Goal: Task Accomplishment & Management: Use online tool/utility

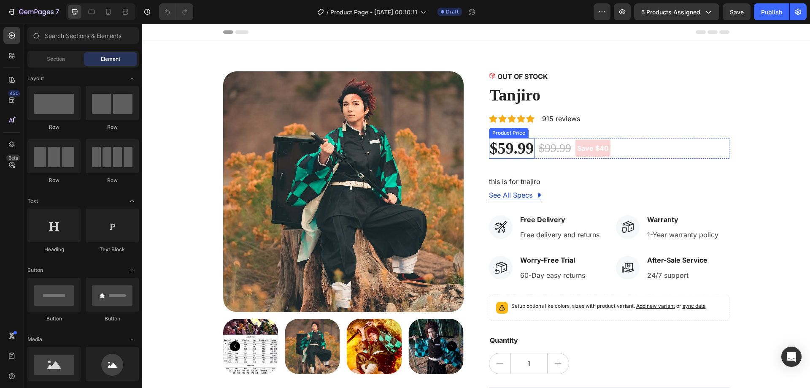
click at [516, 146] on div "$59.99" at bounding box center [512, 148] width 46 height 21
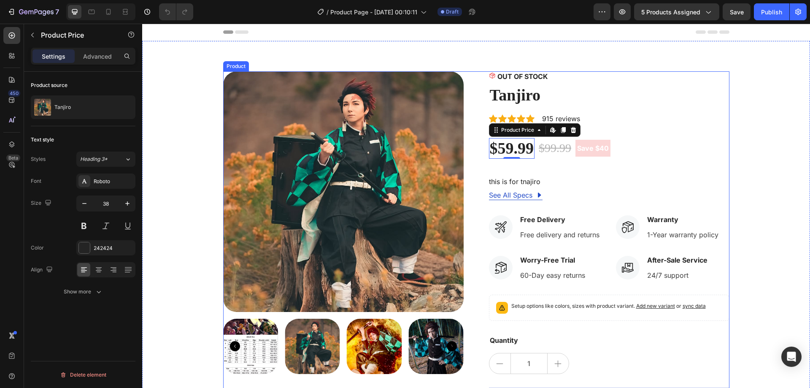
click at [612, 135] on div "OUT OF STOCK Stock Counter Tanjiro Product Title Icon Icon Icon Icon Icon Icon …" at bounding box center [609, 259] width 241 height 376
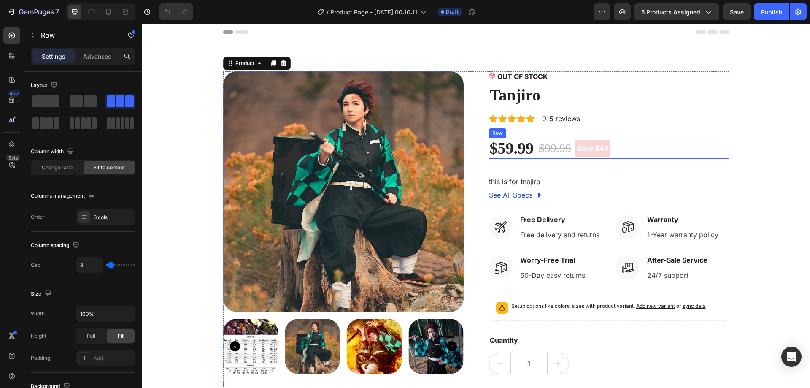
click at [649, 149] on div "$59.99 Product Price Product Price $99.99 Compare Price Compare Price Save $40 …" at bounding box center [609, 148] width 241 height 21
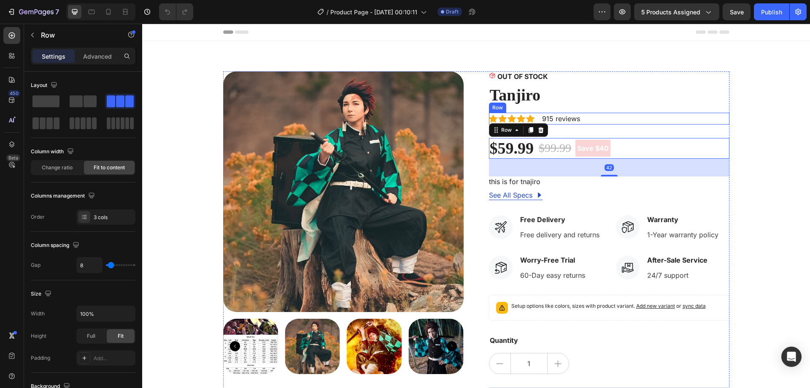
click at [591, 122] on div "Icon Icon Icon Icon Icon Icon List Hoz 915 reviews Text block Row" at bounding box center [609, 119] width 241 height 12
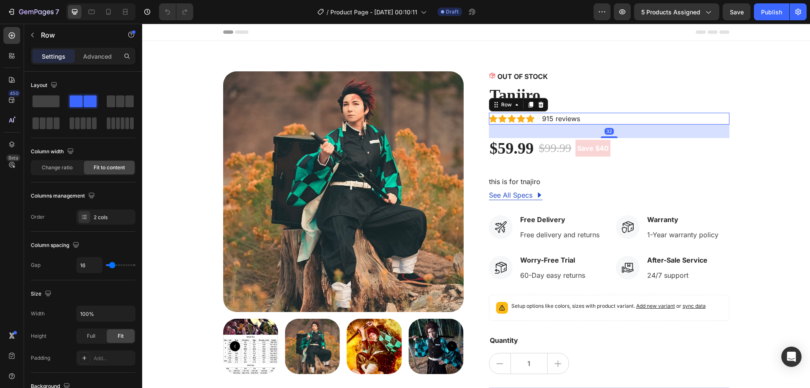
click at [603, 134] on div "32" at bounding box center [609, 131] width 241 height 14
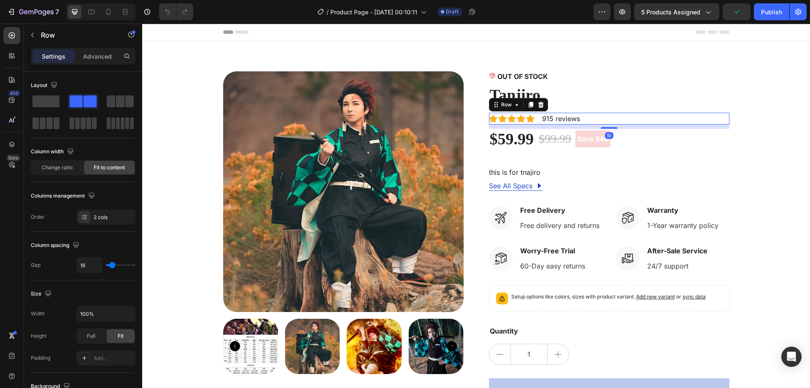
drag, startPoint x: 605, startPoint y: 136, endPoint x: 523, endPoint y: 137, distance: 82.7
click at [601, 127] on div at bounding box center [609, 128] width 17 height 2
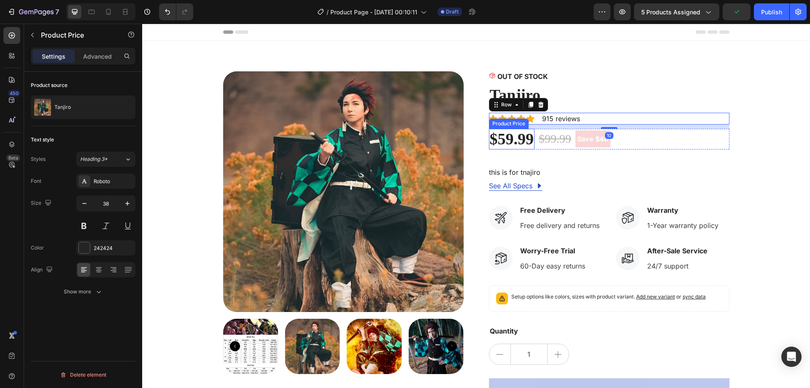
click at [516, 138] on div "$59.99" at bounding box center [512, 139] width 46 height 21
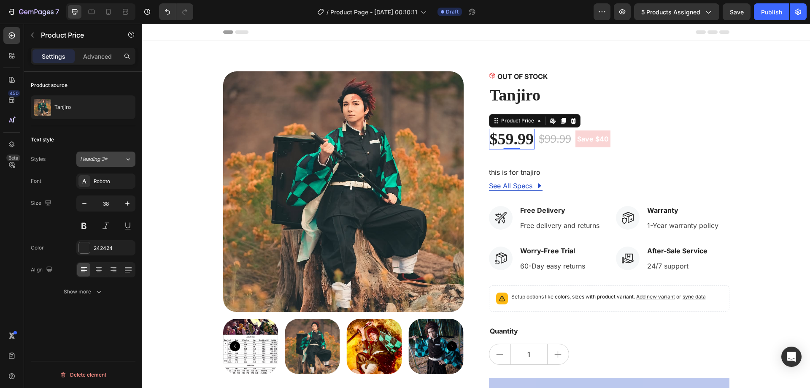
click at [112, 161] on div "Heading 3*" at bounding box center [97, 159] width 34 height 8
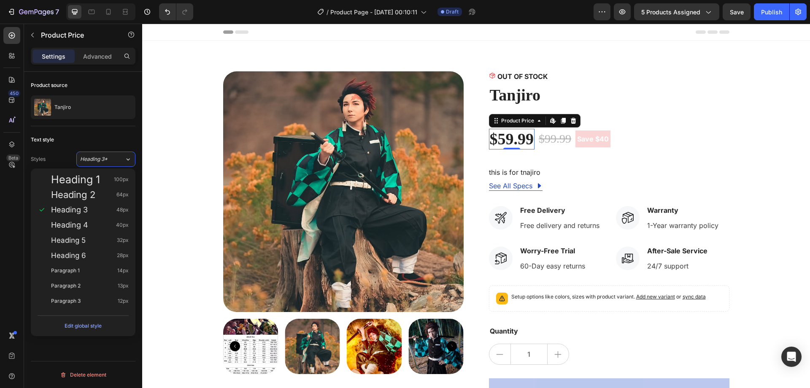
click at [81, 144] on div "Text style" at bounding box center [83, 140] width 105 height 14
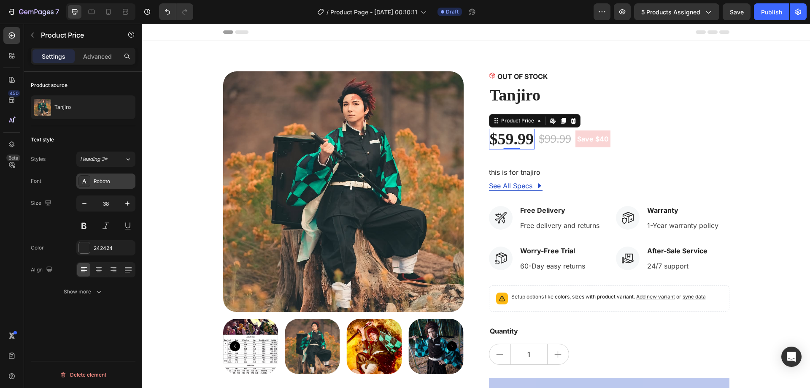
click at [112, 182] on div "Roboto" at bounding box center [114, 182] width 40 height 8
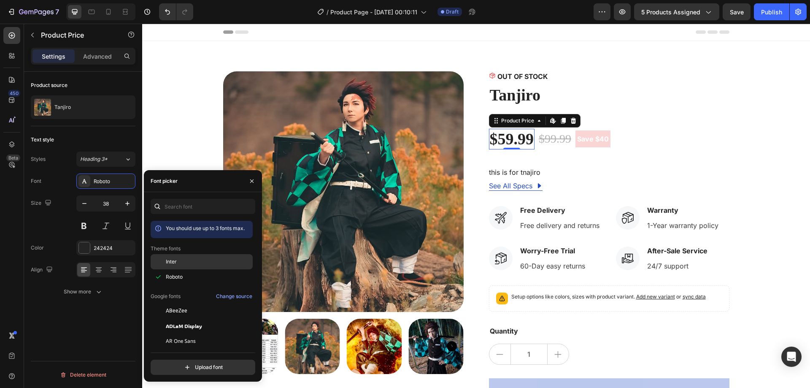
click at [185, 259] on div "Inter" at bounding box center [208, 262] width 85 height 8
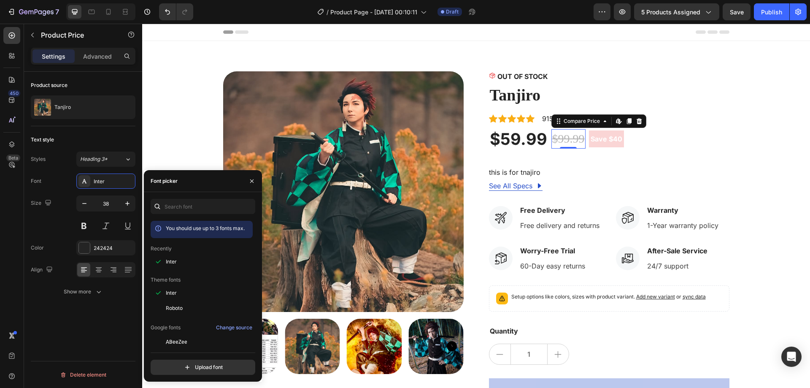
click at [556, 138] on div "$99.99" at bounding box center [568, 138] width 34 height 19
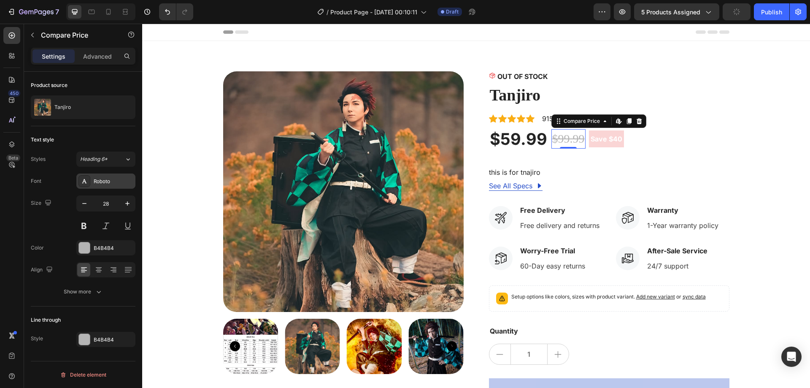
click at [108, 178] on div "Roboto" at bounding box center [114, 182] width 40 height 8
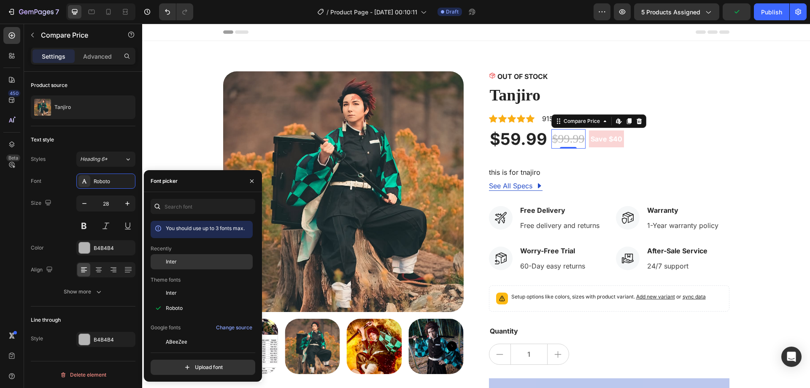
click at [204, 260] on div "Inter" at bounding box center [208, 262] width 85 height 8
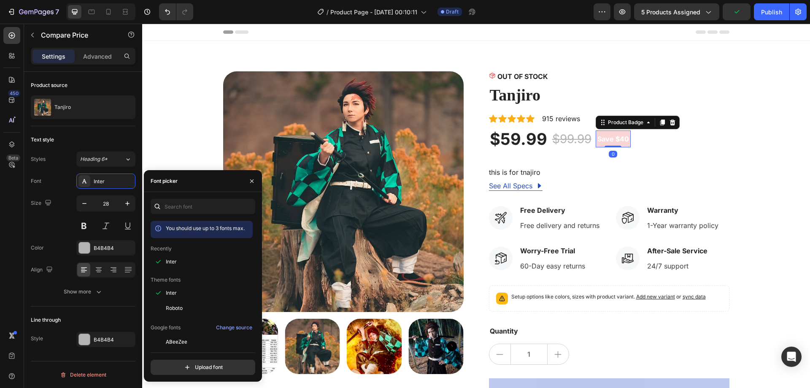
click at [615, 138] on pre "Save $40" at bounding box center [613, 138] width 35 height 17
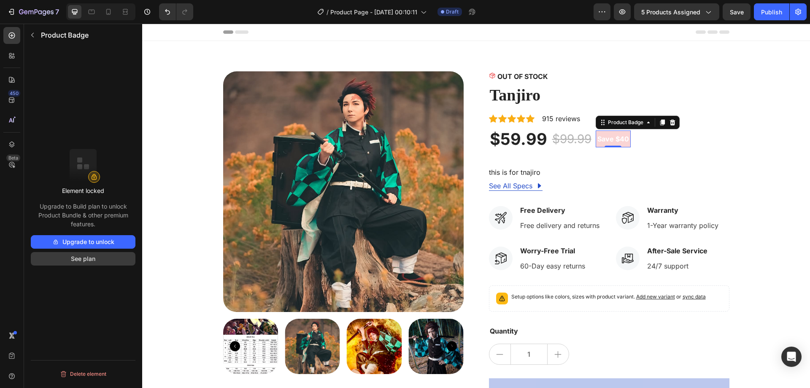
click at [93, 263] on button "See plan" at bounding box center [83, 259] width 105 height 14
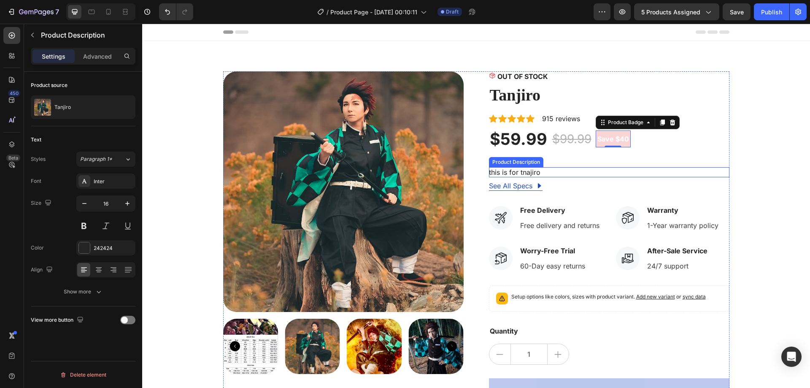
click at [551, 173] on div "this is for tnajiro" at bounding box center [609, 172] width 241 height 10
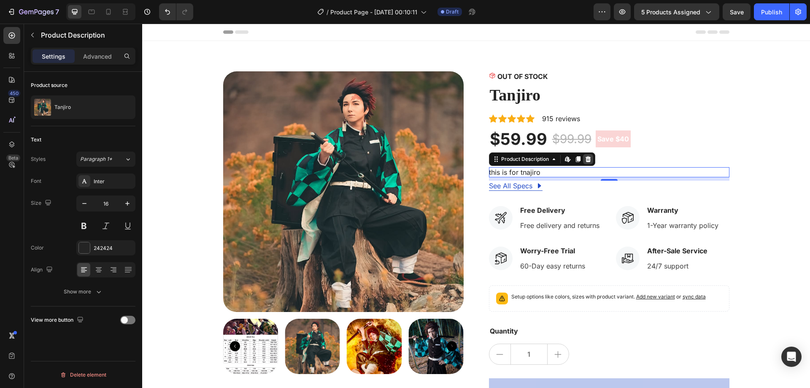
click at [586, 160] on icon at bounding box center [588, 159] width 7 height 7
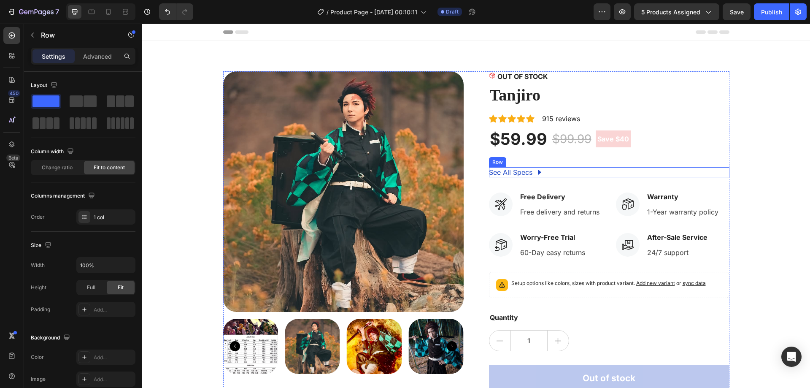
click at [553, 172] on div "See All Specs Button Row" at bounding box center [609, 172] width 241 height 10
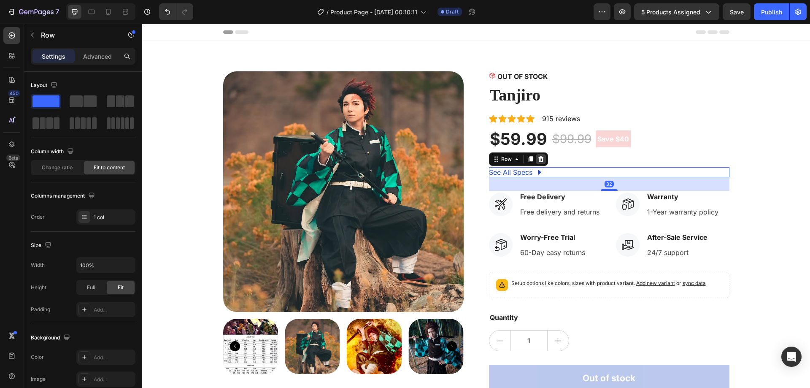
click at [542, 159] on div at bounding box center [541, 159] width 10 height 10
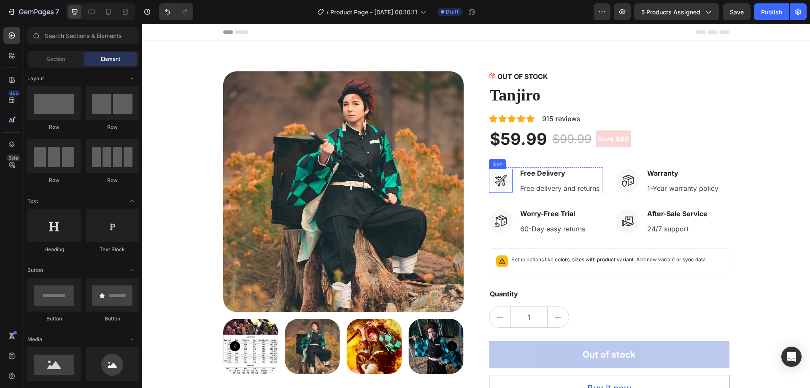
click at [489, 180] on div at bounding box center [501, 181] width 24 height 24
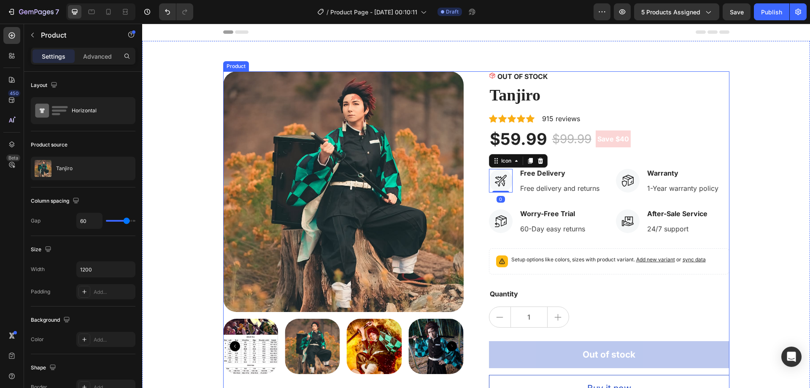
click at [591, 166] on div "OUT OF STOCK Stock Counter Tanjiro Product Title Icon Icon Icon Icon Icon Icon …" at bounding box center [609, 236] width 241 height 330
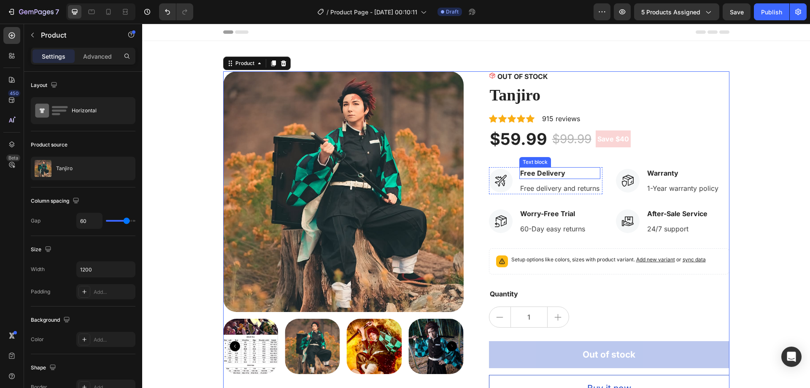
click at [594, 174] on p "Free Delivery" at bounding box center [559, 173] width 79 height 10
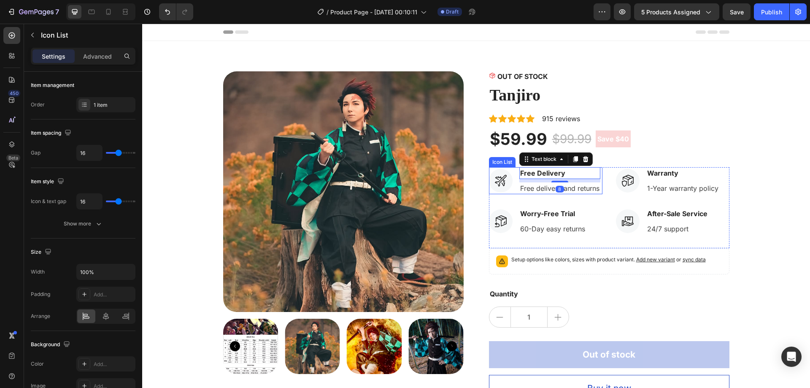
click at [598, 186] on div "Icon Free Delivery Text block 8 Free delivery and returns Text block" at bounding box center [545, 180] width 113 height 27
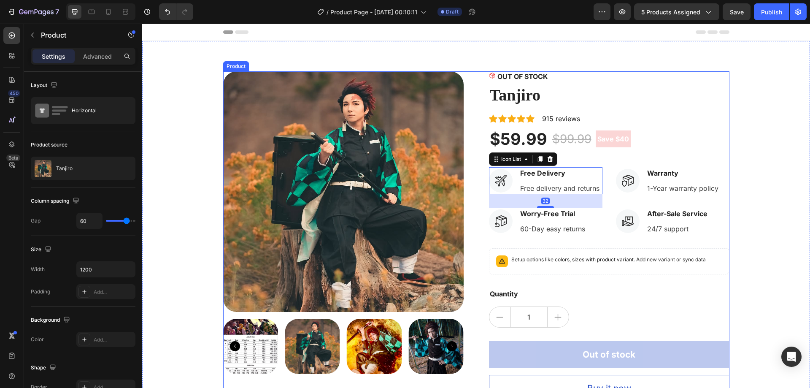
click at [567, 158] on div "OUT OF STOCK Stock Counter Tanjiro Product Title Icon Icon Icon Icon Icon Icon …" at bounding box center [609, 236] width 241 height 330
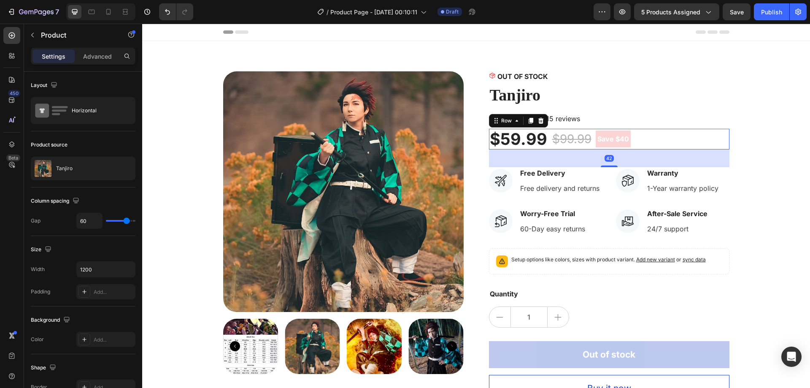
click at [634, 147] on div "$59.99 Product Price Product Price $99.99 Compare Price Compare Price Save $40 …" at bounding box center [609, 139] width 241 height 21
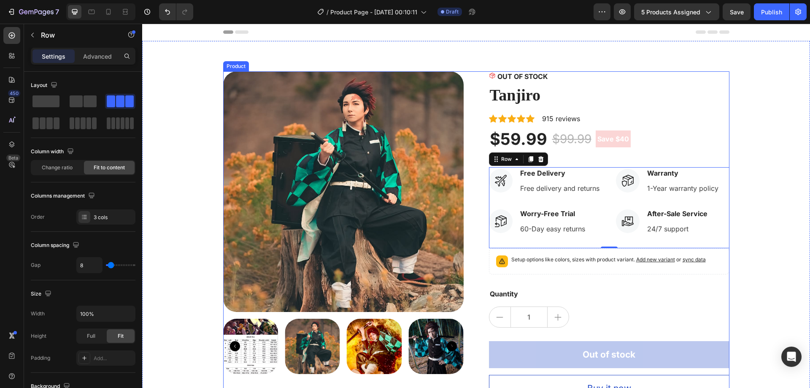
click at [606, 165] on div "OUT OF STOCK Stock Counter Tanjiro Product Title Icon Icon Icon Icon Icon Icon …" at bounding box center [609, 236] width 241 height 330
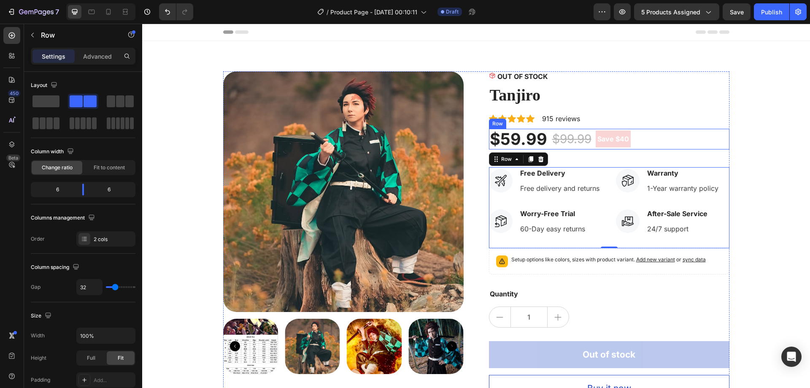
click at [651, 141] on div "$59.99 Product Price Product Price $99.99 Compare Price Compare Price Save $40 …" at bounding box center [609, 139] width 241 height 21
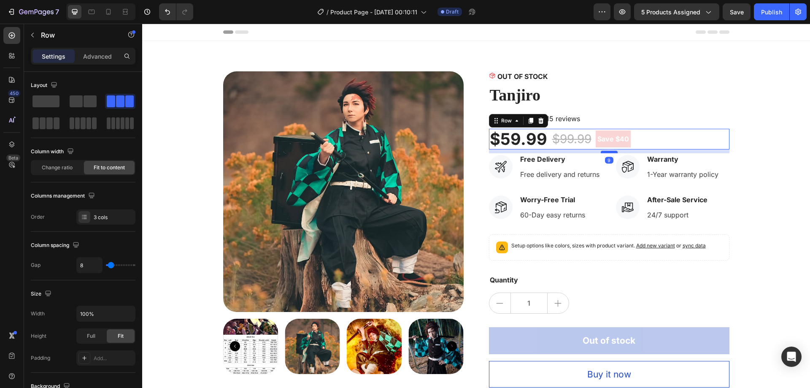
drag, startPoint x: 608, startPoint y: 166, endPoint x: 609, endPoint y: 152, distance: 14.0
click at [609, 152] on div at bounding box center [609, 152] width 17 height 3
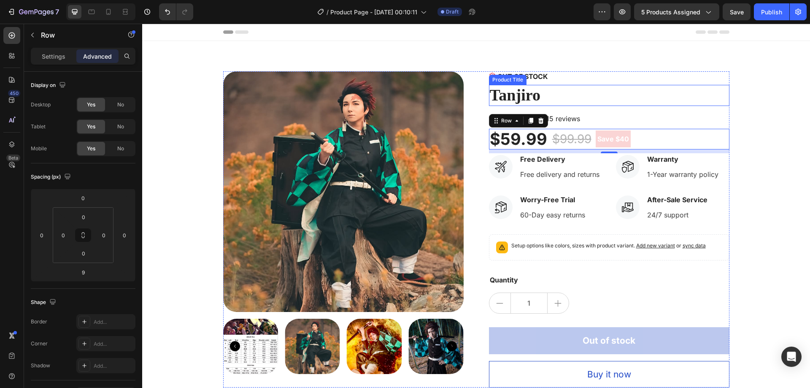
click at [547, 95] on h2 "Tanjiro" at bounding box center [609, 95] width 241 height 21
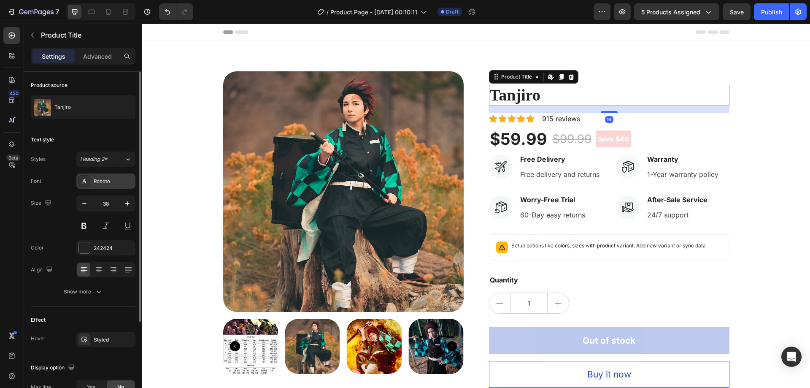
click at [112, 182] on div "Roboto" at bounding box center [114, 182] width 40 height 8
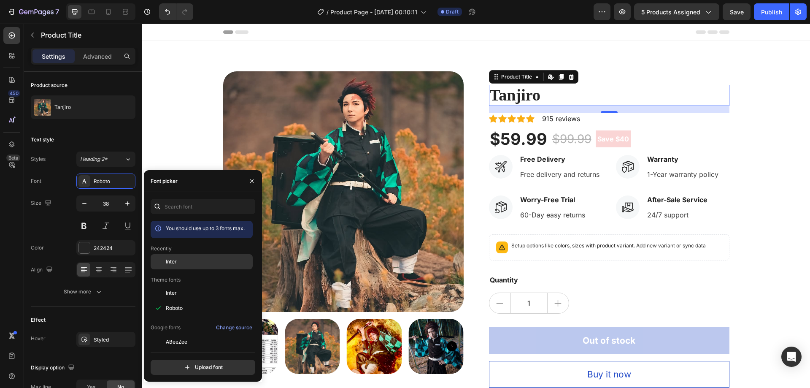
click at [207, 261] on div "Inter" at bounding box center [208, 262] width 85 height 8
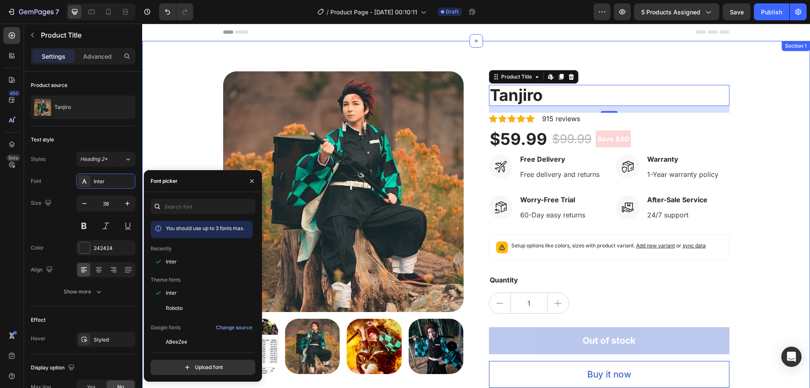
click at [767, 97] on div "Product Images OUT OF STOCK Stock Counter Tanjiro Product Title Edit content in…" at bounding box center [476, 229] width 655 height 316
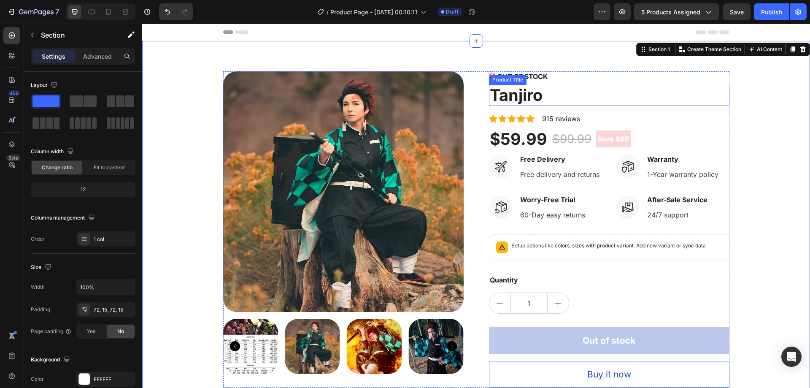
click at [554, 93] on h2 "Tanjiro" at bounding box center [609, 95] width 241 height 21
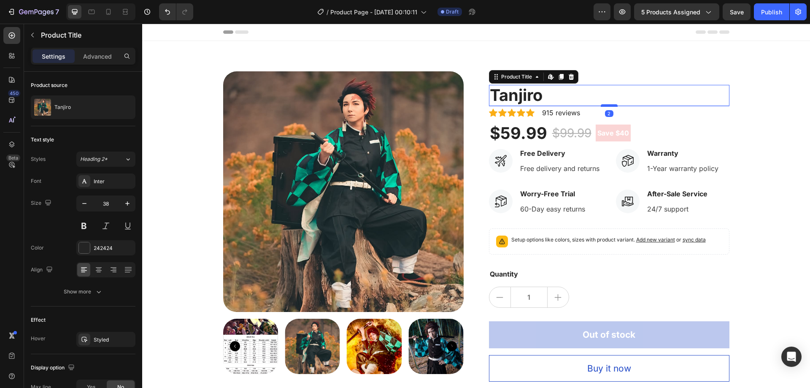
drag, startPoint x: 602, startPoint y: 111, endPoint x: 601, endPoint y: 105, distance: 5.9
click at [601, 105] on div at bounding box center [609, 105] width 17 height 3
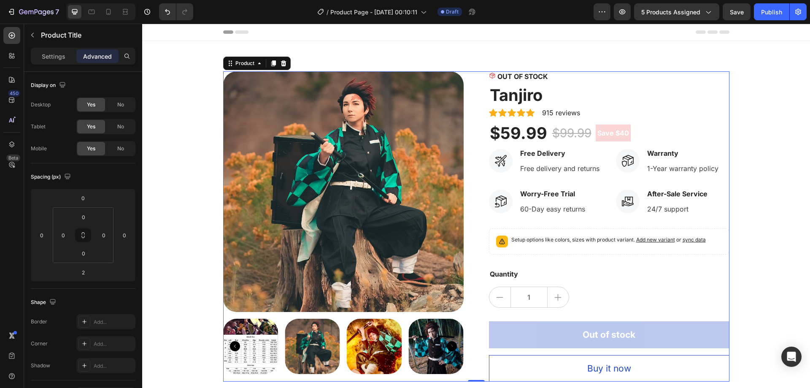
click at [596, 121] on div "OUT OF STOCK Stock Counter Tanjiro Product Title Icon Icon Icon Icon Icon Icon …" at bounding box center [609, 226] width 241 height 310
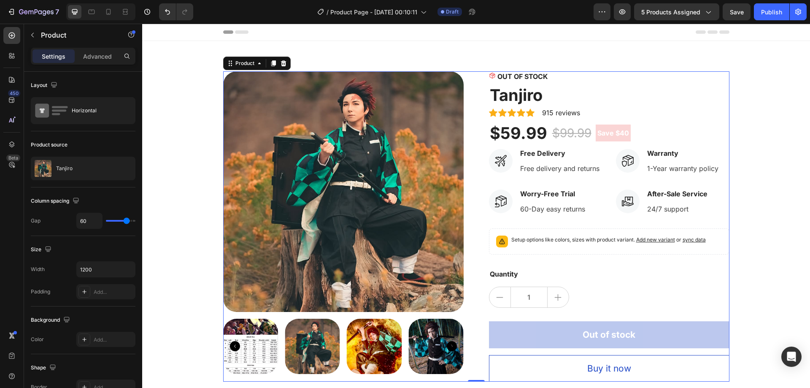
click at [590, 116] on div "Icon Icon Icon Icon Icon Icon List Hoz 915 reviews Text block Row" at bounding box center [609, 113] width 241 height 12
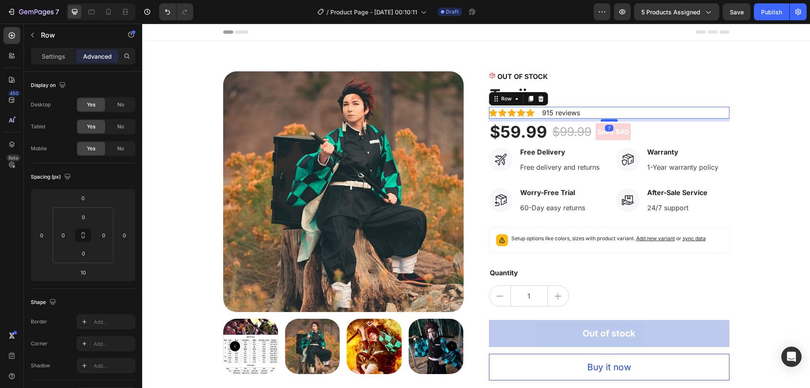
click at [611, 119] on div at bounding box center [609, 120] width 17 height 3
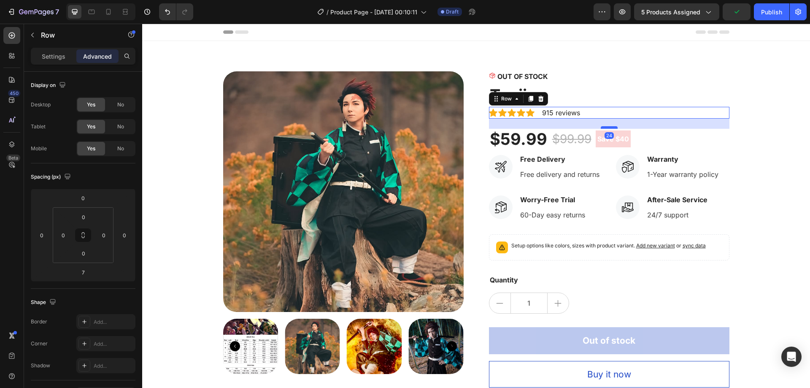
click at [604, 127] on div at bounding box center [609, 127] width 17 height 3
type input "24"
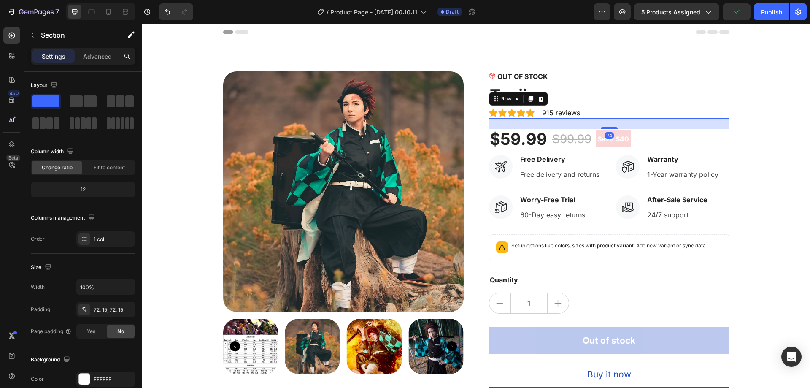
click at [759, 109] on div "Product Images OUT OF STOCK Stock Counter Tanjiro Product Title Icon Icon Icon …" at bounding box center [476, 229] width 655 height 316
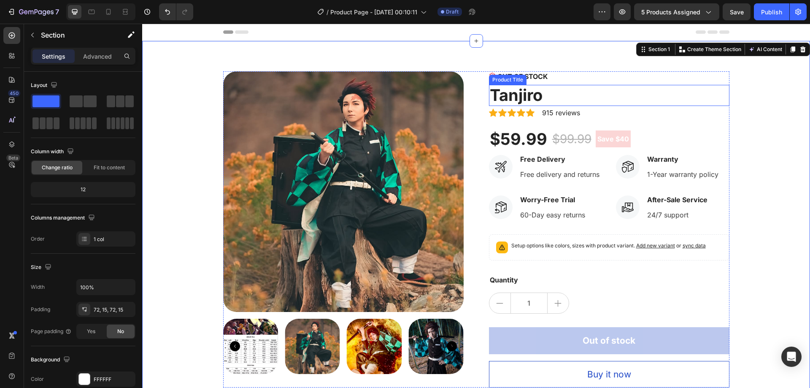
click at [541, 93] on h2 "Tanjiro" at bounding box center [609, 95] width 241 height 21
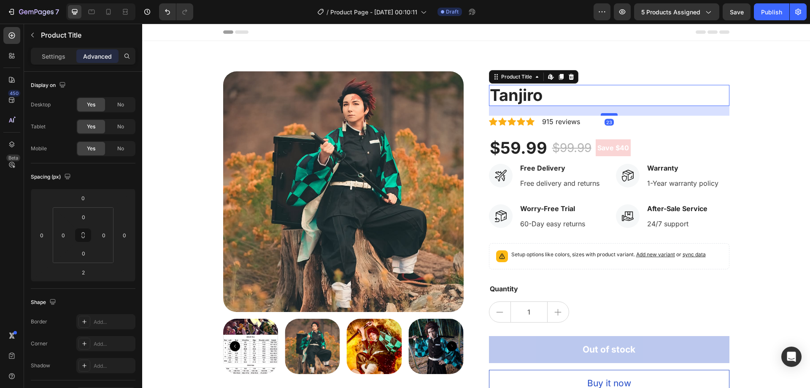
drag, startPoint x: 603, startPoint y: 105, endPoint x: 602, endPoint y: 114, distance: 8.9
click at [602, 114] on div at bounding box center [609, 114] width 17 height 3
type input "23"
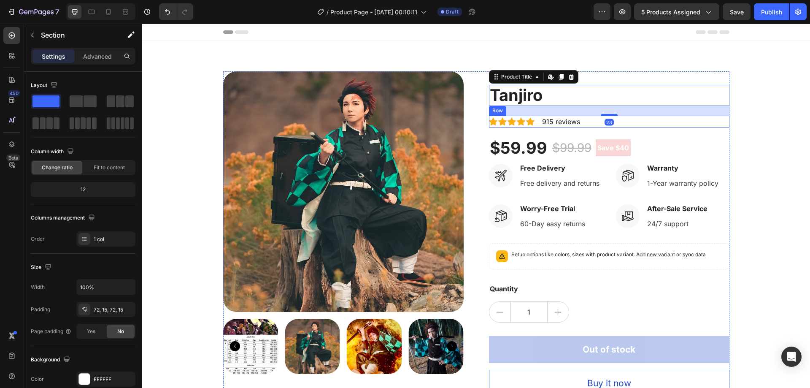
click at [746, 121] on div "Product Images OUT OF STOCK Stock Counter Tanjiro Product Title Edit content in…" at bounding box center [476, 233] width 655 height 325
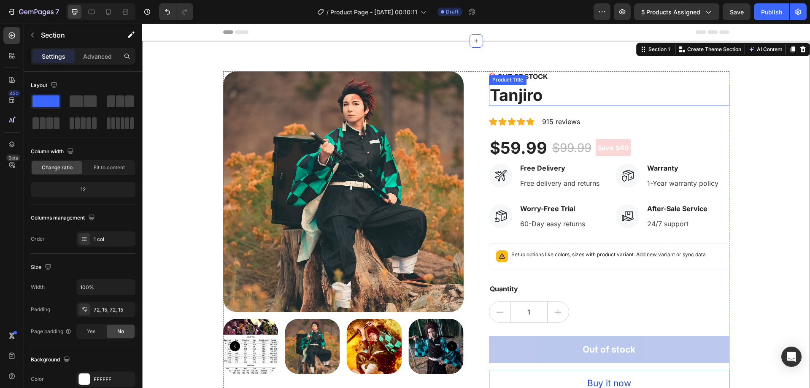
click at [560, 100] on h2 "Tanjiro" at bounding box center [609, 95] width 241 height 21
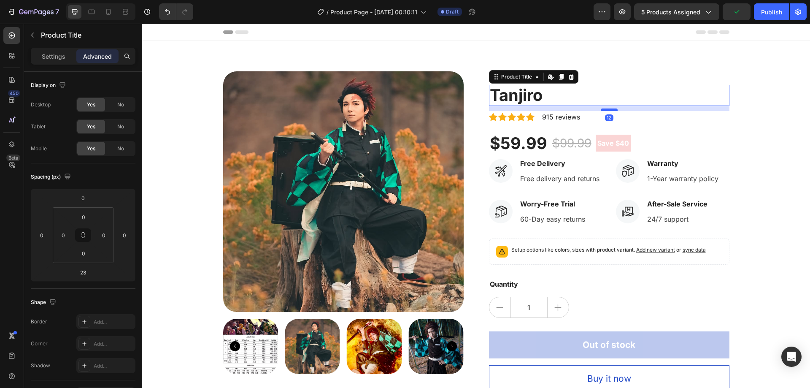
drag, startPoint x: 608, startPoint y: 114, endPoint x: 608, endPoint y: 109, distance: 4.7
click at [608, 109] on div at bounding box center [609, 109] width 17 height 3
type input "12"
click at [733, 121] on div "Product Images OUT OF STOCK Stock Counter Tanjiro Product Title Edit content in…" at bounding box center [476, 231] width 655 height 320
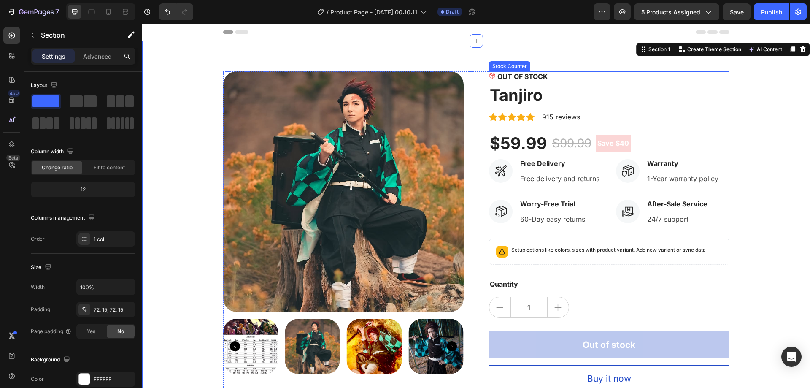
click at [546, 76] on div "OUT OF STOCK" at bounding box center [609, 76] width 241 height 10
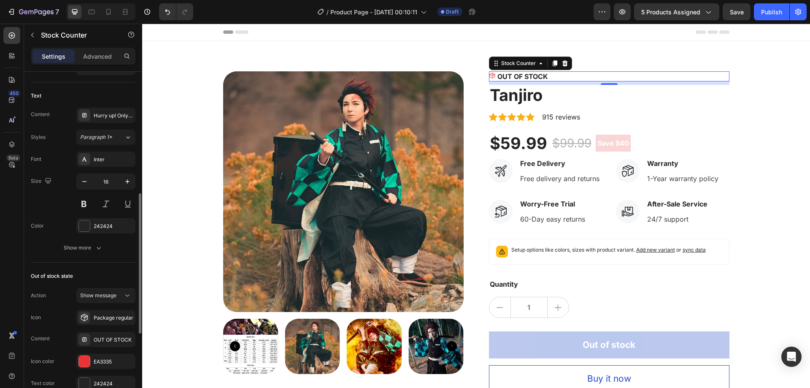
scroll to position [253, 0]
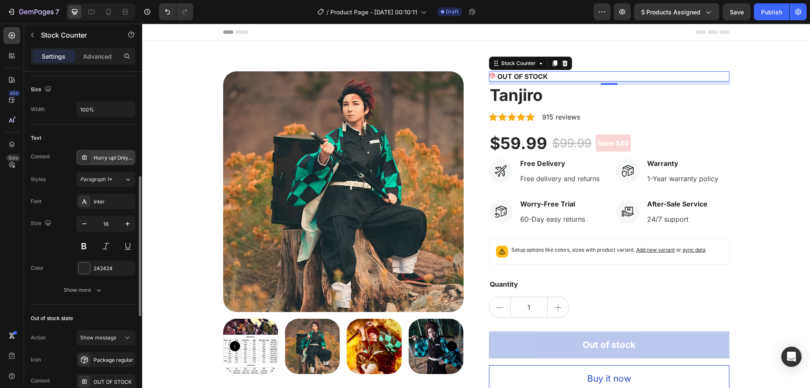
click at [114, 152] on div "Hurry up! Only %number% left in stock" at bounding box center [105, 157] width 59 height 15
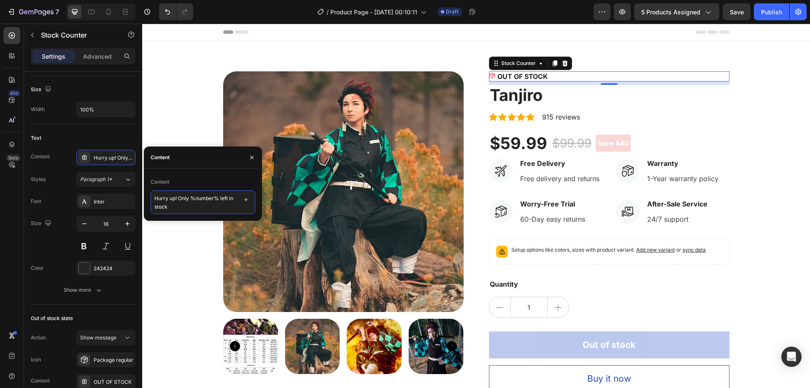
drag, startPoint x: 192, startPoint y: 198, endPoint x: 219, endPoint y: 200, distance: 26.7
click at [219, 200] on textarea "Hurry up! Only %number% left in stock" at bounding box center [203, 202] width 105 height 24
type textarea "Hurry up! Only 7 left in stock"
click at [113, 135] on div "Text" at bounding box center [83, 138] width 105 height 14
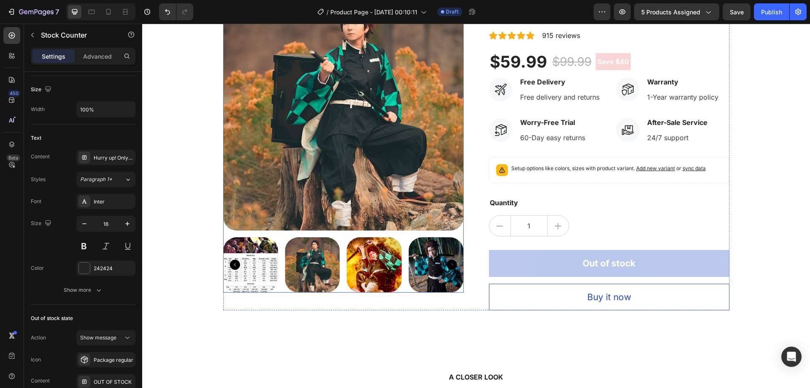
scroll to position [42, 0]
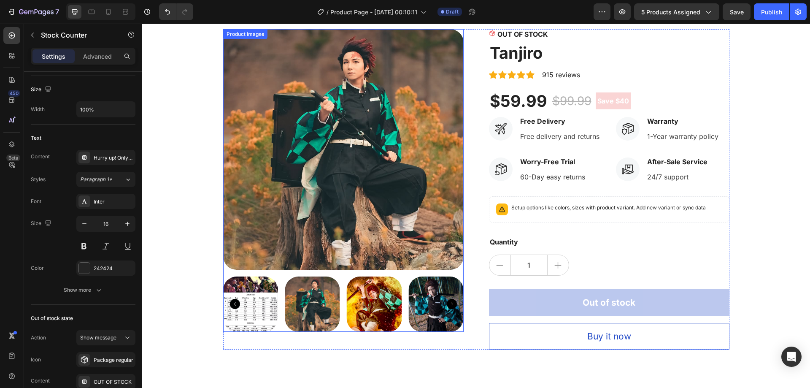
click at [348, 310] on img at bounding box center [373, 303] width 55 height 55
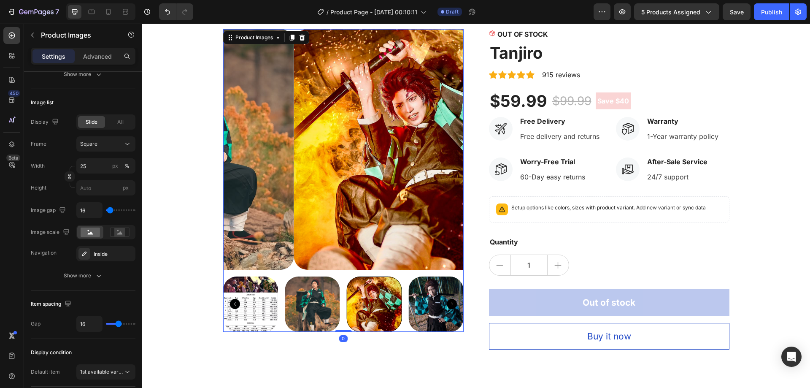
scroll to position [0, 0]
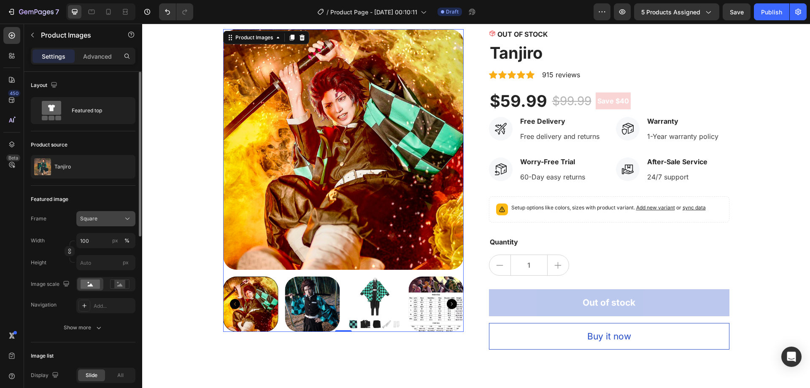
click at [110, 211] on button "Square" at bounding box center [105, 218] width 59 height 15
click at [114, 198] on div "Featured image" at bounding box center [83, 199] width 105 height 14
click at [124, 224] on button "Square" at bounding box center [105, 218] width 59 height 15
click at [116, 215] on div "Square" at bounding box center [100, 219] width 41 height 8
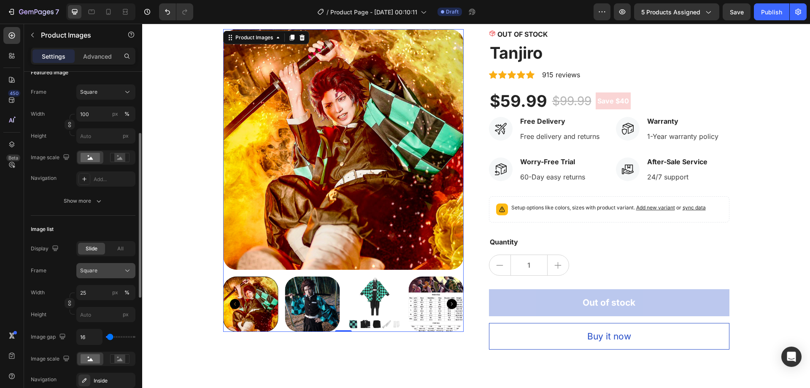
scroll to position [211, 0]
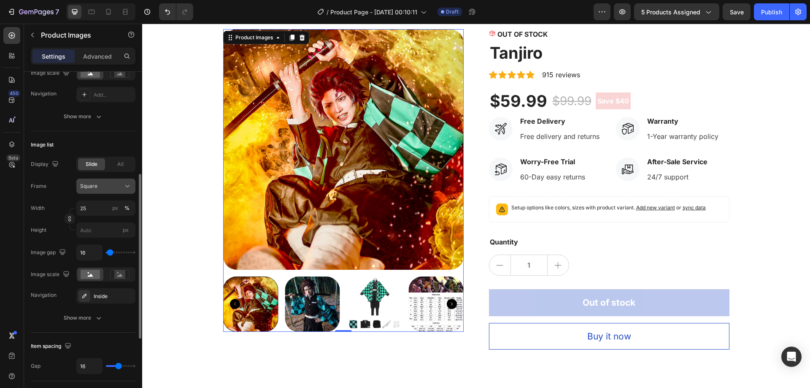
click at [115, 187] on div "Square" at bounding box center [100, 186] width 41 height 8
click at [103, 186] on div "Square" at bounding box center [100, 186] width 41 height 8
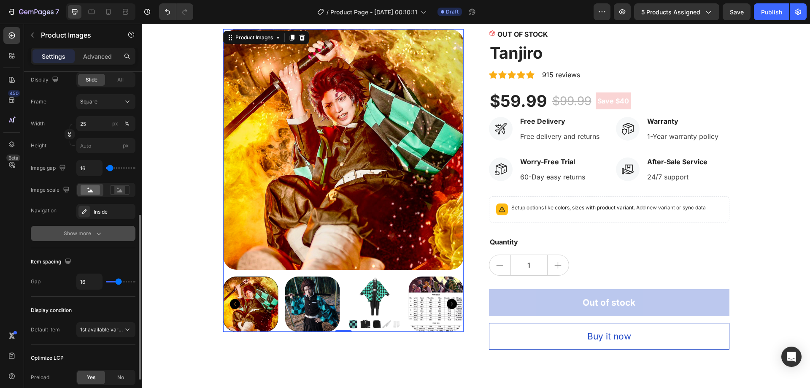
click at [92, 235] on div "Show more" at bounding box center [83, 233] width 39 height 8
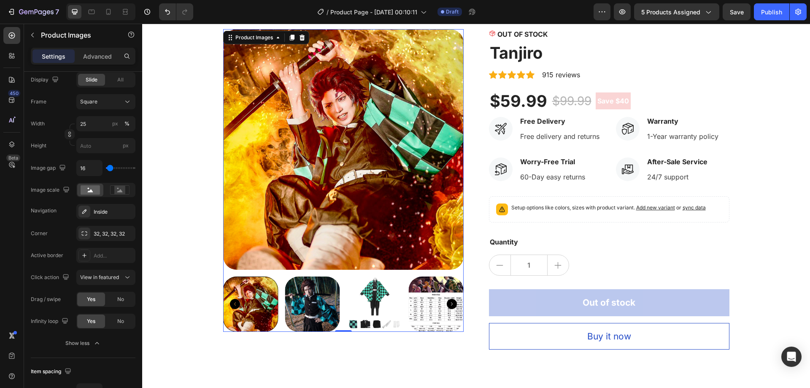
click at [450, 305] on icon "Carousel Next Arrow" at bounding box center [452, 304] width 10 height 10
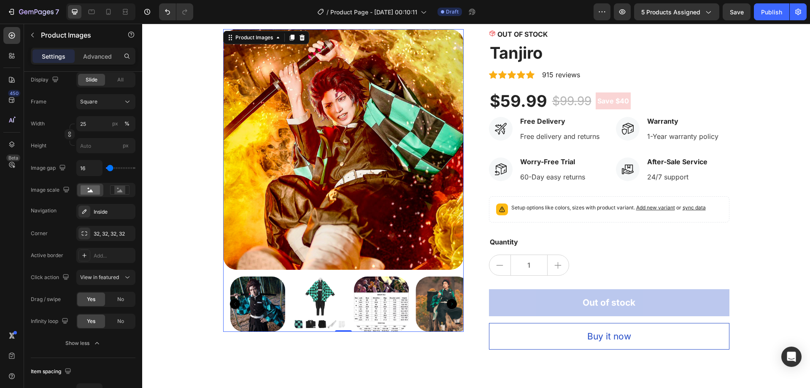
click at [450, 305] on icon "Carousel Next Arrow" at bounding box center [452, 304] width 10 height 10
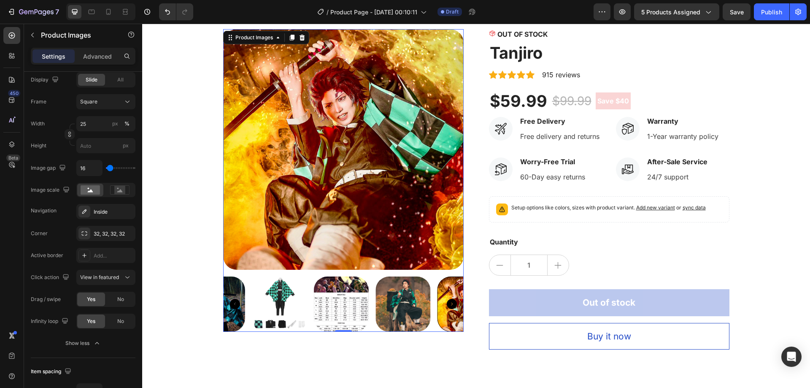
click at [450, 305] on icon "Carousel Next Arrow" at bounding box center [452, 304] width 10 height 10
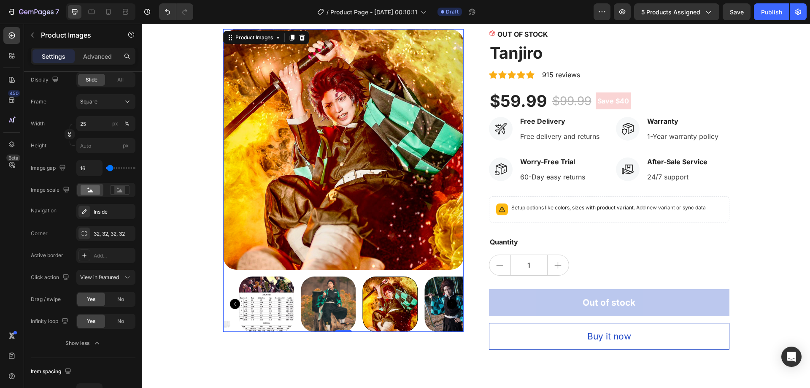
click at [450, 305] on icon "Carousel Next Arrow" at bounding box center [452, 304] width 10 height 10
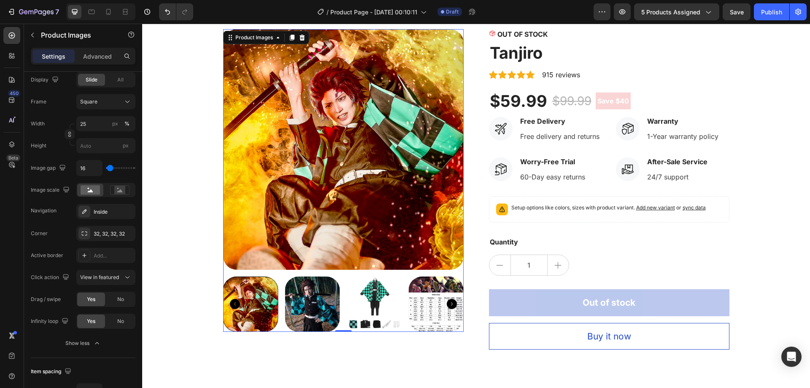
click at [230, 306] on icon "Carousel Back Arrow" at bounding box center [235, 304] width 10 height 10
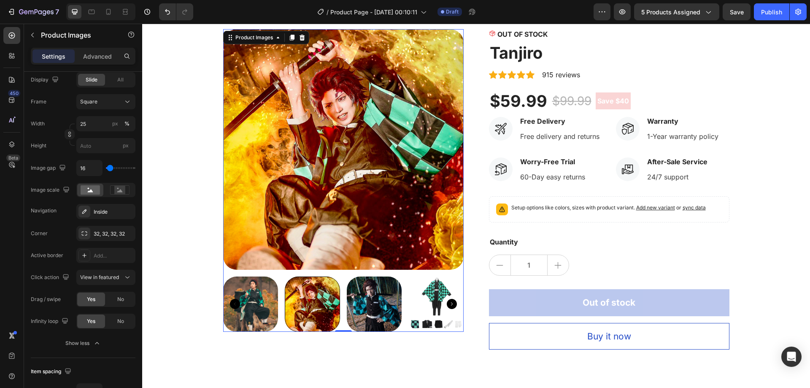
click at [257, 309] on img at bounding box center [250, 303] width 55 height 55
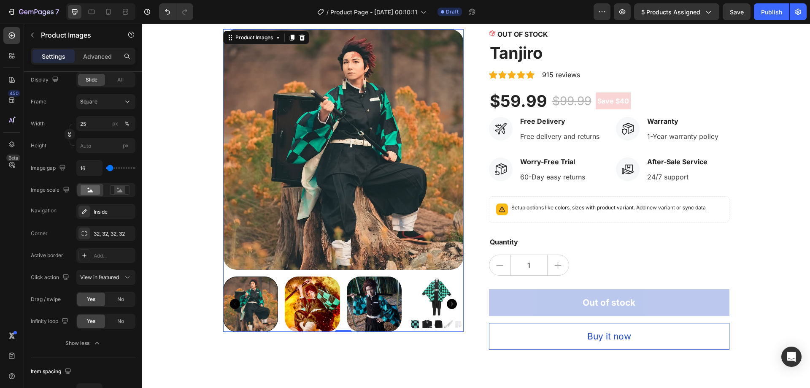
click at [313, 305] on img at bounding box center [312, 303] width 55 height 55
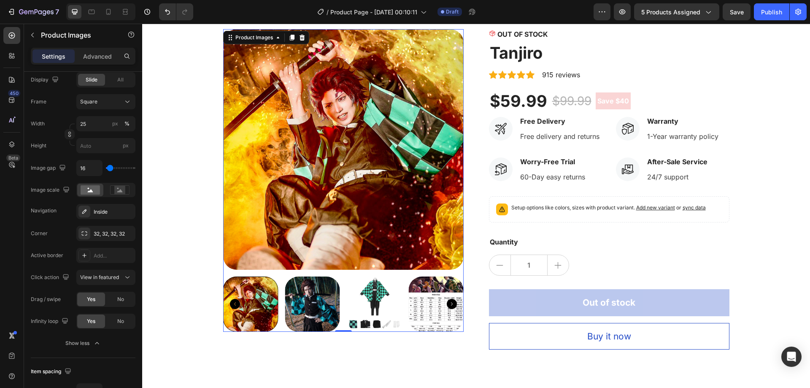
click at [325, 303] on img at bounding box center [312, 303] width 55 height 55
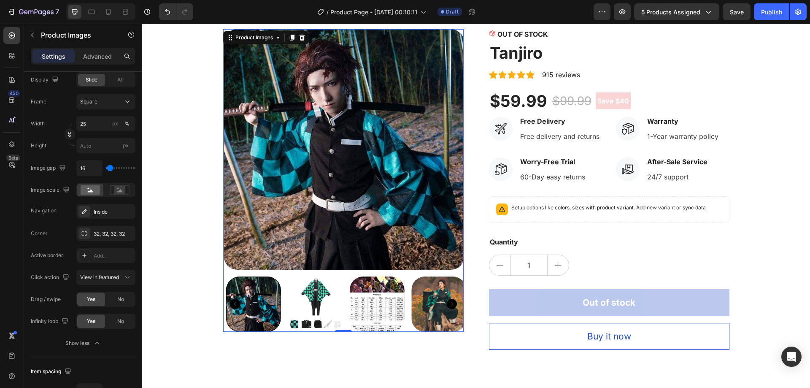
click at [325, 303] on img at bounding box center [315, 303] width 55 height 55
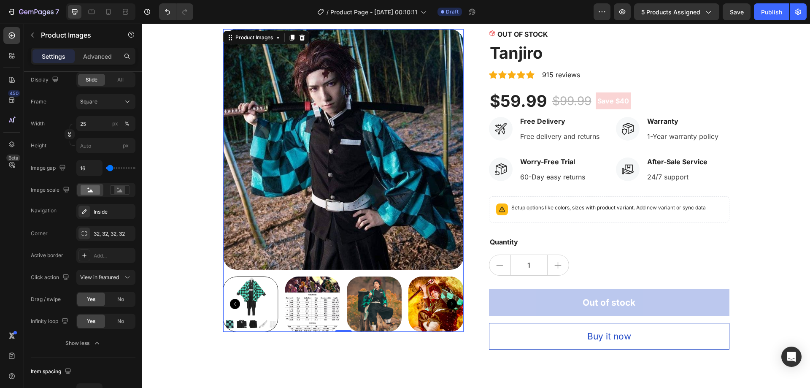
click at [320, 306] on img at bounding box center [312, 303] width 55 height 55
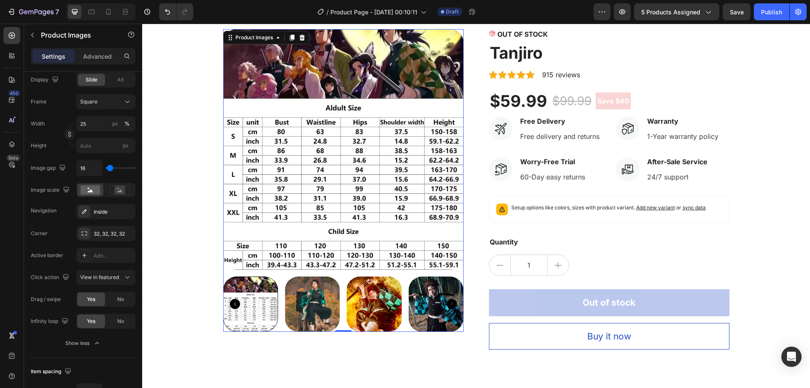
click at [315, 308] on img at bounding box center [312, 303] width 55 height 55
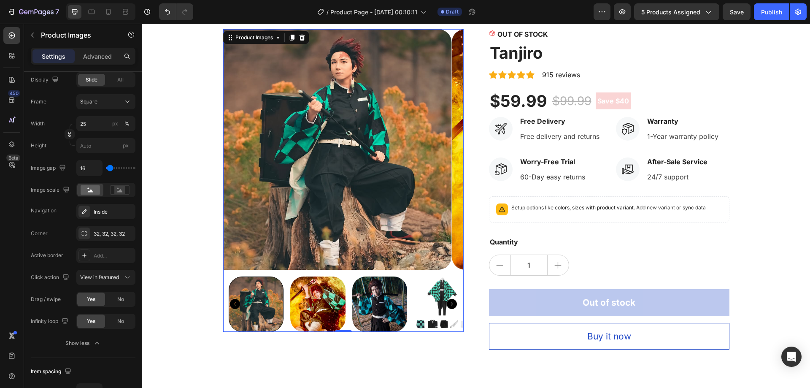
click at [315, 308] on img at bounding box center [317, 303] width 55 height 55
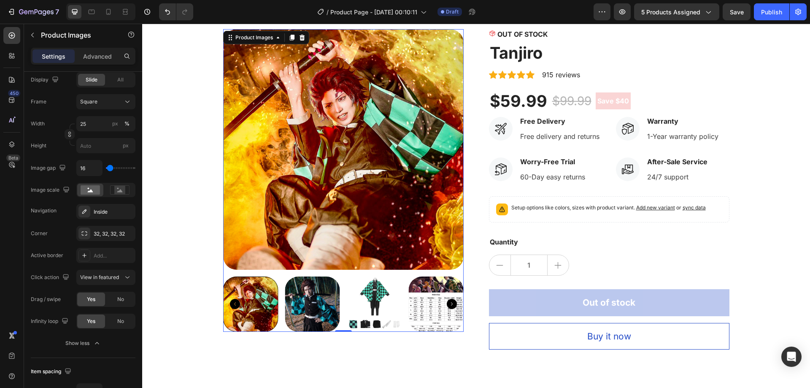
click at [315, 308] on img at bounding box center [312, 303] width 55 height 55
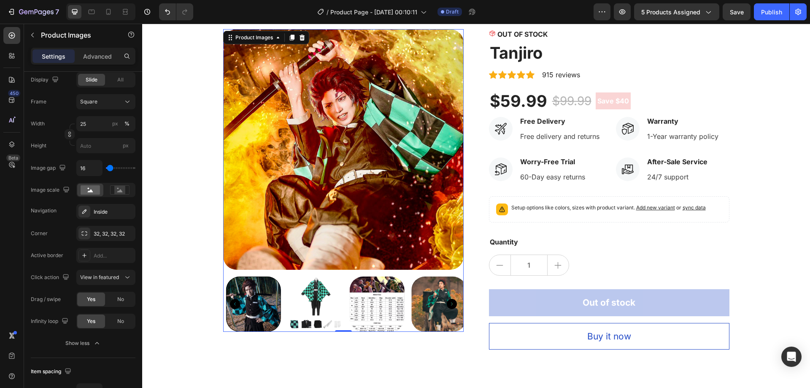
click at [322, 308] on img at bounding box center [315, 303] width 55 height 55
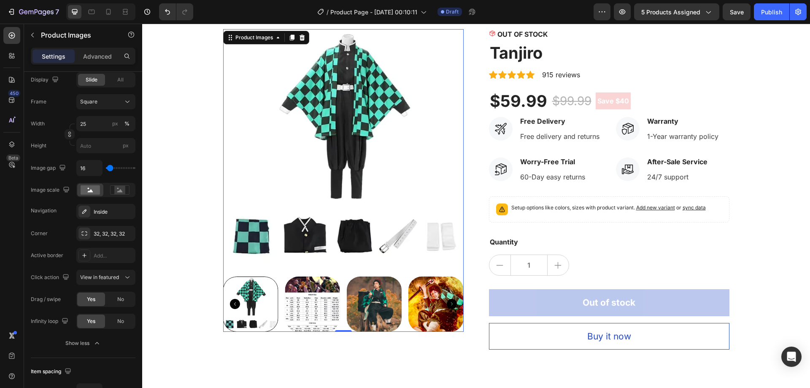
click at [334, 309] on img at bounding box center [312, 303] width 55 height 55
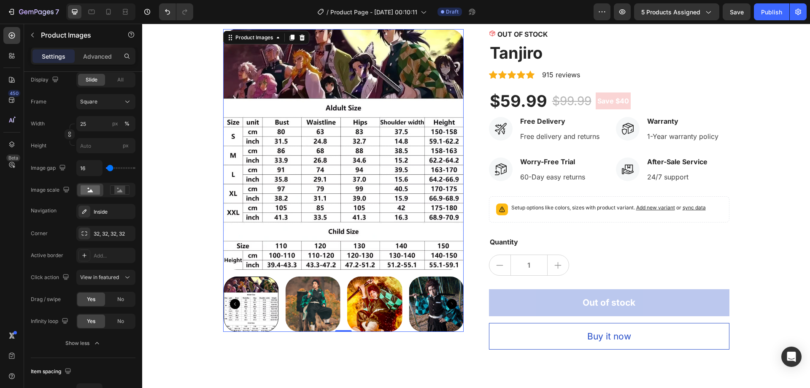
click at [335, 309] on img at bounding box center [312, 303] width 55 height 55
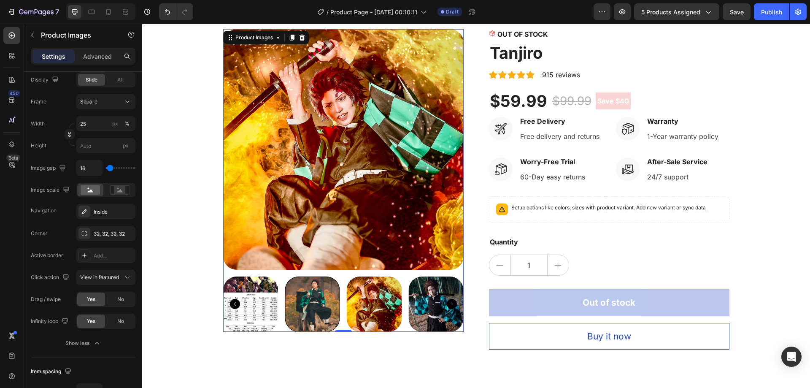
click at [327, 308] on div at bounding box center [312, 303] width 55 height 55
click at [325, 308] on div at bounding box center [312, 303] width 55 height 55
click at [352, 303] on img at bounding box center [373, 303] width 55 height 55
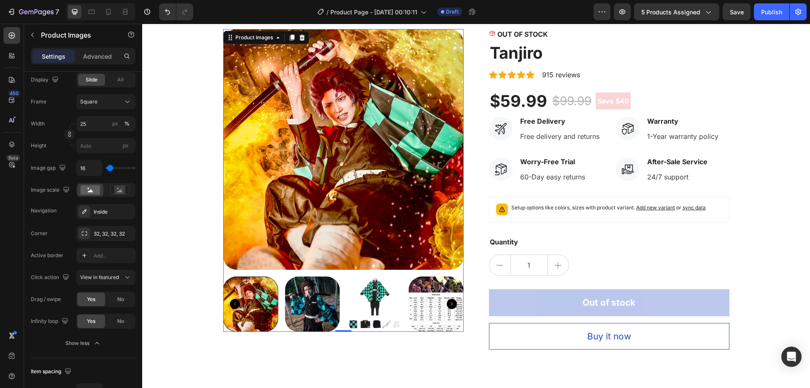
click at [224, 305] on div at bounding box center [250, 303] width 55 height 55
click at [234, 302] on icon "Carousel Back Arrow" at bounding box center [235, 304] width 10 height 10
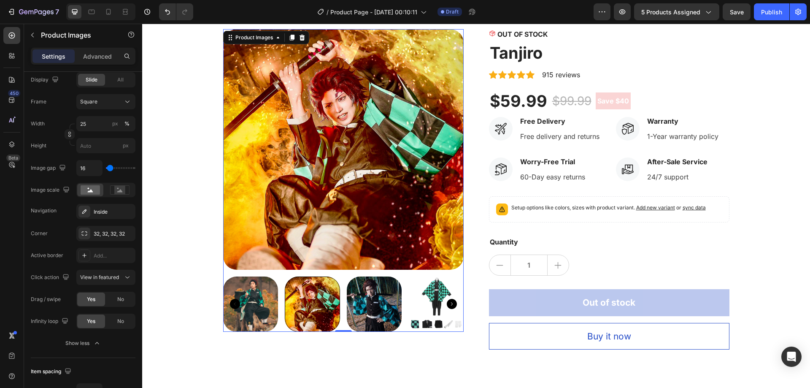
click at [272, 295] on img at bounding box center [250, 303] width 55 height 55
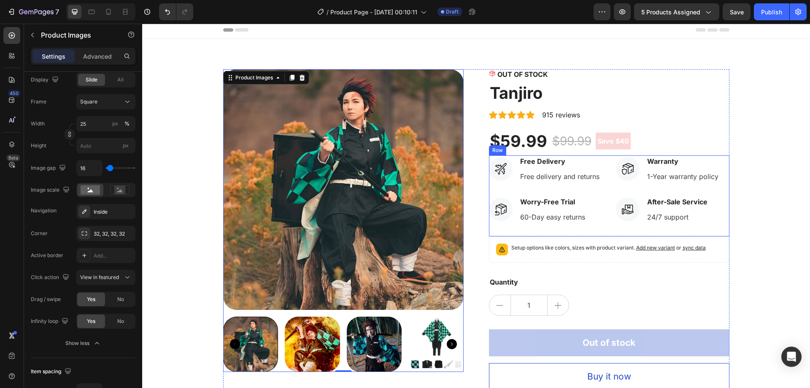
scroll to position [0, 0]
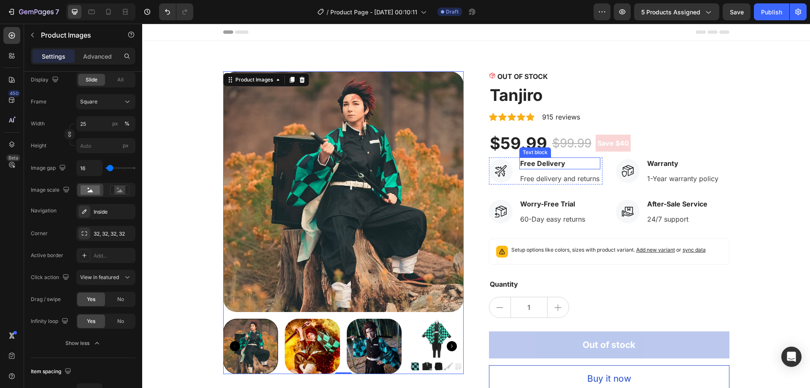
click at [573, 163] on p "Free Delivery" at bounding box center [559, 163] width 79 height 10
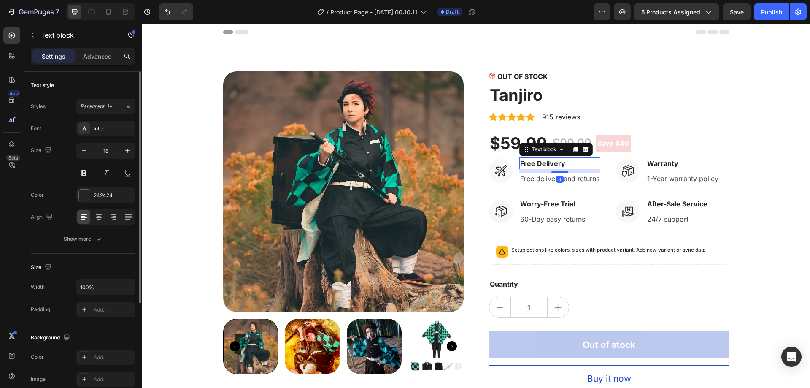
click at [573, 163] on p "Free Delivery" at bounding box center [559, 163] width 79 height 10
click at [564, 160] on p "Free Delivery" at bounding box center [559, 163] width 79 height 10
click at [565, 163] on p "Free Delivery" at bounding box center [559, 163] width 79 height 10
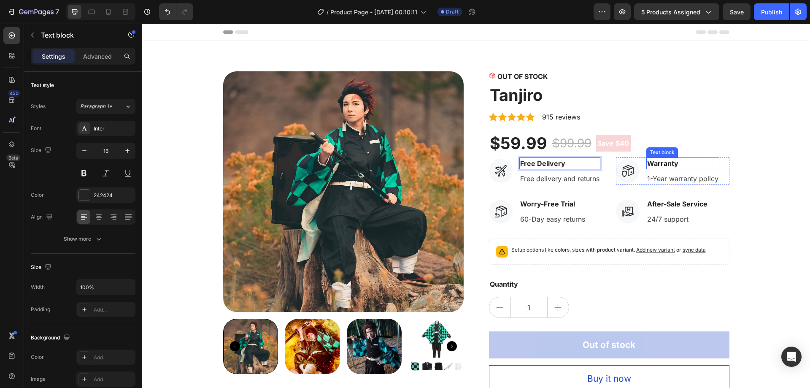
click at [665, 163] on p "Warranty" at bounding box center [682, 163] width 71 height 10
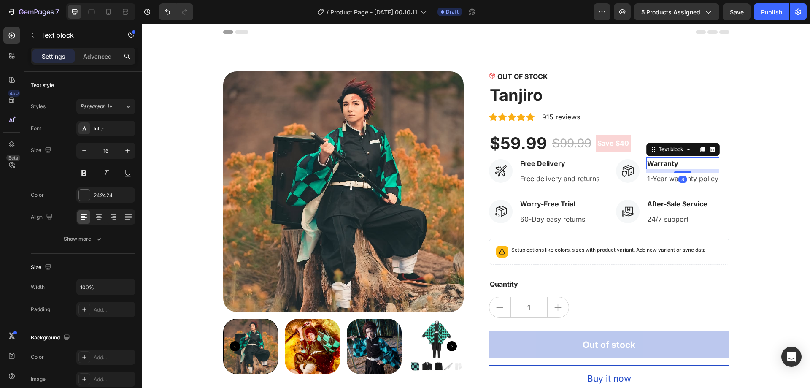
click at [665, 163] on p "Warranty" at bounding box center [682, 163] width 71 height 10
click at [678, 178] on p "1-Year warranty policy" at bounding box center [682, 178] width 71 height 10
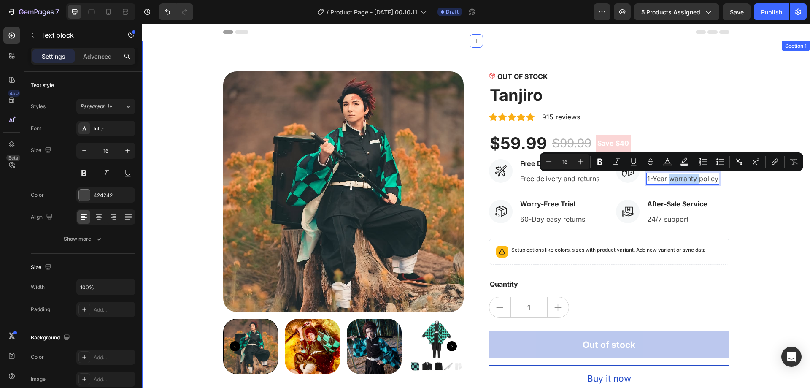
click at [759, 179] on div "Product Images OUT OF STOCK Stock Counter Tanjiro Product Title Icon Icon Icon …" at bounding box center [476, 231] width 655 height 320
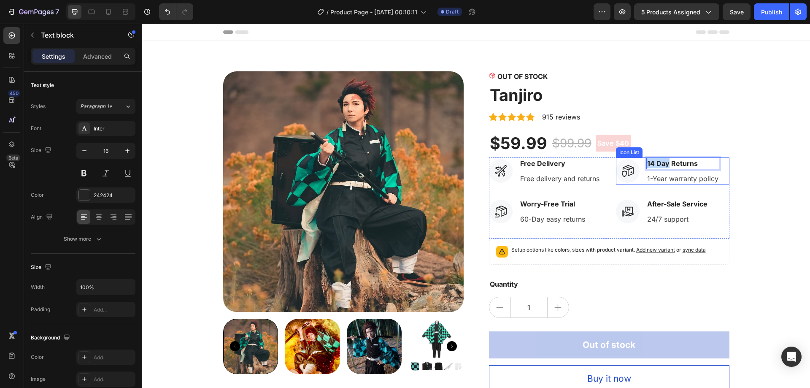
drag, startPoint x: 665, startPoint y: 164, endPoint x: 641, endPoint y: 160, distance: 24.7
click at [641, 160] on li "Icon 14 Day Returns Text block 8 1-Year warranty policy Text block" at bounding box center [667, 170] width 103 height 27
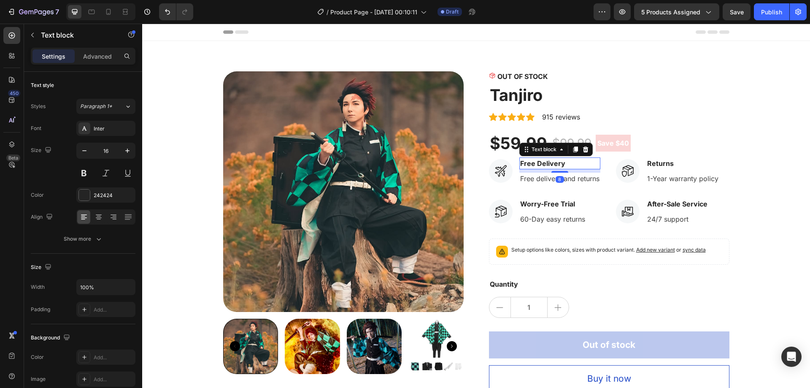
click at [546, 162] on p "Free Delivery" at bounding box center [559, 163] width 79 height 10
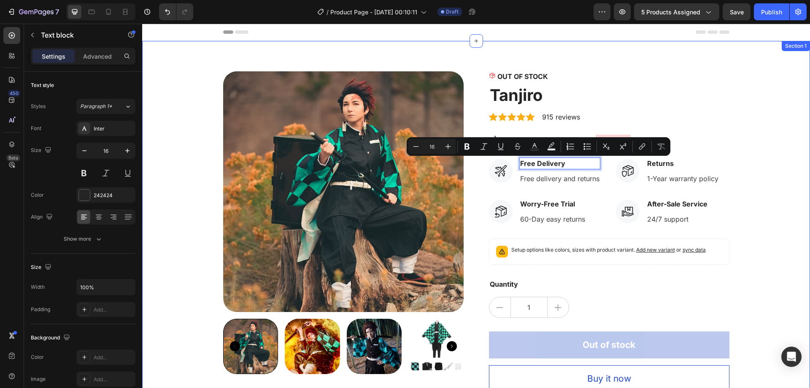
click at [762, 141] on div "Product Images OUT OF STOCK Stock Counter Tanjiro Product Title Icon Icon Icon …" at bounding box center [476, 231] width 655 height 320
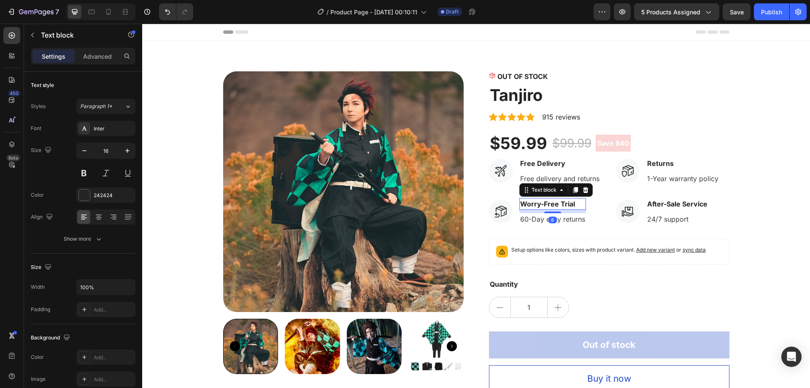
click at [561, 204] on p "Worry-Free Trial" at bounding box center [552, 204] width 65 height 10
click at [568, 161] on p "Free Delivery" at bounding box center [559, 163] width 79 height 10
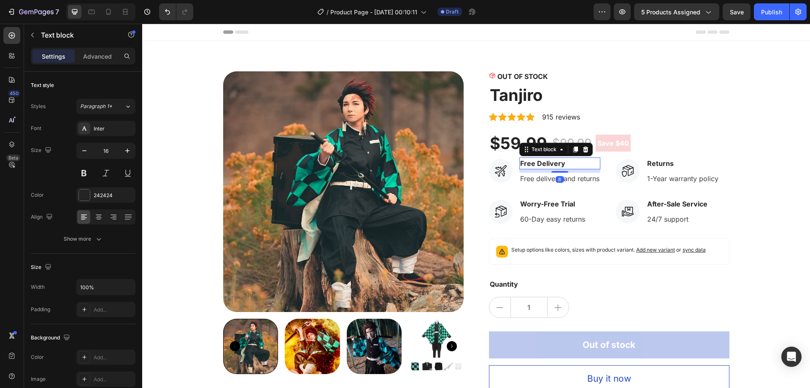
click at [568, 161] on p "Free Delivery" at bounding box center [559, 163] width 79 height 10
click at [564, 177] on p "Free delivery and returns" at bounding box center [559, 178] width 79 height 10
click at [567, 178] on p "Free delivery and returns" at bounding box center [559, 178] width 79 height 10
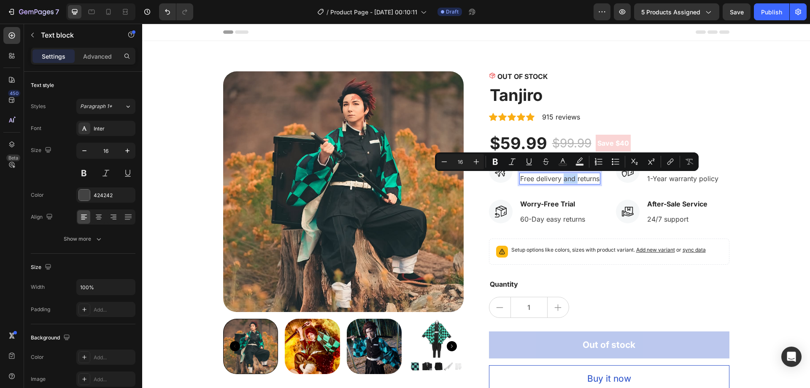
click at [572, 182] on p "Free delivery and returns" at bounding box center [559, 178] width 79 height 10
click at [588, 178] on p "Free delivery and returns" at bounding box center [559, 178] width 79 height 10
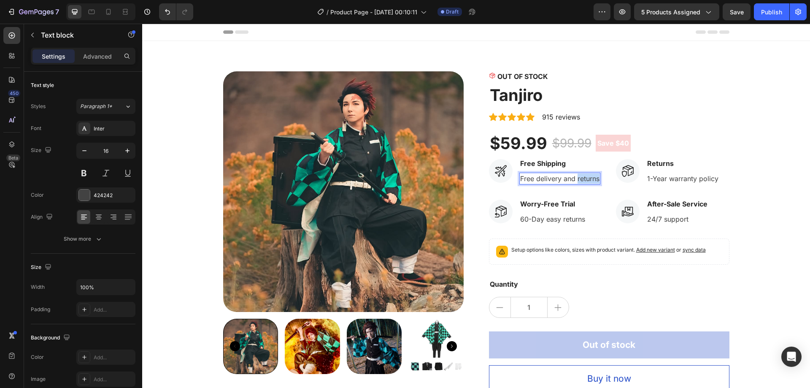
click at [588, 178] on p "Free delivery and returns" at bounding box center [559, 178] width 79 height 10
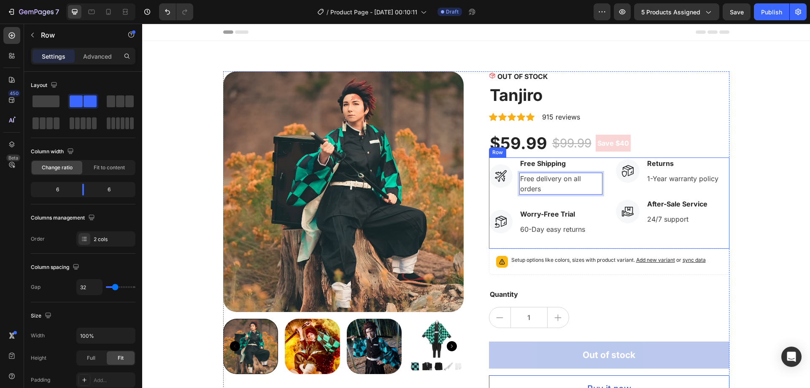
click at [599, 185] on div "Icon Free Shipping Text block Free delivery on all orders Text block 0 Icon Lis…" at bounding box center [609, 202] width 241 height 91
click at [595, 184] on p "Free delivery on all orders" at bounding box center [560, 183] width 81 height 20
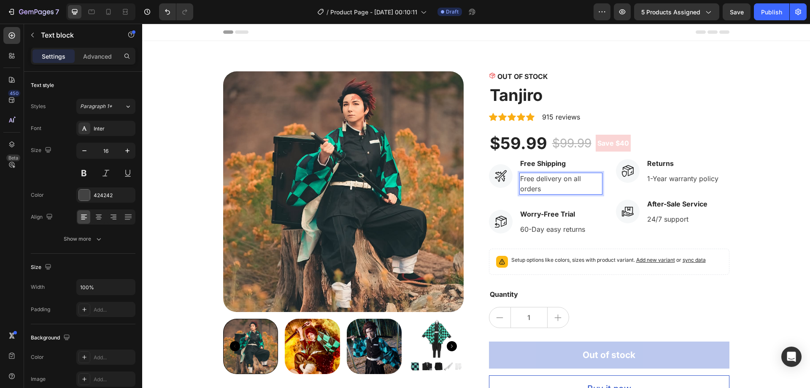
click at [597, 186] on p "Free delivery on all orders" at bounding box center [560, 183] width 81 height 20
drag, startPoint x: 597, startPoint y: 184, endPoint x: 598, endPoint y: 178, distance: 6.9
click at [598, 178] on p "Free delivery on all orders" at bounding box center [560, 183] width 81 height 20
drag, startPoint x: 599, startPoint y: 178, endPoint x: 604, endPoint y: 180, distance: 5.3
click at [604, 180] on div "Icon Free Shipping Text block Free delivery on all orders Text block 0 Icon Lis…" at bounding box center [609, 202] width 241 height 91
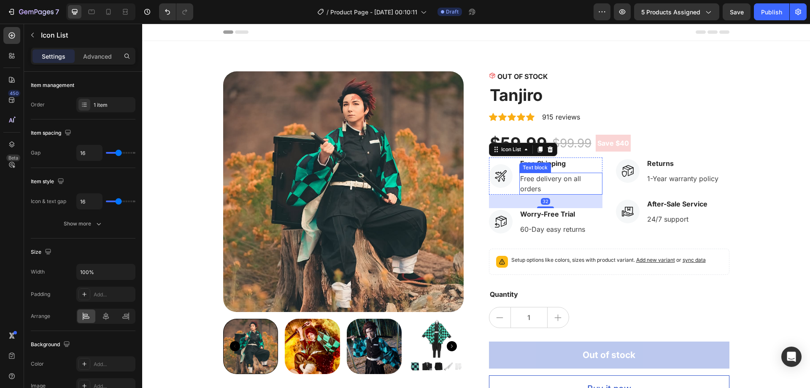
click at [579, 186] on p "Free delivery on all orders" at bounding box center [560, 183] width 81 height 20
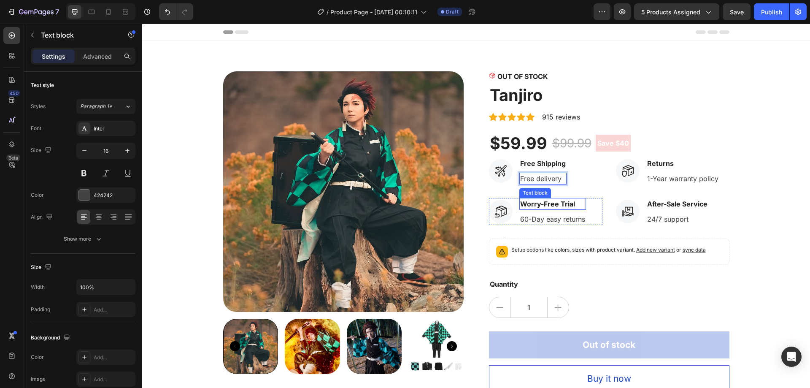
click at [538, 203] on p "Worry-Free Trial" at bounding box center [552, 204] width 65 height 10
click at [551, 201] on p "Worry-Free Trial" at bounding box center [552, 204] width 65 height 10
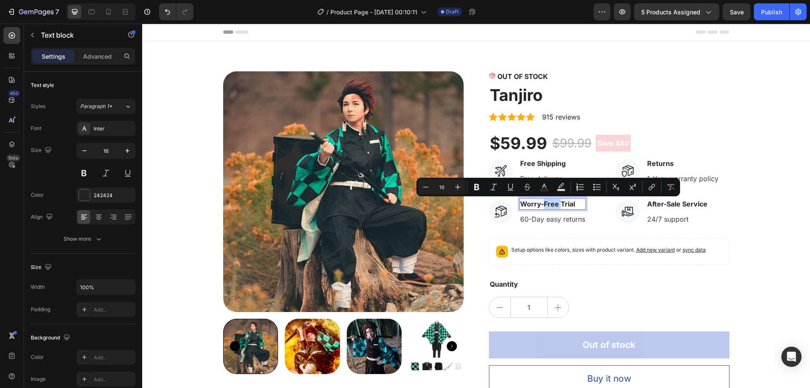
click at [551, 201] on p "Worry-Free Trial" at bounding box center [552, 204] width 65 height 10
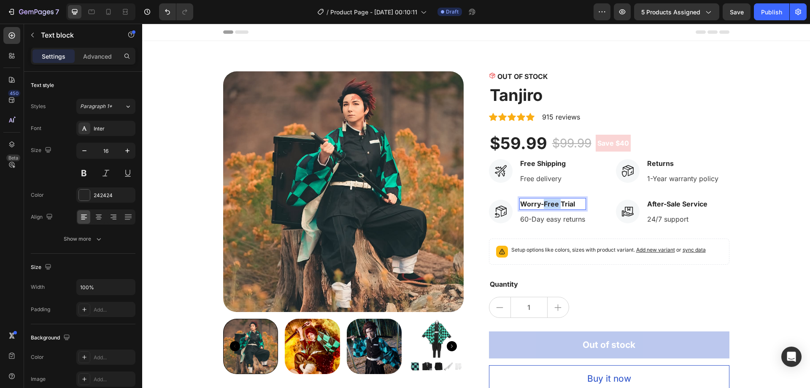
click at [551, 201] on p "Worry-Free Trial" at bounding box center [552, 204] width 65 height 10
click at [538, 220] on p "60-Day easy returns" at bounding box center [553, 219] width 66 height 10
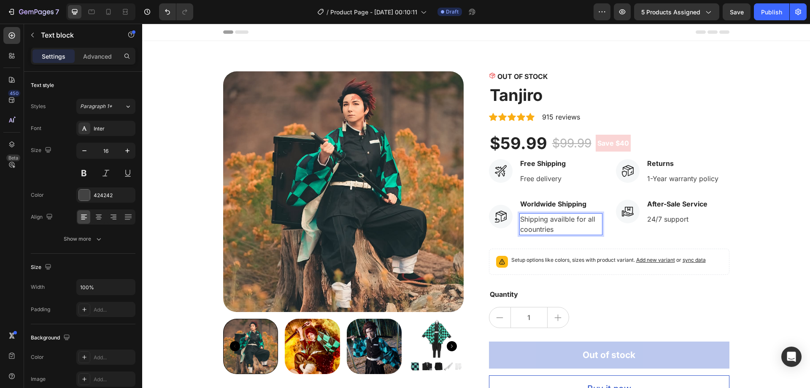
click at [565, 221] on p "Shipping availble for all coountries" at bounding box center [560, 224] width 81 height 20
click at [84, 150] on icon "button" at bounding box center [84, 150] width 8 height 8
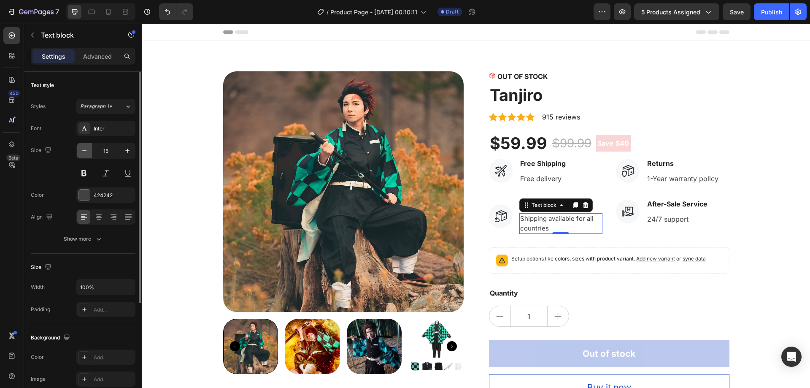
click at [84, 150] on icon "button" at bounding box center [84, 150] width 8 height 8
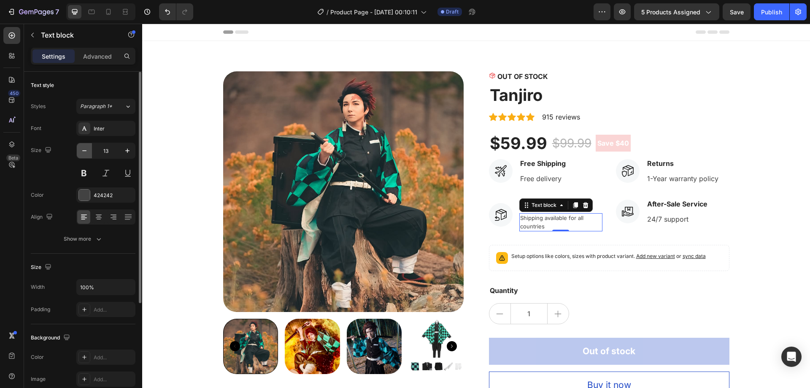
click at [84, 149] on icon "button" at bounding box center [84, 150] width 8 height 8
type input "11"
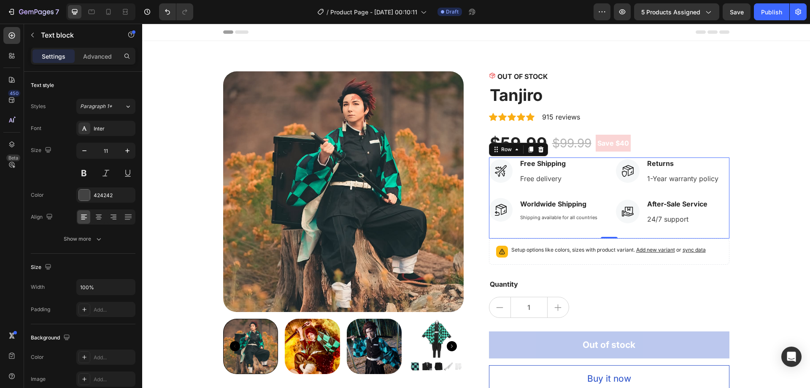
click at [522, 226] on div "Icon Free Shipping Text block Free delivery Text block Icon List Icon Worldwide…" at bounding box center [545, 197] width 113 height 81
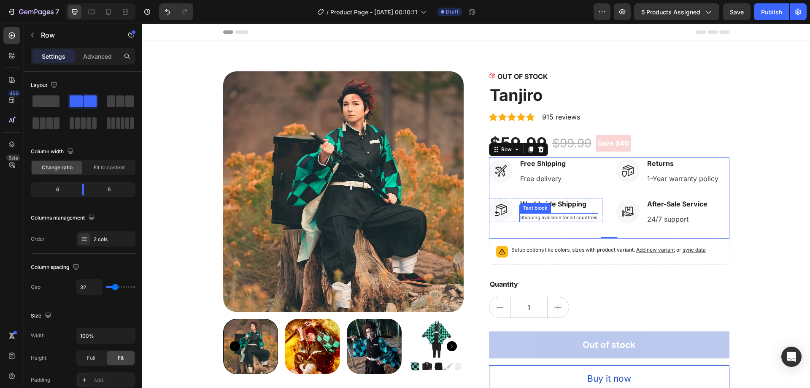
click at [585, 218] on p "Shipping available for all countries" at bounding box center [558, 217] width 77 height 7
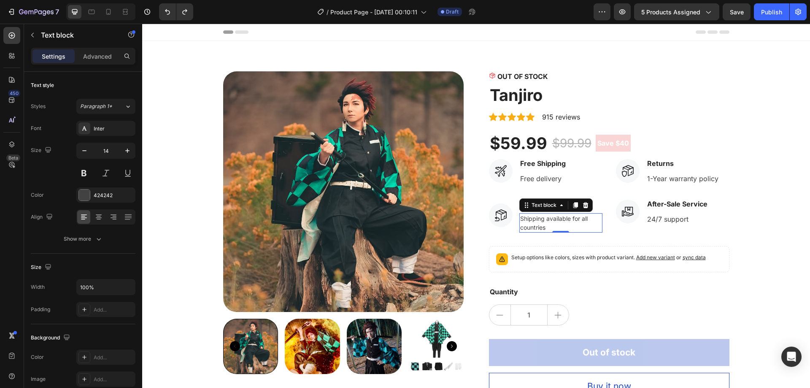
type input "15"
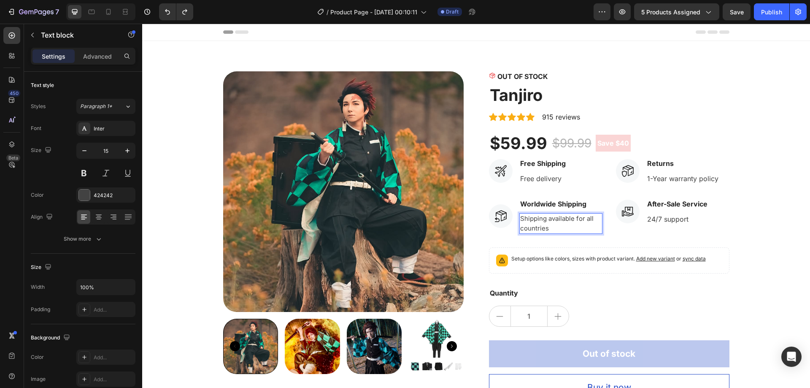
click at [562, 227] on p "Shipping available for all countries" at bounding box center [560, 223] width 81 height 19
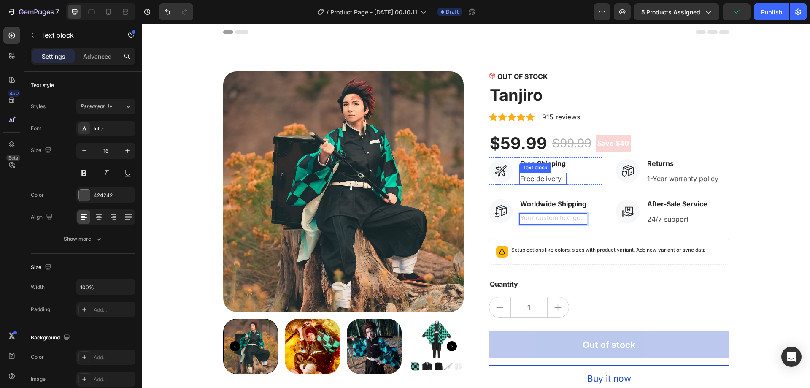
click at [549, 178] on p "Free delivery" at bounding box center [543, 178] width 46 height 10
click at [560, 181] on p "Free delivery" at bounding box center [543, 178] width 46 height 10
click at [546, 216] on div "Rich Text Editor. Editing area: main" at bounding box center [553, 218] width 68 height 11
click at [553, 179] on p "Free delivery" at bounding box center [543, 178] width 46 height 10
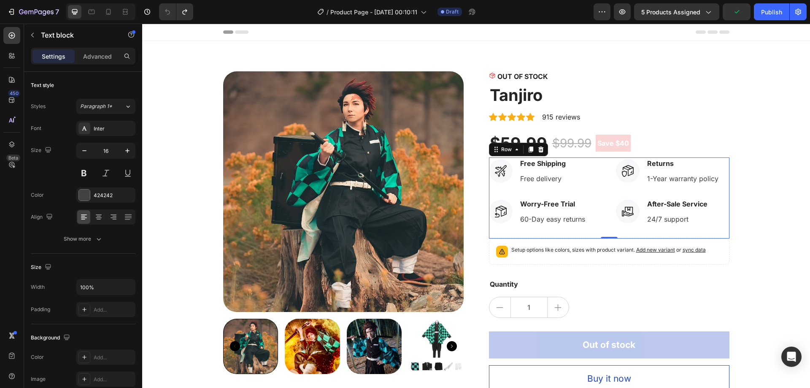
click at [592, 188] on div "Icon Free Shipping Text block Free delivery Text block Icon List Icon Worry-Fre…" at bounding box center [545, 197] width 113 height 81
click at [560, 176] on p "Free delivery" at bounding box center [543, 178] width 46 height 10
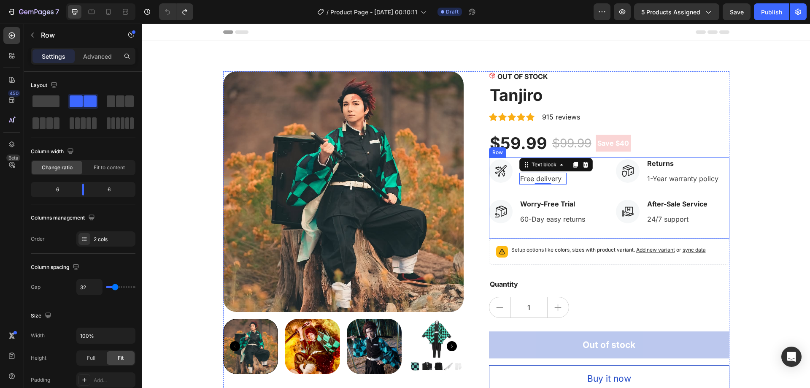
click at [586, 189] on div "Icon Free Shipping Text block Free delivery Text block 0 Icon List Icon Worry-F…" at bounding box center [545, 197] width 113 height 81
click at [555, 163] on p "Free Shipping" at bounding box center [543, 163] width 46 height 10
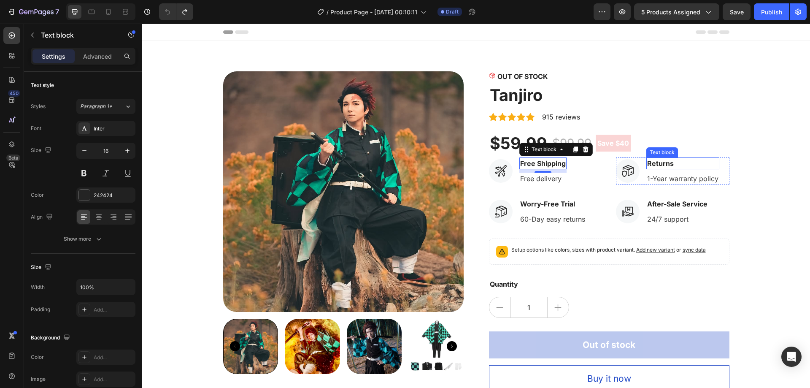
click at [692, 165] on p "Returns" at bounding box center [682, 163] width 71 height 10
click at [674, 163] on p "Returns" at bounding box center [682, 163] width 71 height 10
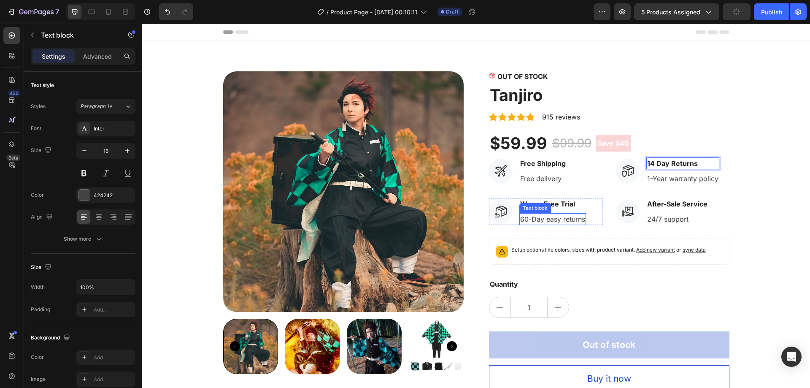
click at [532, 207] on div "Text block" at bounding box center [535, 208] width 28 height 8
click at [562, 202] on p "Worry-Free Trial" at bounding box center [552, 204] width 65 height 10
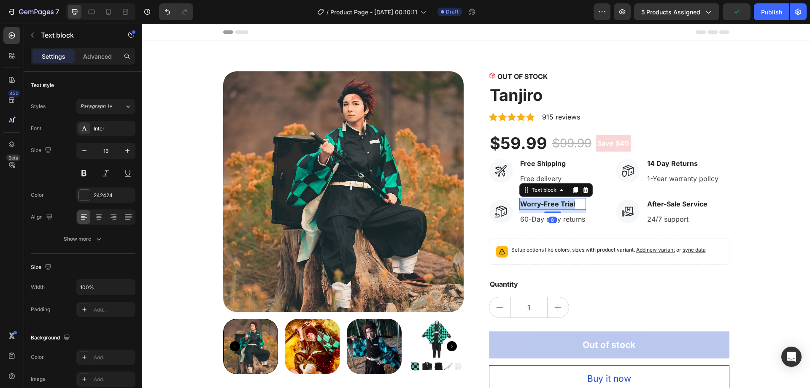
click at [562, 202] on p "Worry-Free Trial" at bounding box center [552, 204] width 65 height 10
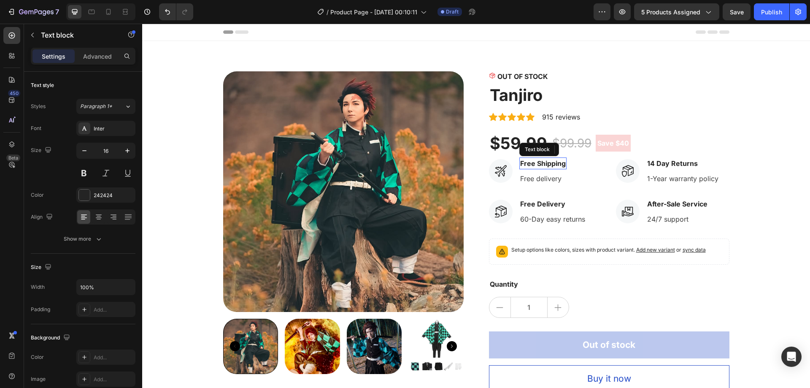
click at [562, 162] on p "Free Shipping" at bounding box center [543, 163] width 46 height 10
click at [551, 162] on p "Free Shipping" at bounding box center [543, 163] width 46 height 10
click at [550, 178] on p "Free delivery" at bounding box center [542, 178] width 45 height 10
click at [556, 181] on p "Free delivery" at bounding box center [542, 178] width 45 height 10
click at [557, 181] on p "Free delivery" at bounding box center [542, 178] width 45 height 10
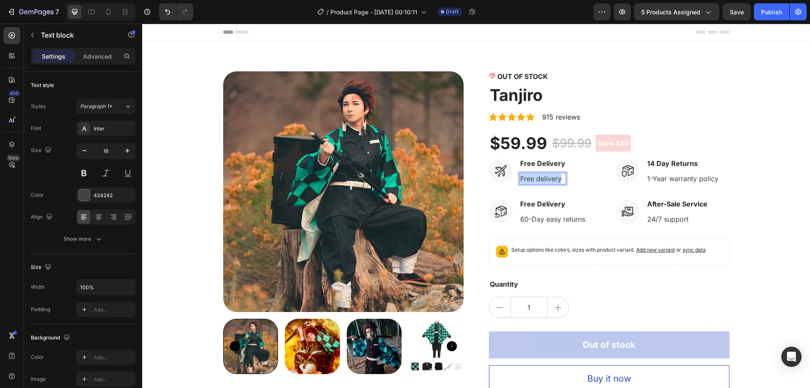
click at [557, 181] on p "Free delivery" at bounding box center [542, 178] width 45 height 10
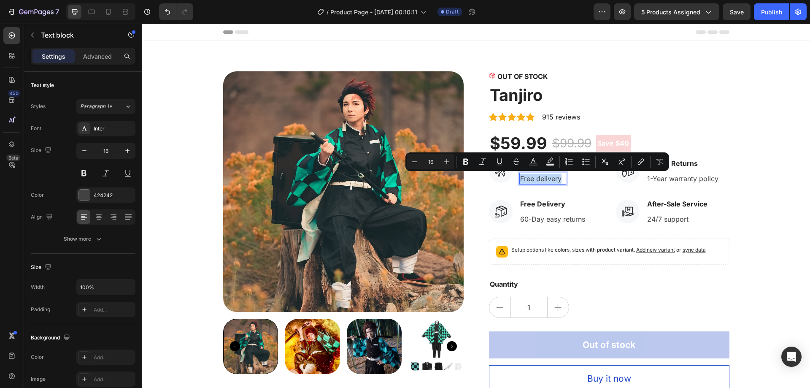
click at [553, 180] on p "Free delivery" at bounding box center [542, 178] width 45 height 10
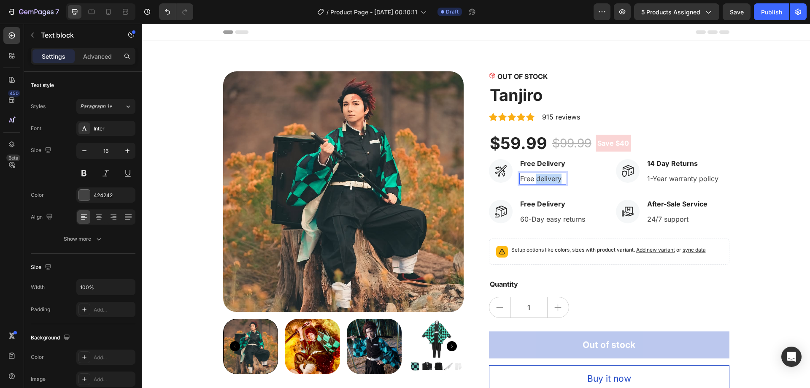
drag, startPoint x: 558, startPoint y: 182, endPoint x: 534, endPoint y: 180, distance: 24.1
click at [534, 180] on p "Free delivery" at bounding box center [542, 178] width 45 height 10
click at [595, 172] on div "Icon Free Delivery Text block Free shipping Text block 0" at bounding box center [545, 170] width 113 height 27
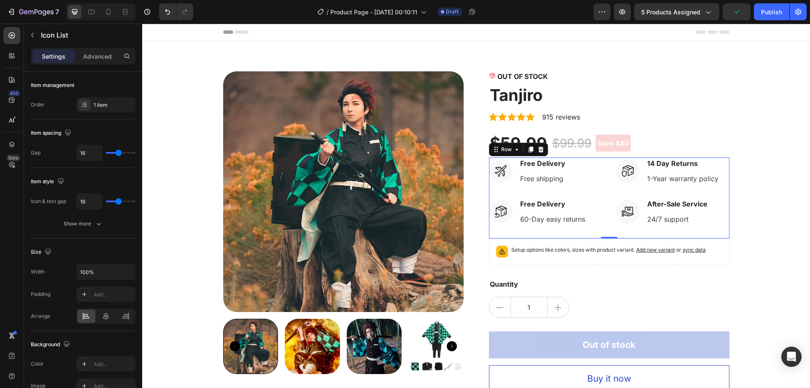
click at [605, 176] on div "Icon Free Delivery Text block Free shipping Text block Icon List Icon Free Deli…" at bounding box center [609, 197] width 241 height 81
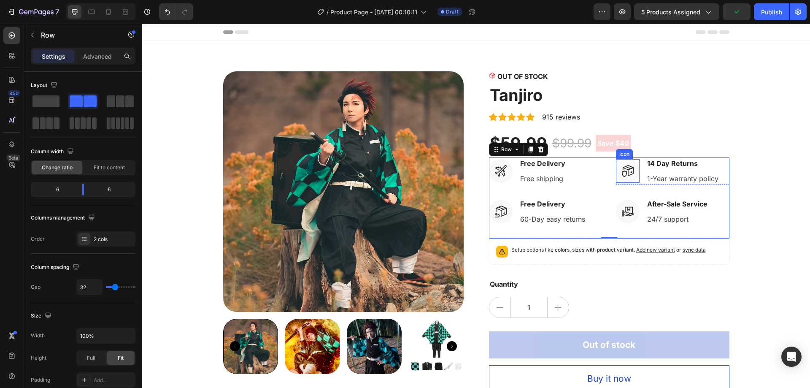
click at [622, 176] on icon at bounding box center [624, 173] width 5 height 6
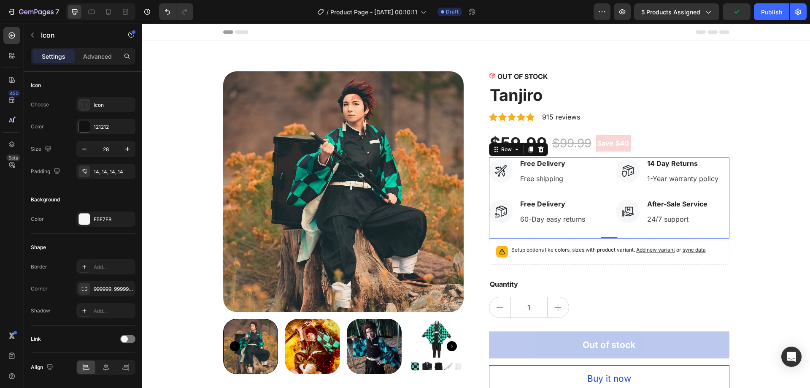
click at [611, 176] on div "Icon Free Delivery Text block Free shipping Text block Icon List Icon Free Deli…" at bounding box center [609, 197] width 241 height 81
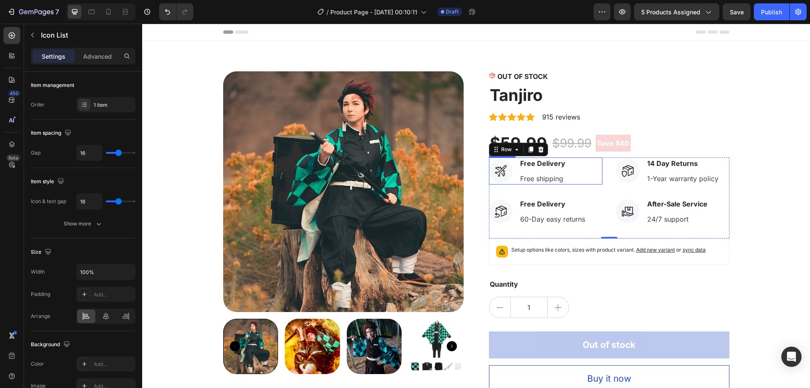
click at [567, 178] on div "Icon Free Delivery Text block Free shipping Text block" at bounding box center [545, 170] width 113 height 27
click at [538, 179] on p "Free shipping" at bounding box center [542, 178] width 45 height 10
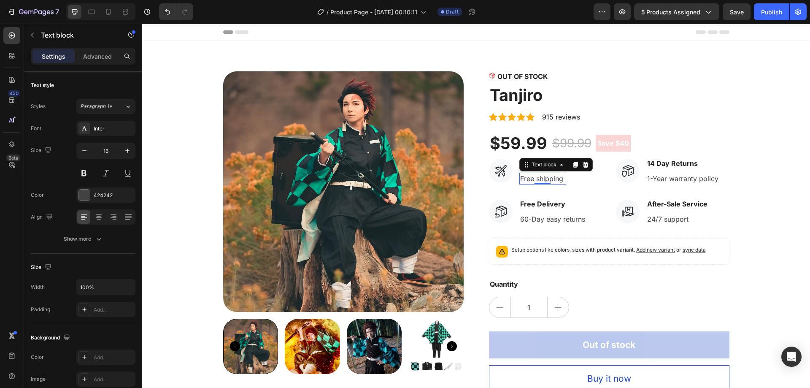
click at [540, 181] on div "0" at bounding box center [542, 184] width 8 height 7
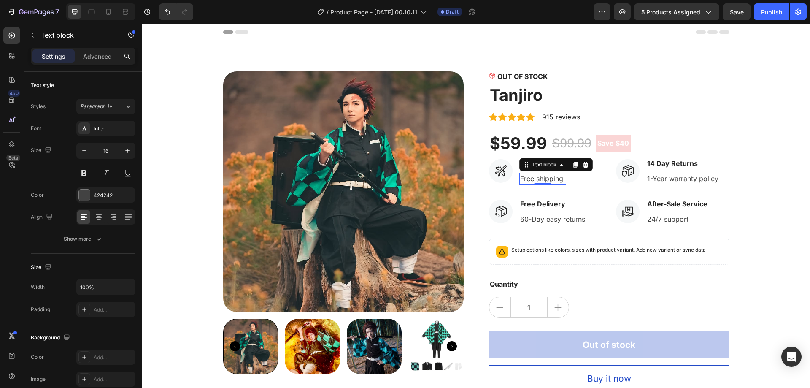
click at [544, 179] on p "Free shipping" at bounding box center [542, 178] width 45 height 10
click at [543, 179] on p "Free shipping" at bounding box center [542, 178] width 45 height 10
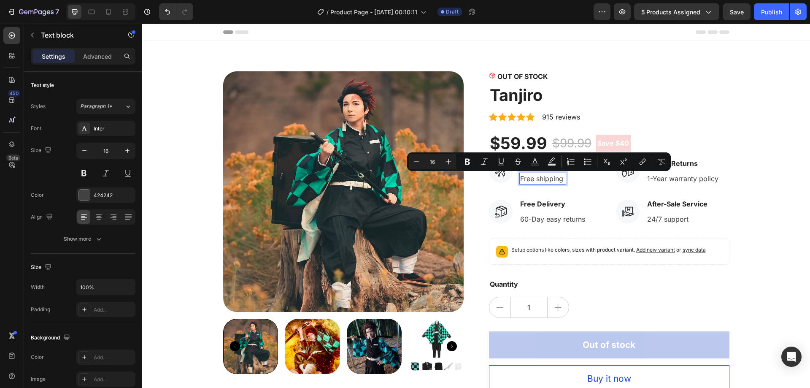
click at [543, 179] on p "Free shipping" at bounding box center [542, 178] width 45 height 10
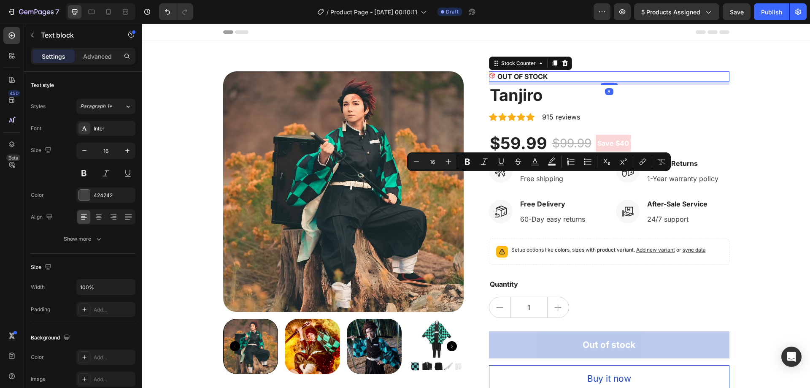
click at [624, 71] on div "OUT OF STOCK" at bounding box center [609, 76] width 241 height 10
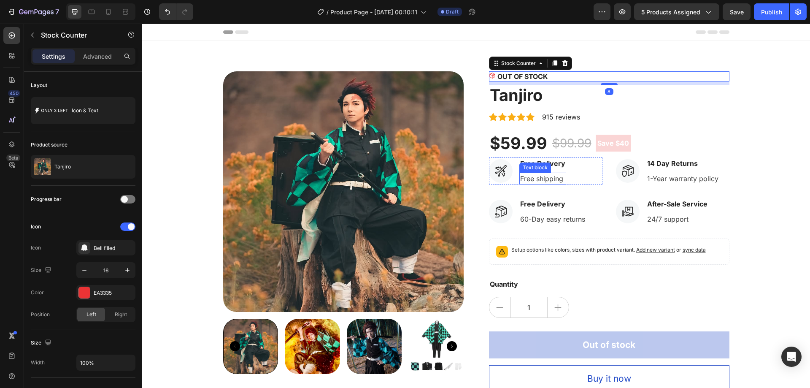
click at [553, 183] on p "Free shipping" at bounding box center [542, 178] width 45 height 10
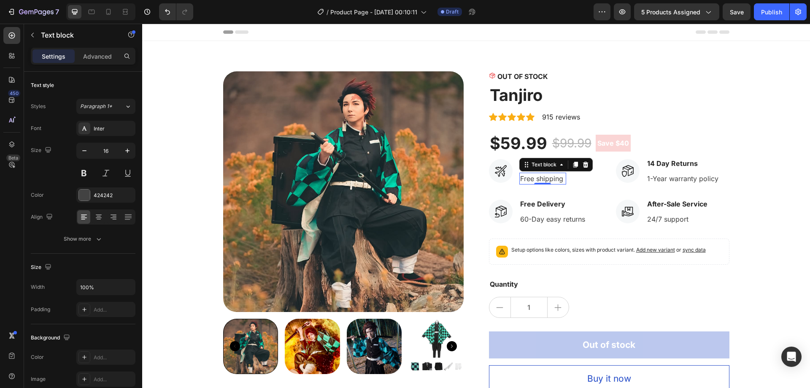
click at [553, 183] on p "Free shipping" at bounding box center [542, 178] width 45 height 10
click at [535, 177] on p "aaaaaaaaaaaaaaaaaaaaa" at bounding box center [560, 178] width 80 height 10
click at [551, 219] on p "60-Day easy returns" at bounding box center [552, 219] width 65 height 10
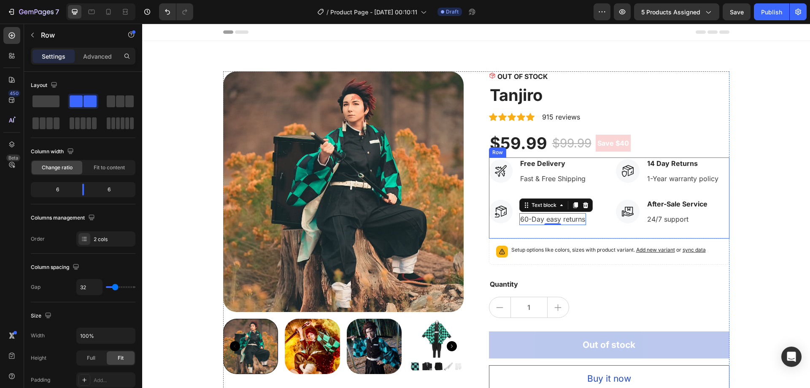
click at [601, 212] on div "Icon Free Delivery Text block Fast & Free Shipping Text block Icon List Icon Fr…" at bounding box center [609, 197] width 241 height 81
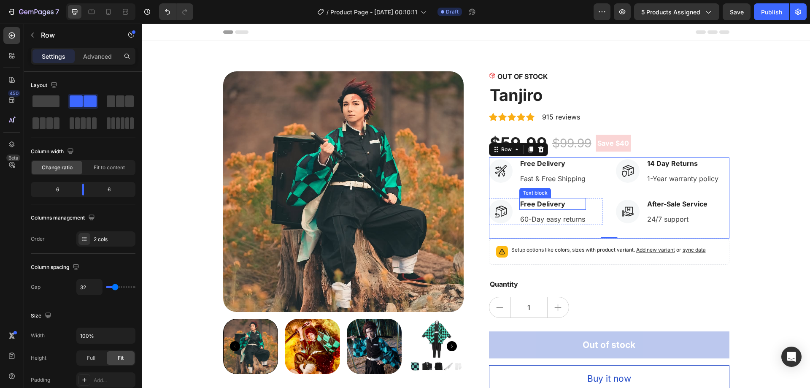
click at [555, 202] on p "Free Delivery" at bounding box center [552, 204] width 65 height 10
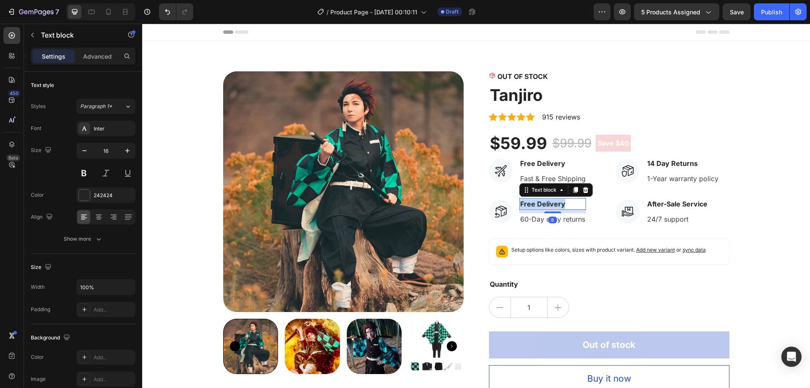
click at [555, 202] on p "Free Delivery" at bounding box center [552, 204] width 65 height 10
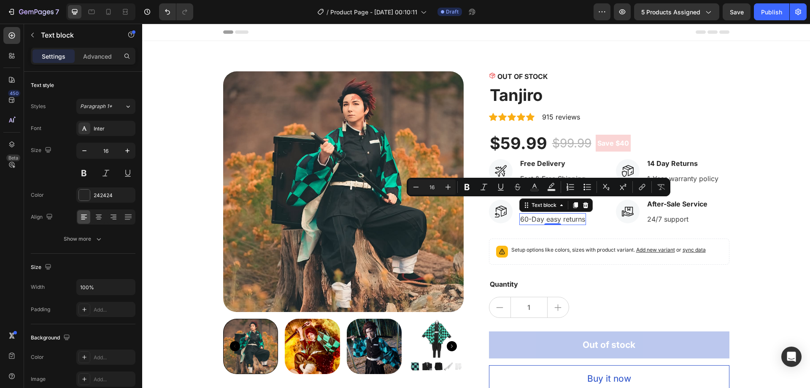
click at [540, 221] on p "60-Day easy returns" at bounding box center [552, 219] width 65 height 10
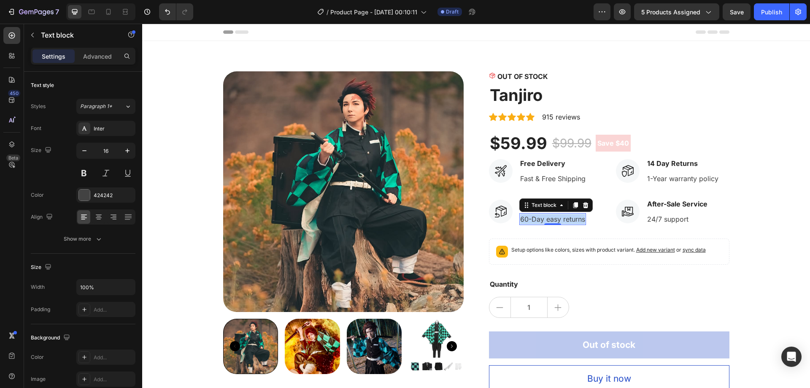
click at [540, 221] on p "60-Day easy returns" at bounding box center [552, 219] width 65 height 10
click at [546, 204] on p "Free Delivery" at bounding box center [553, 204] width 66 height 10
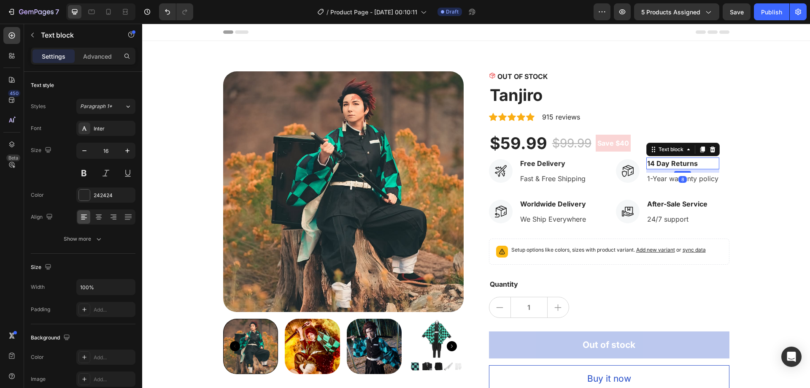
click at [666, 161] on p "14 Day Returns" at bounding box center [682, 163] width 71 height 10
click at [105, 14] on icon at bounding box center [108, 12] width 8 height 8
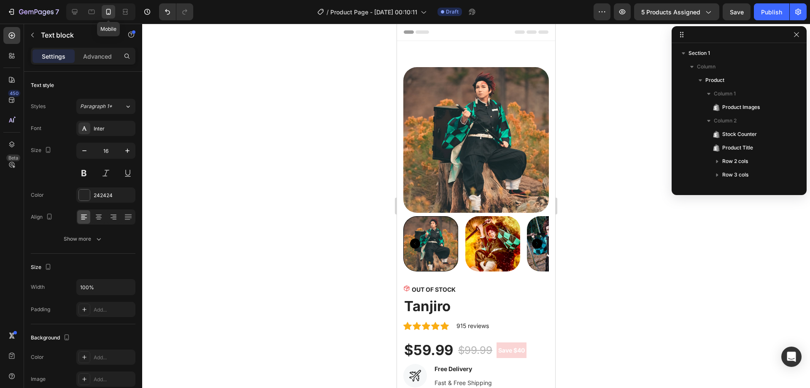
type input "14"
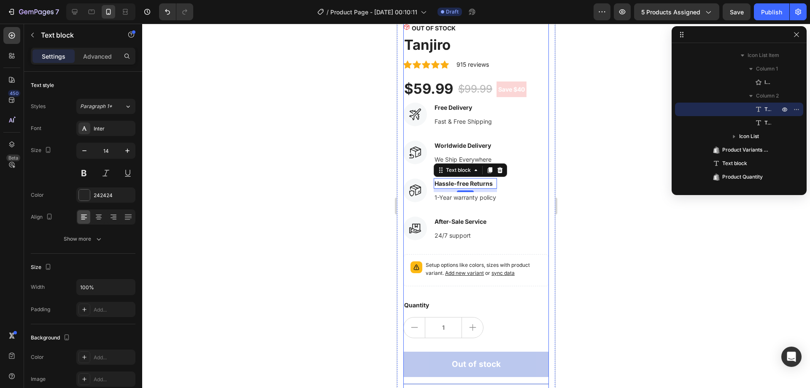
scroll to position [231, 0]
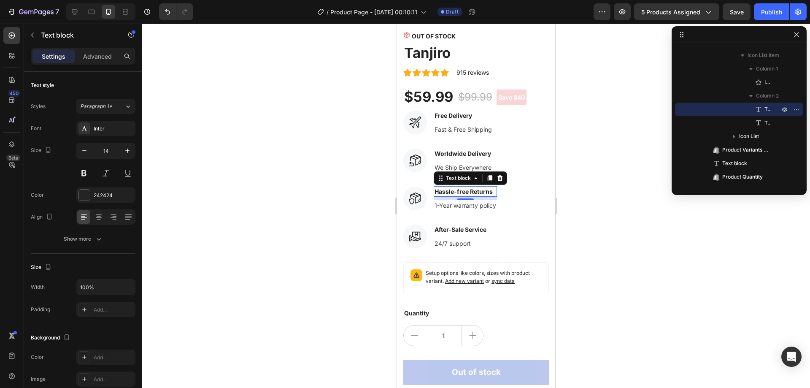
click at [586, 180] on div at bounding box center [476, 206] width 668 height 364
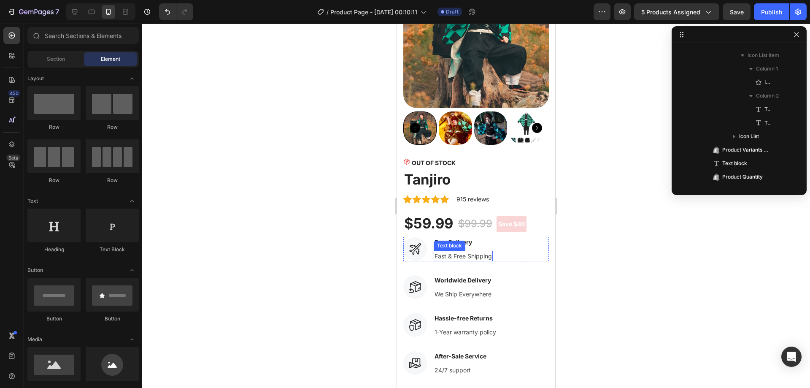
scroll to position [147, 0]
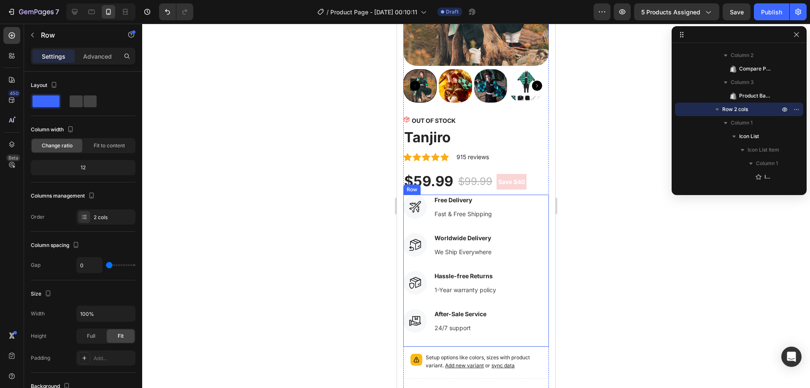
click at [469, 213] on div "Icon Free Delivery Text block Fast & Free Shipping Text block Icon List Icon Wo…" at bounding box center [476, 233] width 146 height 76
click at [507, 208] on div "Icon Free Delivery Text block Fast & Free Shipping Text block" at bounding box center [476, 207] width 146 height 24
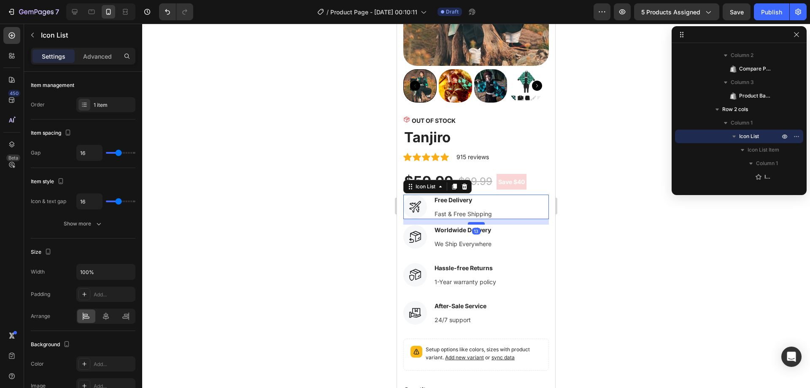
drag, startPoint x: 476, startPoint y: 225, endPoint x: 473, endPoint y: 217, distance: 8.9
click at [473, 222] on div at bounding box center [476, 223] width 17 height 3
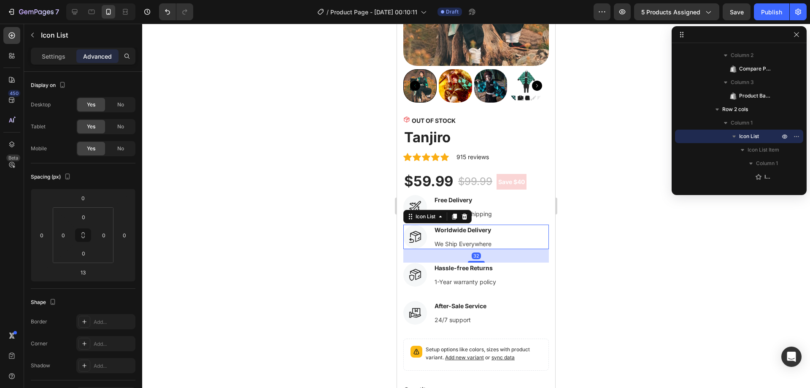
click at [503, 240] on div "Icon Worldwide Delivery Text block We Ship Everywhere Text block" at bounding box center [476, 236] width 146 height 24
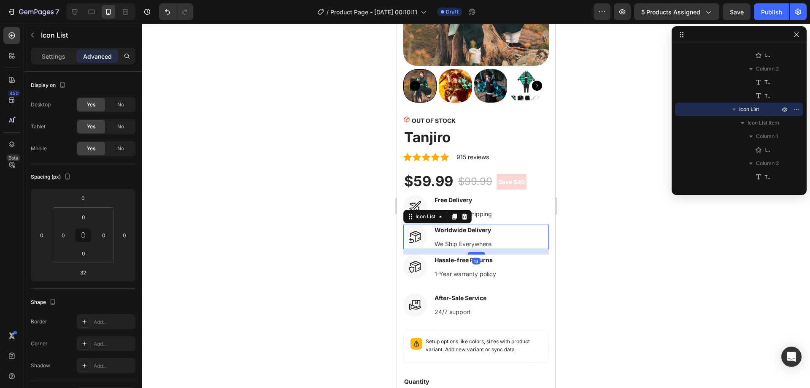
drag, startPoint x: 476, startPoint y: 254, endPoint x: 474, endPoint y: 246, distance: 8.2
click at [474, 252] on div at bounding box center [476, 253] width 17 height 3
type input "13"
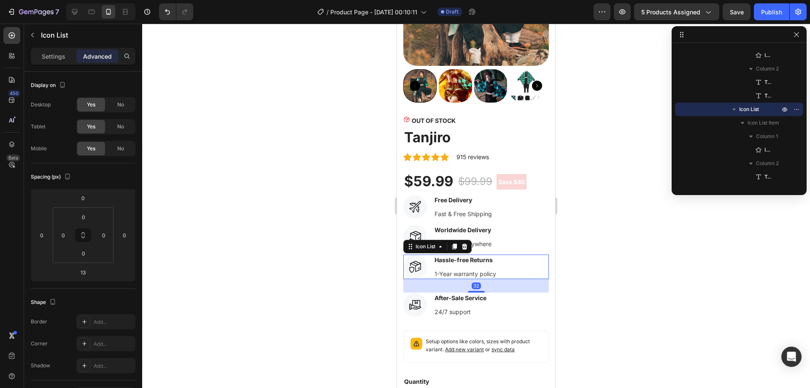
click at [507, 266] on div "Icon Hassle-free Returns Text block 1-Year warranty policy Text block" at bounding box center [476, 266] width 146 height 24
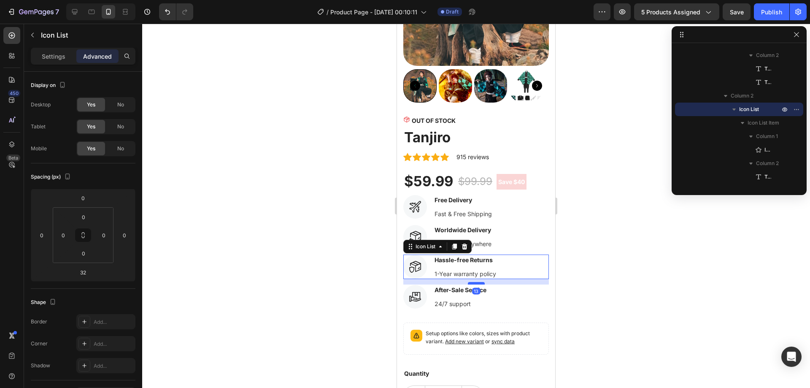
drag, startPoint x: 480, startPoint y: 285, endPoint x: 481, endPoint y: 277, distance: 8.1
click at [481, 282] on div at bounding box center [476, 283] width 17 height 3
type input "13"
click at [589, 268] on div at bounding box center [476, 206] width 668 height 364
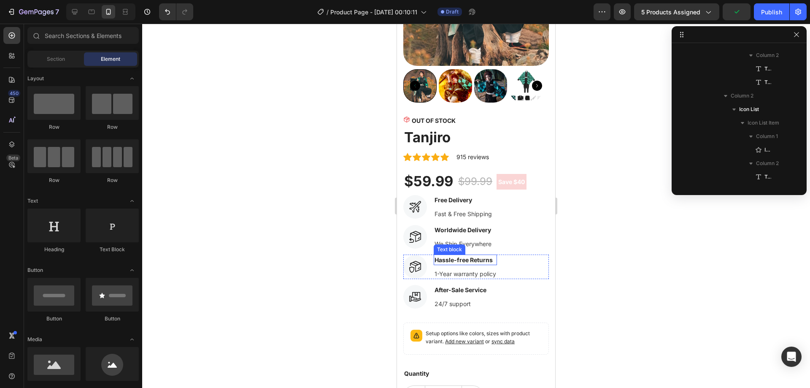
click at [483, 256] on p "Hassle-free Returns" at bounding box center [466, 259] width 62 height 9
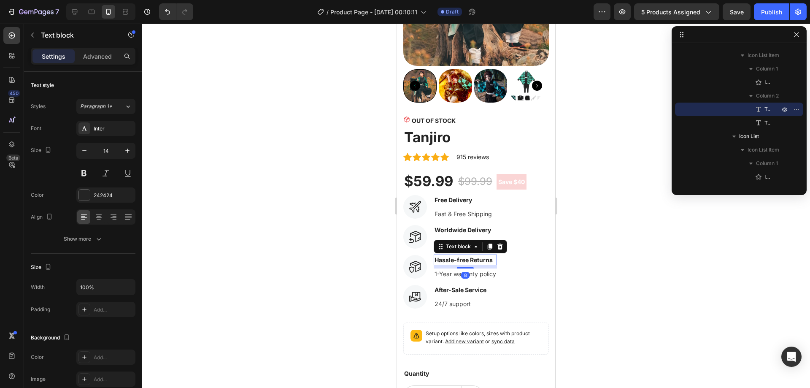
click at [595, 265] on div at bounding box center [476, 206] width 668 height 364
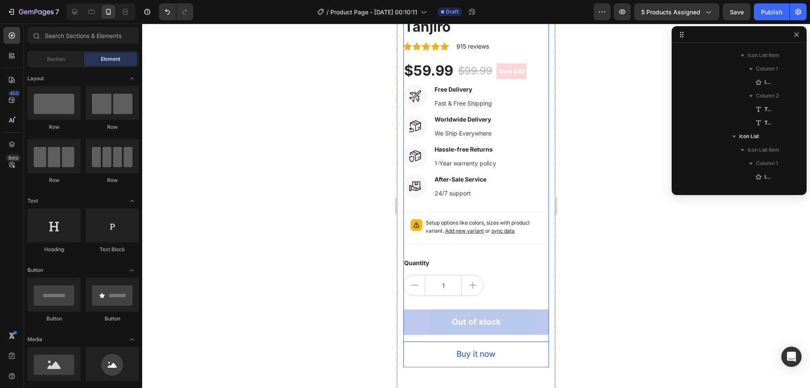
scroll to position [231, 0]
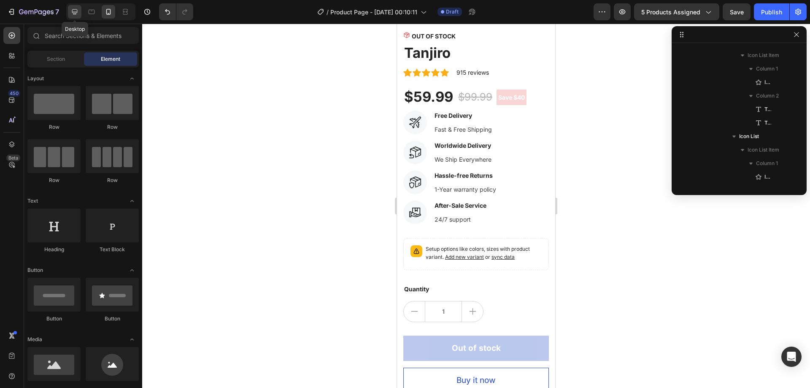
click at [76, 11] on icon at bounding box center [74, 12] width 8 height 8
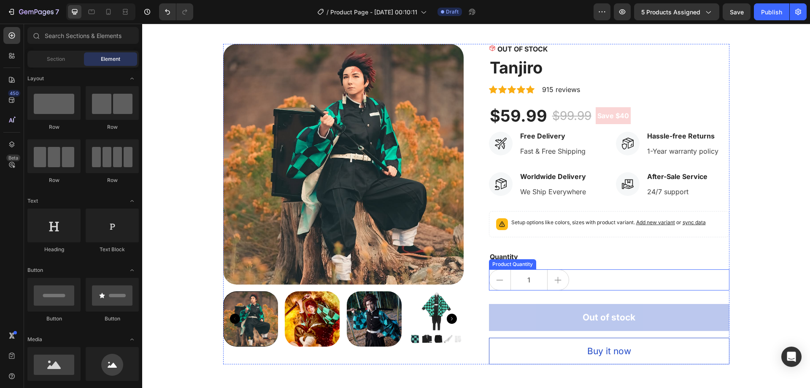
scroll to position [20, 0]
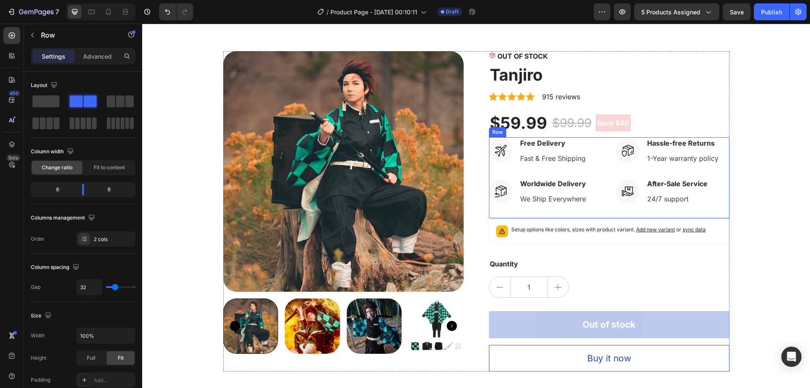
click at [603, 147] on div "Icon Free Delivery Text block Fast & Free Shipping Text block Icon List Icon Wo…" at bounding box center [609, 177] width 241 height 81
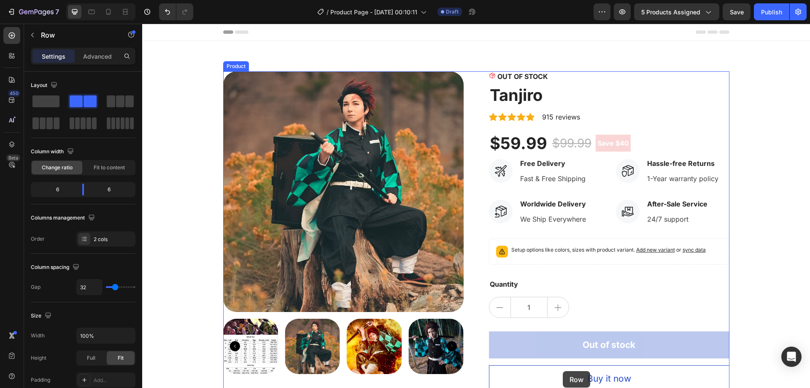
scroll to position [186, 0]
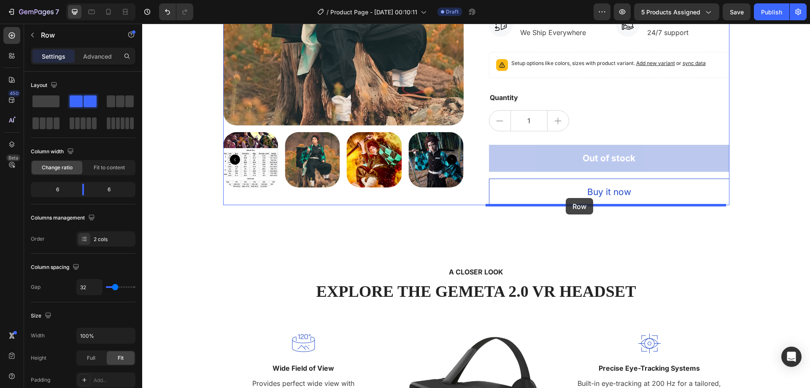
drag, startPoint x: 603, startPoint y: 147, endPoint x: 566, endPoint y: 198, distance: 63.1
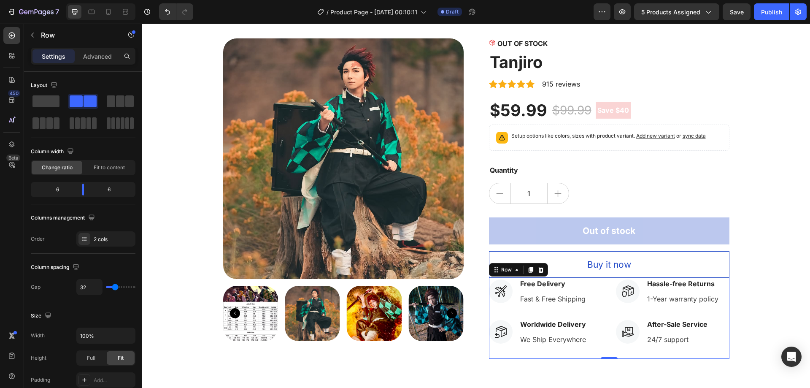
scroll to position [60, 0]
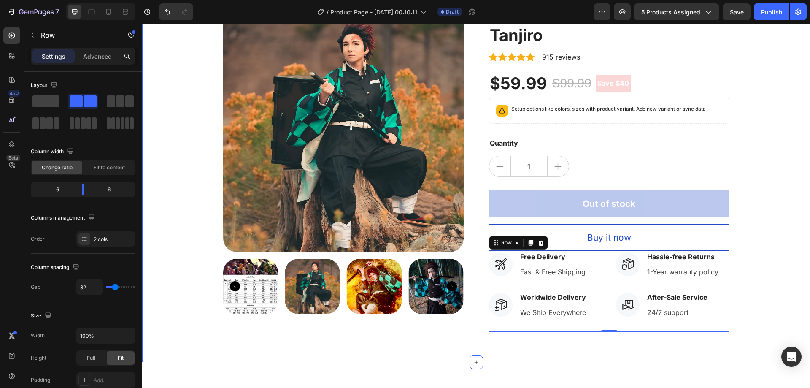
click at [770, 257] on div "Product Images OUT OF STOCK Stock Counter Tanjiro Product Title Icon Icon Icon …" at bounding box center [476, 171] width 655 height 320
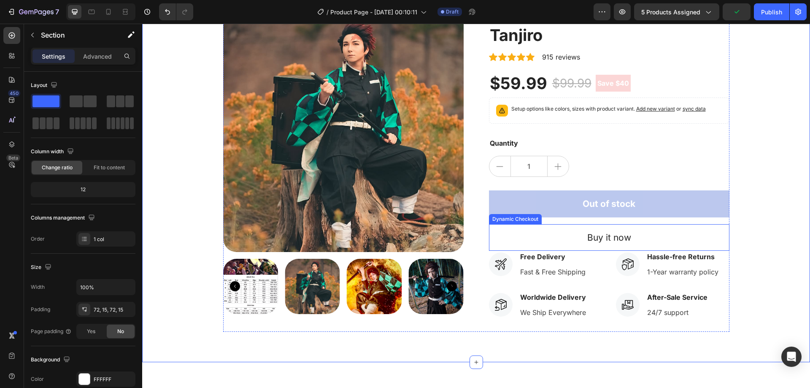
click at [711, 232] on button "Buy it now" at bounding box center [609, 237] width 241 height 27
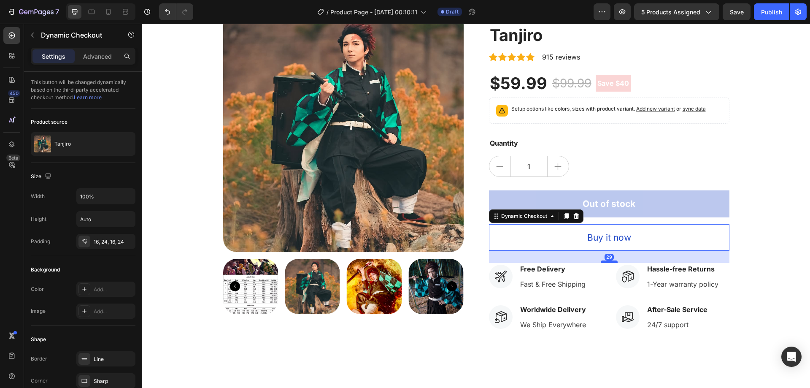
drag, startPoint x: 609, startPoint y: 249, endPoint x: 603, endPoint y: 262, distance: 13.6
click at [603, 262] on div at bounding box center [609, 261] width 17 height 3
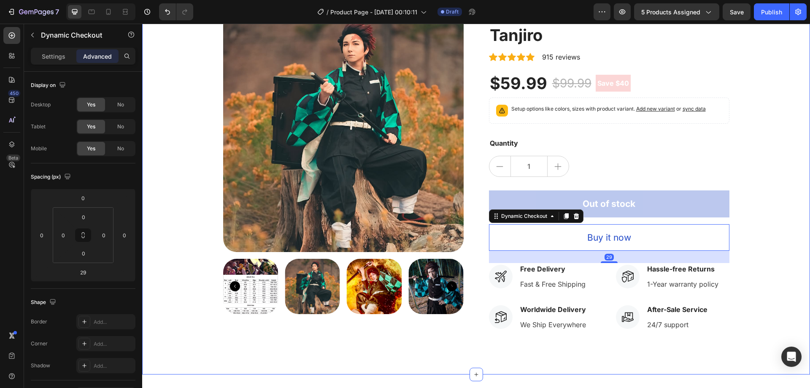
click at [755, 222] on div "Product Images OUT OF STOCK Stock Counter Tanjiro Product Title Icon Icon Icon …" at bounding box center [476, 177] width 655 height 332
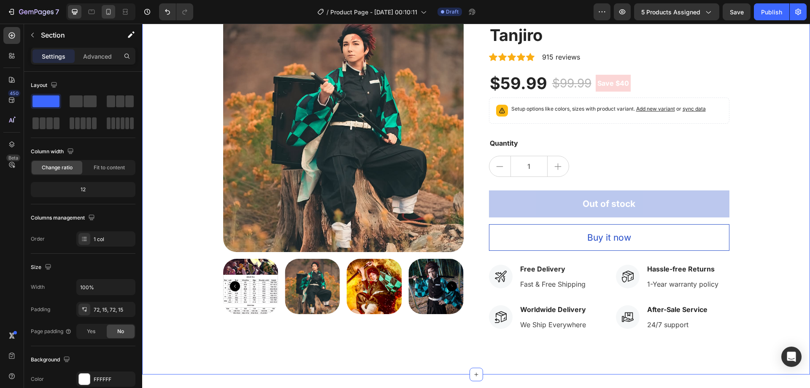
click at [109, 17] on div at bounding box center [109, 12] width 14 height 14
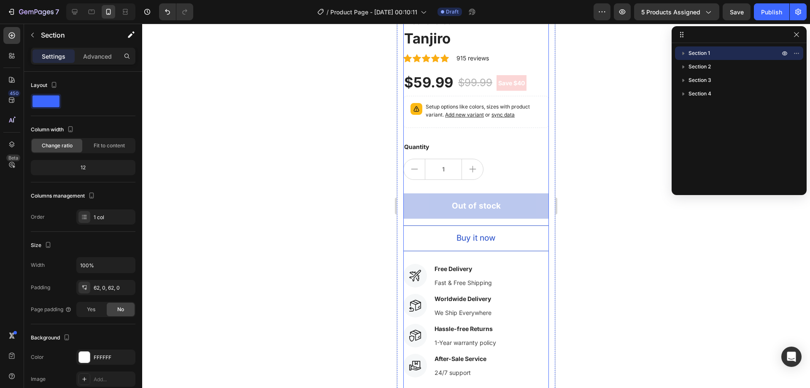
scroll to position [253, 0]
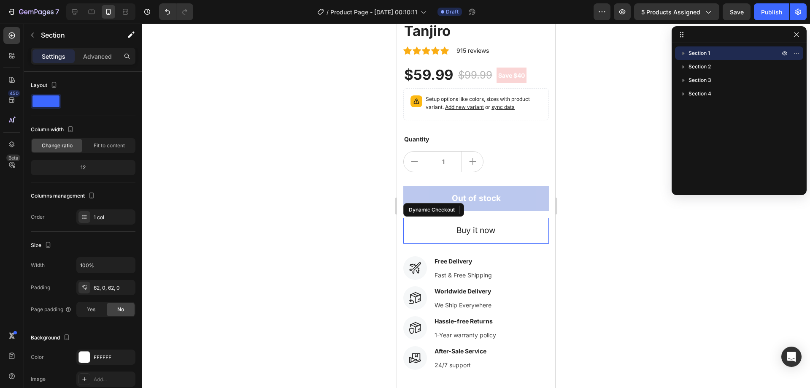
click at [518, 220] on button "Buy it now" at bounding box center [476, 231] width 146 height 26
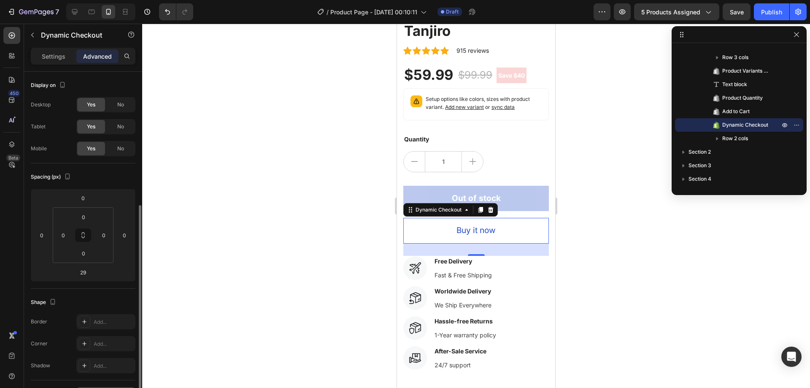
scroll to position [84, 0]
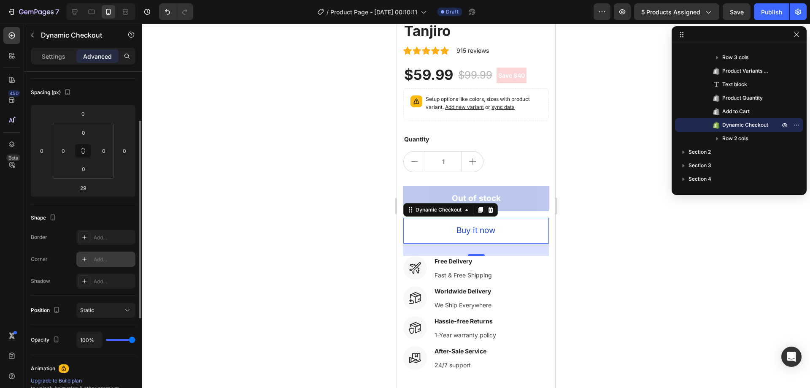
click at [107, 256] on div "Add..." at bounding box center [114, 260] width 40 height 8
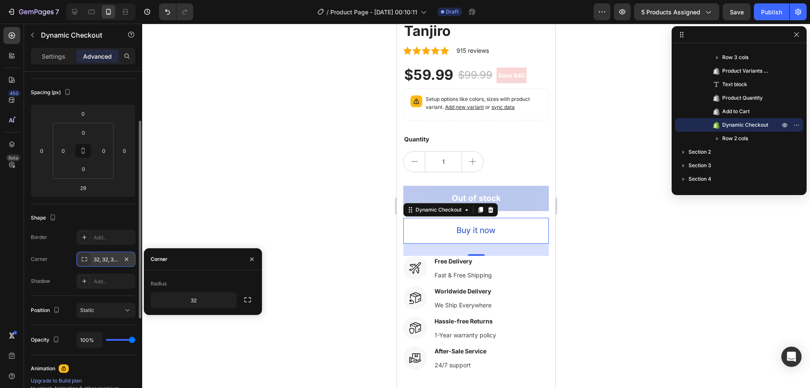
click at [218, 282] on div "Radius" at bounding box center [203, 284] width 105 height 14
click at [129, 259] on icon "button" at bounding box center [126, 259] width 7 height 7
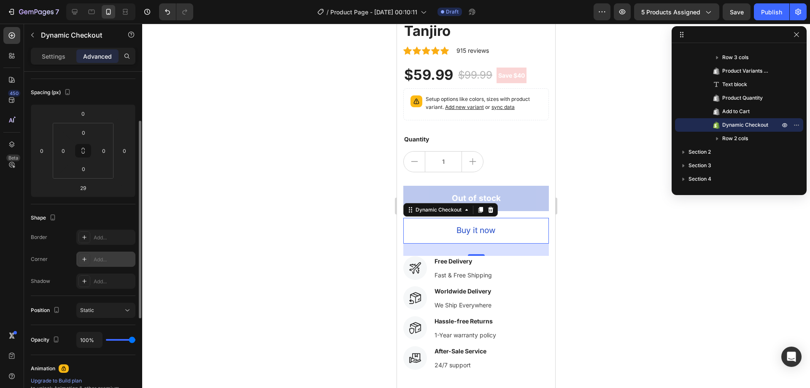
click at [124, 217] on div "Shape" at bounding box center [83, 218] width 105 height 14
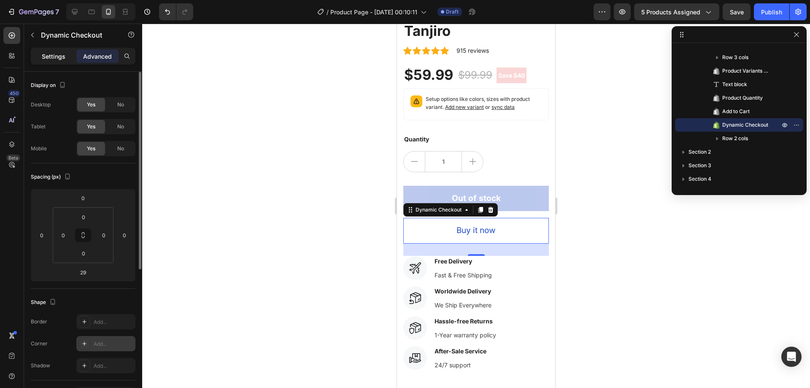
click at [53, 58] on p "Settings" at bounding box center [54, 56] width 24 height 9
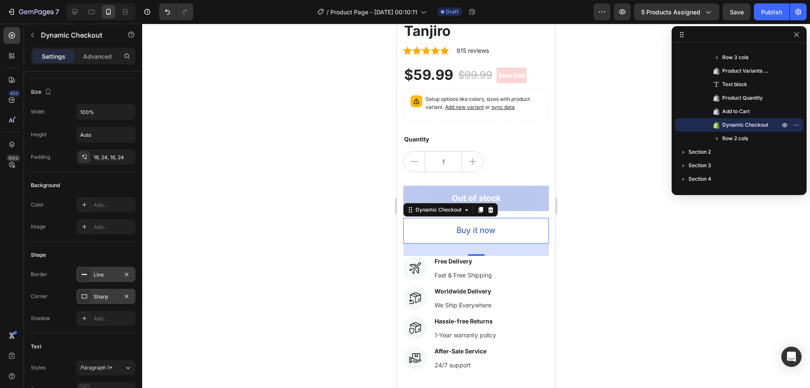
scroll to position [127, 0]
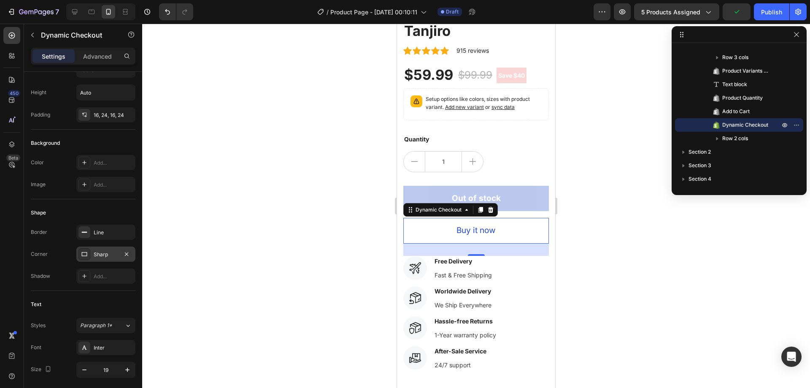
click at [112, 254] on div "Sharp" at bounding box center [106, 255] width 24 height 8
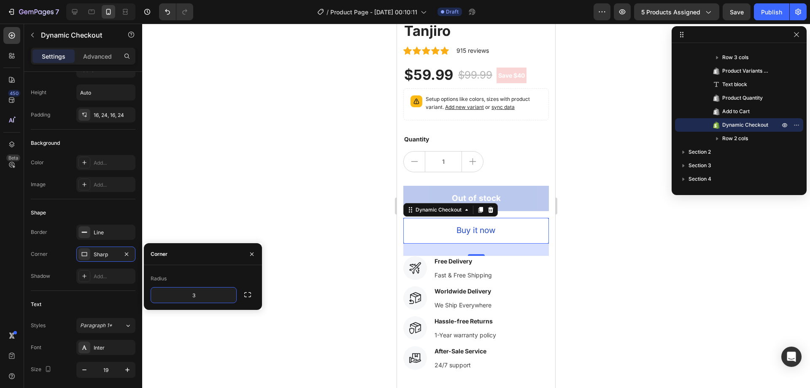
type input "32"
click at [119, 212] on div "Shape" at bounding box center [83, 213] width 105 height 14
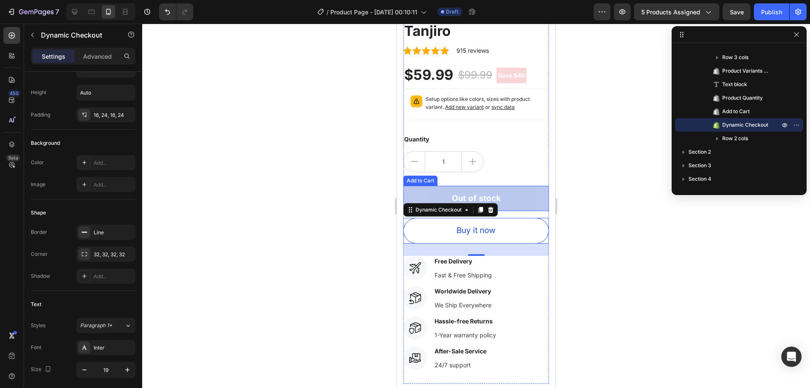
click at [516, 194] on button "Out of stock" at bounding box center [476, 199] width 146 height 26
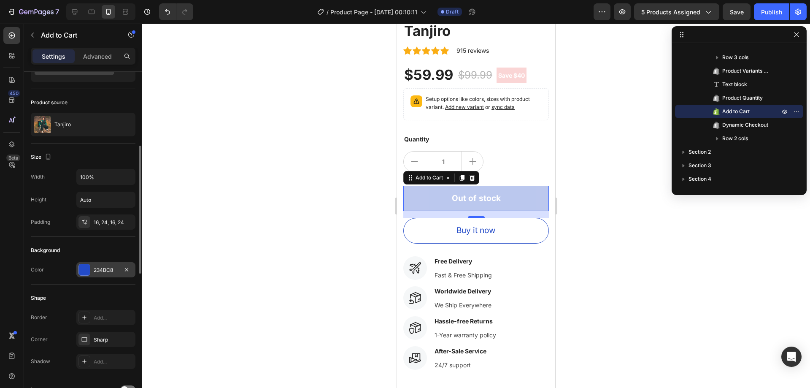
scroll to position [84, 0]
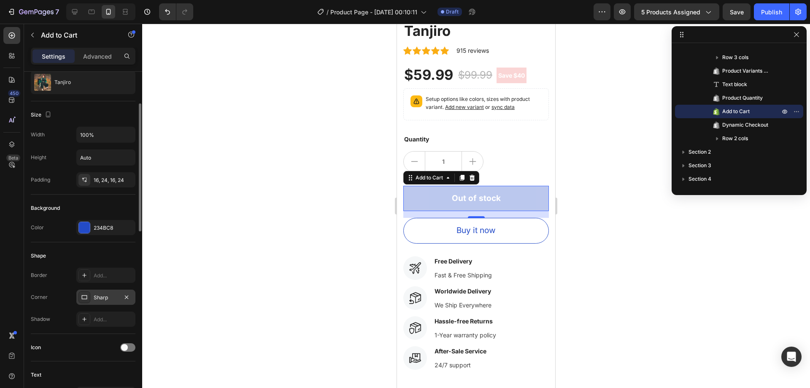
click at [107, 297] on div "Sharp" at bounding box center [106, 298] width 24 height 8
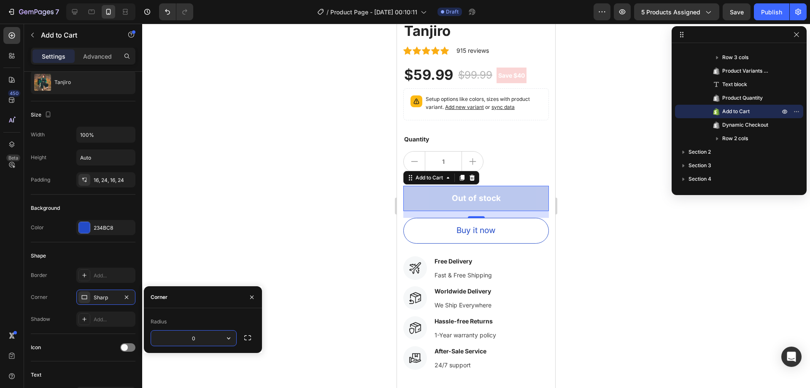
click at [198, 340] on input "0" at bounding box center [193, 337] width 85 height 15
click at [193, 306] on div "Corner" at bounding box center [203, 297] width 118 height 22
click at [127, 297] on icon "button" at bounding box center [126, 296] width 3 height 3
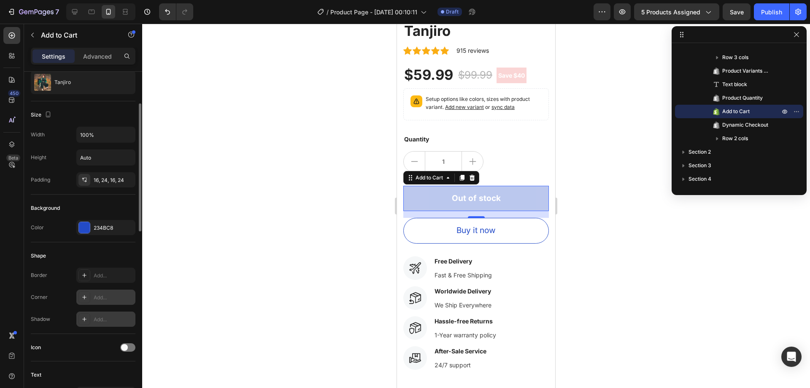
scroll to position [0, 0]
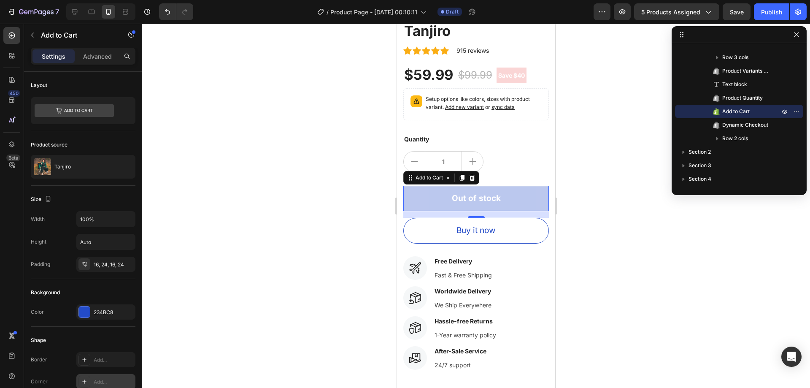
click at [524, 189] on button "Out of stock" at bounding box center [476, 199] width 146 height 26
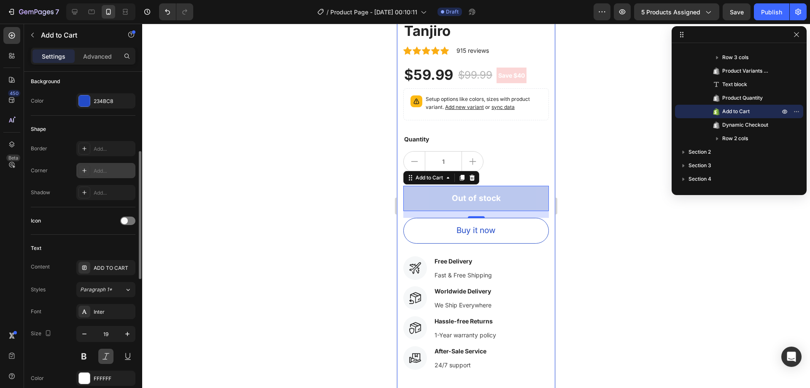
scroll to position [169, 0]
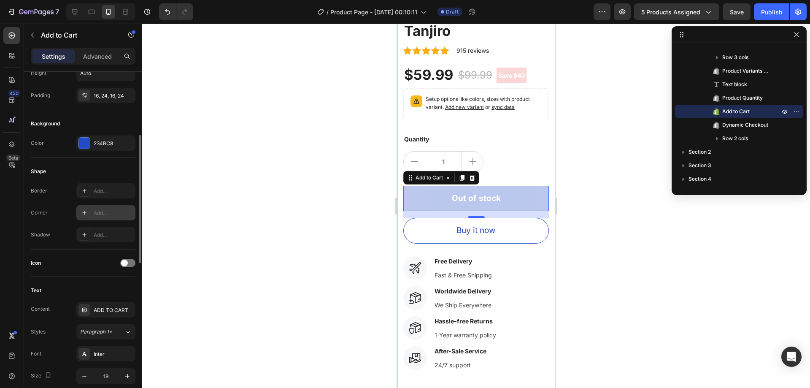
click at [97, 213] on div "Add..." at bounding box center [114, 213] width 40 height 8
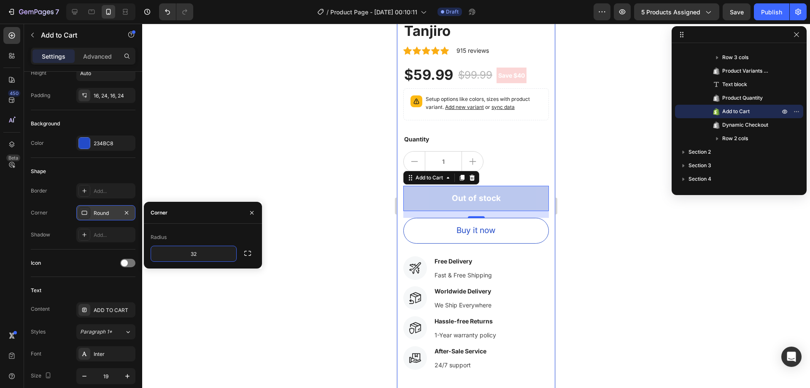
type input "32"
click at [218, 235] on div "Radius" at bounding box center [203, 237] width 105 height 14
click at [101, 56] on p "Advanced" at bounding box center [97, 56] width 29 height 9
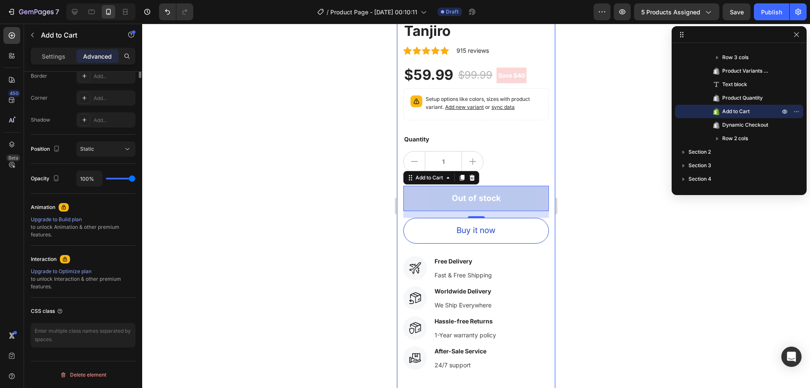
scroll to position [0, 0]
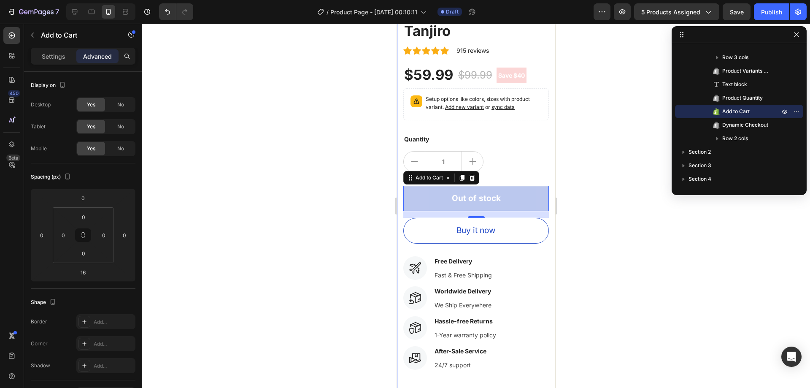
click at [62, 49] on div "Settings Advanced" at bounding box center [83, 56] width 105 height 17
click at [62, 51] on div "Settings" at bounding box center [53, 56] width 42 height 14
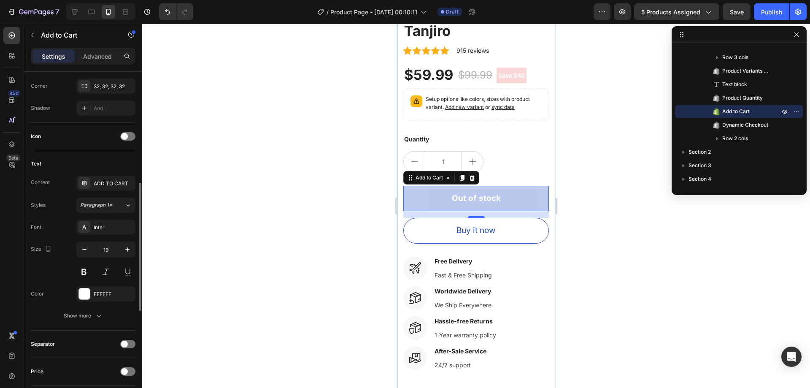
scroll to position [338, 0]
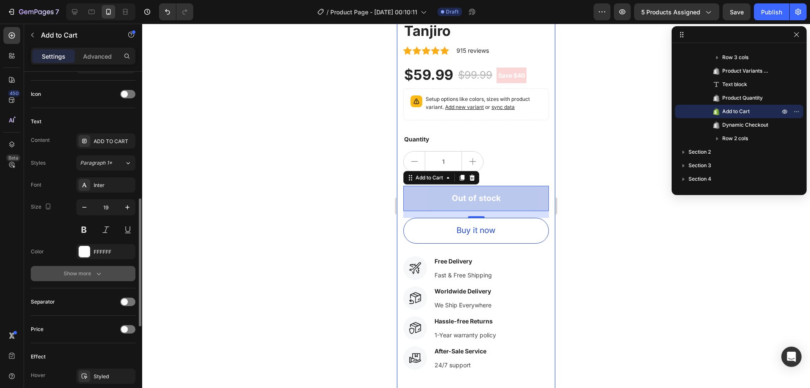
click at [84, 277] on div "Show more" at bounding box center [83, 273] width 39 height 8
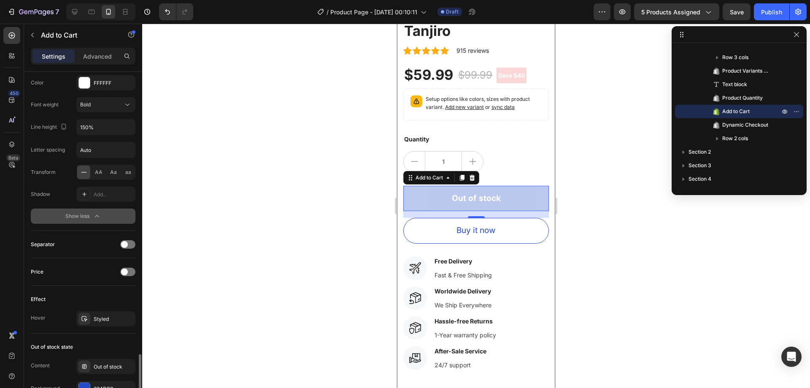
scroll to position [633, 0]
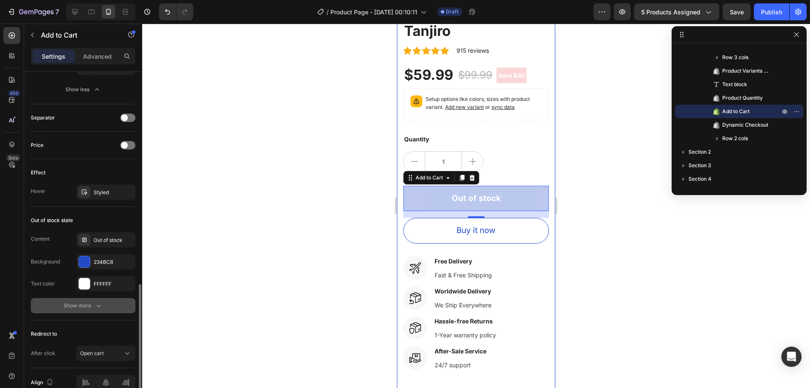
click at [91, 303] on div "Show more" at bounding box center [83, 305] width 39 height 8
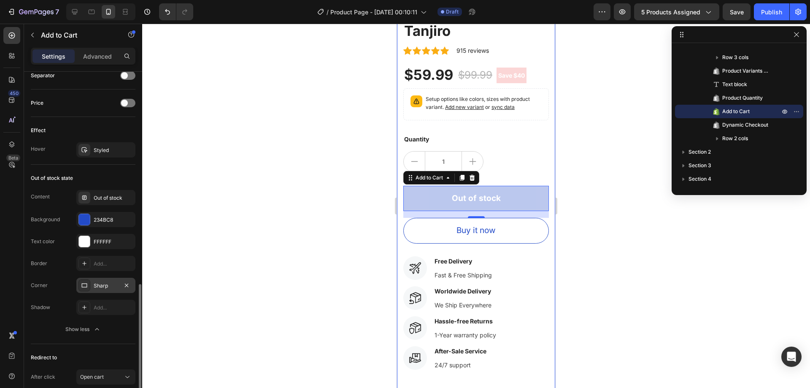
click at [97, 285] on div "Sharp" at bounding box center [106, 286] width 24 height 8
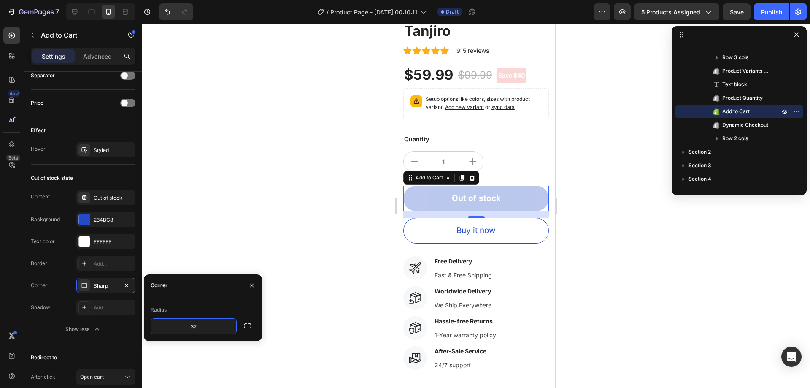
type input "32"
click at [228, 305] on div "Radius" at bounding box center [203, 310] width 105 height 14
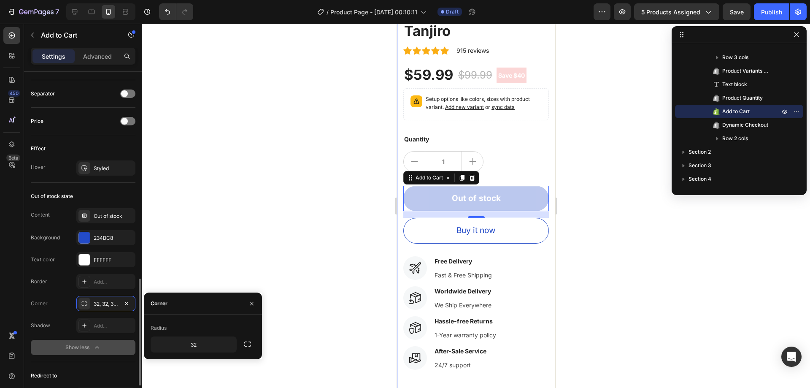
scroll to position [615, 0]
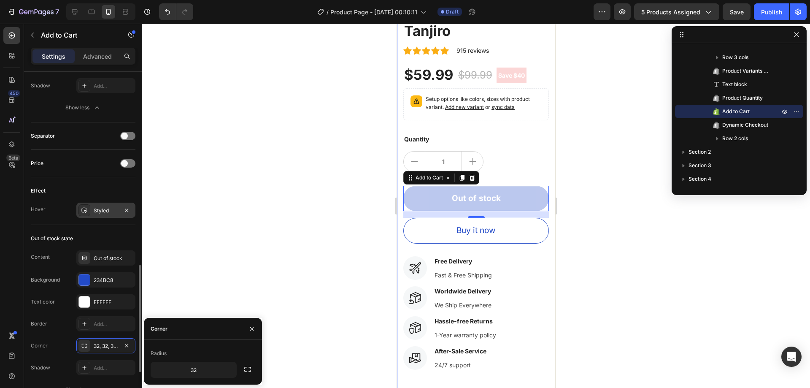
click at [98, 210] on div "Styled" at bounding box center [106, 211] width 24 height 8
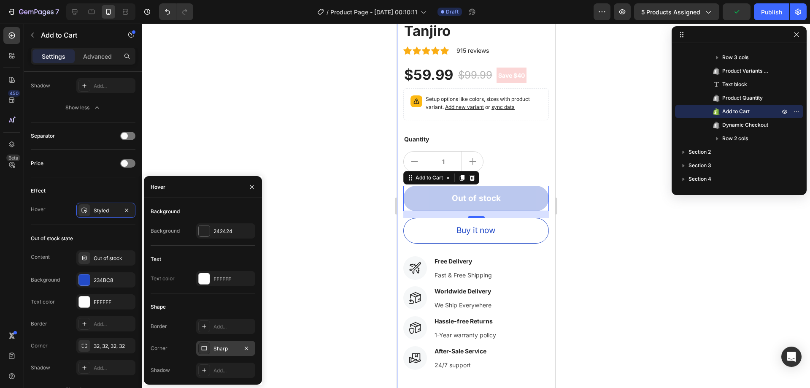
click at [224, 348] on div "Sharp" at bounding box center [225, 349] width 24 height 8
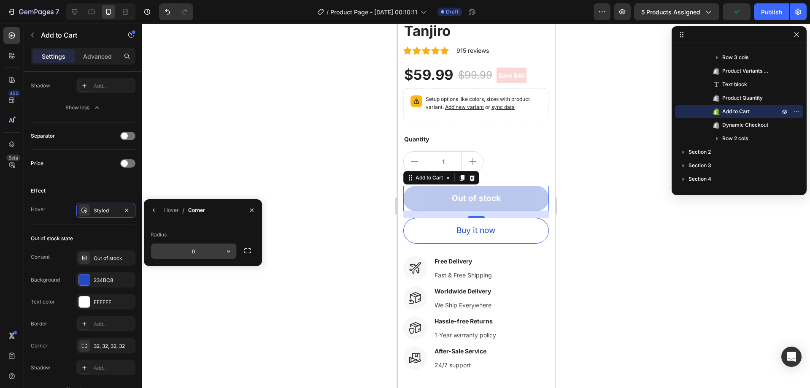
click at [207, 254] on input "0" at bounding box center [193, 250] width 85 height 15
type input "32"
click at [204, 235] on div "Radius" at bounding box center [203, 235] width 105 height 14
click at [101, 226] on div "Out of stock state Content Out of stock Background 234BC8 Text color FFFFFF Bor…" at bounding box center [83, 314] width 105 height 179
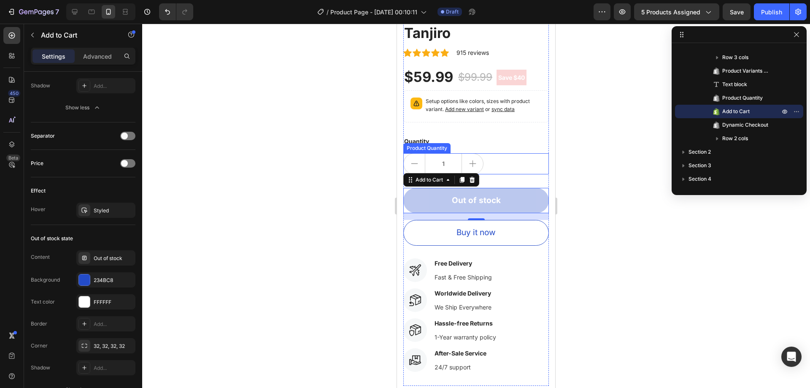
scroll to position [253, 0]
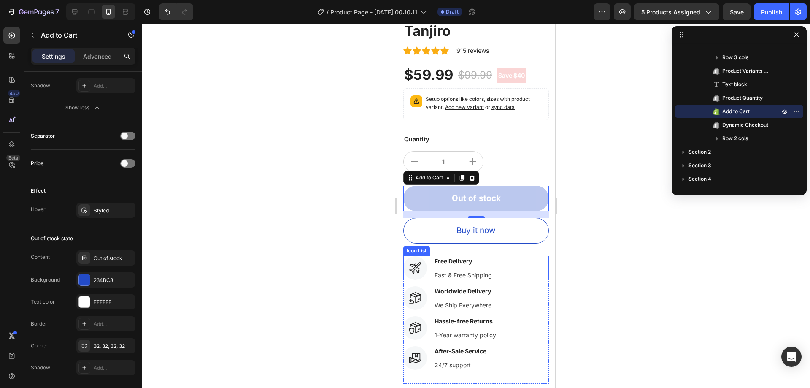
click at [515, 273] on div "Icon Free Delivery Text block Fast & Free Shipping Text block" at bounding box center [476, 268] width 146 height 24
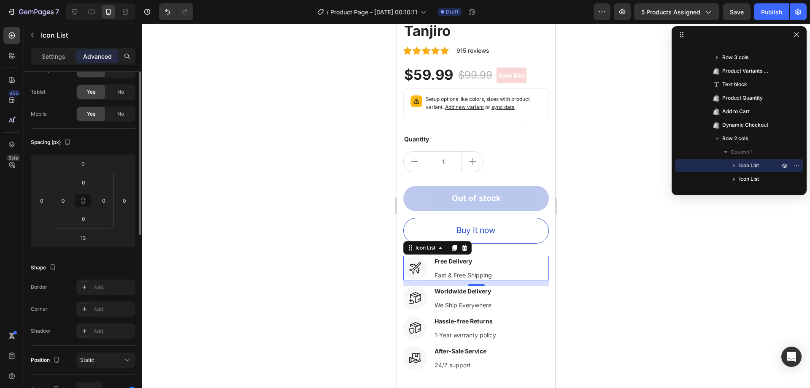
scroll to position [0, 0]
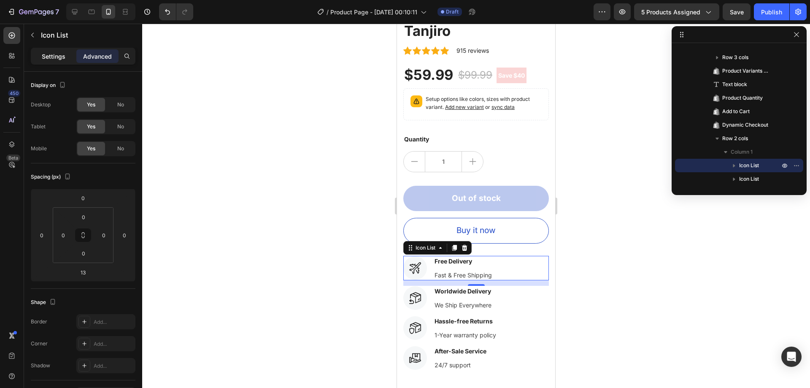
click at [62, 59] on p "Settings" at bounding box center [54, 56] width 24 height 9
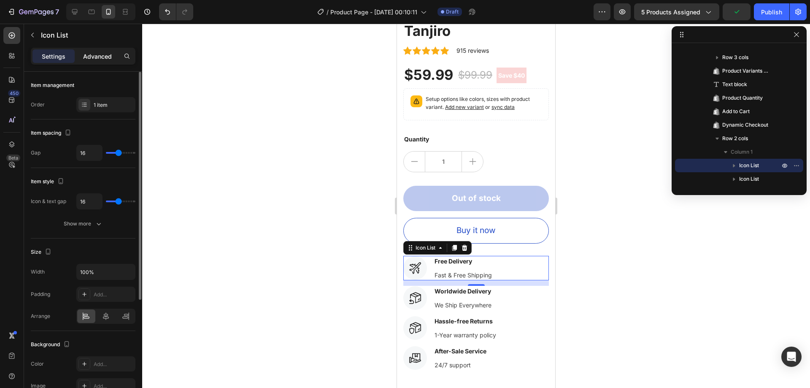
click at [103, 57] on p "Advanced" at bounding box center [97, 56] width 29 height 9
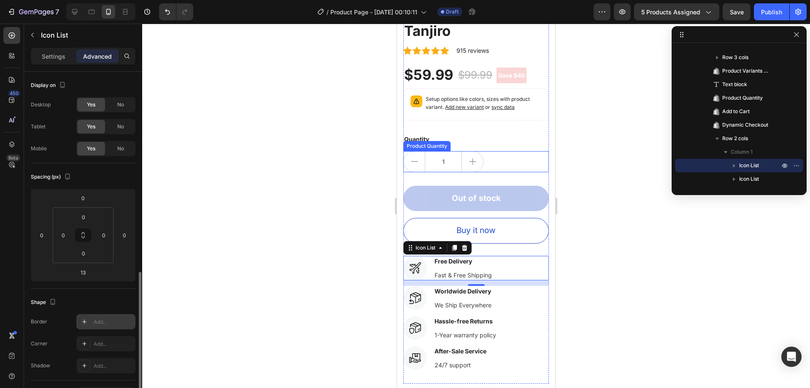
scroll to position [127, 0]
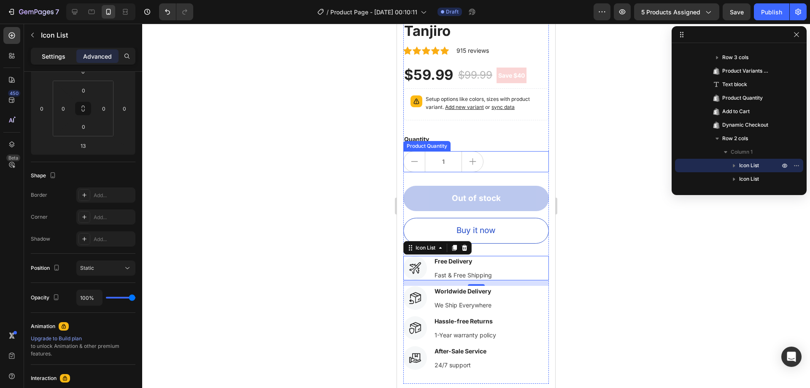
click at [56, 62] on div "Settings" at bounding box center [53, 56] width 42 height 14
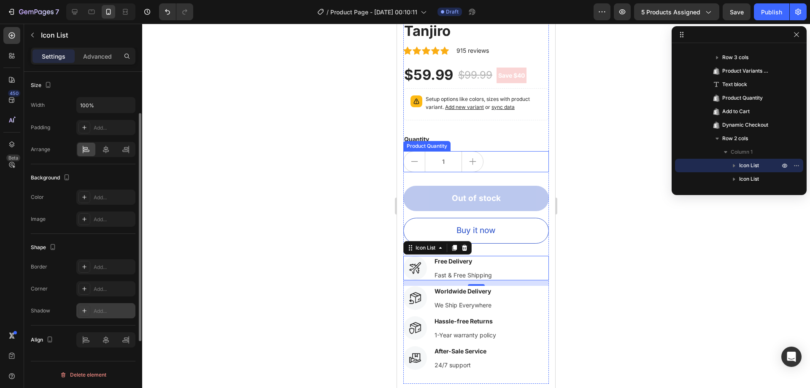
scroll to position [0, 0]
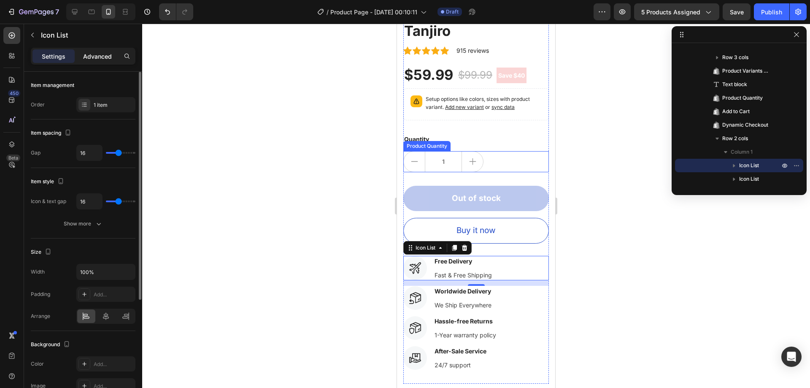
click at [108, 57] on p "Advanced" at bounding box center [97, 56] width 29 height 9
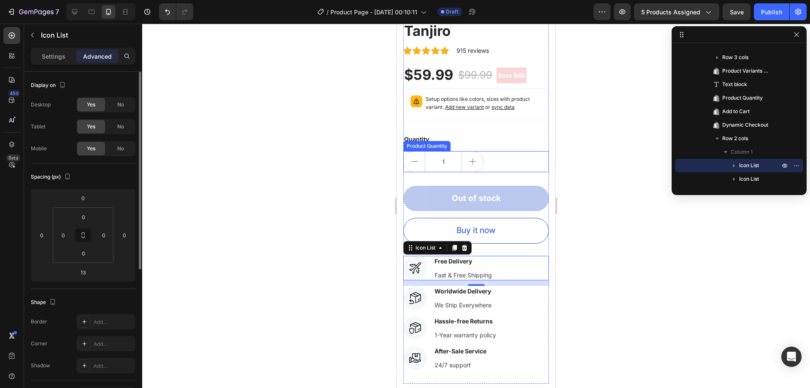
scroll to position [42, 0]
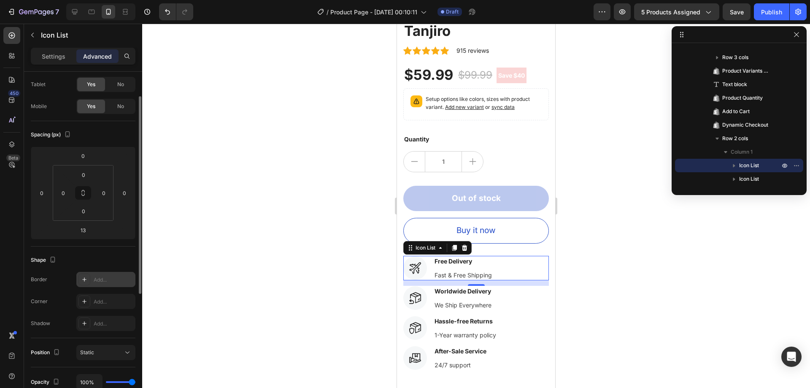
click at [106, 282] on div "Add..." at bounding box center [114, 280] width 40 height 8
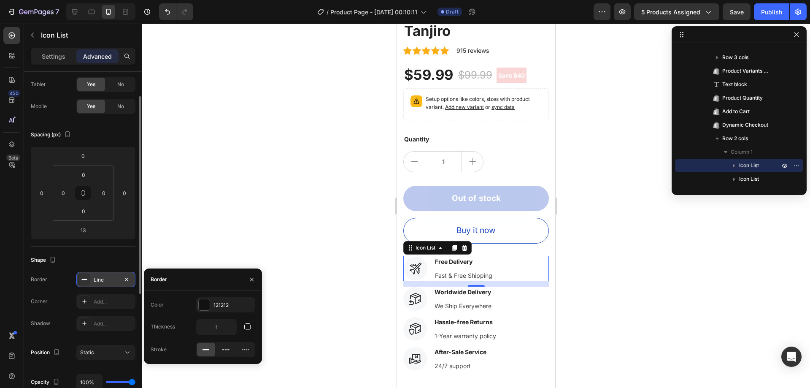
click at [579, 243] on div at bounding box center [476, 206] width 668 height 364
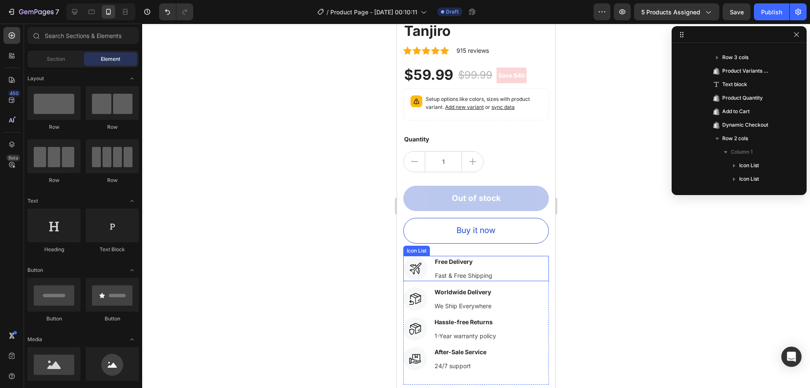
click at [517, 258] on div "Icon Free Delivery Text block Fast & Free Shipping Text block" at bounding box center [476, 268] width 146 height 25
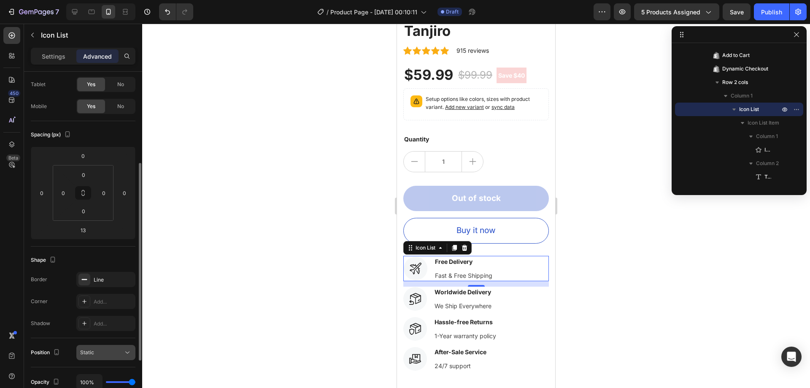
scroll to position [84, 0]
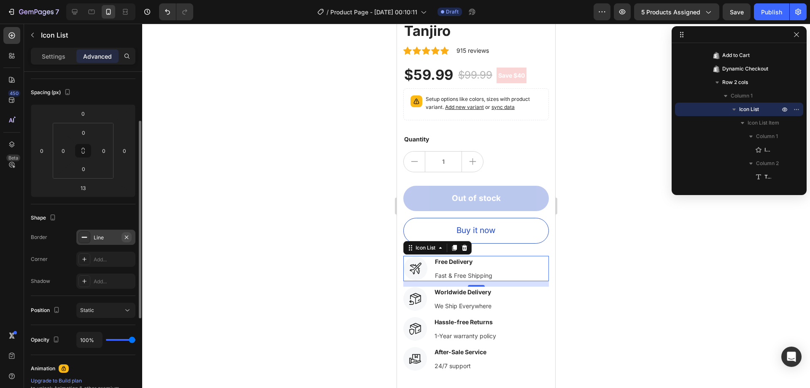
click at [128, 234] on icon "button" at bounding box center [126, 237] width 7 height 7
click at [92, 14] on icon at bounding box center [92, 12] width 6 height 5
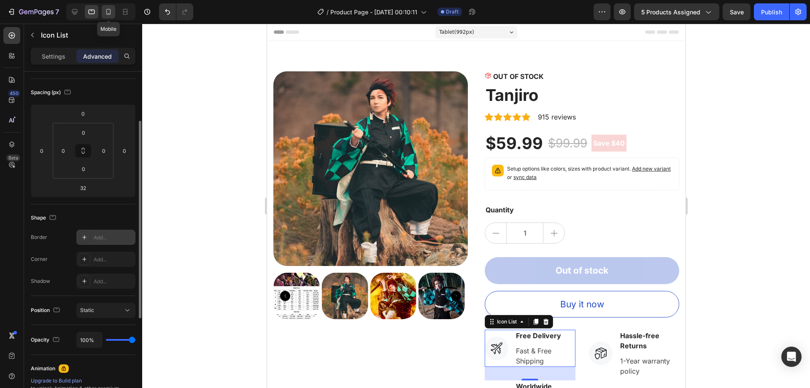
click at [109, 10] on icon at bounding box center [108, 12] width 8 height 8
type input "13"
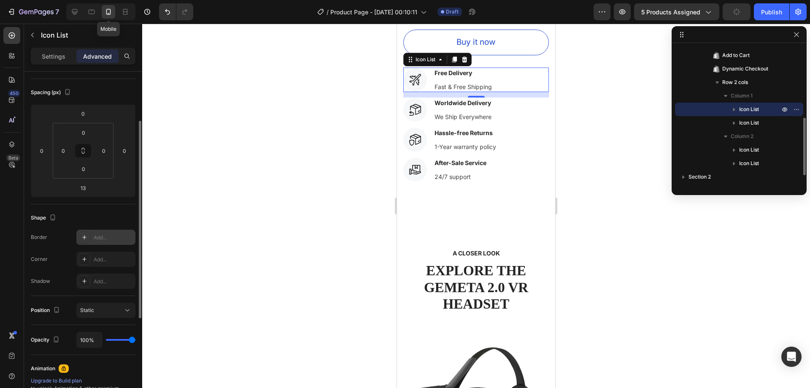
scroll to position [449, 0]
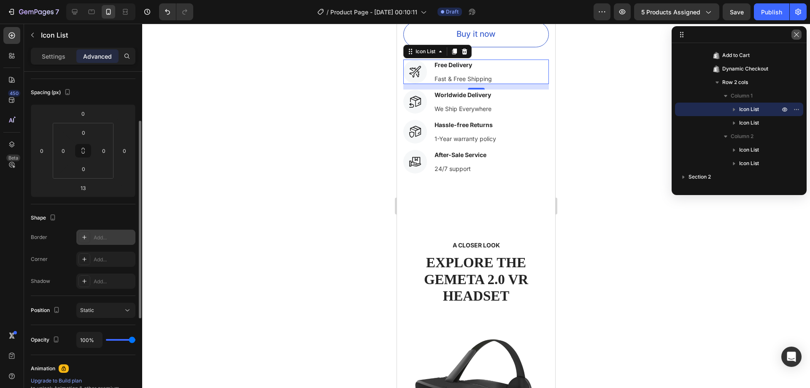
click at [796, 33] on icon "button" at bounding box center [796, 34] width 7 height 7
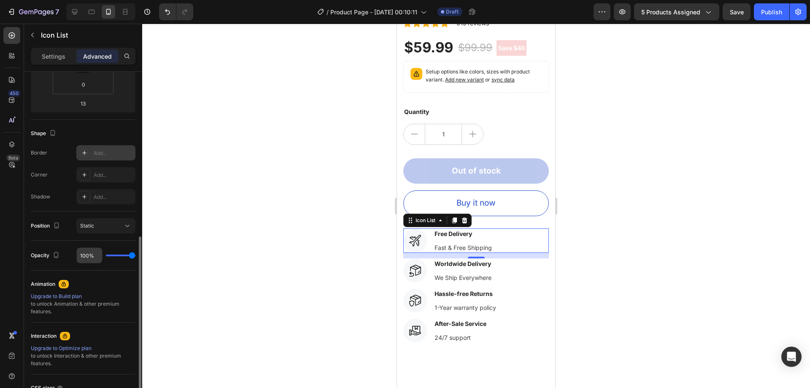
scroll to position [211, 0]
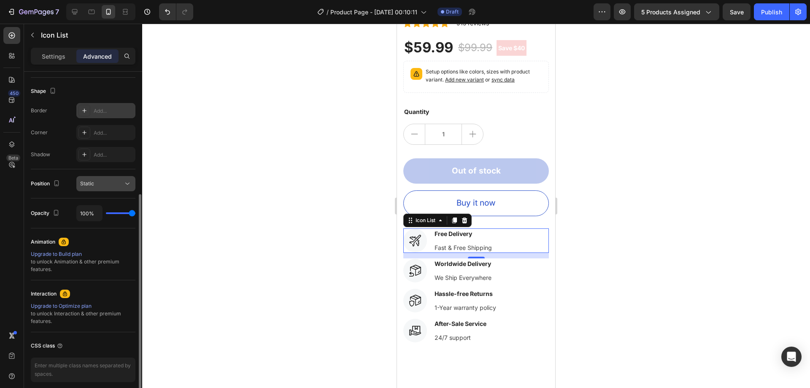
click at [108, 181] on div "Static" at bounding box center [101, 184] width 43 height 8
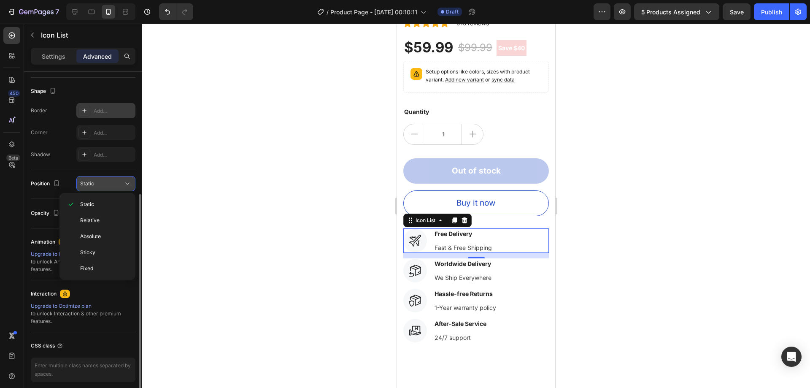
click at [108, 181] on div "Static" at bounding box center [101, 184] width 43 height 8
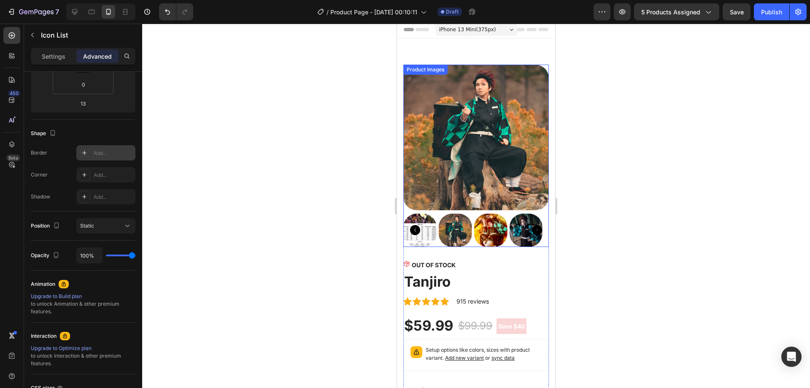
scroll to position [0, 0]
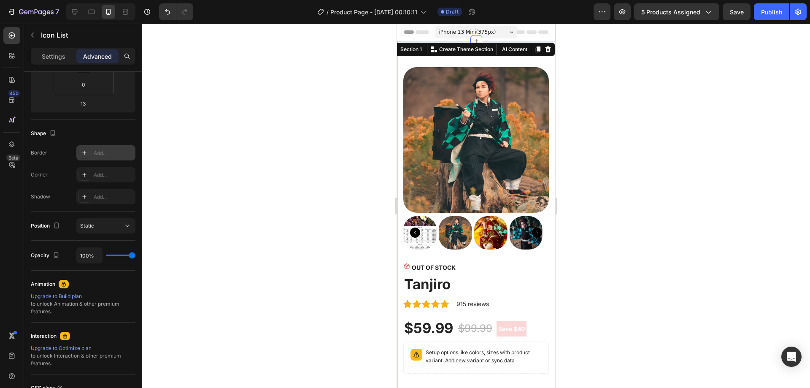
click at [446, 51] on div "Product Images OUT OF STOCK Stock Counter Tanjiro Product Title Icon Icon Icon …" at bounding box center [476, 352] width 158 height 622
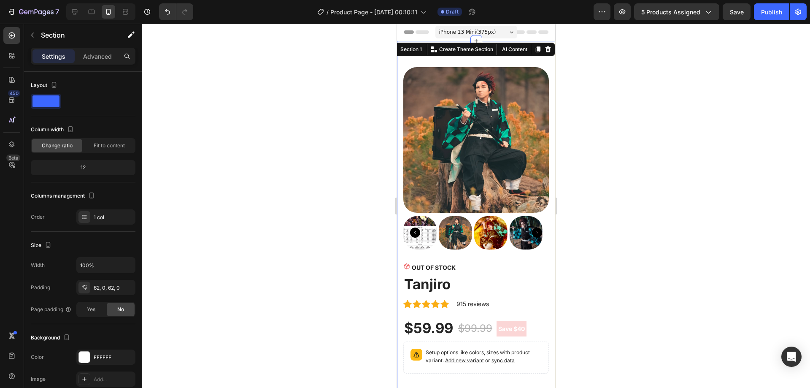
click at [306, 93] on div at bounding box center [476, 206] width 668 height 364
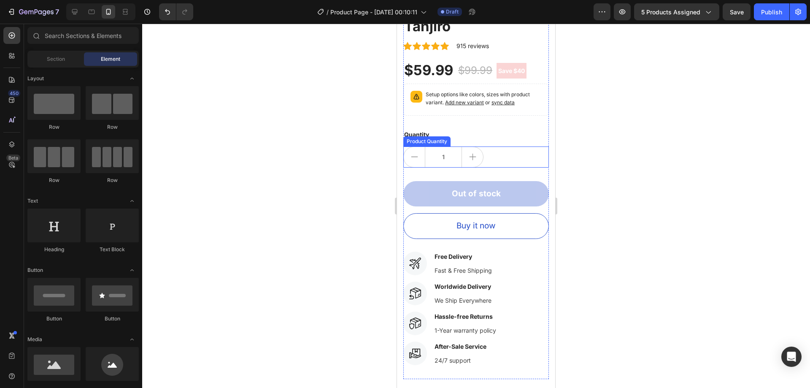
scroll to position [422, 0]
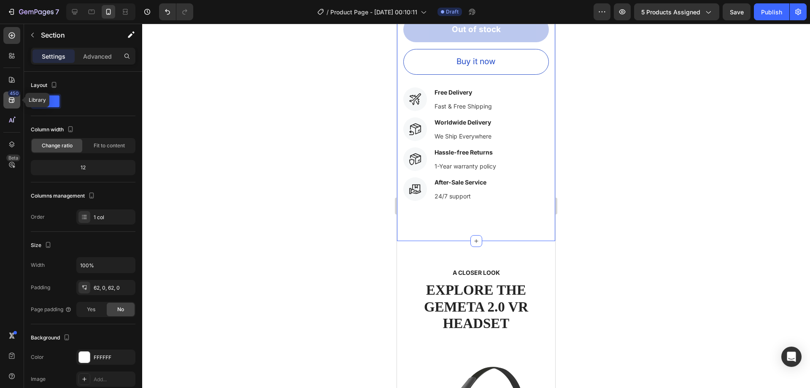
click at [15, 101] on icon at bounding box center [12, 100] width 8 height 8
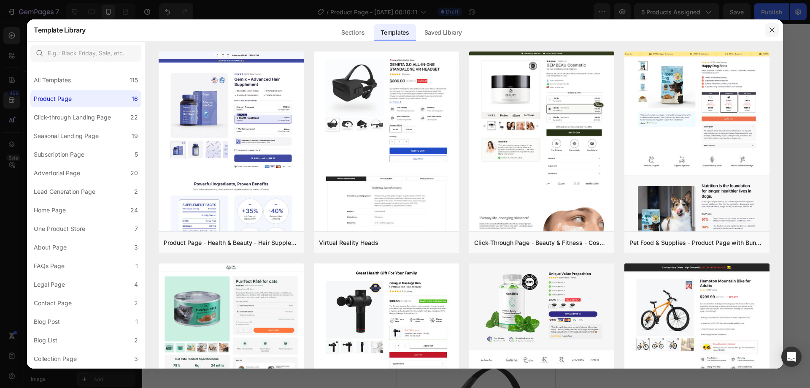
click at [769, 24] on button "button" at bounding box center [772, 30] width 14 height 14
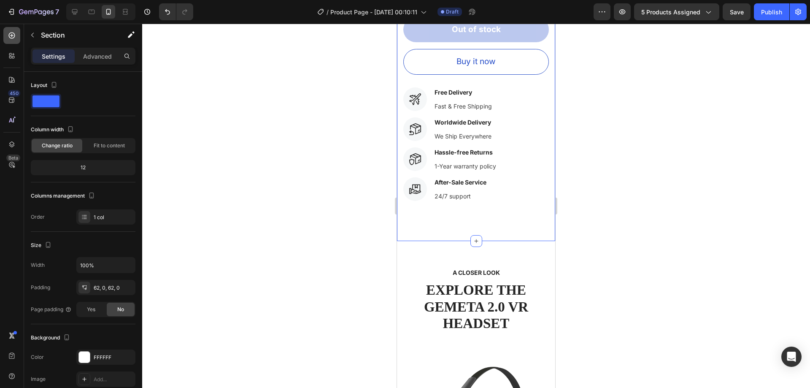
click at [14, 35] on icon at bounding box center [12, 35] width 8 height 8
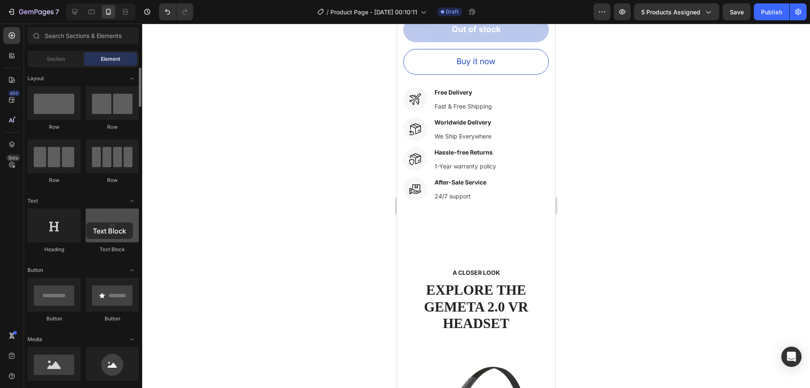
drag, startPoint x: 129, startPoint y: 230, endPoint x: 87, endPoint y: 223, distance: 42.9
click at [86, 222] on div at bounding box center [112, 225] width 53 height 34
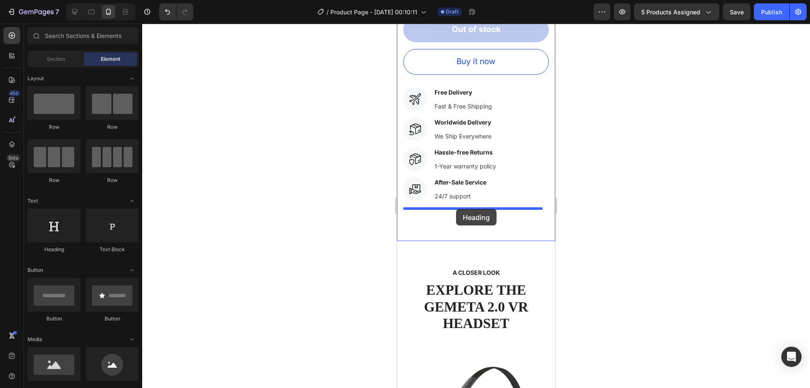
drag, startPoint x: 546, startPoint y: 248, endPoint x: 456, endPoint y: 209, distance: 98.1
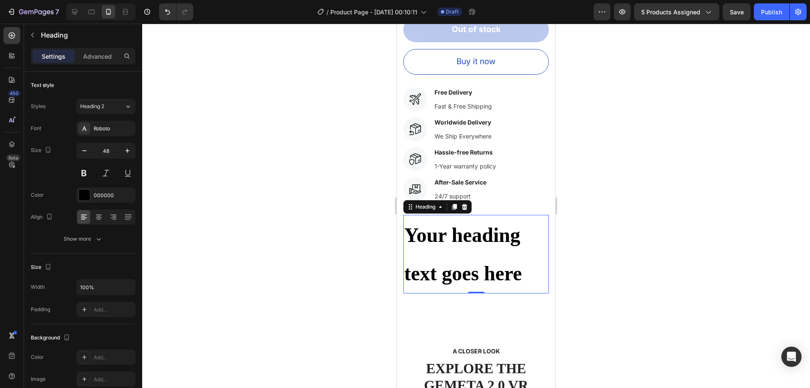
click at [508, 257] on h2 "Your heading text goes here" at bounding box center [476, 254] width 146 height 78
click at [508, 257] on p "Your heading text goes here" at bounding box center [476, 254] width 144 height 77
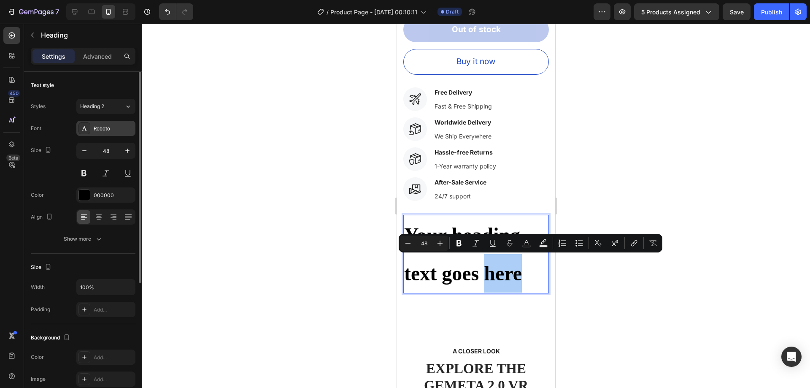
click at [120, 126] on div "Roboto" at bounding box center [114, 129] width 40 height 8
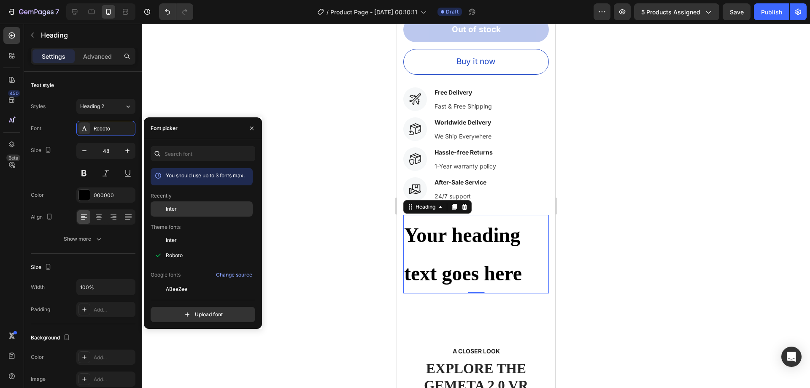
click at [202, 210] on div "Inter" at bounding box center [208, 209] width 85 height 8
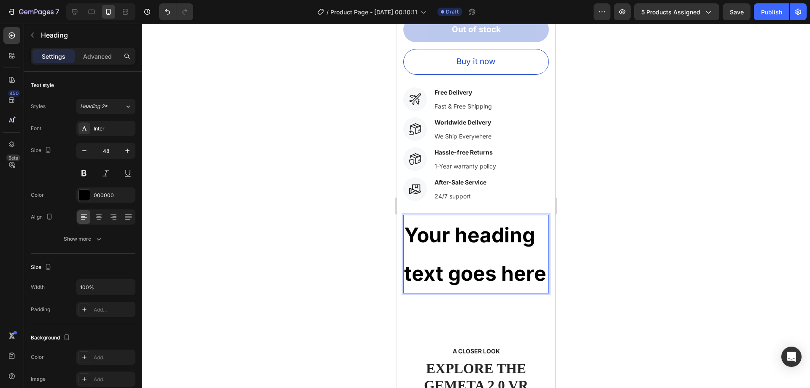
click at [480, 271] on p "Your heading text goes here" at bounding box center [476, 254] width 144 height 77
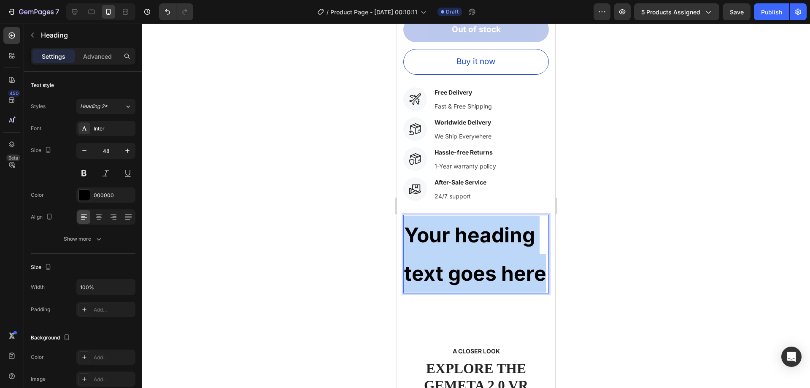
click at [480, 271] on p "Your heading text goes here" at bounding box center [476, 254] width 144 height 77
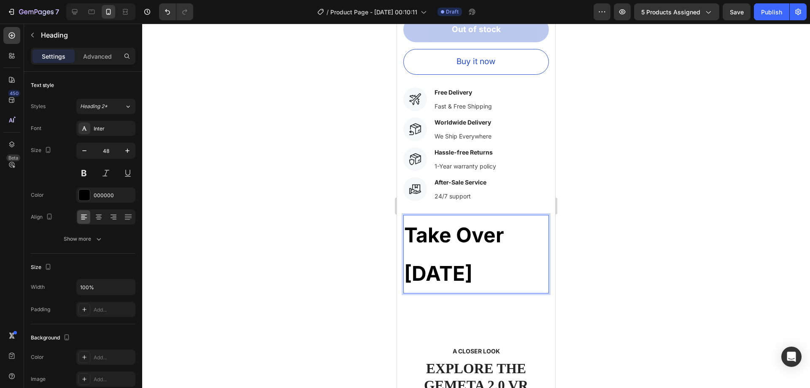
click at [468, 230] on p "Take Over halloween" at bounding box center [476, 254] width 144 height 77
click at [505, 267] on p "Take over halloween" at bounding box center [476, 254] width 144 height 77
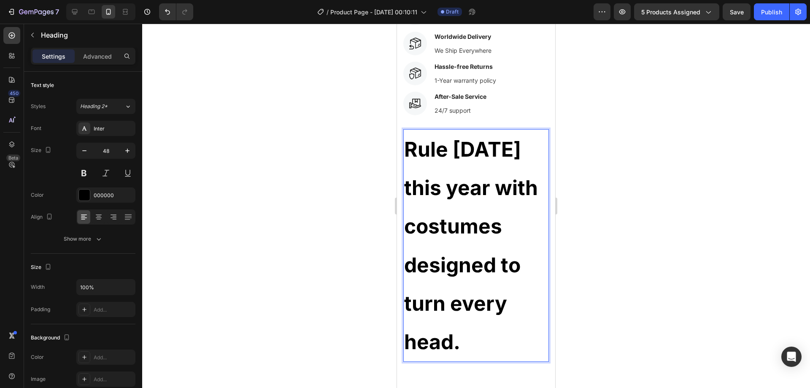
scroll to position [514, 0]
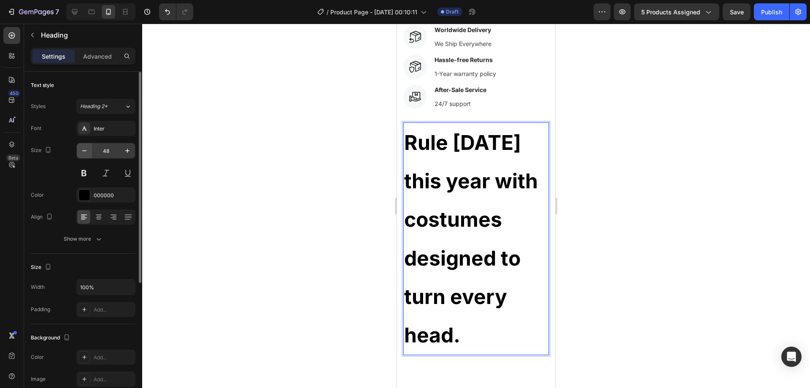
click at [89, 151] on button "button" at bounding box center [84, 150] width 15 height 15
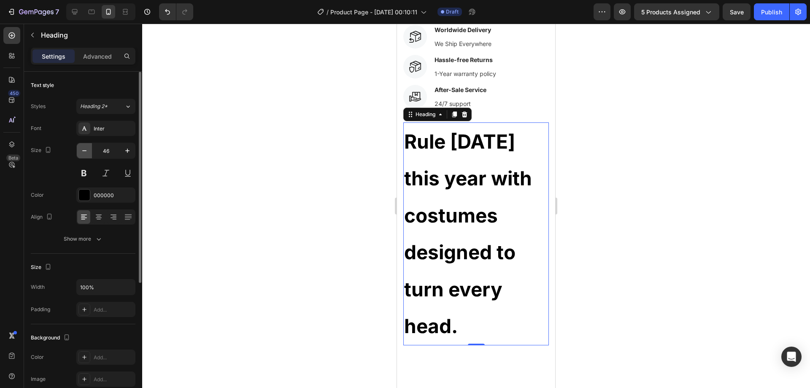
click at [89, 151] on button "button" at bounding box center [84, 150] width 15 height 15
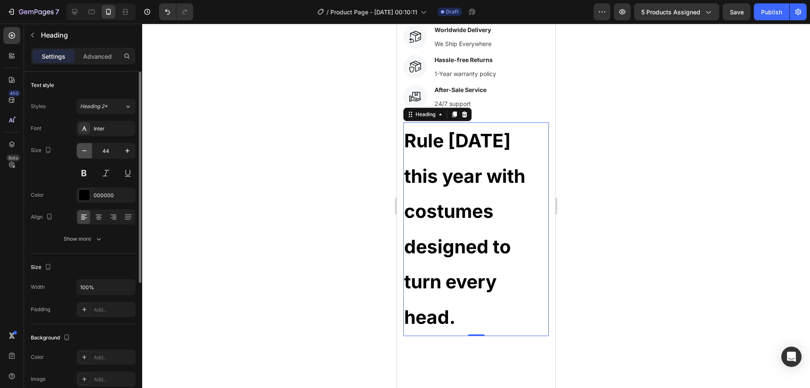
click at [89, 151] on button "button" at bounding box center [84, 150] width 15 height 15
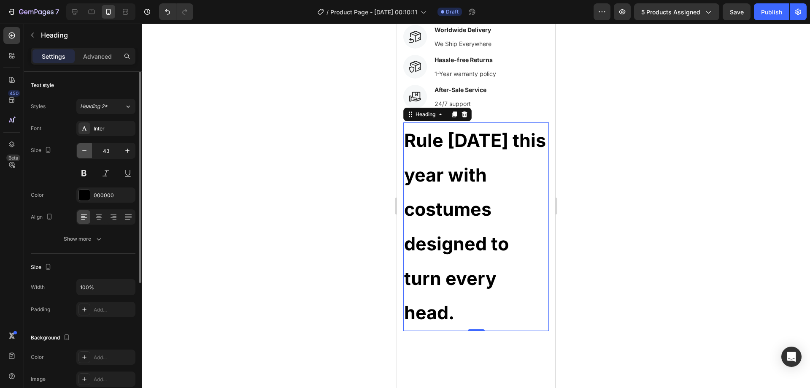
click at [89, 151] on button "button" at bounding box center [84, 150] width 15 height 15
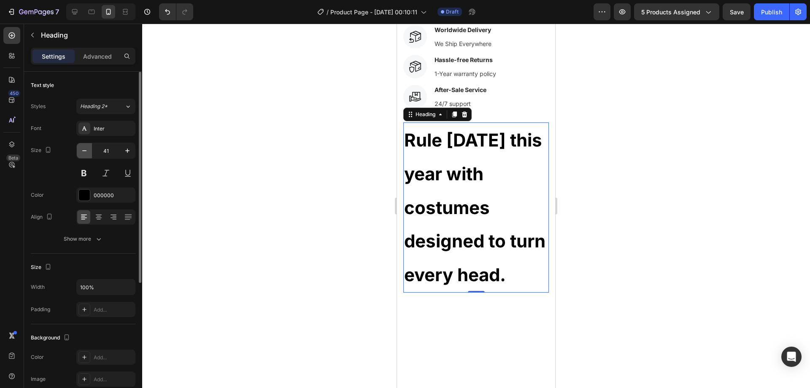
click at [89, 151] on button "button" at bounding box center [84, 150] width 15 height 15
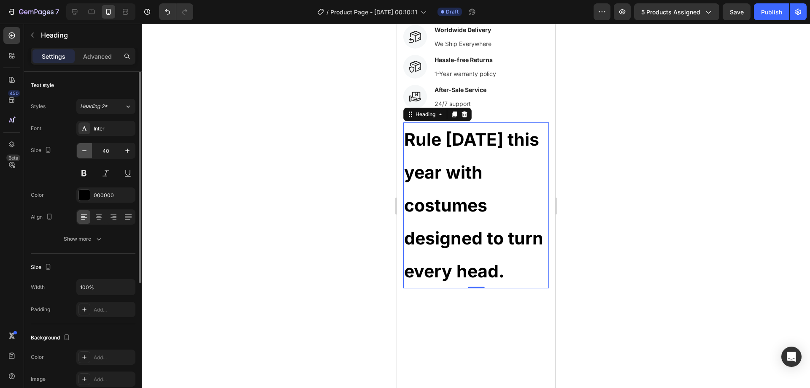
click at [89, 151] on button "button" at bounding box center [84, 150] width 15 height 15
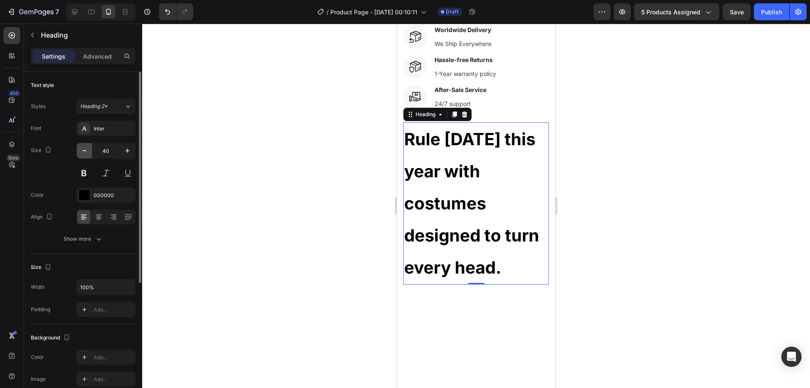
click at [89, 151] on button "button" at bounding box center [84, 150] width 15 height 15
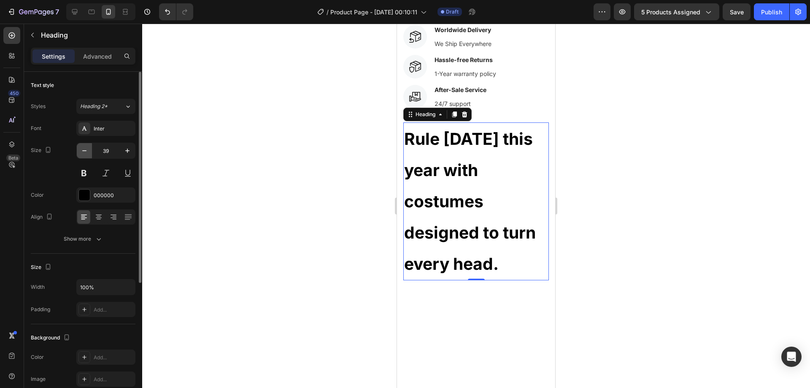
click at [89, 151] on button "button" at bounding box center [84, 150] width 15 height 15
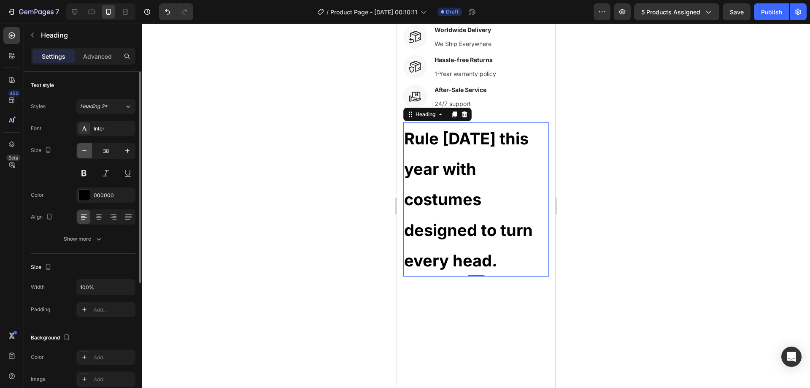
click at [89, 151] on button "button" at bounding box center [84, 150] width 15 height 15
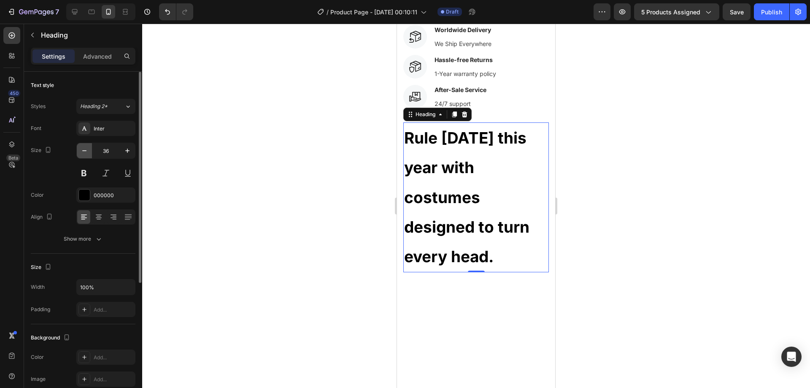
click at [89, 151] on button "button" at bounding box center [84, 150] width 15 height 15
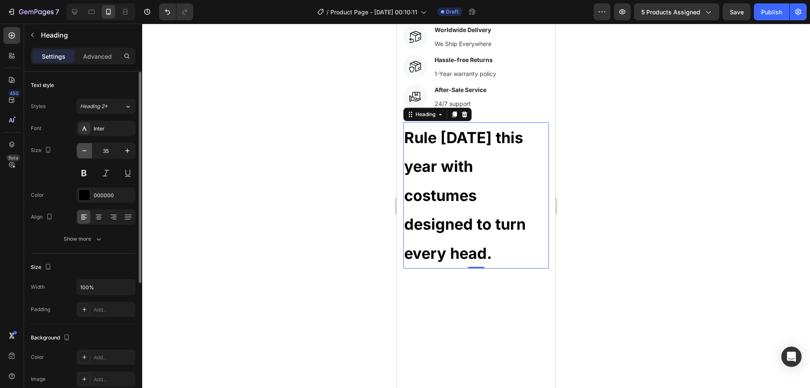
click at [89, 151] on button "button" at bounding box center [84, 150] width 15 height 15
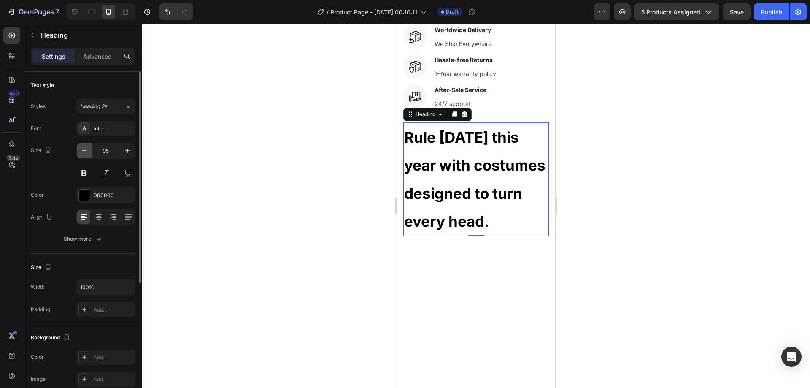
click at [89, 151] on button "button" at bounding box center [84, 150] width 15 height 15
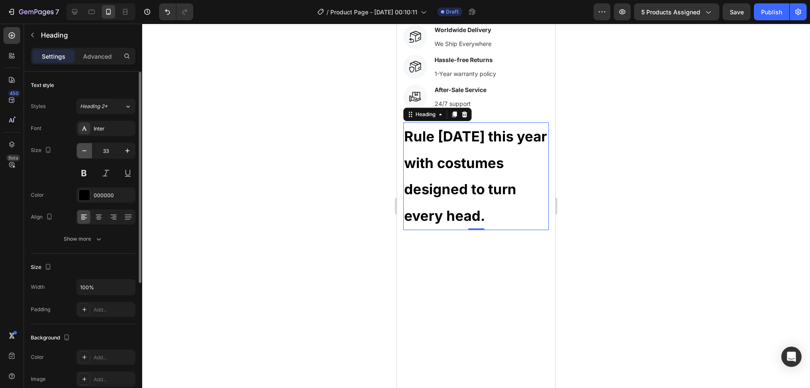
click at [88, 151] on icon "button" at bounding box center [84, 150] width 8 height 8
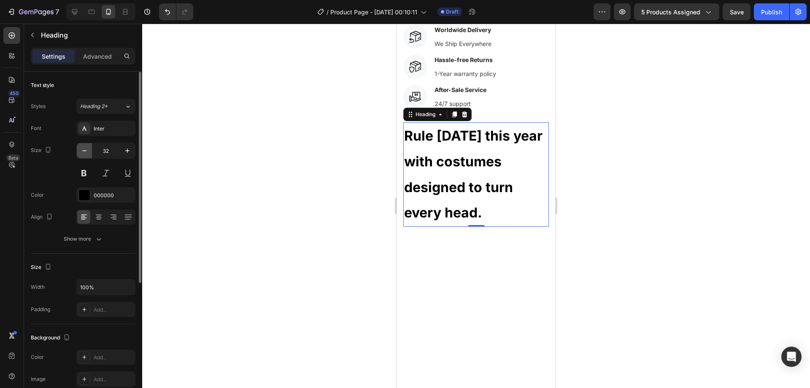
click at [88, 151] on icon "button" at bounding box center [84, 150] width 8 height 8
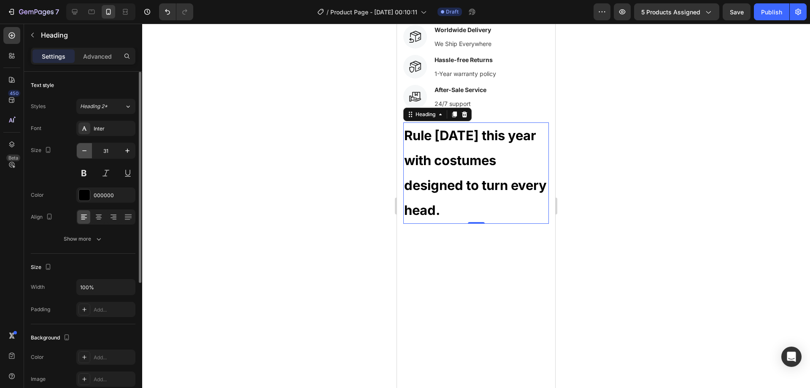
click at [88, 151] on icon "button" at bounding box center [84, 150] width 8 height 8
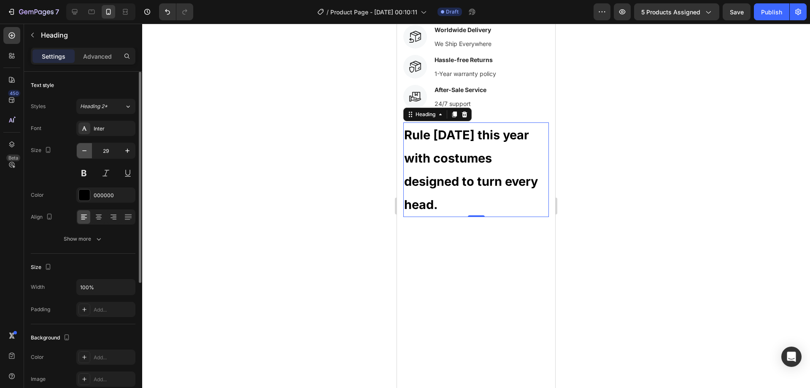
click at [88, 151] on icon "button" at bounding box center [84, 150] width 8 height 8
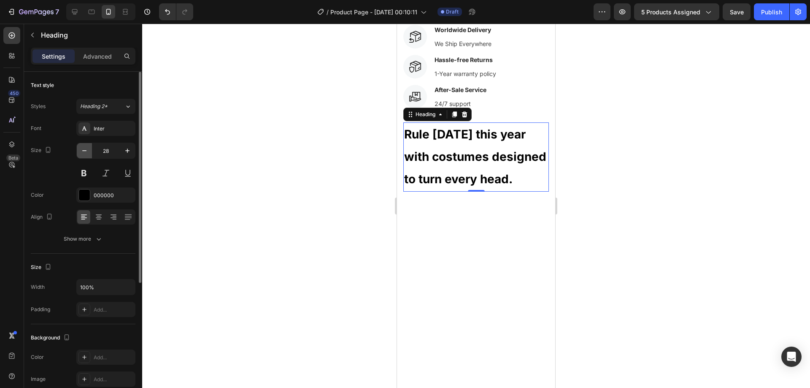
click at [88, 151] on icon "button" at bounding box center [84, 150] width 8 height 8
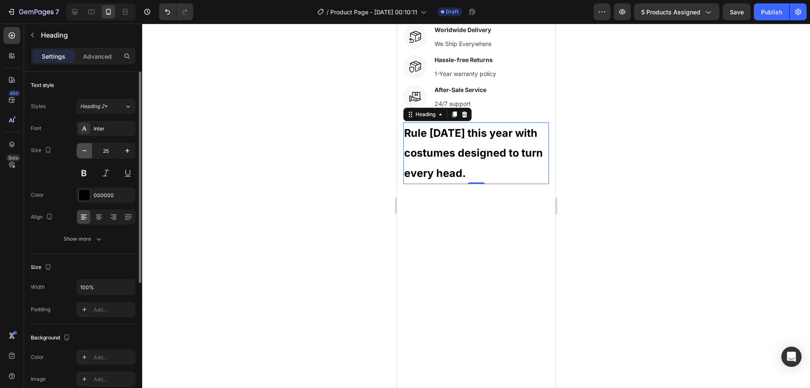
click at [88, 151] on icon "button" at bounding box center [84, 150] width 8 height 8
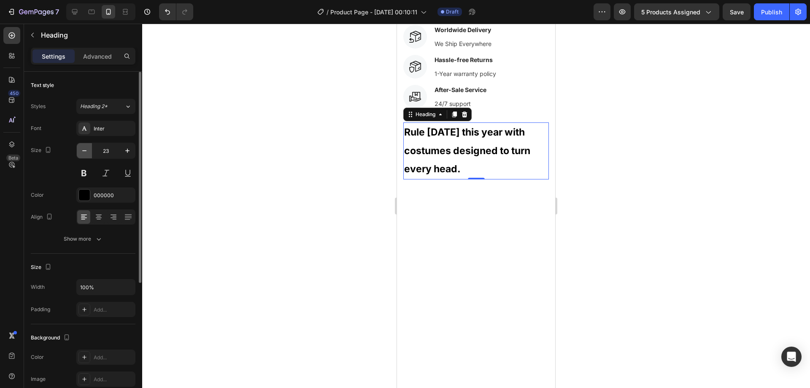
click at [88, 151] on icon "button" at bounding box center [84, 150] width 8 height 8
click at [89, 151] on button "button" at bounding box center [84, 150] width 15 height 15
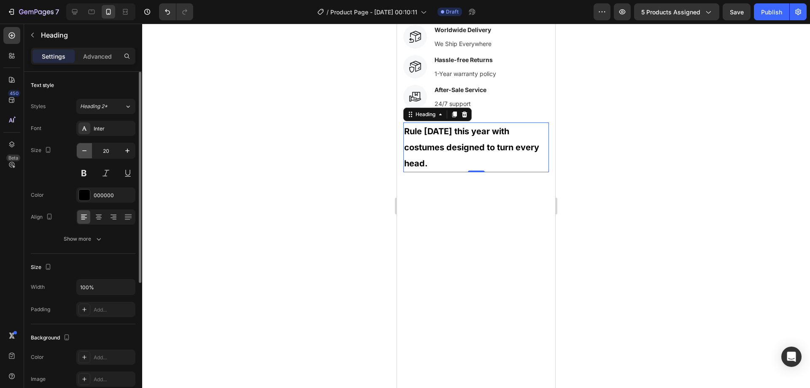
click at [90, 151] on button "button" at bounding box center [84, 150] width 15 height 15
click at [91, 152] on button "button" at bounding box center [84, 150] width 15 height 15
type input "16"
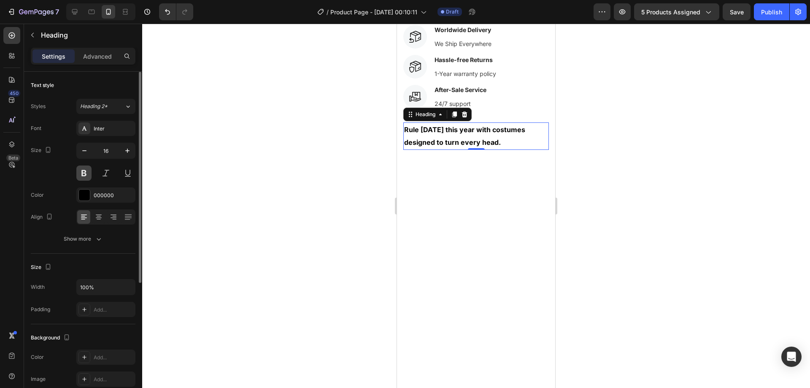
click at [85, 172] on button at bounding box center [83, 172] width 15 height 15
click at [506, 135] on p "Rule Halloween this year with costumes designed to turn every head." at bounding box center [476, 136] width 144 height 26
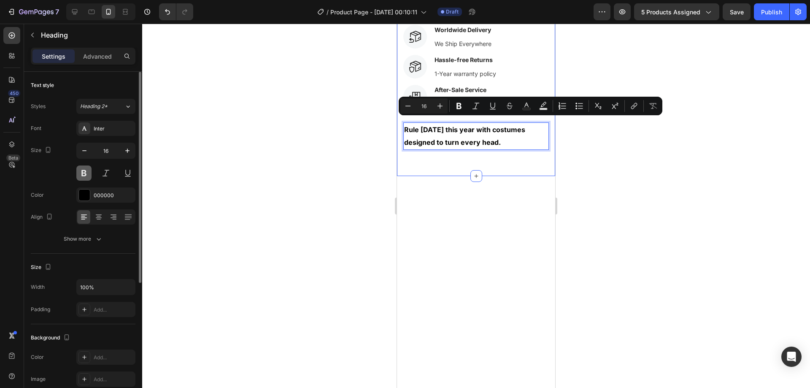
click at [85, 174] on button at bounding box center [83, 172] width 15 height 15
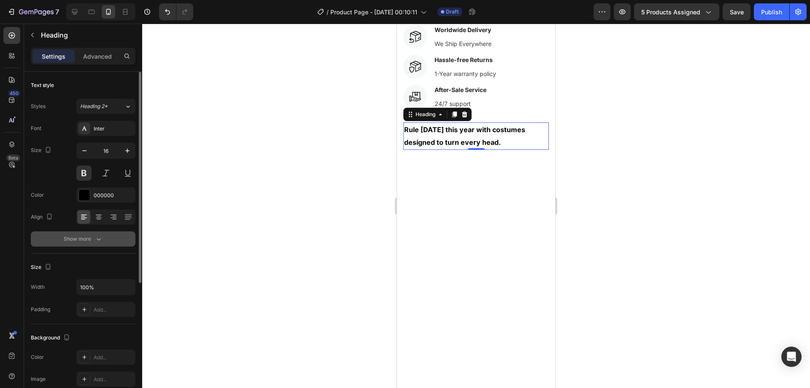
click at [99, 236] on icon "button" at bounding box center [99, 239] width 8 height 8
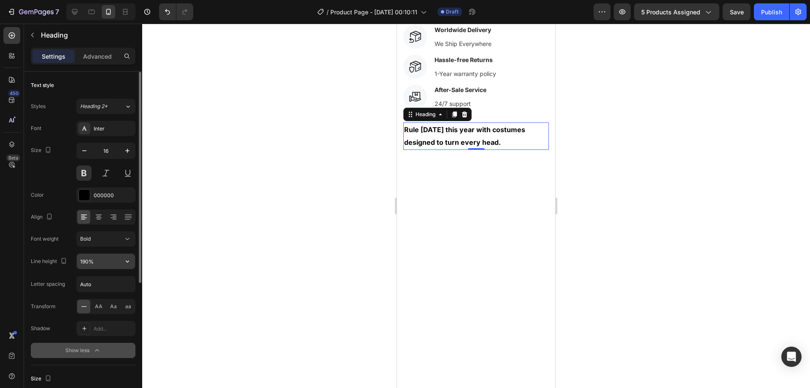
click at [105, 260] on input "190%" at bounding box center [106, 261] width 58 height 15
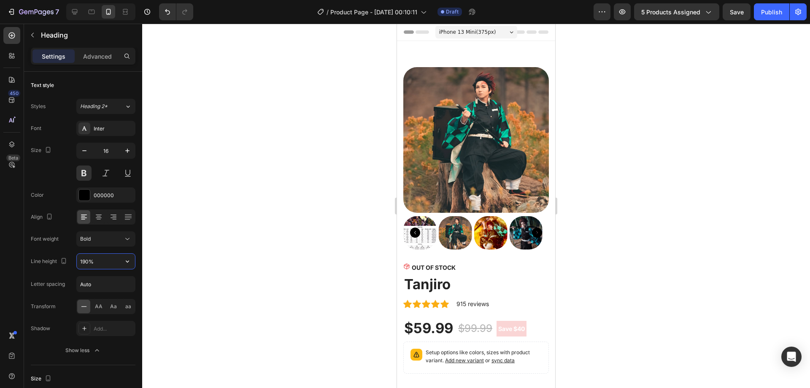
scroll to position [514, 0]
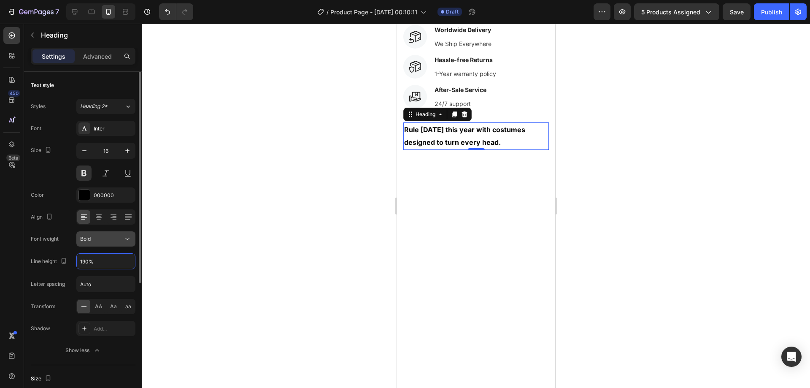
click at [116, 242] on div "Bold" at bounding box center [101, 239] width 43 height 8
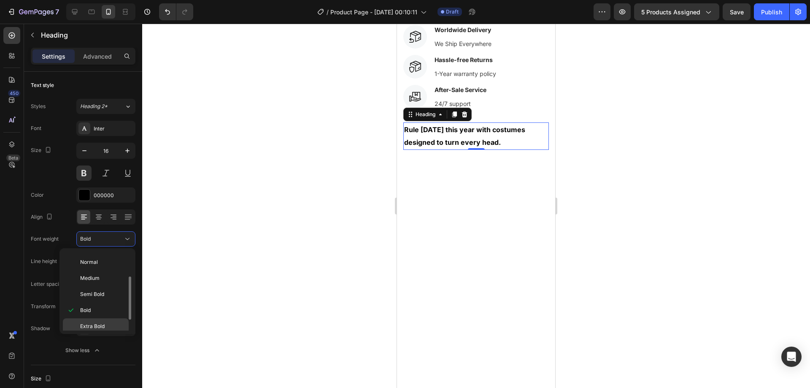
click at [110, 324] on p "Extra Bold" at bounding box center [102, 326] width 45 height 8
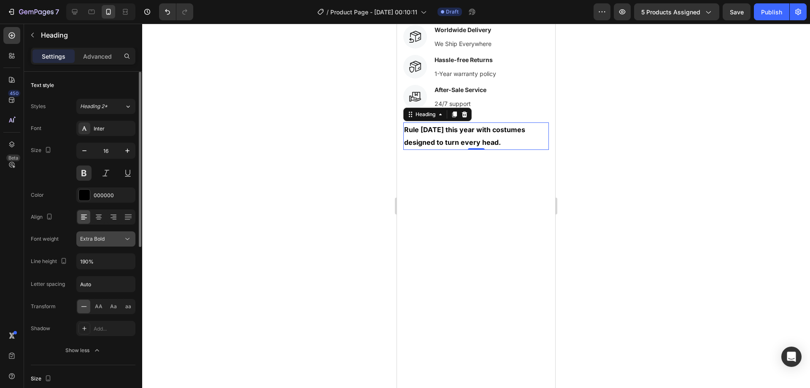
click at [124, 238] on icon at bounding box center [127, 239] width 8 height 8
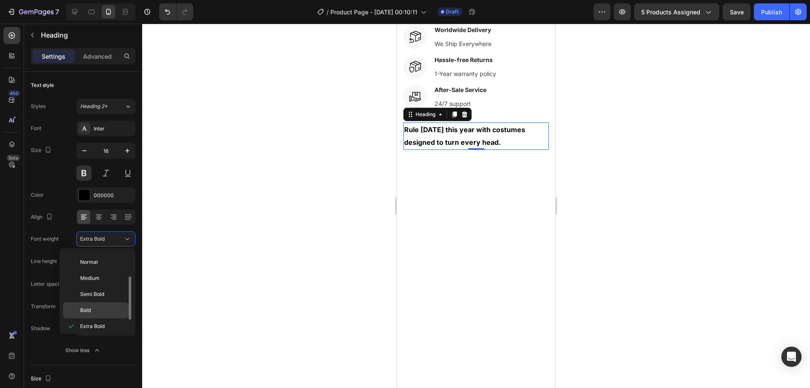
scroll to position [65, 0]
click at [111, 319] on p "Black" at bounding box center [102, 323] width 45 height 8
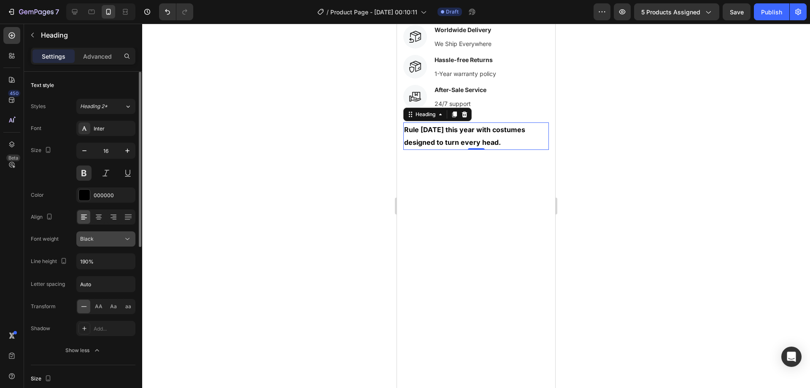
click at [100, 238] on div "Black" at bounding box center [101, 239] width 43 height 8
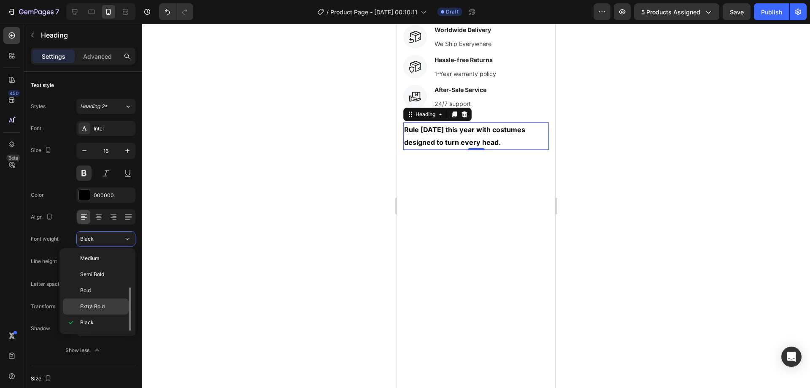
click at [105, 302] on div "Extra Bold" at bounding box center [96, 306] width 66 height 16
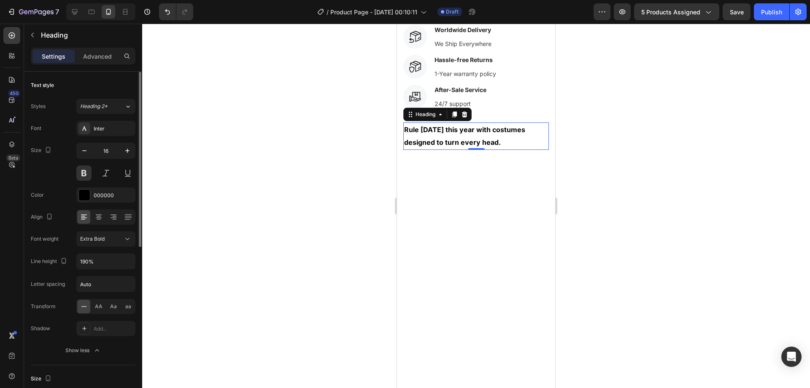
click at [98, 229] on div "Font Inter Size 16 Color 000000 Align Font weight Extra Bold Line height 190% L…" at bounding box center [83, 239] width 105 height 237
click at [100, 235] on span "Extra Bold" at bounding box center [92, 239] width 24 height 8
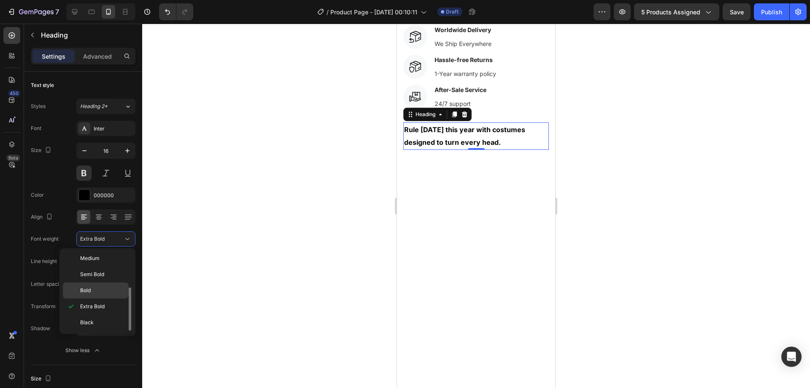
click at [104, 291] on p "Bold" at bounding box center [102, 290] width 45 height 8
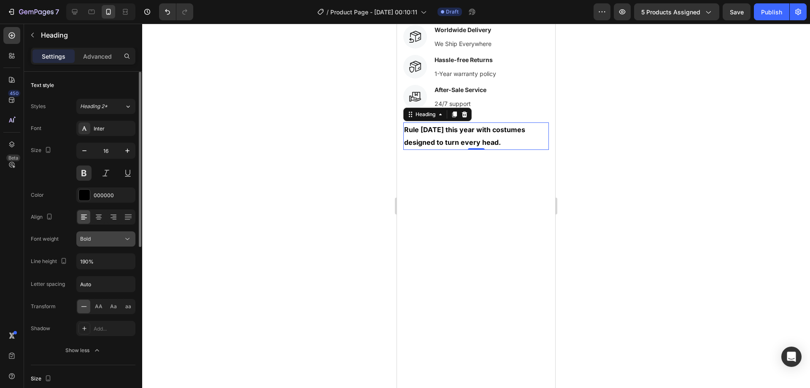
click at [99, 242] on div "Bold" at bounding box center [101, 239] width 43 height 8
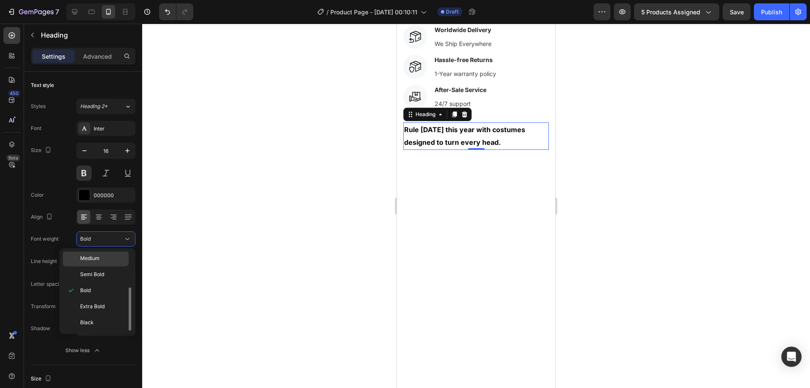
click at [103, 257] on p "Medium" at bounding box center [102, 258] width 45 height 8
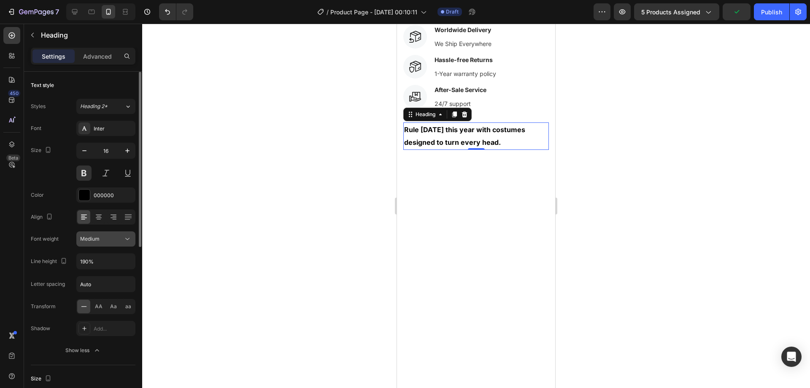
click at [102, 242] on div "Medium" at bounding box center [101, 239] width 43 height 8
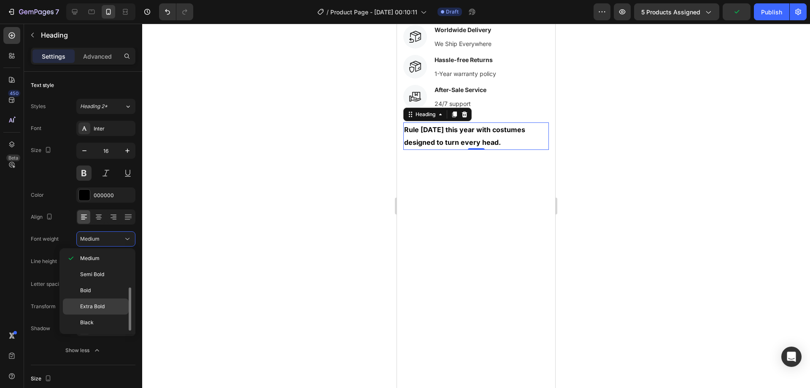
click at [97, 304] on span "Extra Bold" at bounding box center [92, 307] width 24 height 8
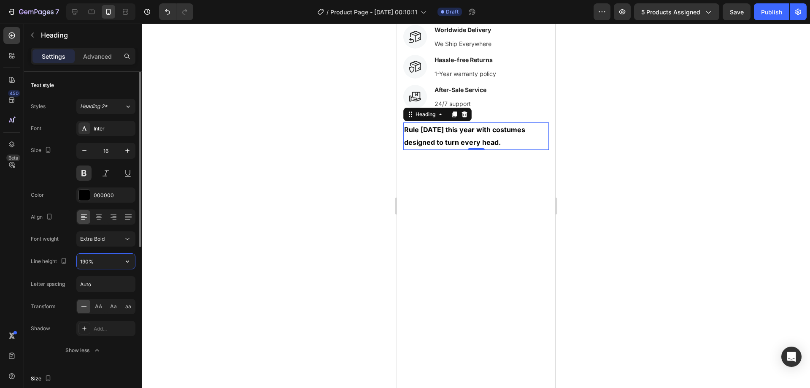
click at [101, 263] on input "190%" at bounding box center [106, 261] width 58 height 15
click at [59, 246] on div "Font Inter Size 16 Color 000000 Align Font weight Extra Bold Line height 190% L…" at bounding box center [83, 239] width 105 height 237
click at [100, 262] on input "190%" at bounding box center [106, 261] width 58 height 15
type input "190%"
click at [46, 270] on div "Font Inter Size 16 Color 000000 Align Font weight Extra Bold Line height 190% L…" at bounding box center [83, 239] width 105 height 237
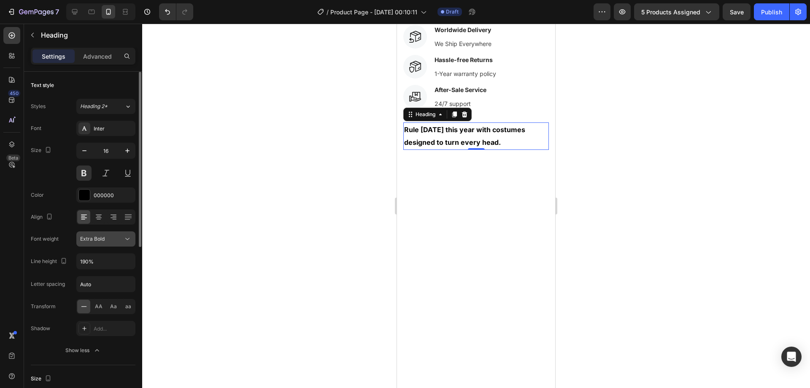
click at [109, 243] on div "Extra Bold" at bounding box center [105, 239] width 51 height 8
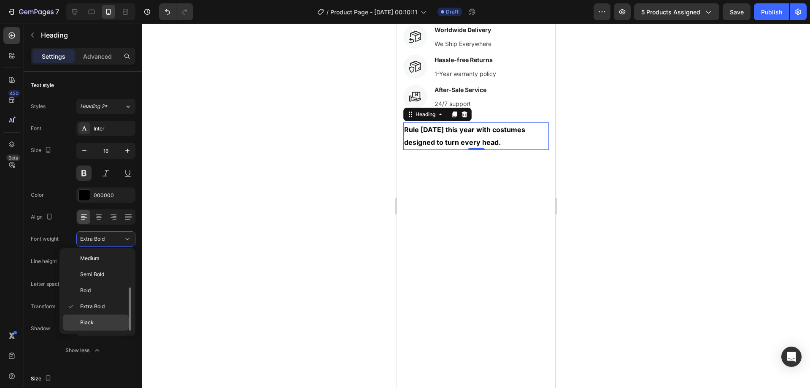
click at [99, 319] on p "Black" at bounding box center [102, 323] width 45 height 8
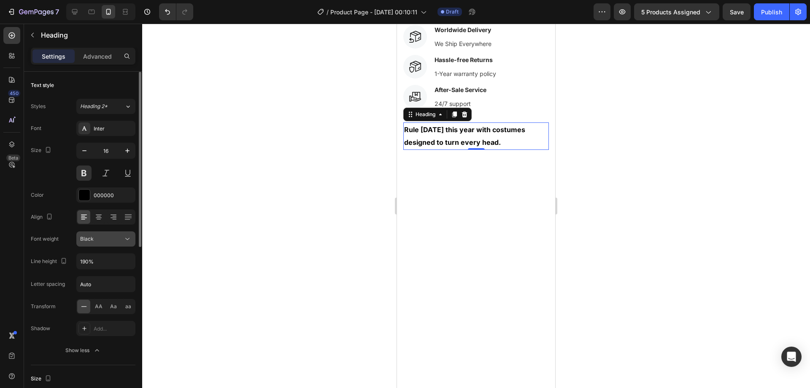
click at [113, 238] on div "Black" at bounding box center [101, 239] width 43 height 8
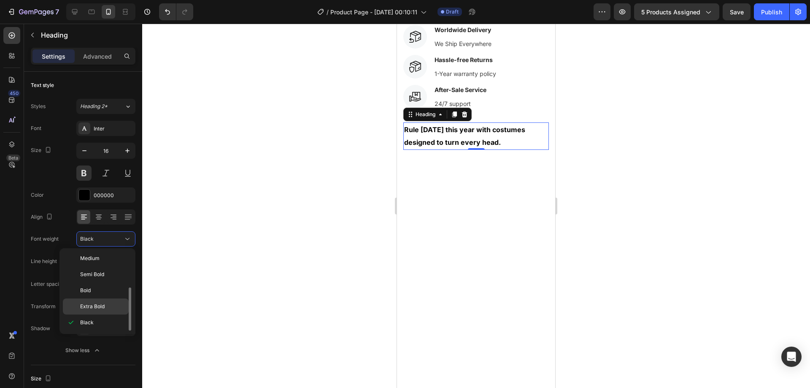
click at [108, 303] on p "Extra Bold" at bounding box center [102, 307] width 45 height 8
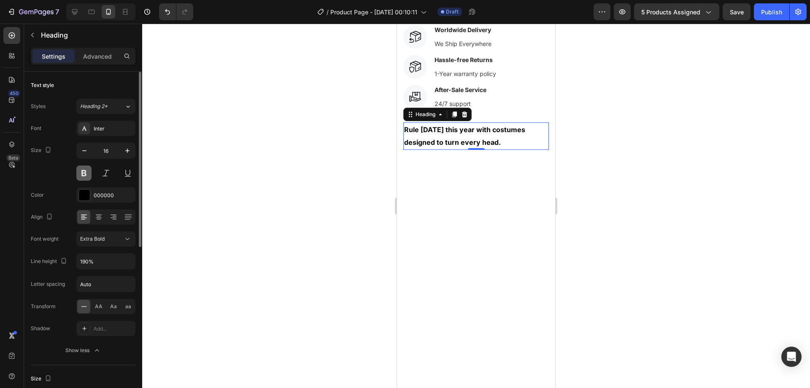
click at [87, 172] on button at bounding box center [83, 172] width 15 height 15
click at [90, 173] on button at bounding box center [83, 172] width 15 height 15
click at [43, 173] on div "Size 16" at bounding box center [83, 162] width 105 height 38
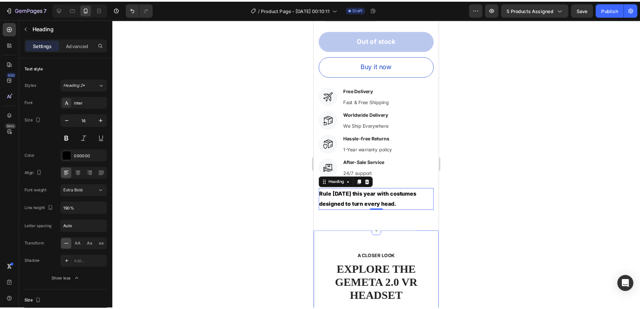
scroll to position [388, 0]
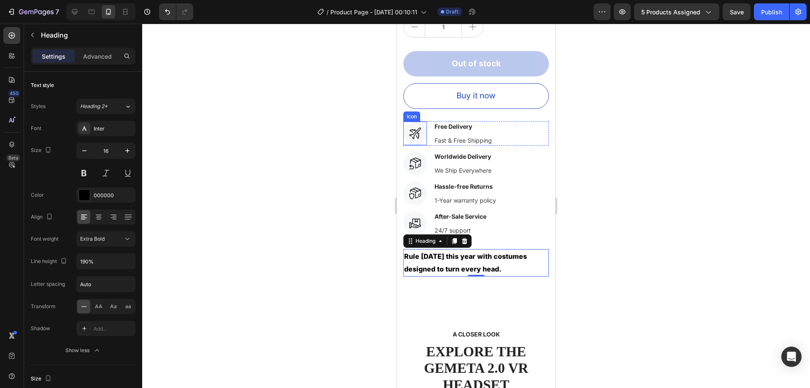
click at [413, 127] on icon at bounding box center [415, 133] width 12 height 12
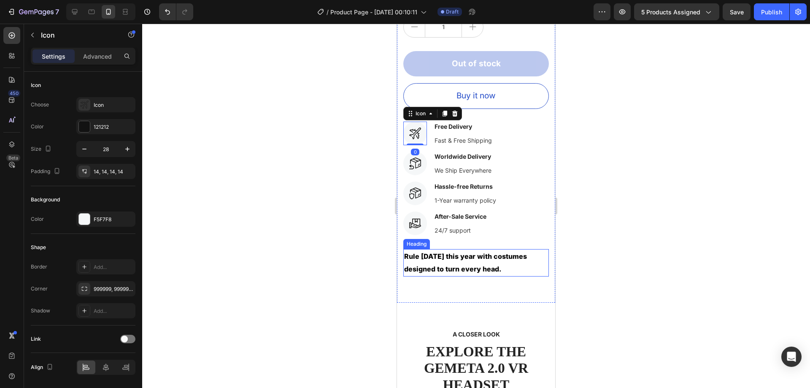
click at [473, 259] on p "Rule [DATE] this year with costumes designed to turn every head." at bounding box center [476, 263] width 144 height 26
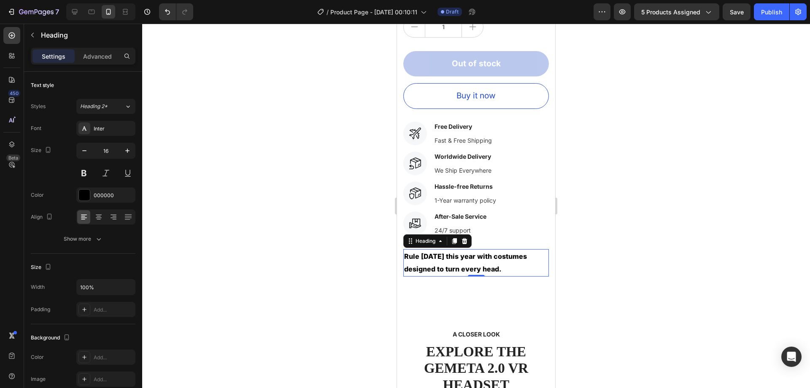
click at [614, 266] on div at bounding box center [476, 206] width 668 height 364
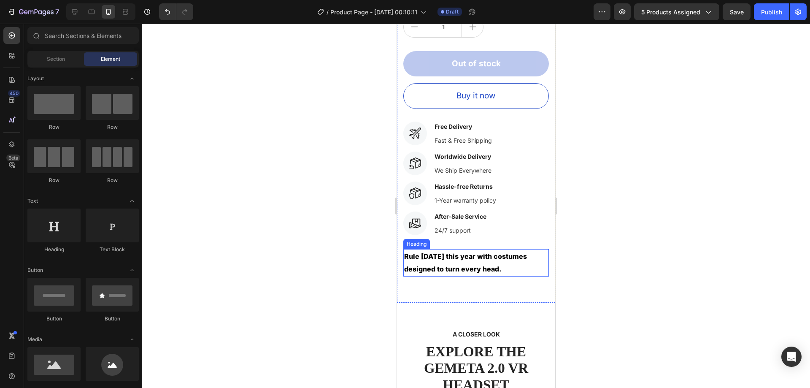
click at [499, 261] on p "Rule [DATE] this year with costumes designed to turn every head." at bounding box center [476, 263] width 144 height 26
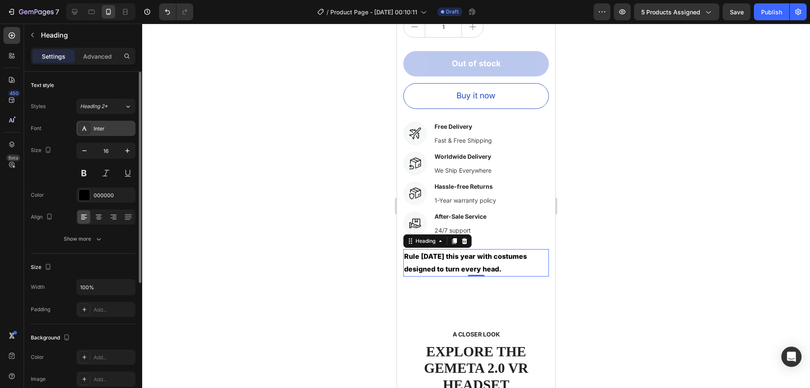
click at [121, 128] on div "Inter" at bounding box center [114, 129] width 40 height 8
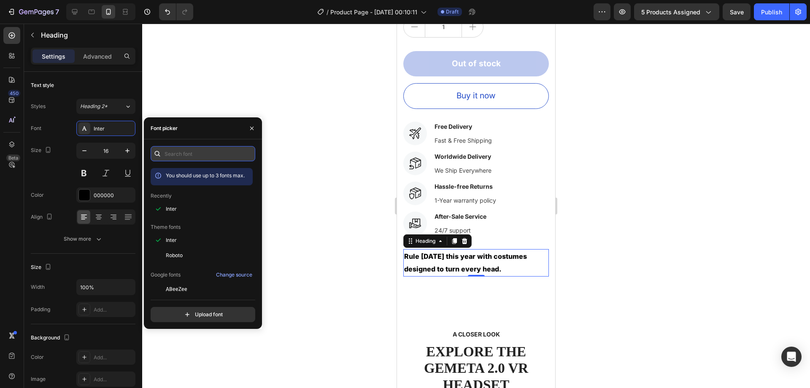
click at [213, 155] on input "text" at bounding box center [203, 153] width 105 height 15
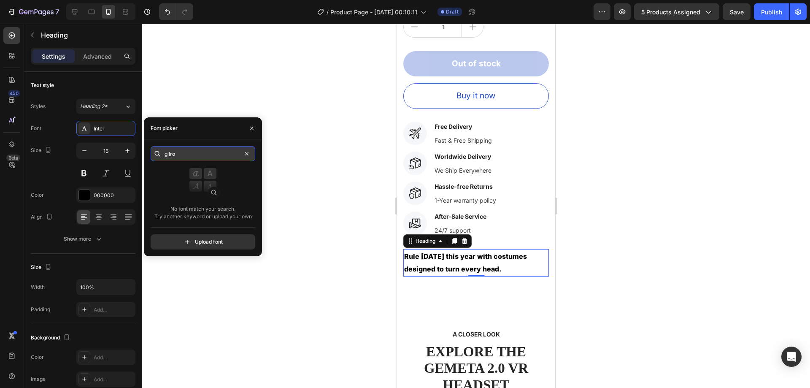
type input "gilroy"
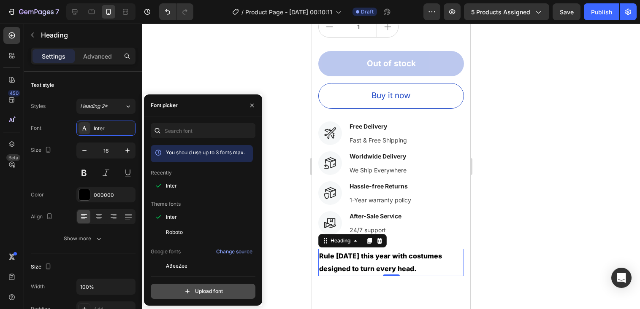
click at [225, 287] on input "file" at bounding box center [221, 291] width 211 height 14
type input "C:\fakepath\Gilroy-Black.ttf"
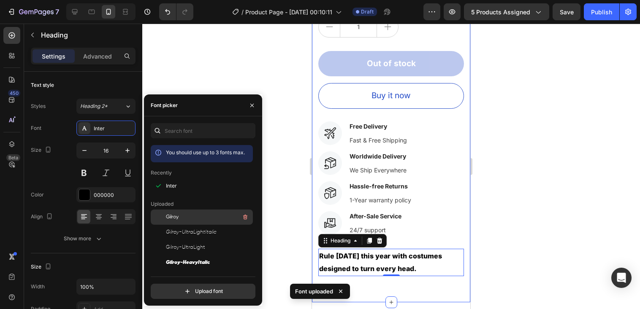
click at [190, 217] on div "Gilroy" at bounding box center [208, 217] width 85 height 10
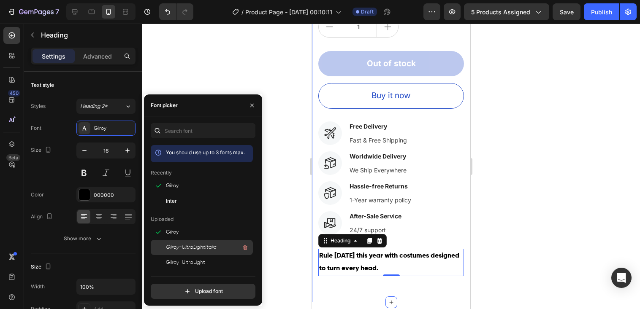
click at [199, 247] on span "Gilroy-UltraLightItalic" at bounding box center [191, 248] width 51 height 8
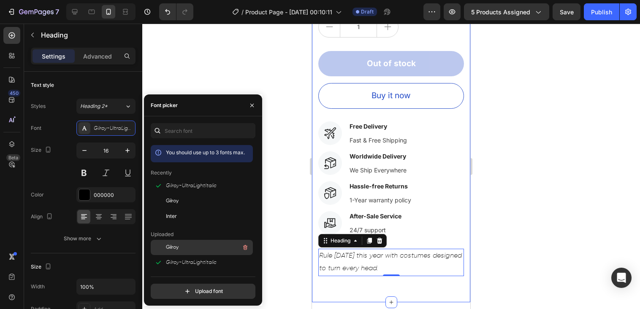
click at [196, 244] on div "Gilroy" at bounding box center [208, 248] width 85 height 10
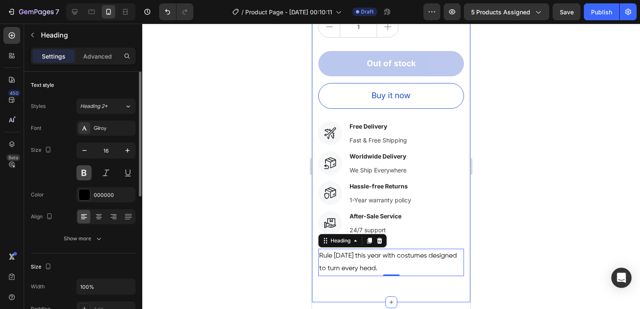
click at [84, 177] on button at bounding box center [83, 172] width 15 height 15
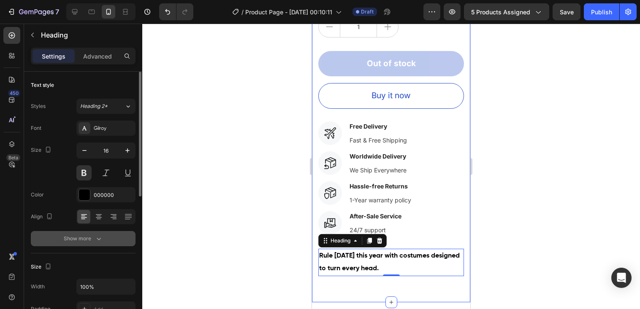
click at [102, 236] on icon "button" at bounding box center [99, 239] width 8 height 8
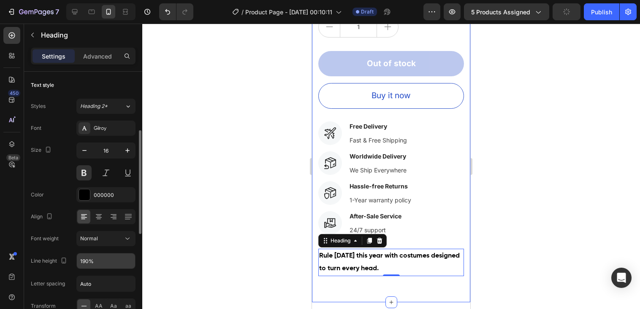
scroll to position [42, 0]
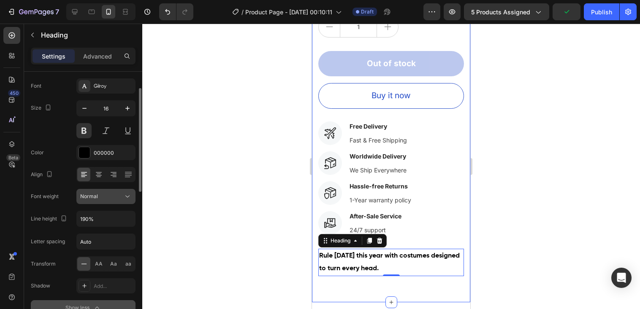
click at [106, 189] on button "Normal" at bounding box center [105, 196] width 59 height 15
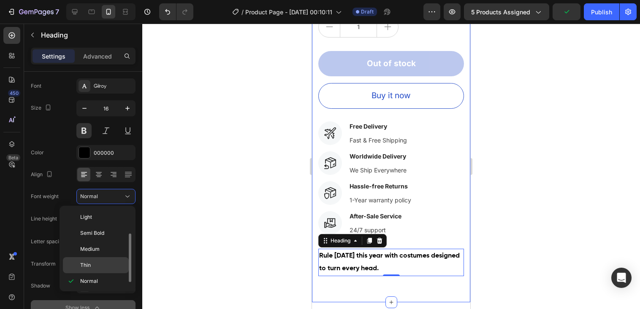
scroll to position [15, 0]
click at [102, 280] on span "Extra Bold" at bounding box center [92, 282] width 24 height 8
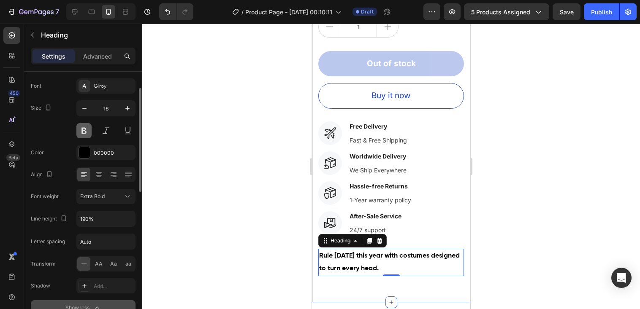
click at [85, 133] on button at bounding box center [83, 130] width 15 height 15
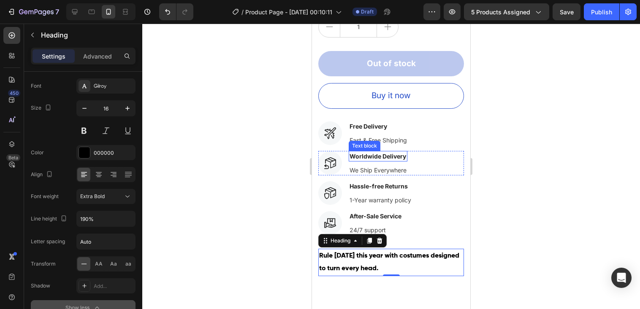
click at [381, 152] on p "Worldwide Delivery" at bounding box center [377, 156] width 57 height 9
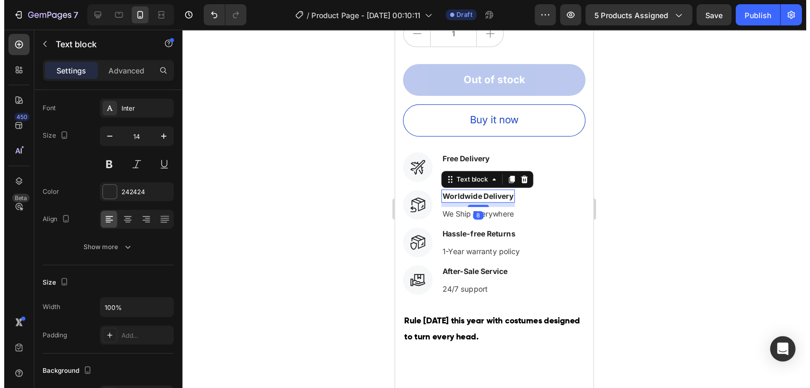
scroll to position [0, 0]
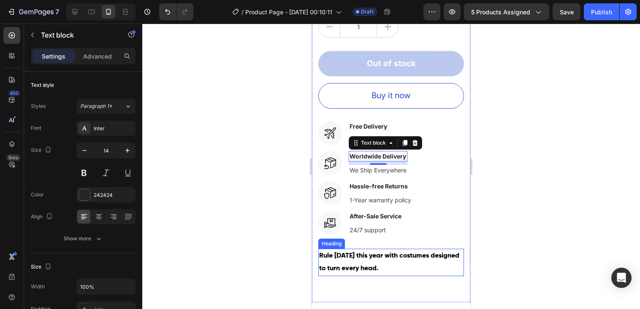
click at [391, 259] on p "Rule Halloween this year with costumes designed to turn every head." at bounding box center [391, 263] width 144 height 26
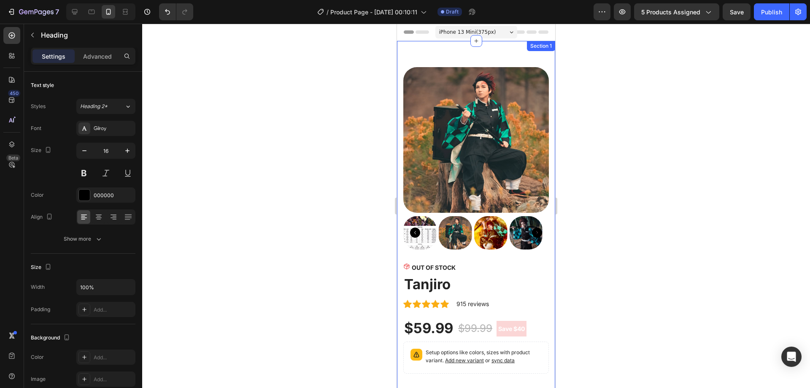
click at [464, 49] on div "Product Images OUT OF STOCK Stock Counter Tanjiro Product Title Icon Icon Icon …" at bounding box center [476, 365] width 158 height 649
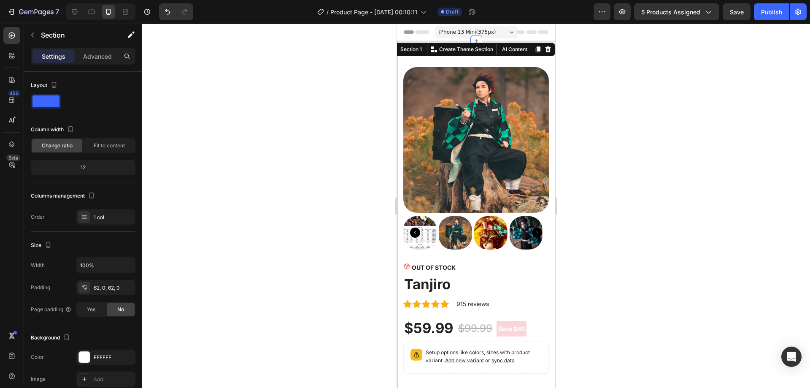
click at [403, 63] on div "Product Images OUT OF STOCK Stock Counter Tanjiro Product Title Icon Icon Icon …" at bounding box center [476, 365] width 158 height 649
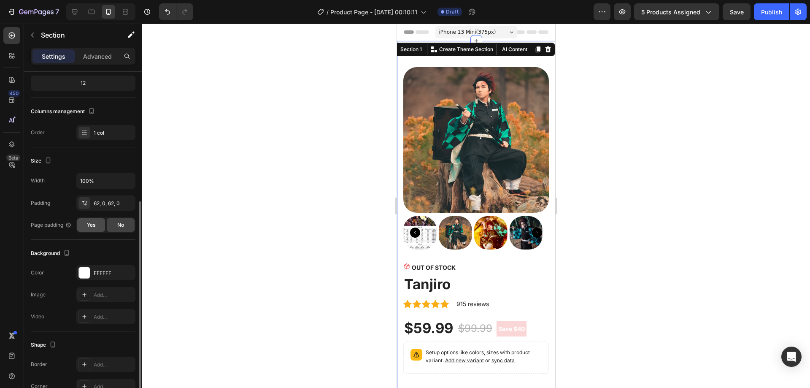
scroll to position [127, 0]
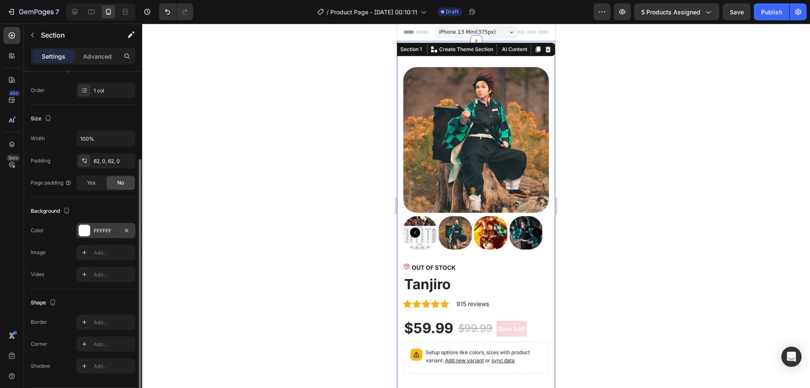
click at [88, 230] on div at bounding box center [84, 230] width 11 height 11
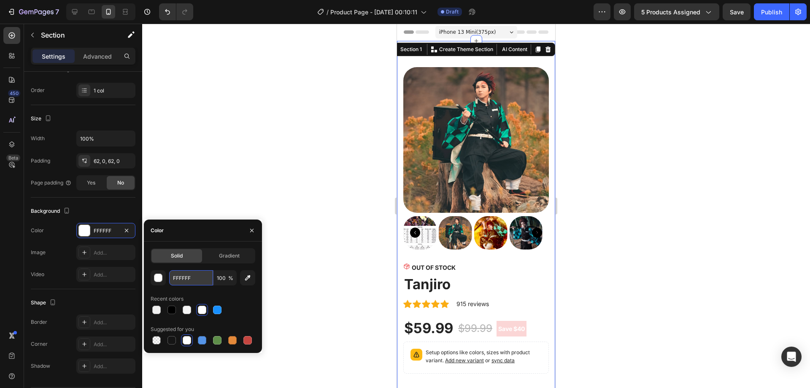
click at [197, 275] on input "FFFFFF" at bounding box center [191, 277] width 44 height 15
paste input "#D4C0A0"
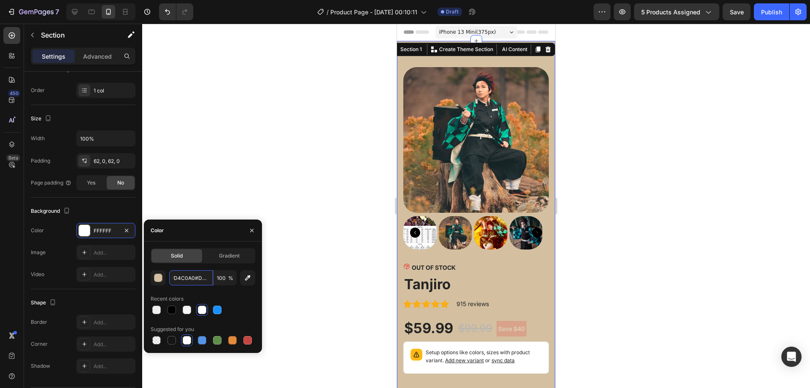
scroll to position [0, 0]
click at [86, 206] on div "Background" at bounding box center [83, 211] width 105 height 14
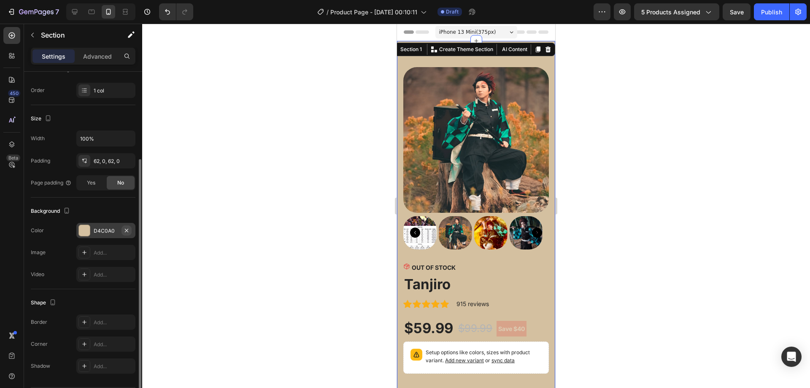
click at [127, 230] on icon "button" at bounding box center [126, 230] width 7 height 7
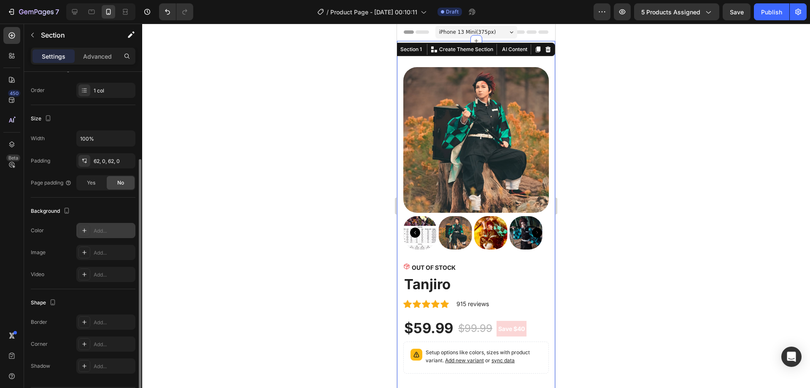
click at [103, 230] on div "Add..." at bounding box center [114, 231] width 40 height 8
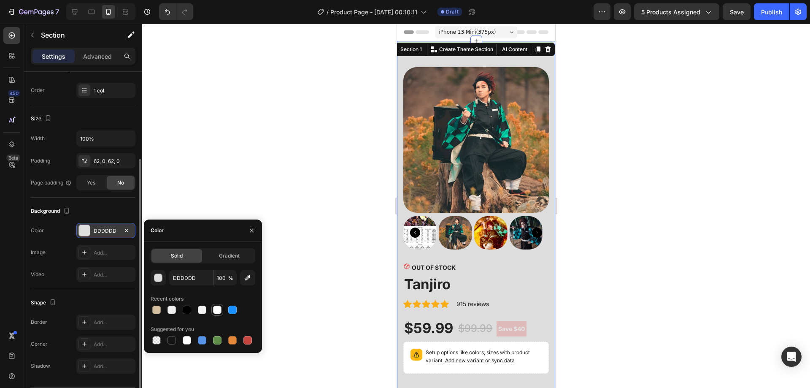
click at [216, 310] on div at bounding box center [217, 309] width 8 height 8
type input "FFFFFF"
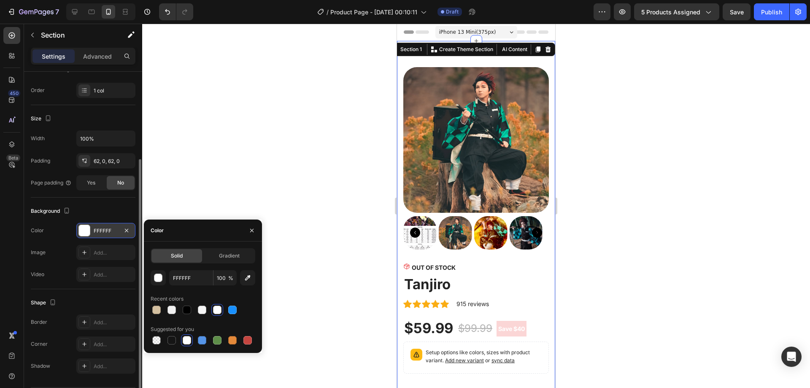
click at [118, 196] on div "Size Width 100% Padding 62, 0, 62, 0 Page padding Yes No" at bounding box center [83, 151] width 105 height 92
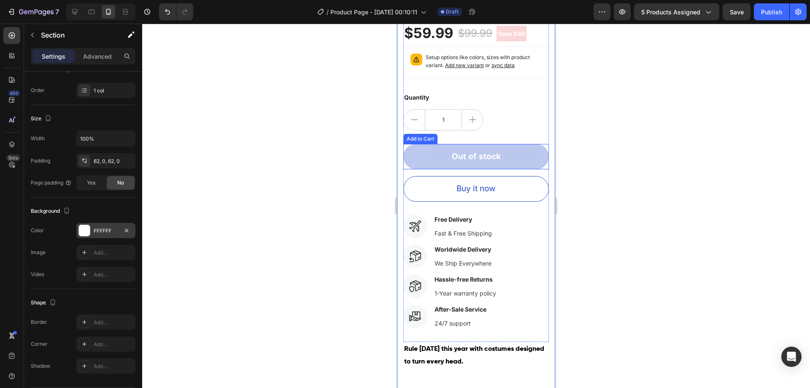
scroll to position [295, 0]
click at [449, 214] on p "Free Delivery" at bounding box center [463, 218] width 57 height 9
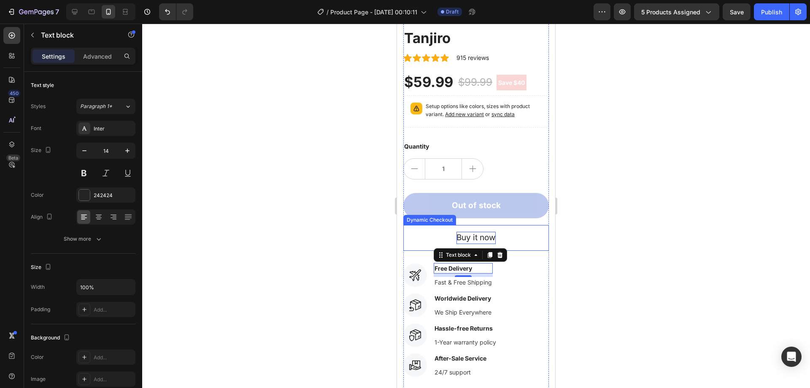
scroll to position [380, 0]
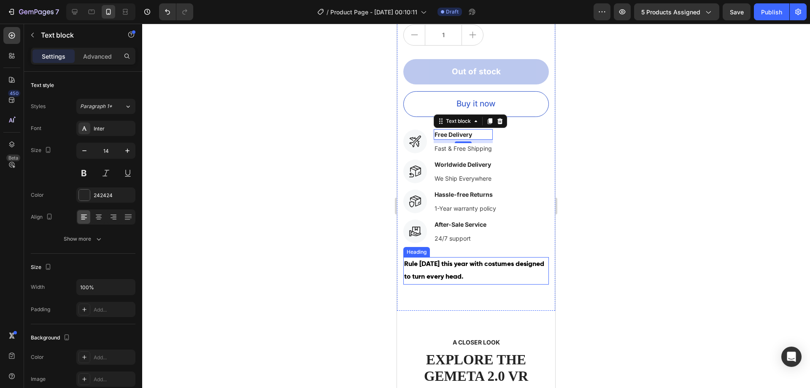
click at [474, 262] on p "Rule Halloween this year with costumes designed to turn every head." at bounding box center [476, 271] width 144 height 26
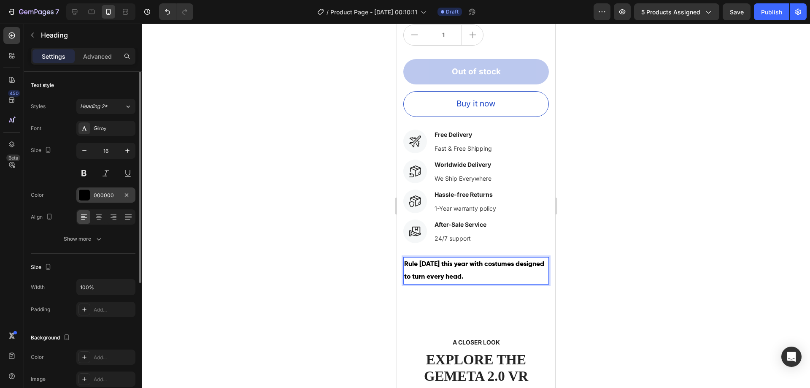
click at [99, 193] on div "000000" at bounding box center [106, 196] width 24 height 8
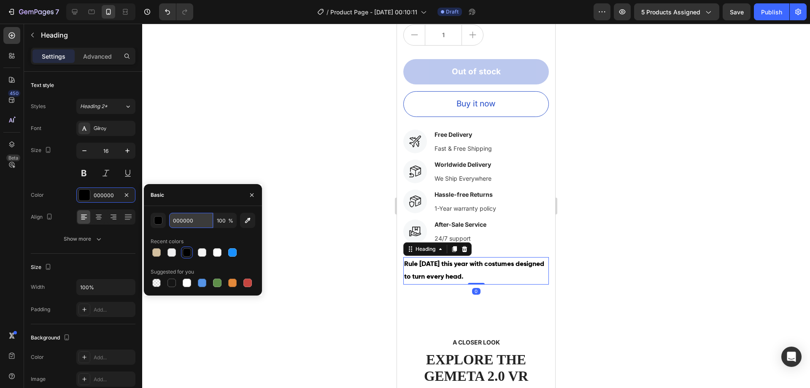
click at [197, 222] on input "000000" at bounding box center [191, 220] width 44 height 15
paste input "#8A0303"
type input "#8A0303"
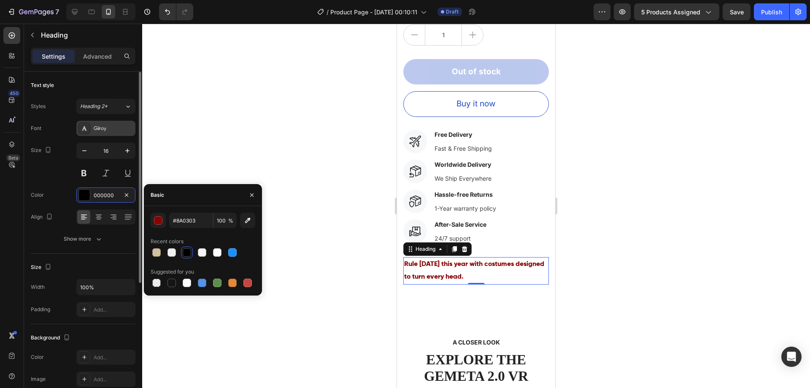
click at [118, 129] on div "Gilroy" at bounding box center [114, 129] width 40 height 8
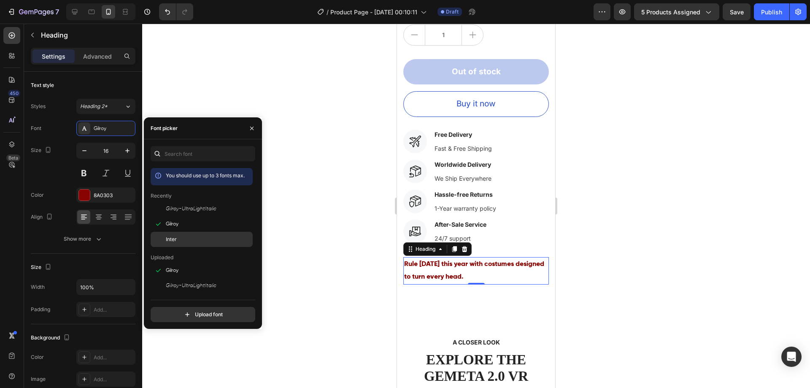
click at [202, 240] on div "Inter" at bounding box center [208, 239] width 85 height 8
click at [316, 214] on div at bounding box center [476, 206] width 668 height 364
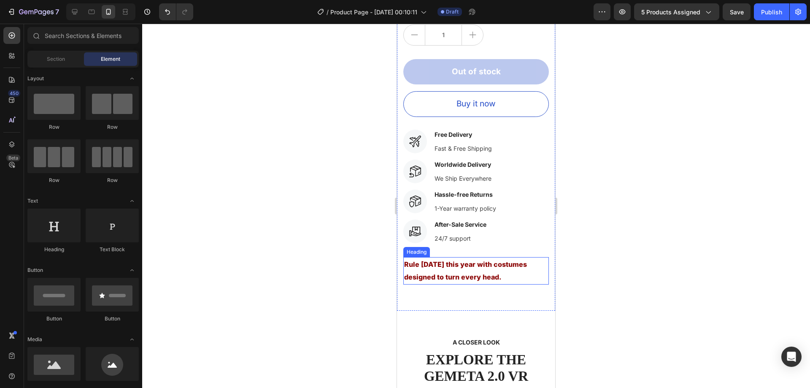
click at [443, 264] on p "Rule Halloween this year with costumes designed to turn every head." at bounding box center [476, 271] width 144 height 26
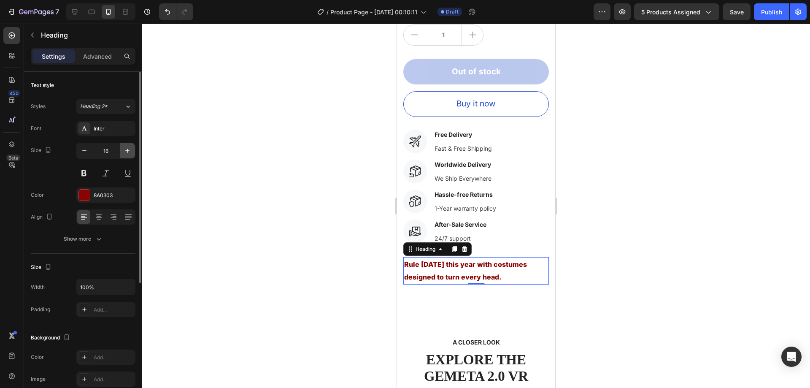
click at [130, 152] on icon "button" at bounding box center [127, 150] width 8 height 8
click at [88, 149] on icon "button" at bounding box center [84, 150] width 8 height 8
type input "16"
click at [268, 239] on div at bounding box center [476, 206] width 668 height 364
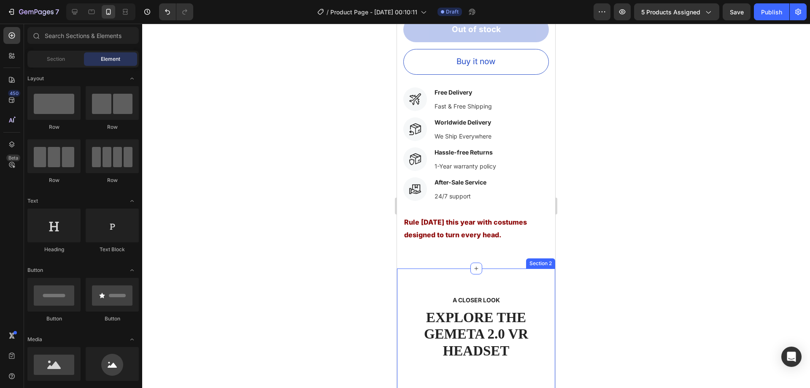
scroll to position [464, 0]
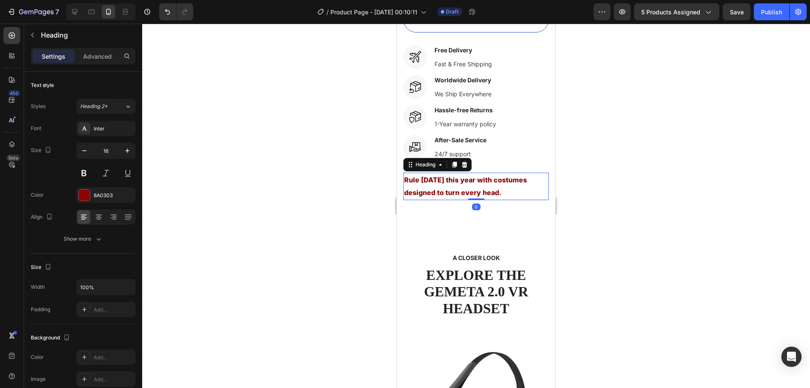
click at [456, 175] on p "Rule Halloween this year with costumes designed to turn every head." at bounding box center [476, 186] width 144 height 26
click at [108, 195] on div "8A0303" at bounding box center [106, 196] width 24 height 8
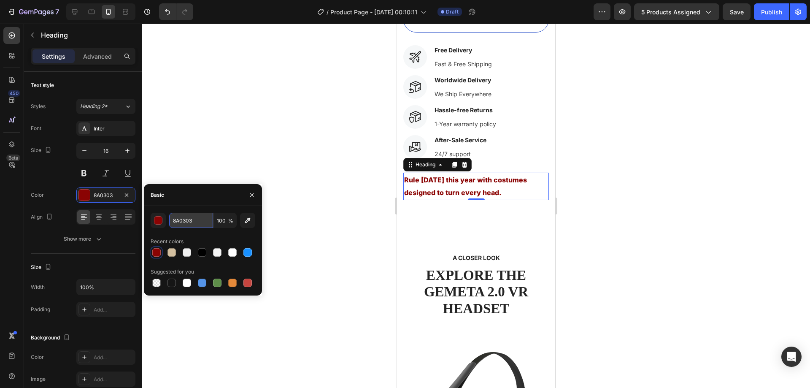
click at [186, 225] on input "8A0303" at bounding box center [191, 220] width 44 height 15
paste input "#DC143C"
paste input "FF2400"
type input "FF2400"
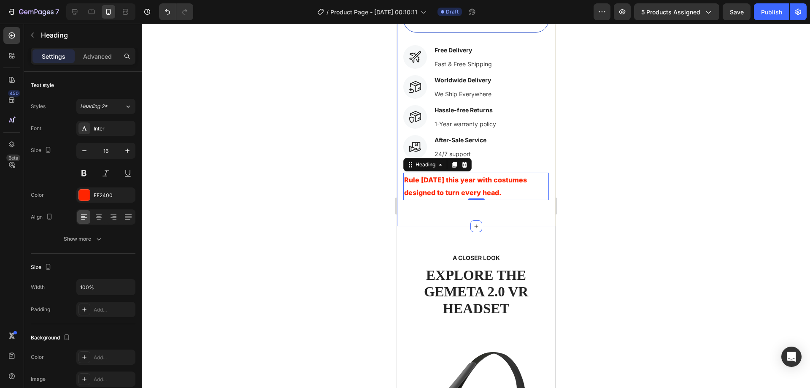
click at [262, 175] on div at bounding box center [476, 206] width 668 height 364
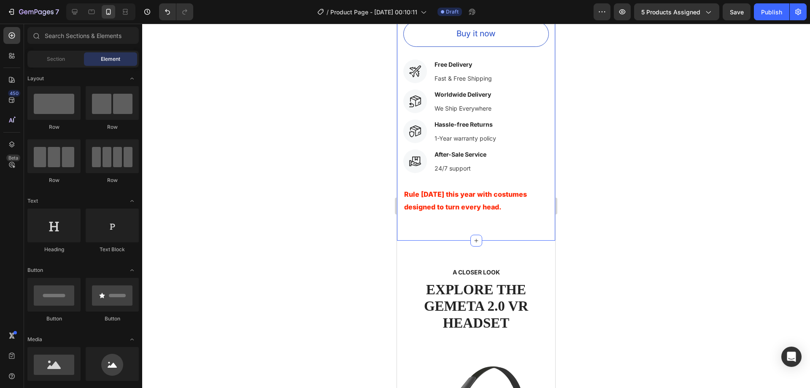
scroll to position [422, 0]
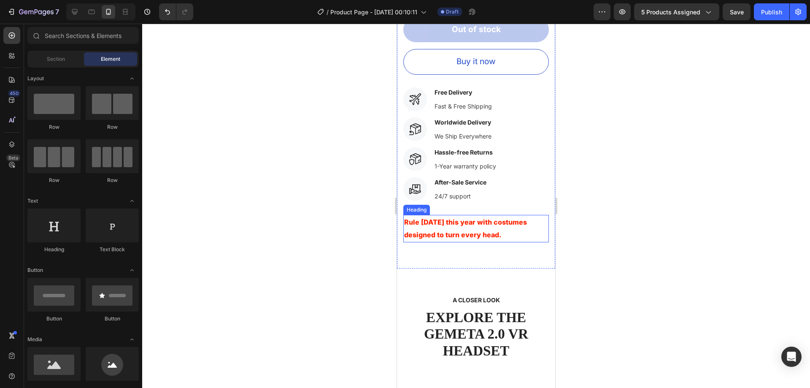
click at [476, 226] on p "Rule Halloween this year with costumes designed to turn every head." at bounding box center [476, 229] width 144 height 26
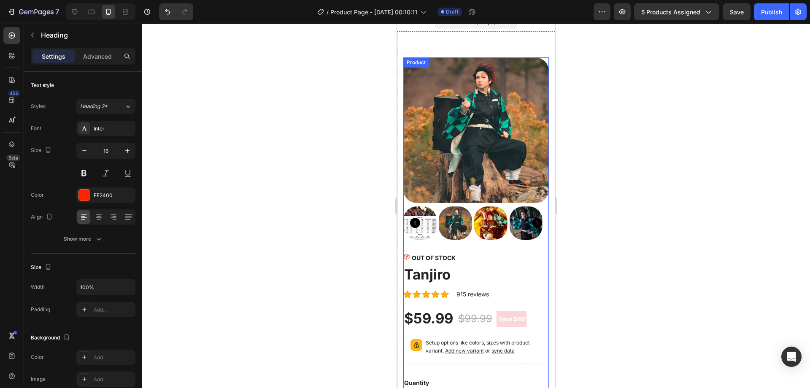
scroll to position [0, 0]
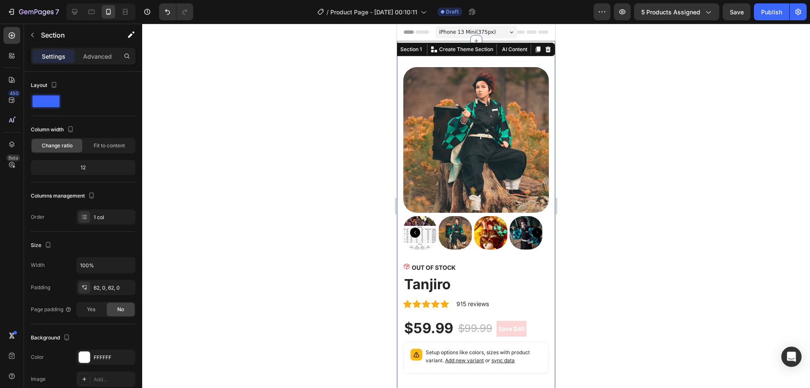
click at [471, 54] on div "Product Images OUT OF STOCK Stock Counter Tanjiro Product Title Icon Icon Icon …" at bounding box center [476, 365] width 158 height 649
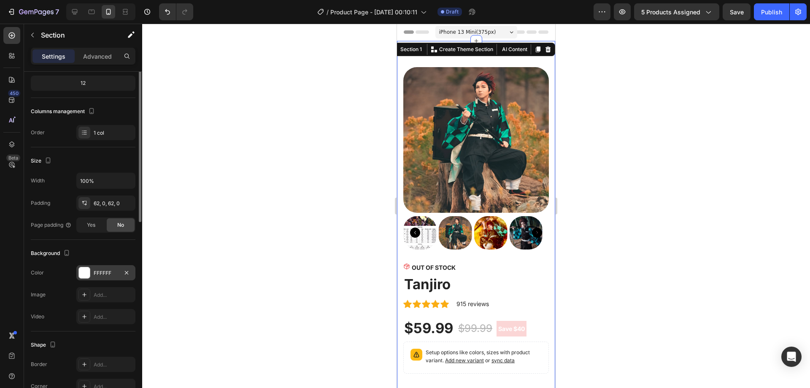
scroll to position [153, 0]
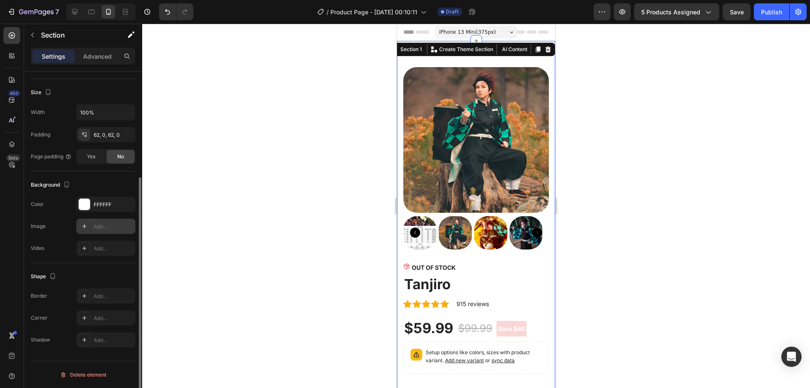
click at [108, 225] on div "Add..." at bounding box center [114, 227] width 40 height 8
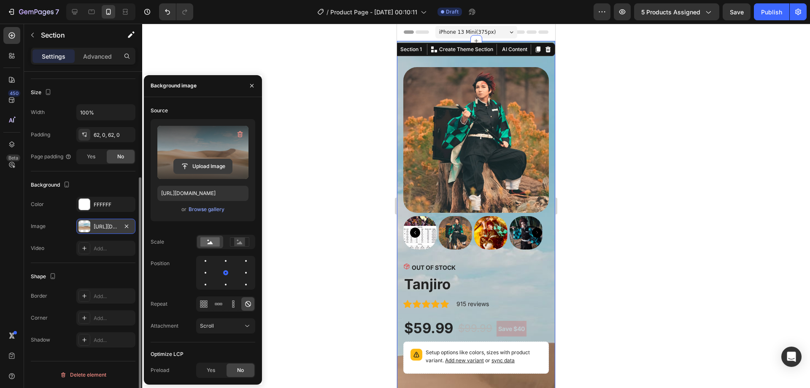
click at [218, 166] on input "file" at bounding box center [203, 166] width 58 height 14
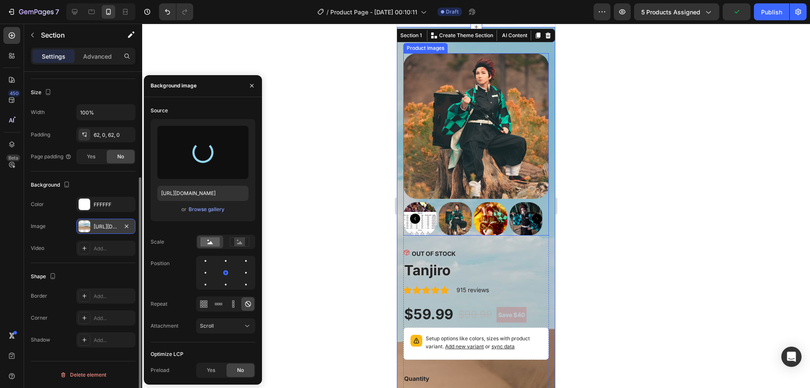
type input "https://cdn.shopify.com/s/files/1/0954/7461/4568/files/gempages_586223082071393…"
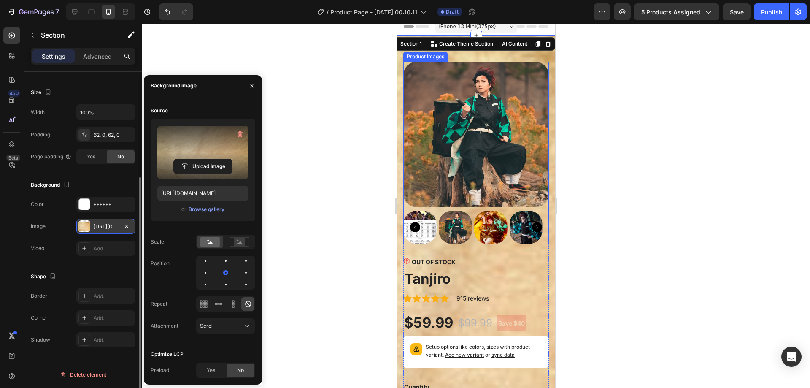
scroll to position [0, 0]
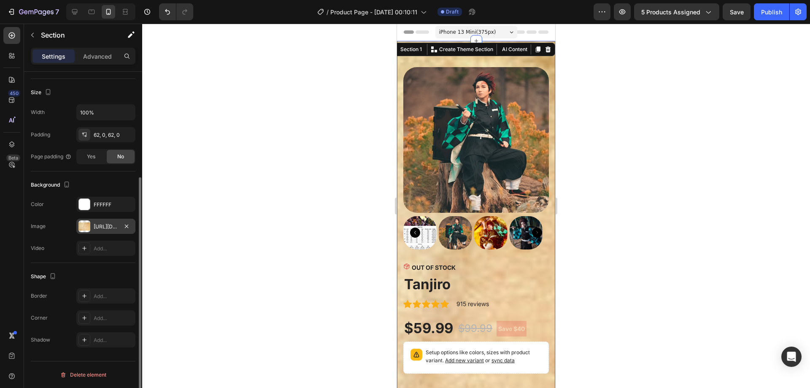
click at [313, 221] on div at bounding box center [476, 206] width 668 height 364
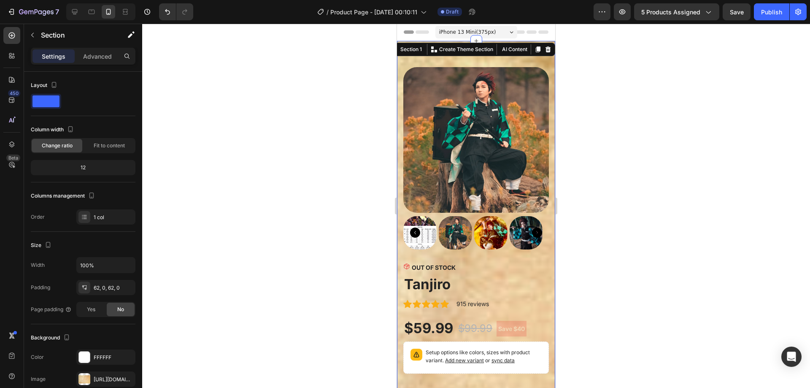
click at [462, 57] on div "Product Images OUT OF STOCK Stock Counter Tanjiro Product Title Icon Icon Icon …" at bounding box center [476, 365] width 158 height 649
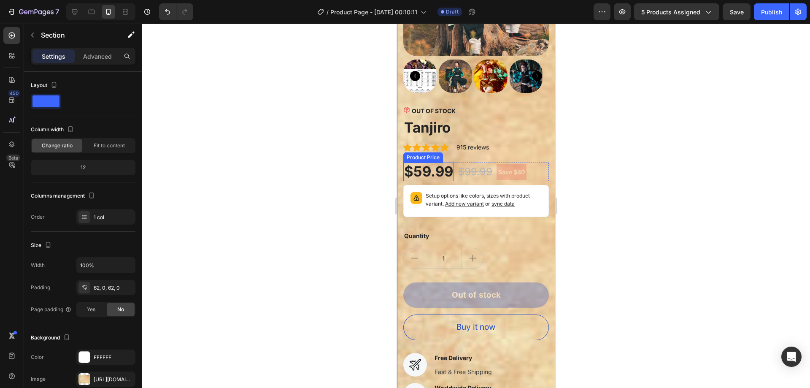
scroll to position [127, 0]
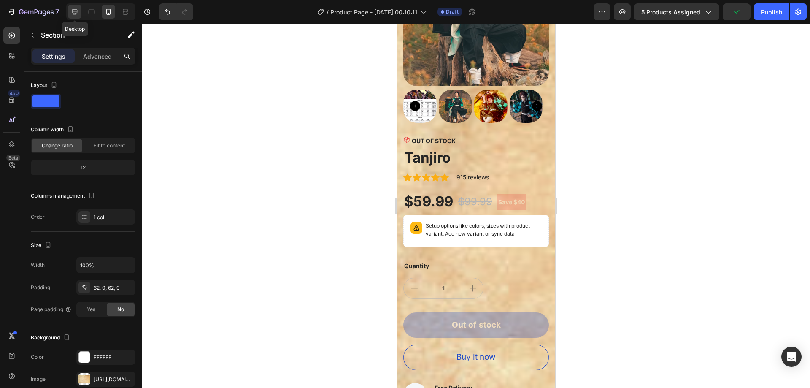
click at [72, 11] on icon at bounding box center [74, 11] width 5 height 5
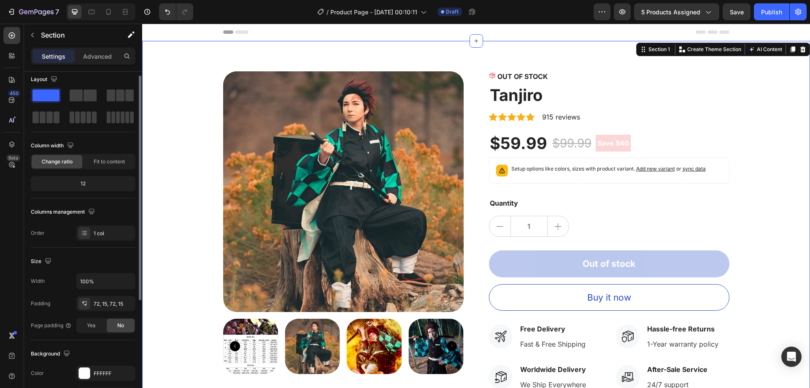
scroll to position [175, 0]
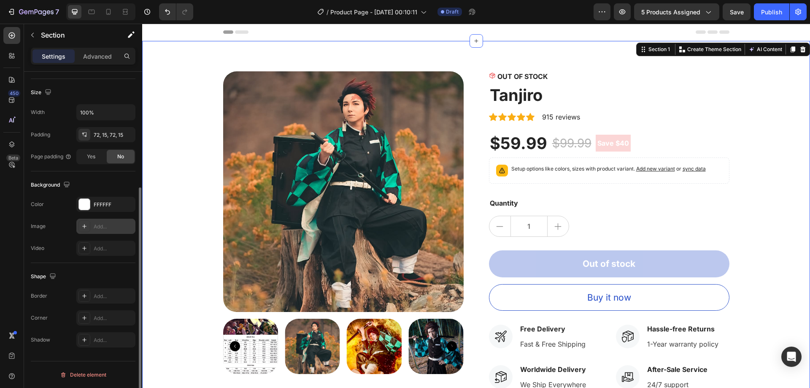
click at [100, 220] on div "Add..." at bounding box center [105, 226] width 59 height 15
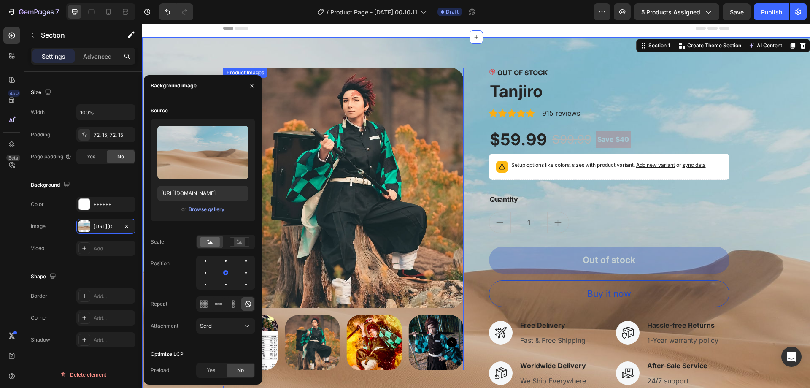
scroll to position [0, 0]
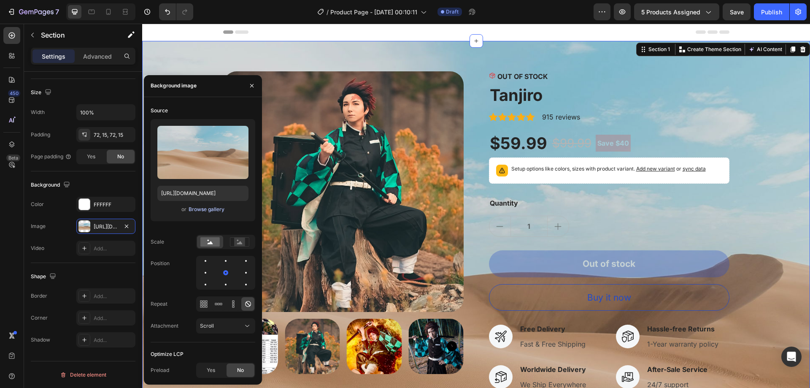
click at [203, 209] on div "Browse gallery" at bounding box center [207, 209] width 36 height 8
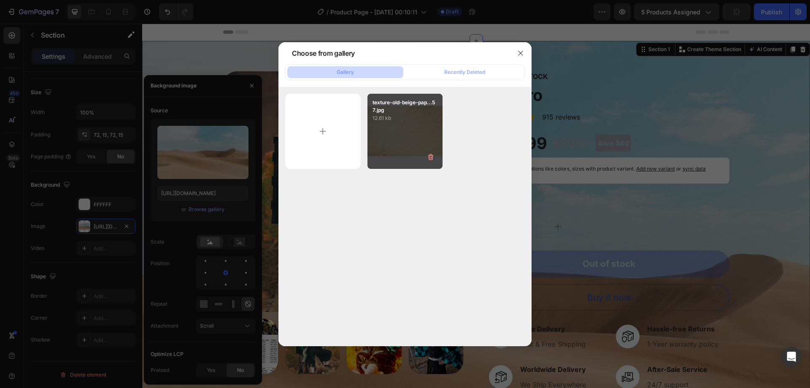
click at [424, 126] on div "texture-old-beige-pap...57.jpg 12.61 kb" at bounding box center [406, 132] width 76 height 76
type input "https://cdn.shopify.com/s/files/1/0954/7461/4568/files/gempages_586223082071393…"
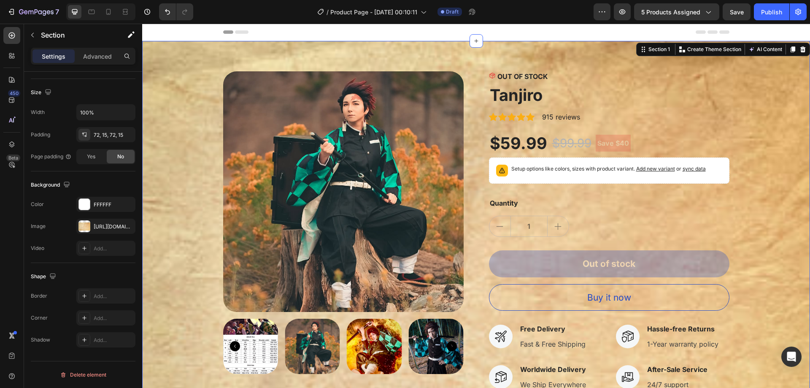
click at [343, 51] on div "Product Images OUT OF STOCK Stock Counter Tanjiro Product Title Icon Icon Icon …" at bounding box center [476, 289] width 668 height 497
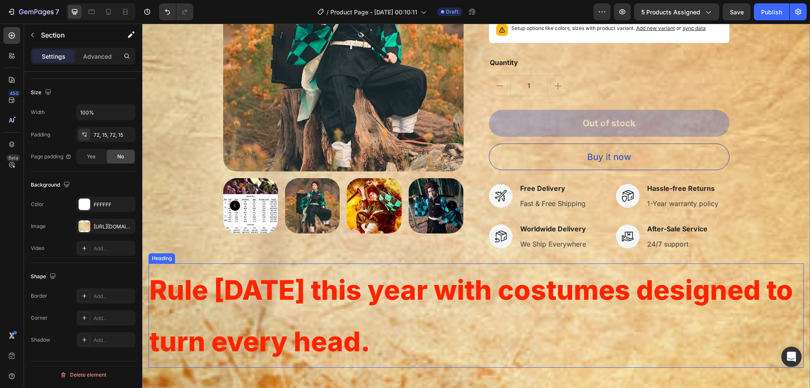
scroll to position [169, 0]
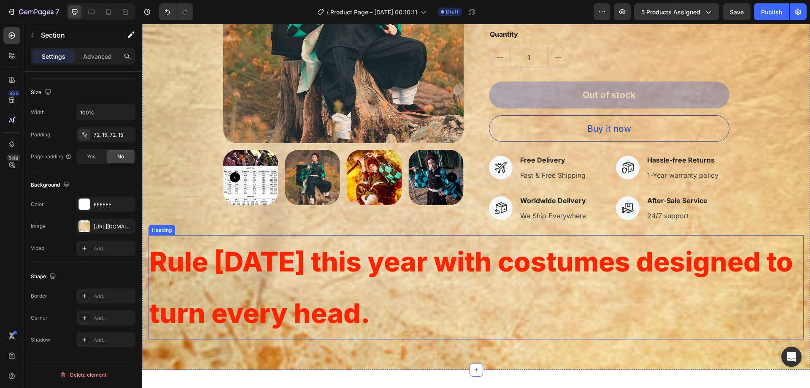
click at [279, 263] on p "Rule Halloween this year with costumes designed to turn every head." at bounding box center [476, 287] width 654 height 103
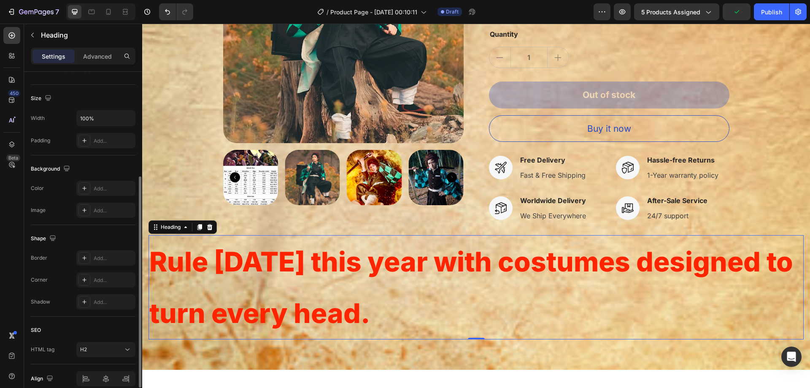
click at [107, 64] on div "Settings Advanced" at bounding box center [83, 56] width 105 height 17
click at [106, 57] on p "Advanced" at bounding box center [97, 56] width 29 height 9
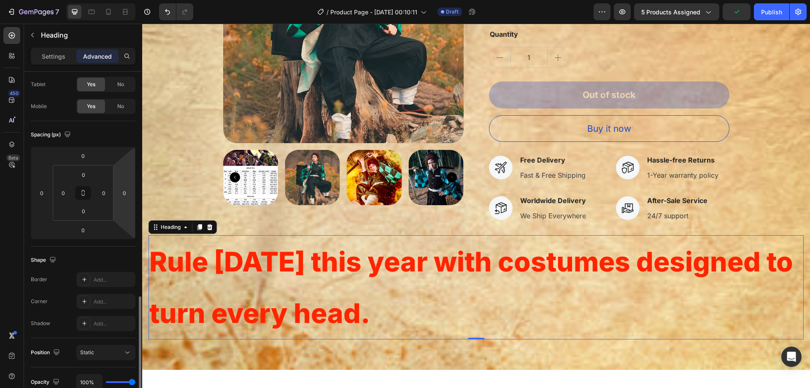
scroll to position [0, 0]
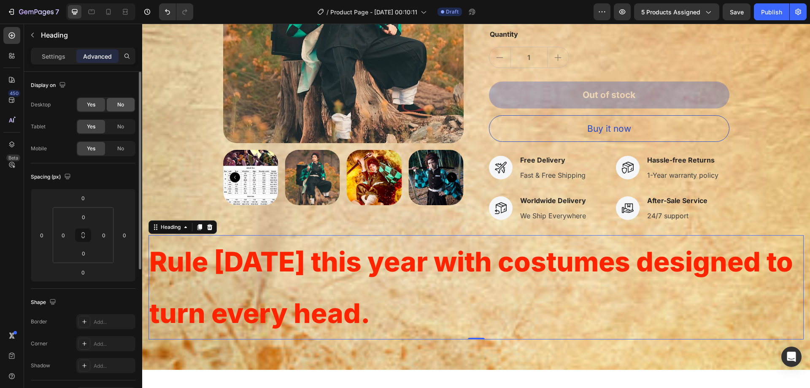
click at [125, 105] on div "No" at bounding box center [121, 105] width 28 height 14
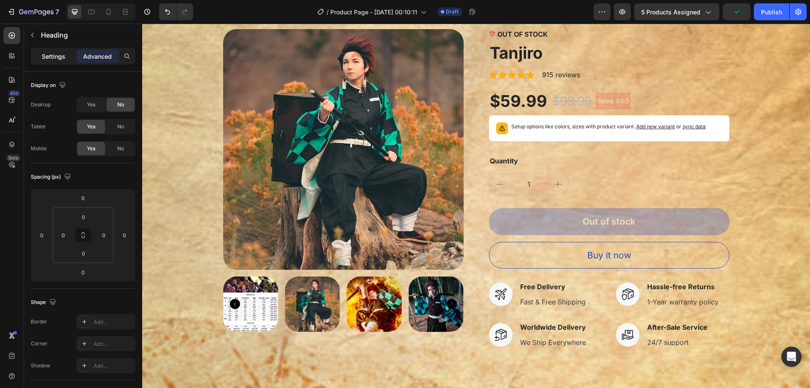
click at [45, 61] on div "Settings" at bounding box center [53, 56] width 42 height 14
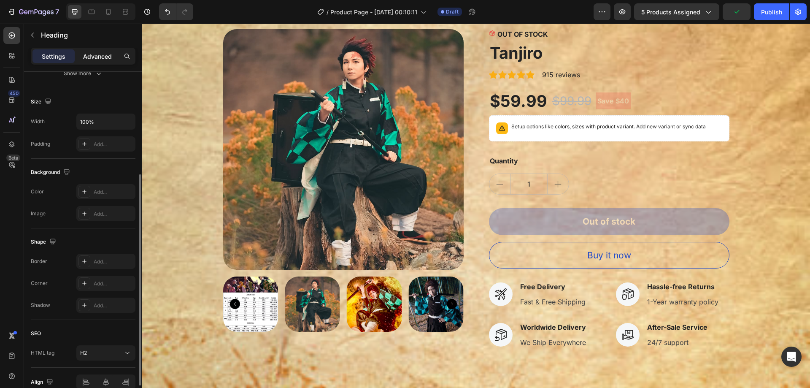
click at [108, 53] on p "Advanced" at bounding box center [97, 56] width 29 height 9
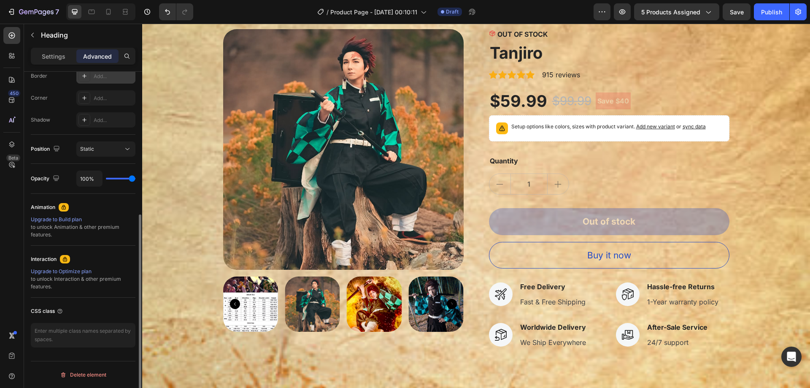
scroll to position [119, 0]
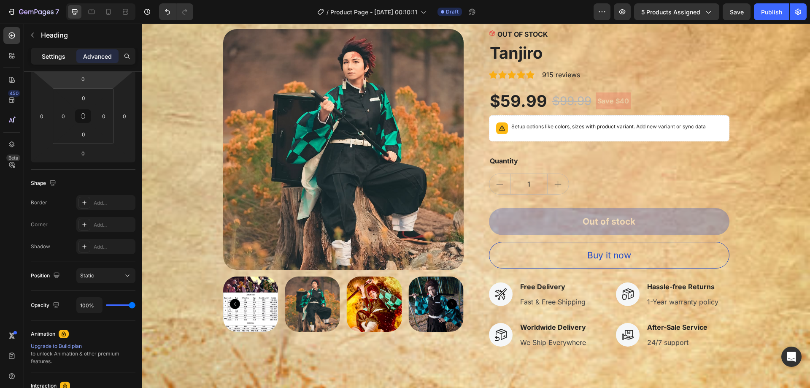
click at [58, 55] on p "Settings" at bounding box center [54, 56] width 24 height 9
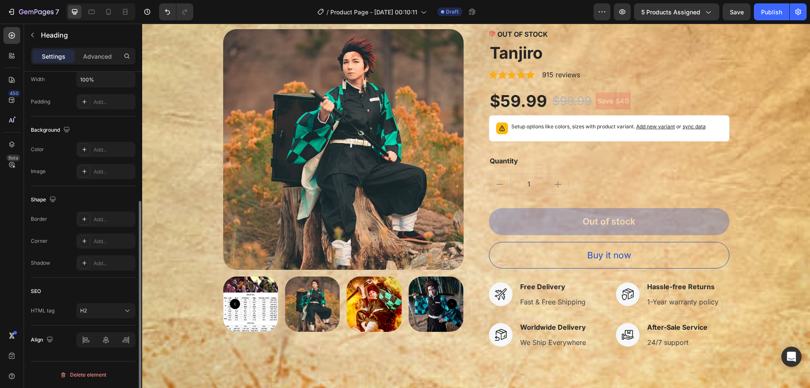
scroll to position [81, 0]
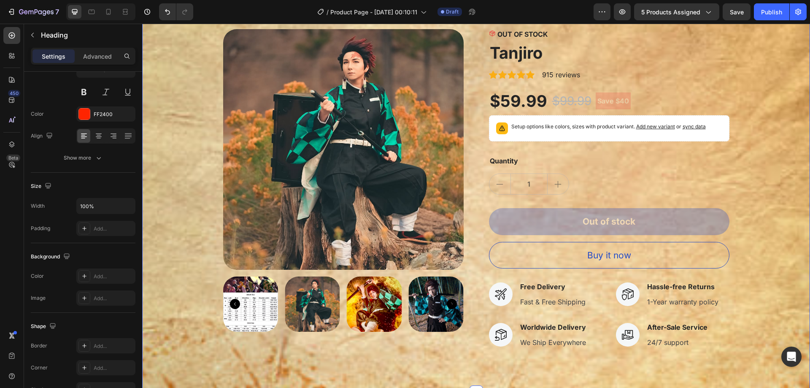
click at [184, 233] on div "Product Images OUT OF STOCK Stock Counter Tanjiro Product Title Icon Icon Icon …" at bounding box center [476, 195] width 655 height 332
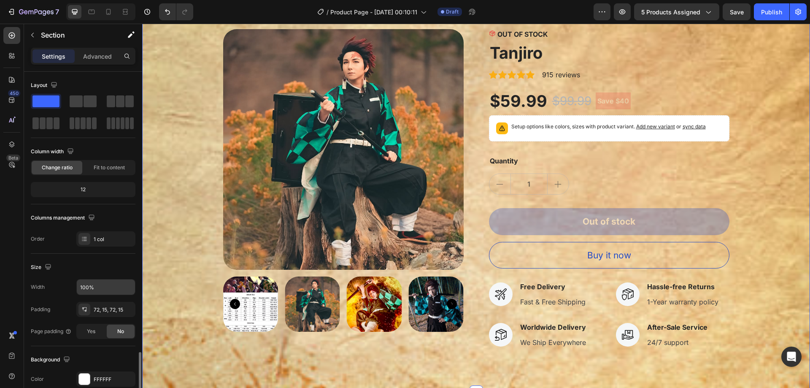
scroll to position [169, 0]
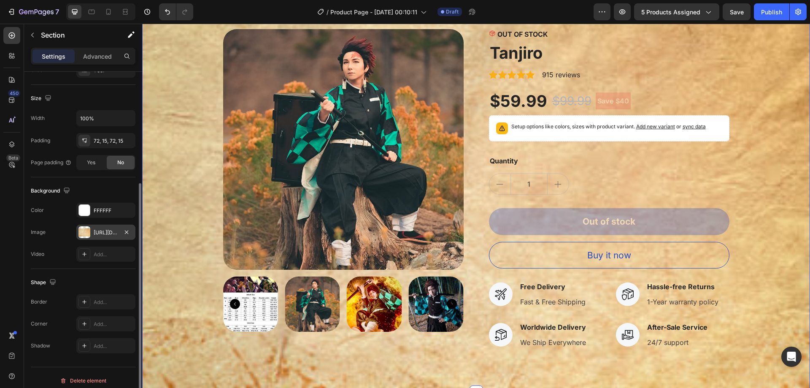
click at [109, 235] on div "https://cdn.shopify.com/s/files/1/0954/7461/4568/files/gempages_586223082071393…" at bounding box center [106, 233] width 24 height 8
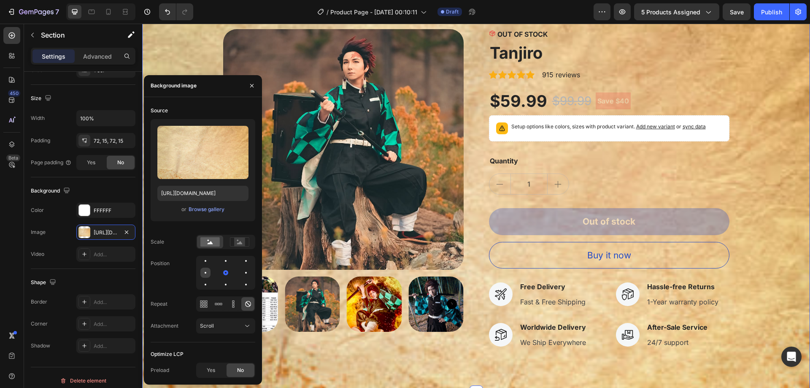
drag, startPoint x: 229, startPoint y: 273, endPoint x: 205, endPoint y: 274, distance: 24.1
click at [205, 274] on div at bounding box center [225, 273] width 59 height 34
click at [205, 274] on div at bounding box center [205, 273] width 10 height 10
click at [225, 271] on div at bounding box center [226, 273] width 10 height 10
click at [245, 242] on icon at bounding box center [239, 241] width 19 height 9
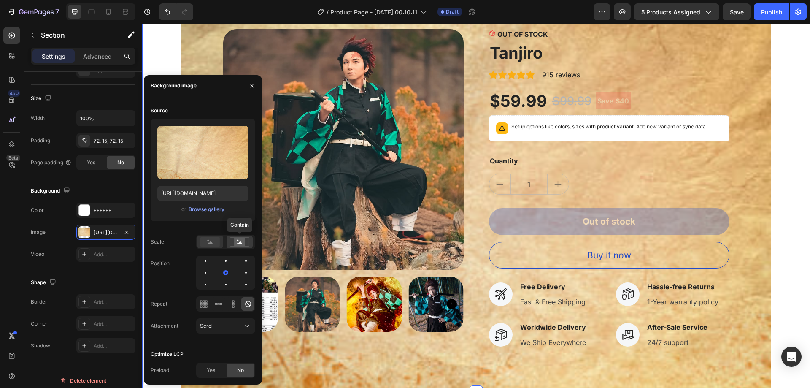
click at [211, 240] on rect at bounding box center [209, 241] width 19 height 9
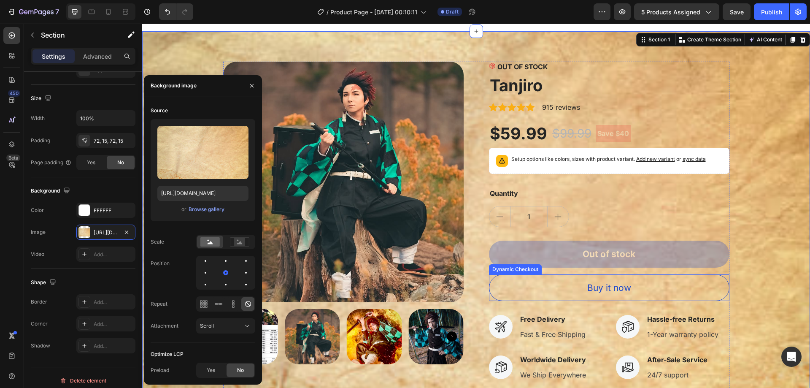
scroll to position [0, 0]
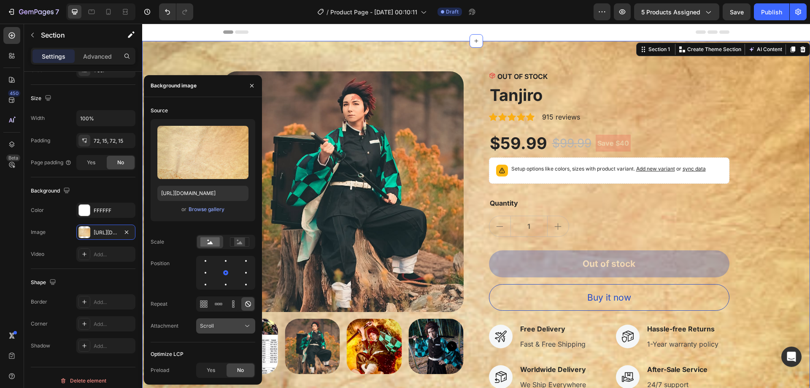
click at [233, 320] on button "Scroll" at bounding box center [225, 325] width 59 height 15
click at [218, 289] on p "Fixed" at bounding box center [224, 289] width 48 height 8
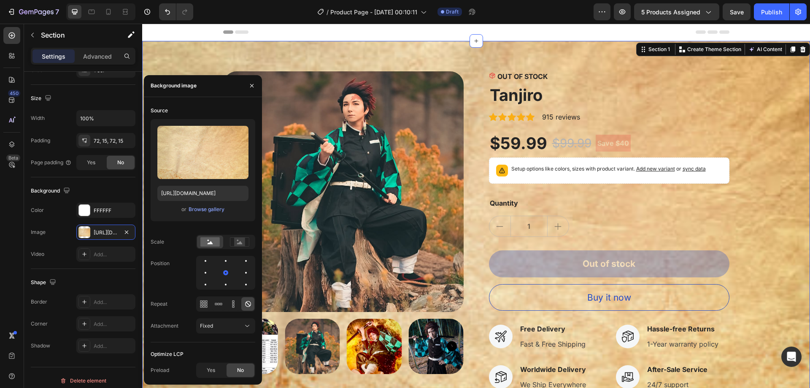
click at [322, 29] on div "Header" at bounding box center [476, 32] width 506 height 17
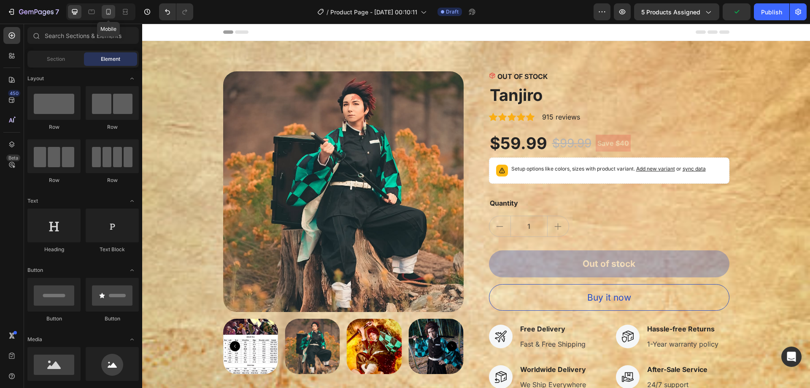
click at [105, 11] on icon at bounding box center [108, 12] width 8 height 8
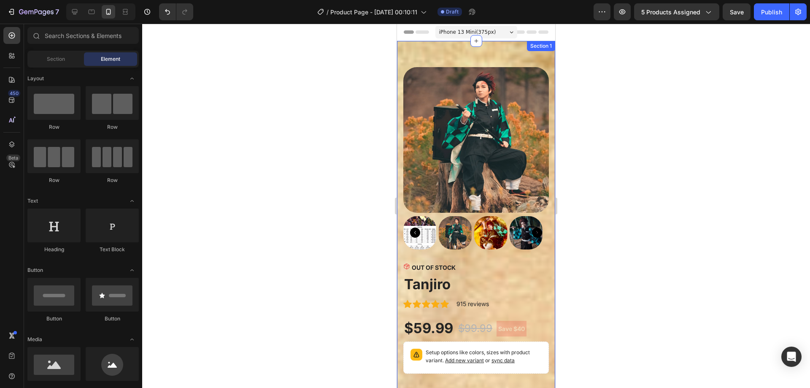
click at [430, 49] on div "Product Images OUT OF STOCK Stock Counter Tanjiro Product Title Icon Icon Icon …" at bounding box center [476, 365] width 158 height 649
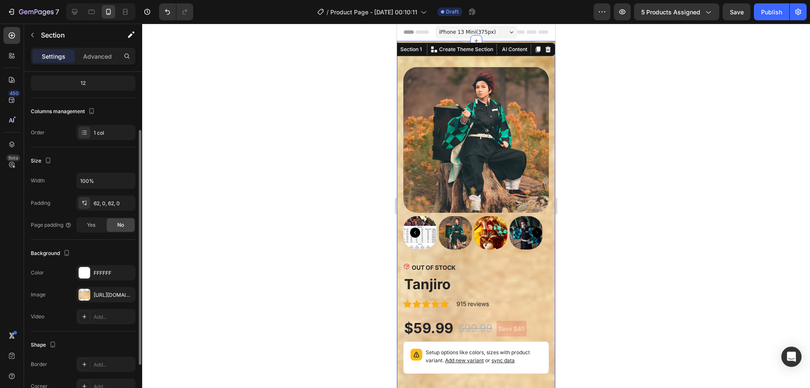
scroll to position [127, 0]
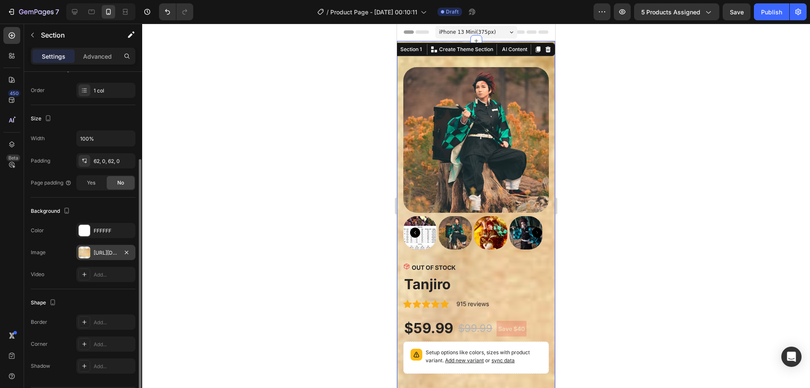
click at [116, 251] on div "https://cdn.shopify.com/s/files/1/0954/7461/4568/files/gempages_586223082071393…" at bounding box center [106, 253] width 24 height 8
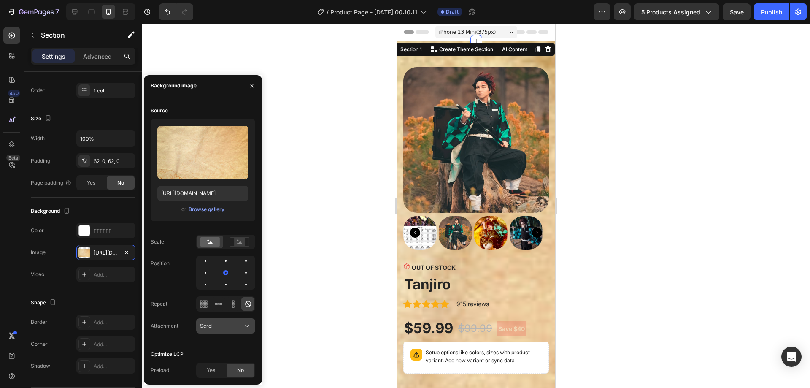
click at [229, 331] on button "Scroll" at bounding box center [225, 325] width 59 height 15
click at [225, 290] on p "Fixed" at bounding box center [224, 289] width 48 height 8
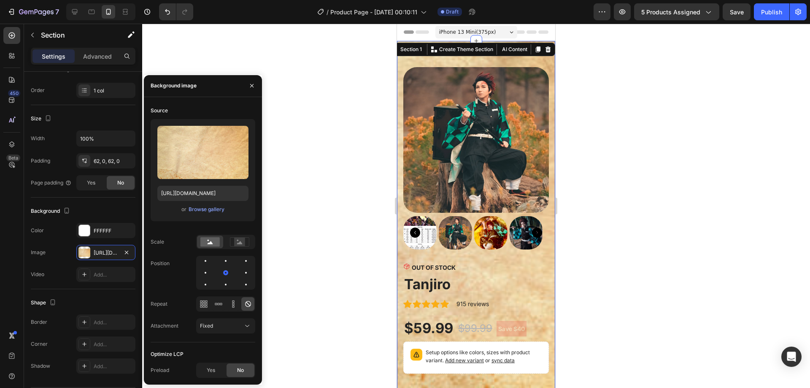
click at [333, 276] on div at bounding box center [476, 206] width 668 height 364
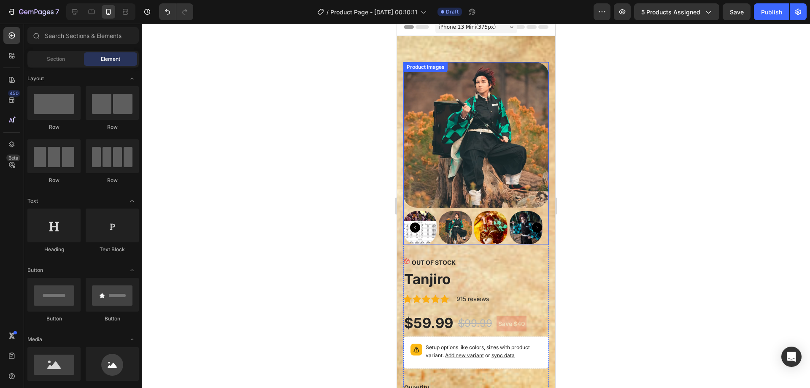
scroll to position [0, 0]
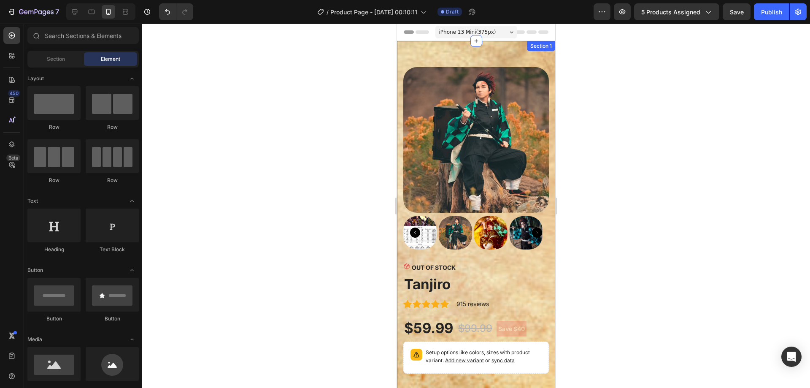
click at [436, 51] on div "Product Images OUT OF STOCK Stock Counter Tanjiro Product Title Icon Icon Icon …" at bounding box center [476, 365] width 158 height 649
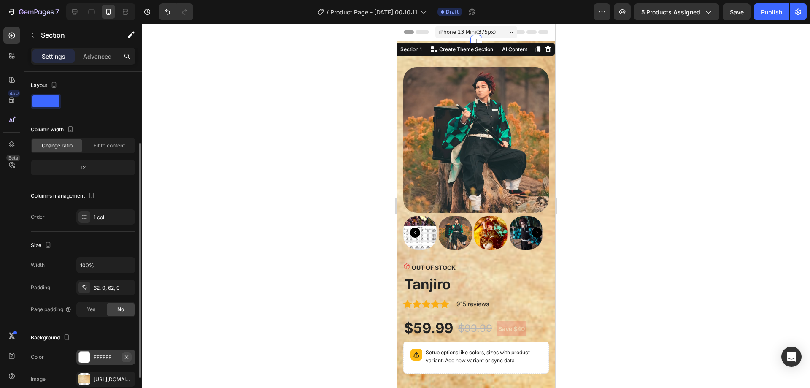
scroll to position [127, 0]
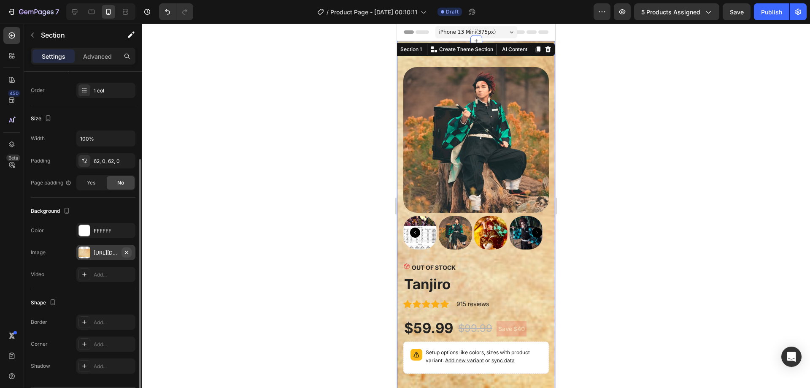
click at [130, 254] on button "button" at bounding box center [127, 252] width 10 height 10
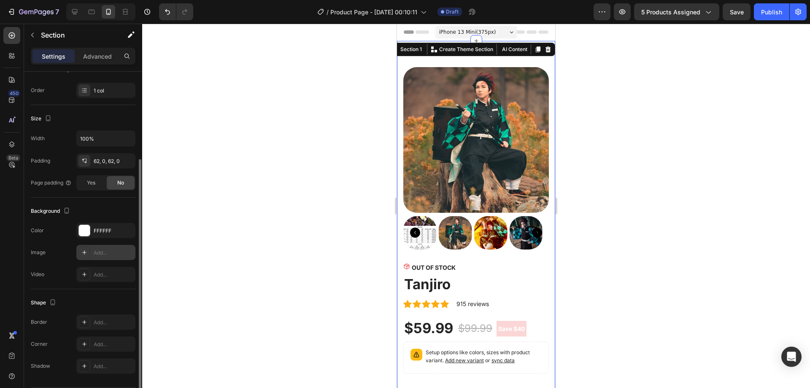
scroll to position [0, 0]
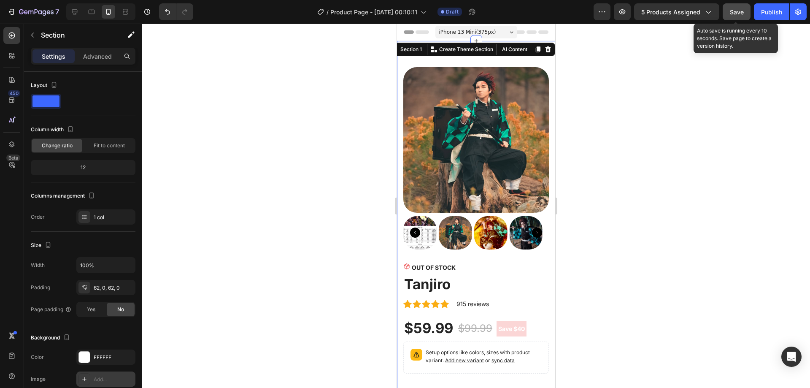
click at [730, 14] on span "Save" at bounding box center [737, 11] width 14 height 7
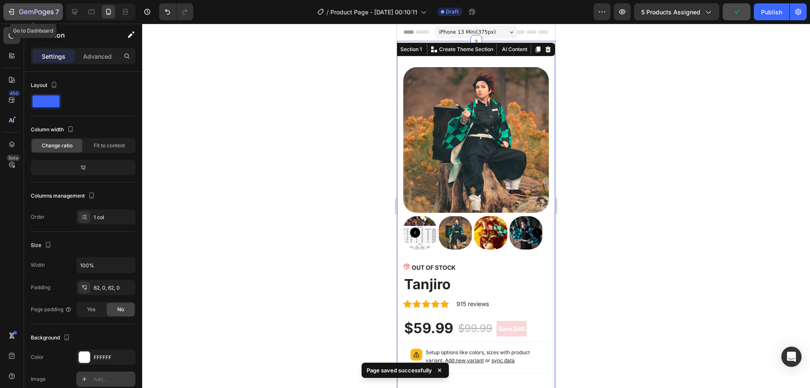
click at [31, 10] on icon "button" at bounding box center [36, 12] width 35 height 7
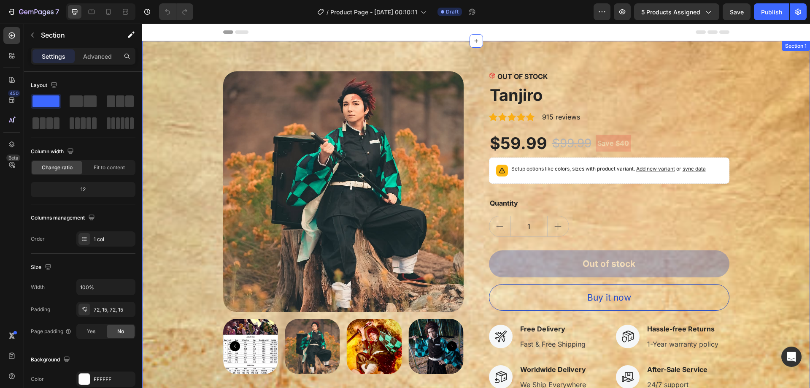
click at [174, 53] on div "Product Images OUT OF STOCK Stock Counter Tanjiro Product Title Icon Icon Icon …" at bounding box center [476, 237] width 668 height 393
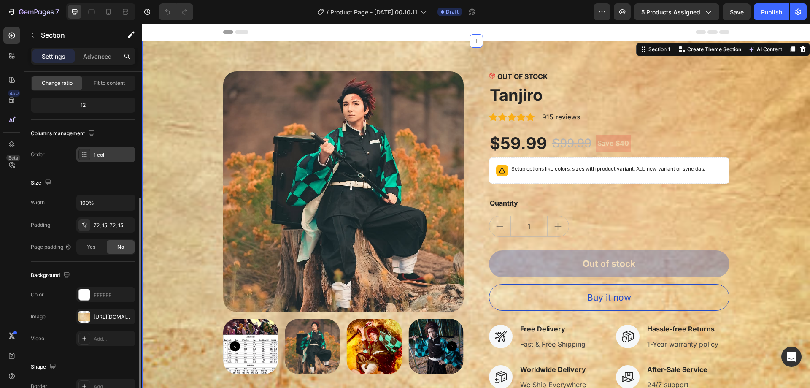
scroll to position [175, 0]
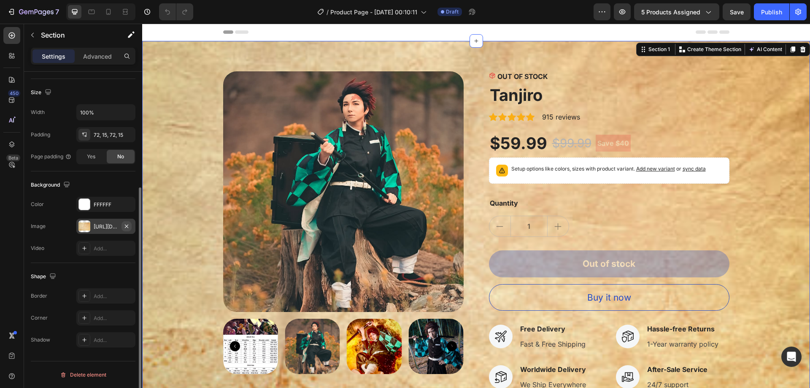
click at [125, 222] on button "button" at bounding box center [127, 226] width 10 height 10
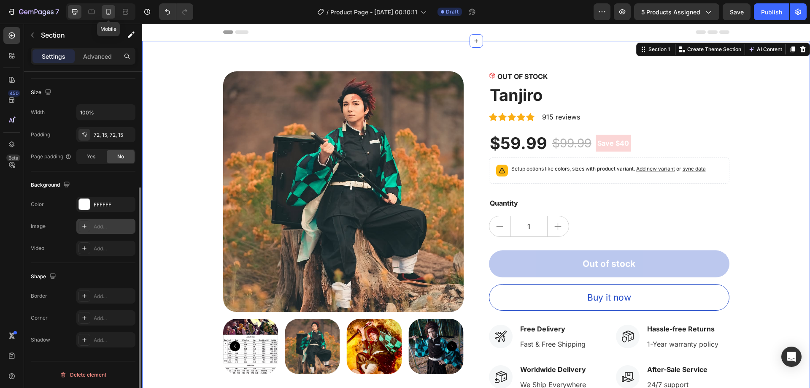
click at [109, 11] on icon at bounding box center [108, 12] width 8 height 8
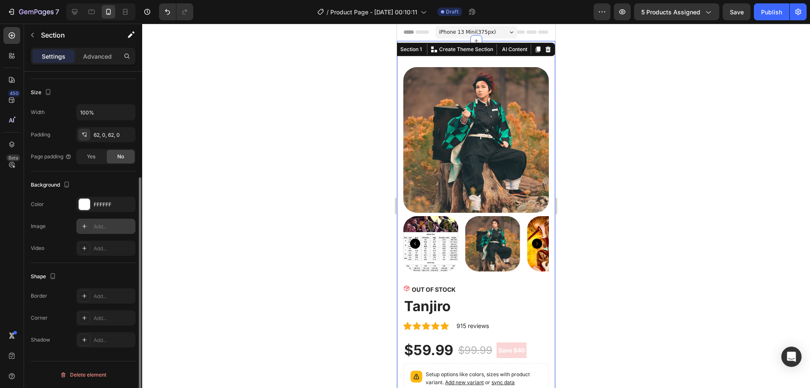
scroll to position [153, 0]
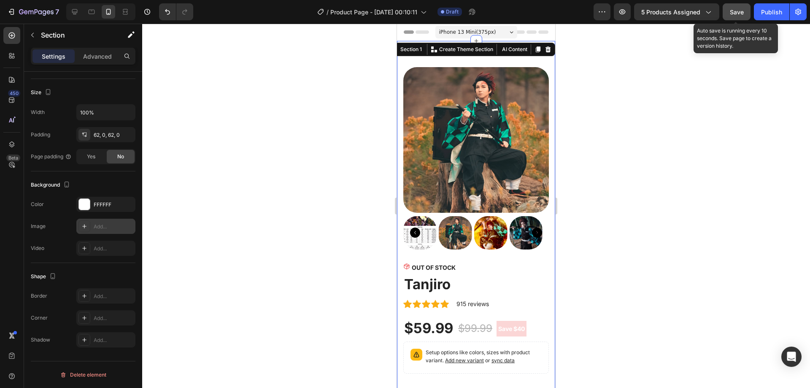
click at [746, 12] on button "Save" at bounding box center [737, 11] width 28 height 17
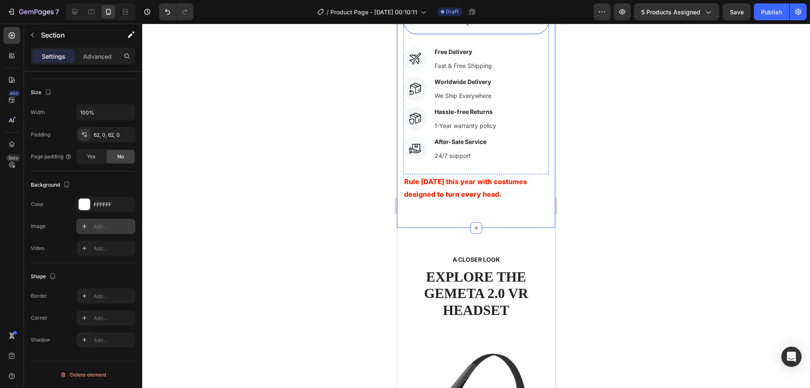
scroll to position [464, 0]
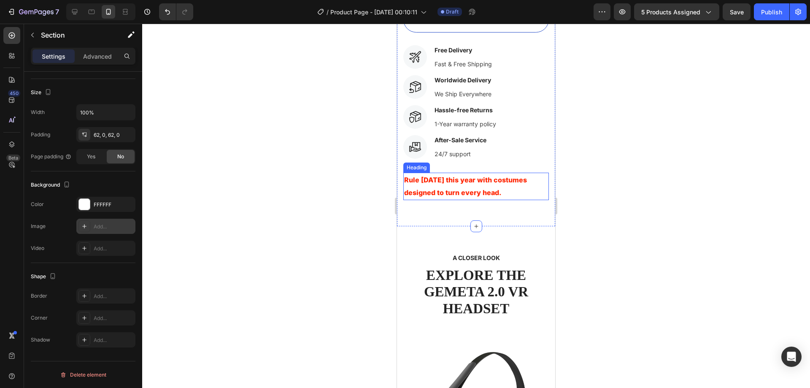
click at [478, 180] on h2 "Rule [DATE] this year with costumes designed to turn every head." at bounding box center [476, 186] width 146 height 27
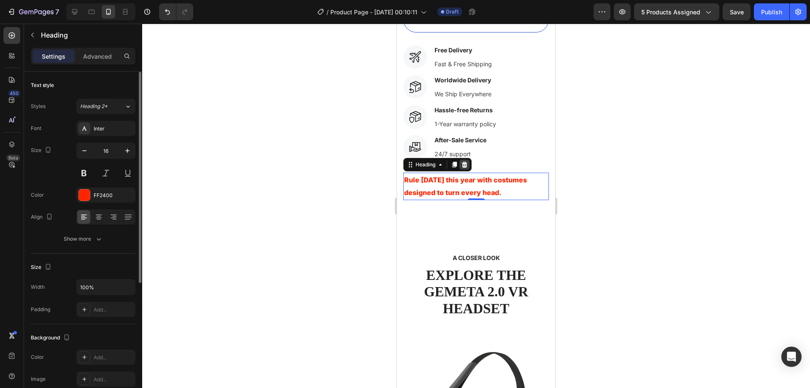
click at [465, 162] on icon at bounding box center [464, 165] width 5 height 6
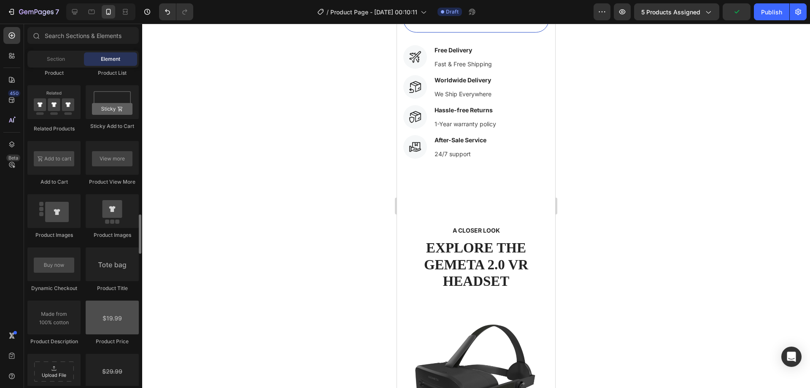
scroll to position [1224, 0]
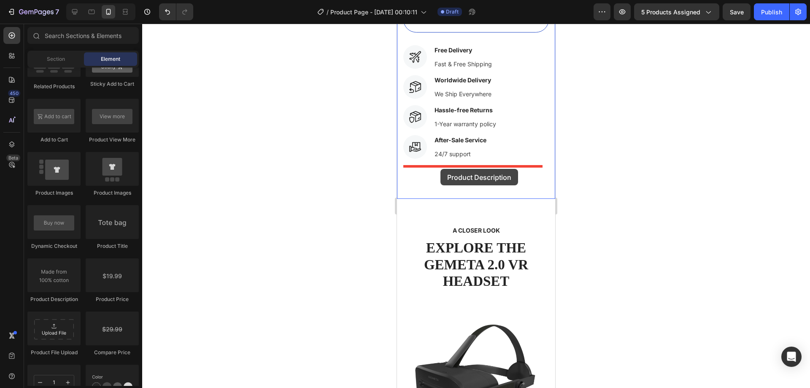
drag, startPoint x: 459, startPoint y: 300, endPoint x: 440, endPoint y: 169, distance: 132.5
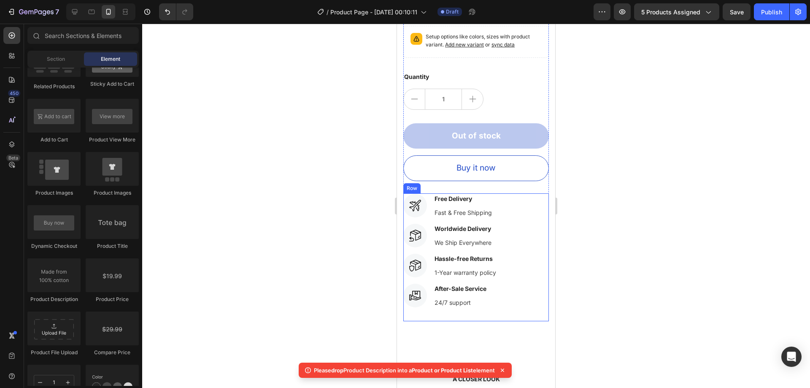
scroll to position [295, 0]
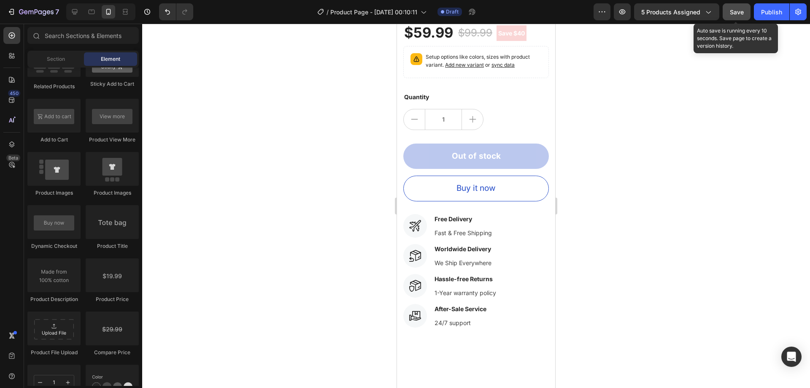
click at [743, 15] on span "Save" at bounding box center [737, 11] width 14 height 7
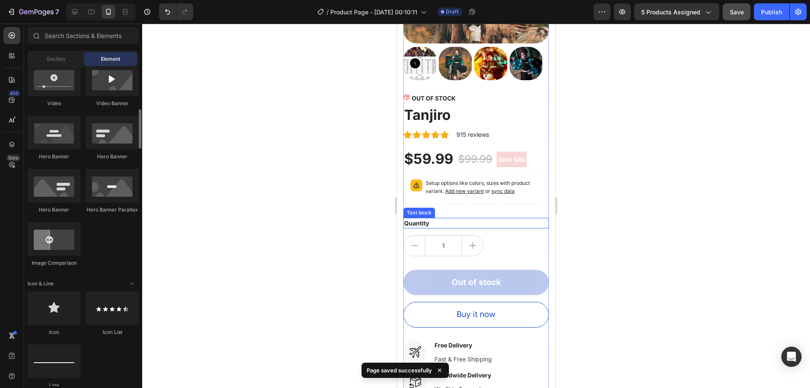
scroll to position [0, 0]
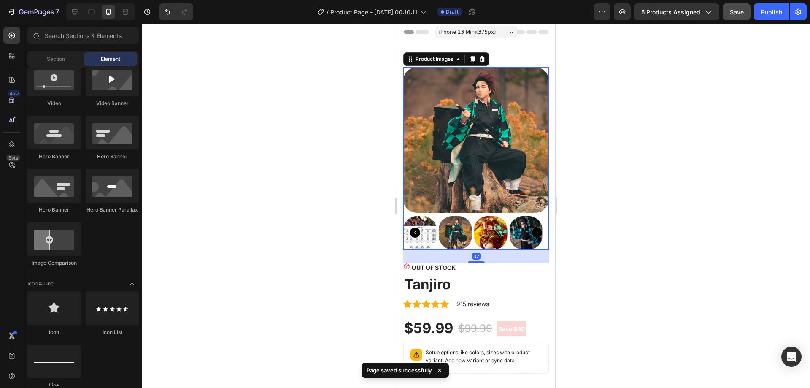
click at [465, 114] on img at bounding box center [476, 140] width 146 height 146
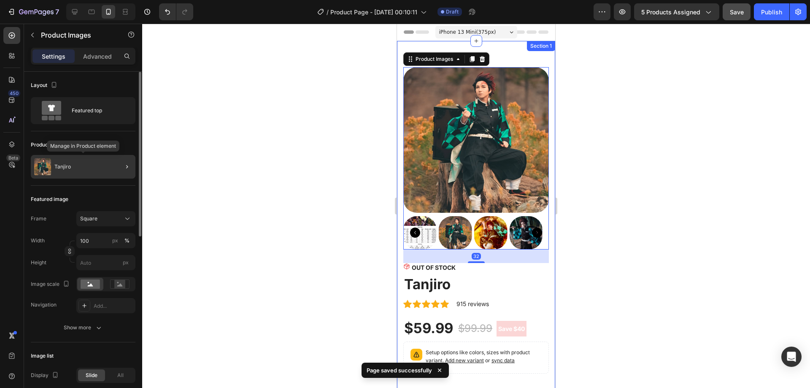
click at [109, 165] on div "Tanjiro" at bounding box center [83, 167] width 105 height 24
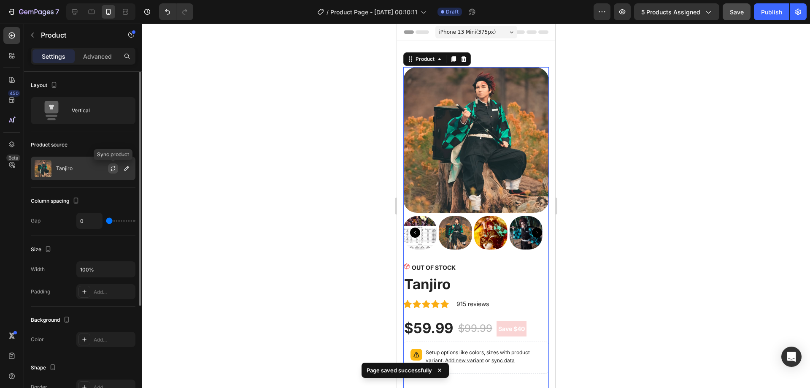
click at [115, 165] on button "button" at bounding box center [113, 168] width 10 height 10
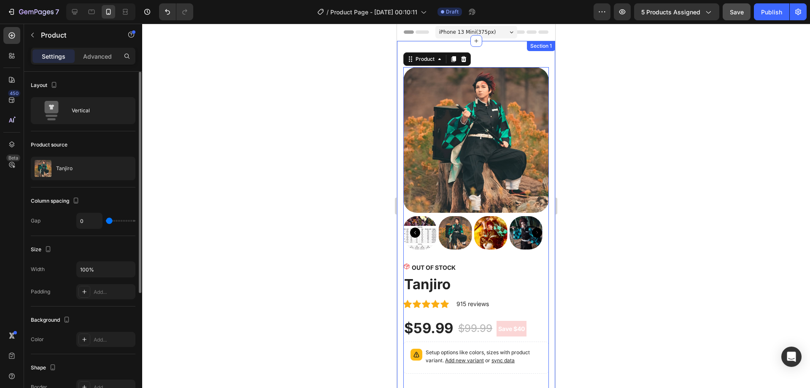
scroll to position [183, 0]
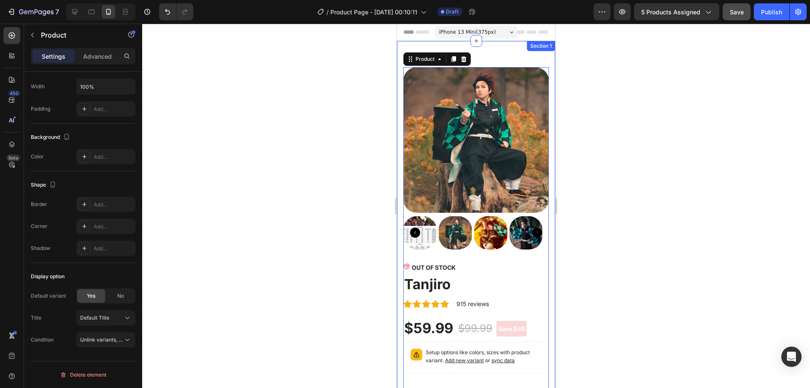
drag, startPoint x: 20, startPoint y: 293, endPoint x: 249, endPoint y: 268, distance: 230.9
click at [249, 268] on div at bounding box center [476, 206] width 668 height 364
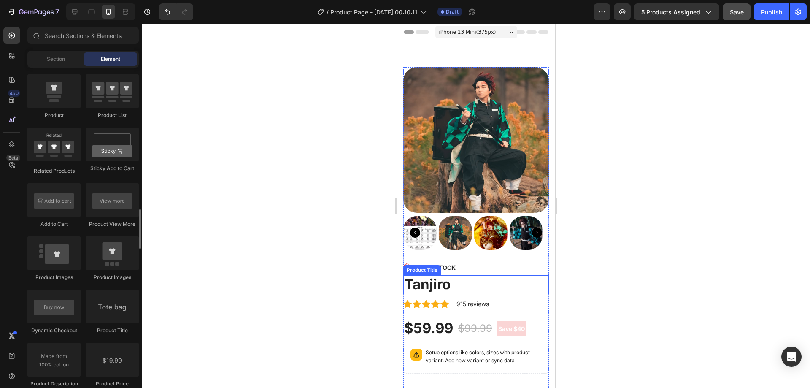
scroll to position [1224, 0]
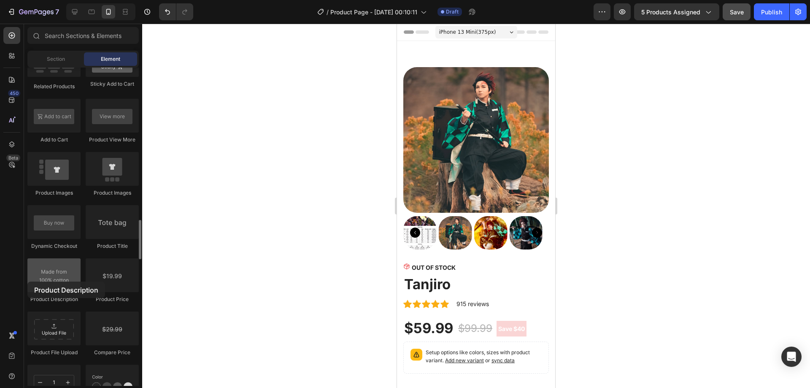
drag, startPoint x: 70, startPoint y: 275, endPoint x: 30, endPoint y: 276, distance: 40.1
click at [27, 277] on div "Layout Row Row Row Row Text Heading Text Block Button Button Button Media Image…" at bounding box center [83, 122] width 118 height 2556
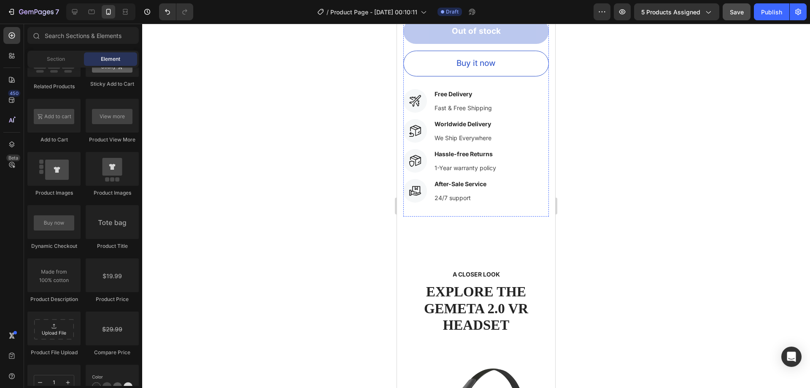
scroll to position [422, 0]
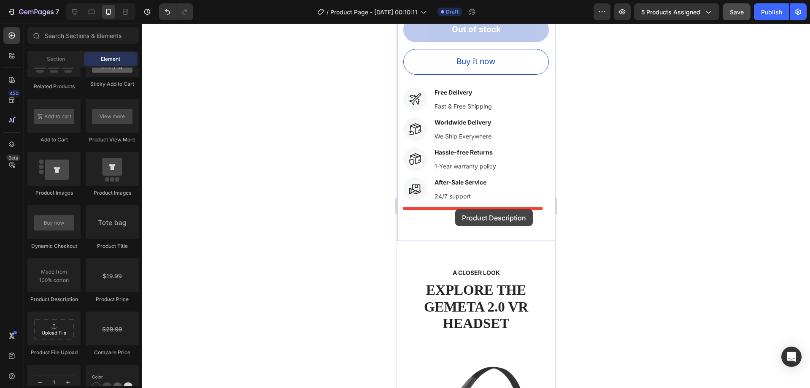
drag, startPoint x: 459, startPoint y: 296, endPoint x: 455, endPoint y: 209, distance: 87.0
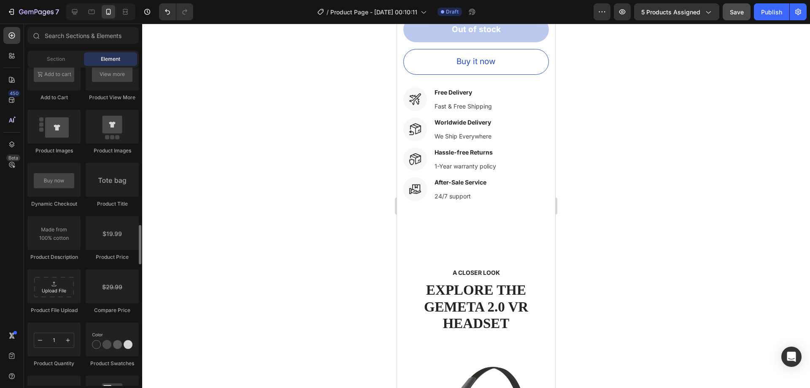
scroll to position [1308, 0]
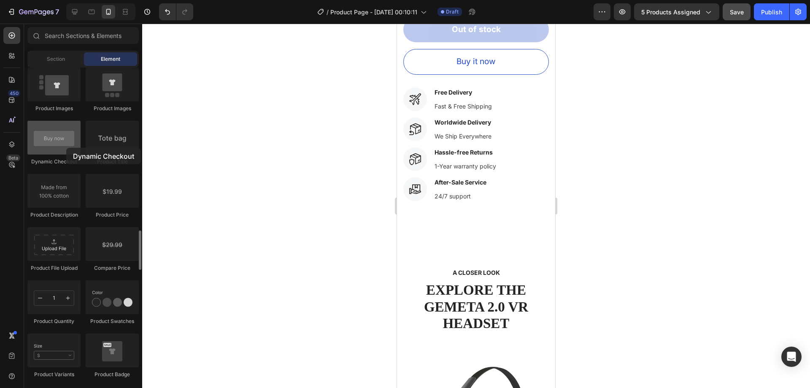
click at [66, 148] on div at bounding box center [53, 138] width 53 height 34
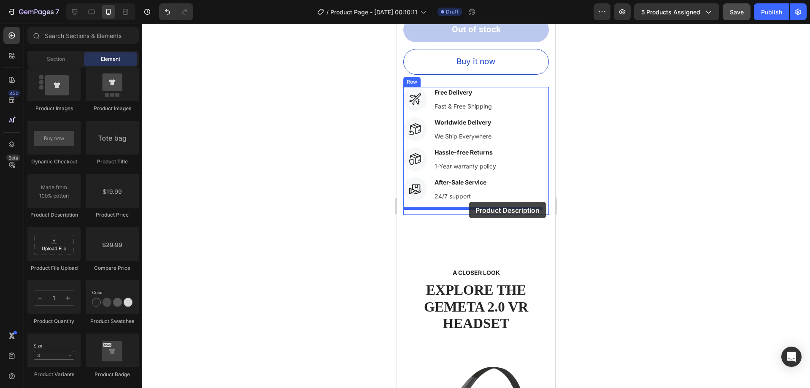
drag, startPoint x: 454, startPoint y: 214, endPoint x: 469, endPoint y: 202, distance: 18.9
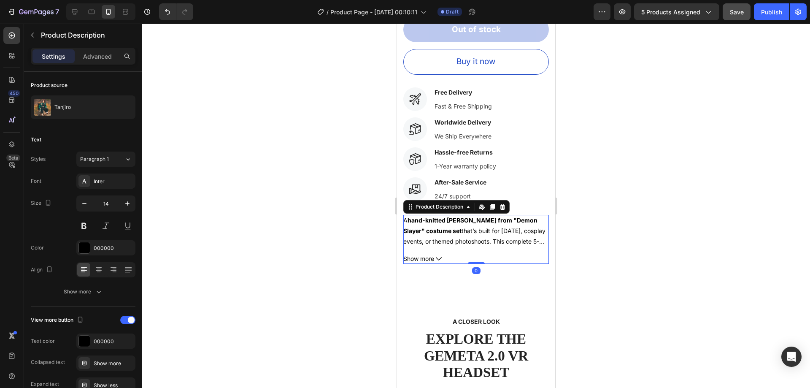
click at [440, 256] on icon at bounding box center [439, 259] width 6 height 6
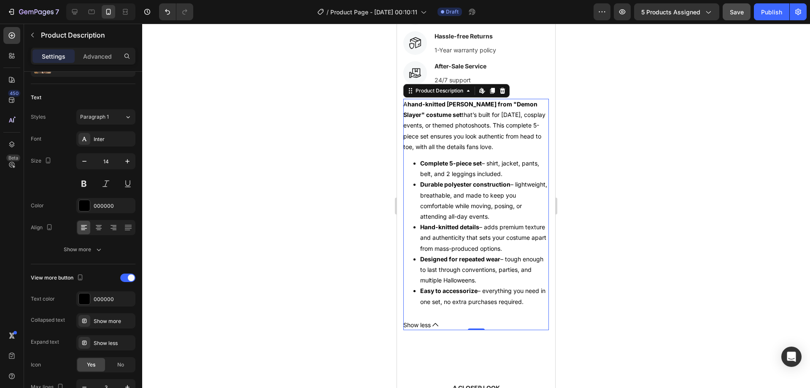
scroll to position [549, 0]
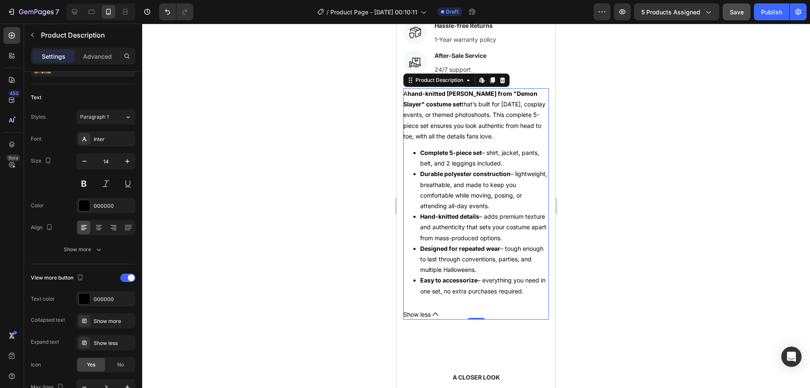
click at [424, 319] on span "Show less" at bounding box center [416, 314] width 27 height 11
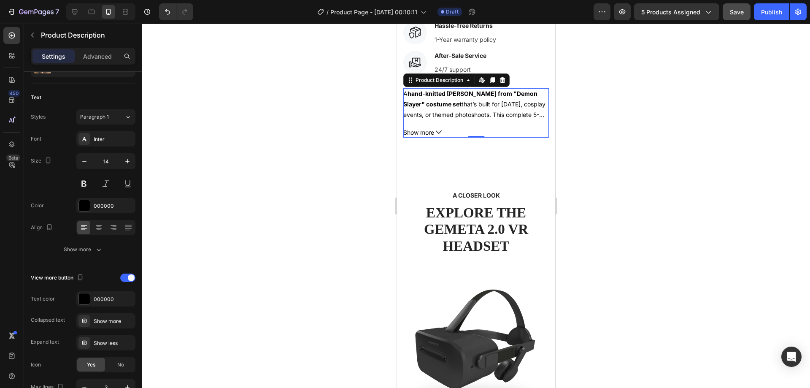
click at [432, 127] on span "Show more" at bounding box center [418, 132] width 31 height 11
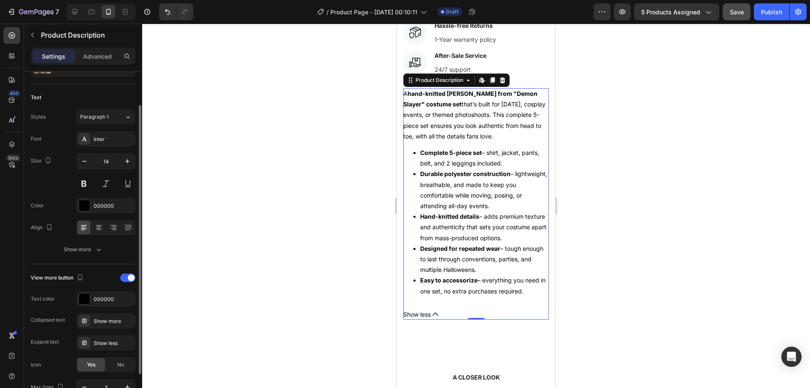
scroll to position [90, 0]
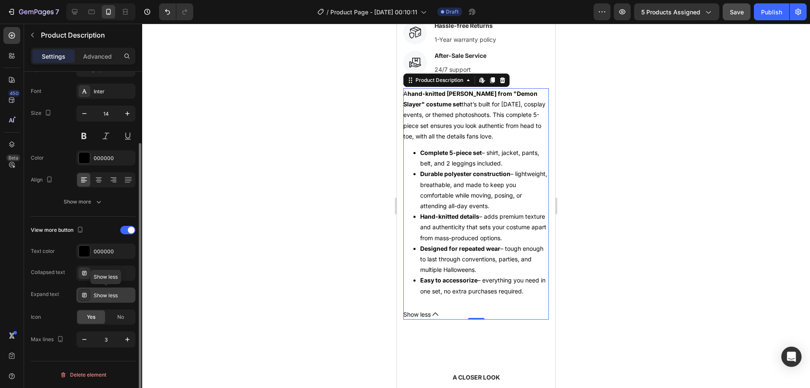
click at [98, 294] on div "Show less" at bounding box center [114, 296] width 40 height 8
click at [129, 227] on div at bounding box center [127, 230] width 15 height 8
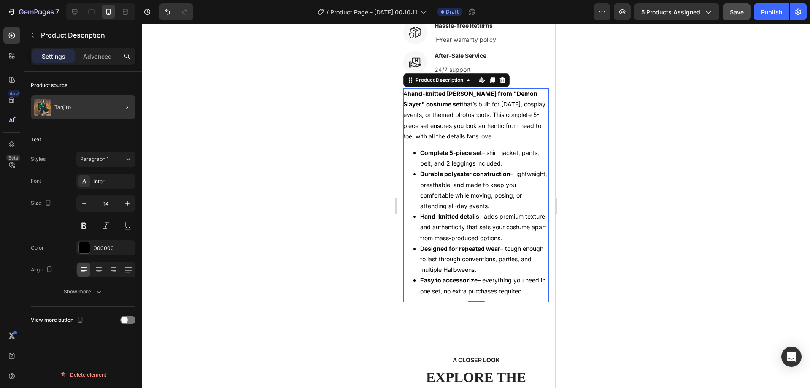
click at [112, 105] on div at bounding box center [124, 107] width 24 height 24
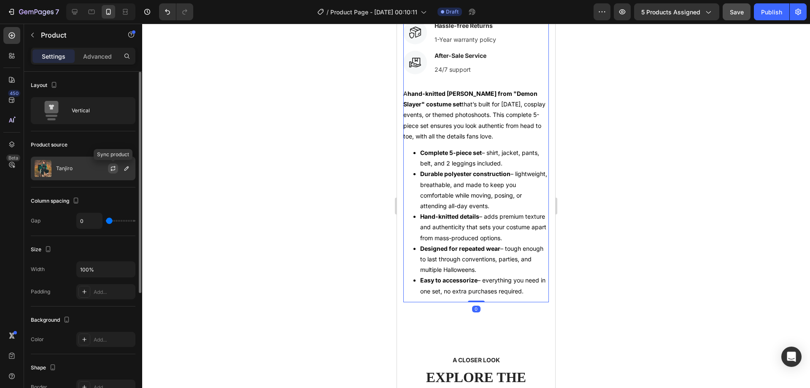
click at [110, 167] on icon "button" at bounding box center [113, 168] width 7 height 7
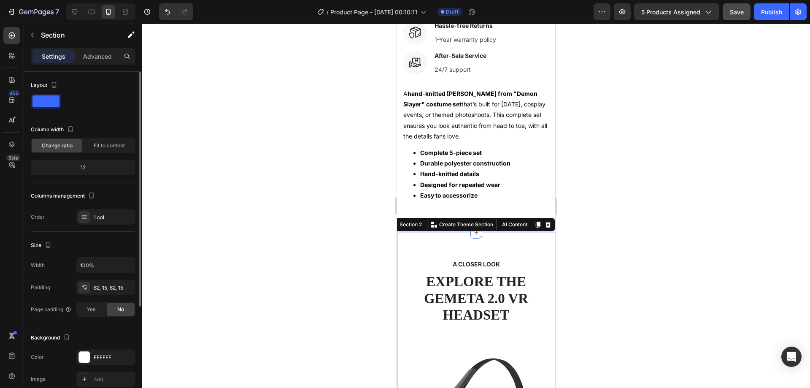
click at [338, 203] on div at bounding box center [476, 206] width 668 height 364
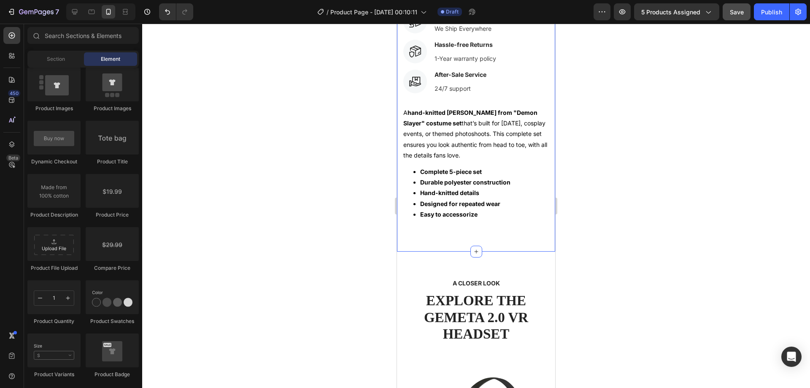
scroll to position [464, 0]
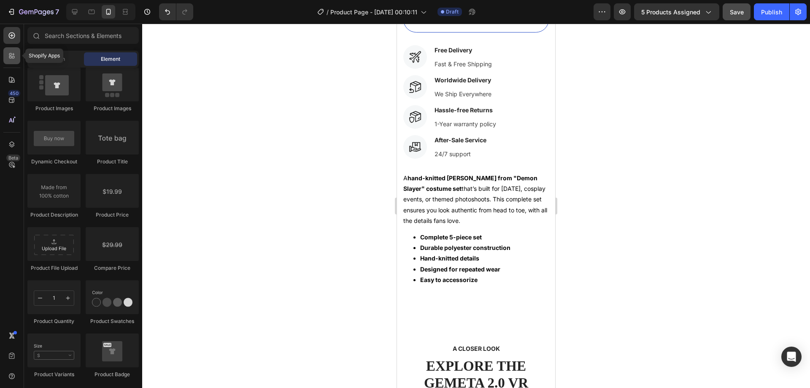
click at [12, 54] on icon at bounding box center [13, 54] width 3 height 3
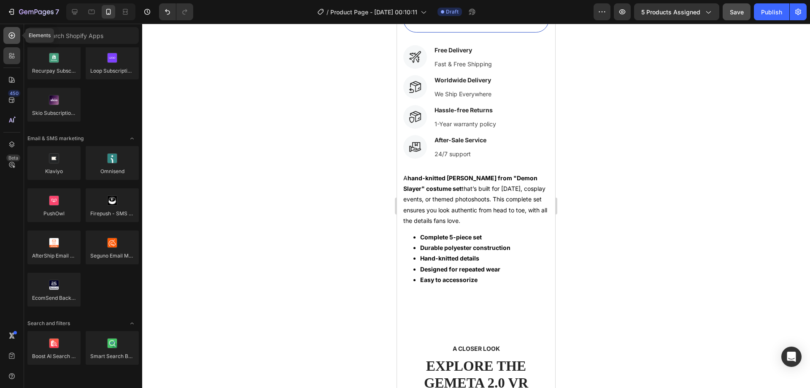
click at [8, 38] on icon at bounding box center [12, 35] width 8 height 8
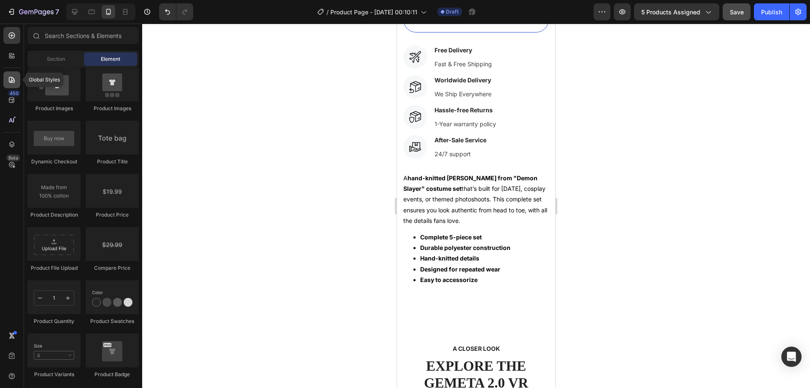
click at [13, 84] on div at bounding box center [11, 79] width 17 height 17
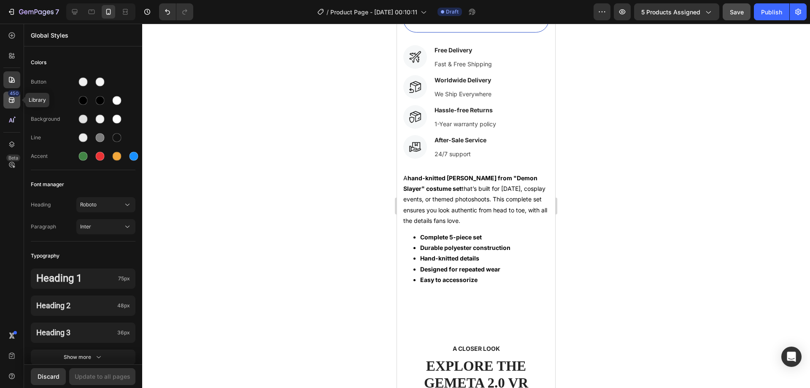
click at [12, 101] on icon at bounding box center [11, 99] width 5 height 5
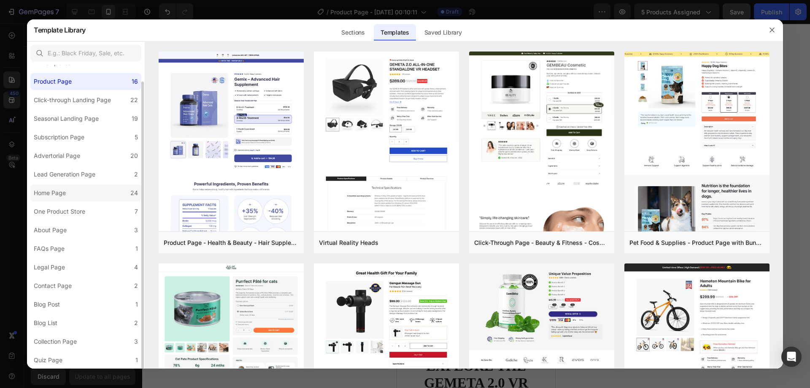
scroll to position [0, 0]
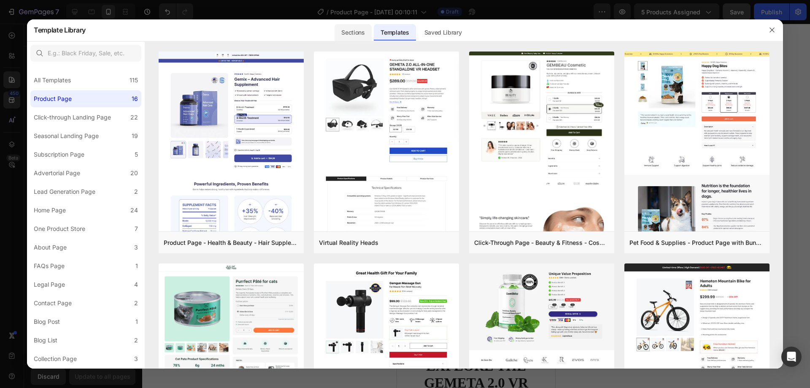
click at [355, 34] on div "Sections" at bounding box center [353, 32] width 37 height 17
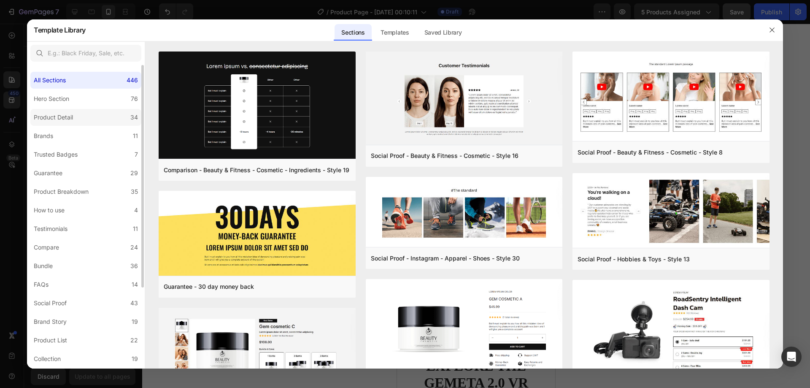
click at [122, 113] on label "Product Detail 34" at bounding box center [85, 117] width 111 height 17
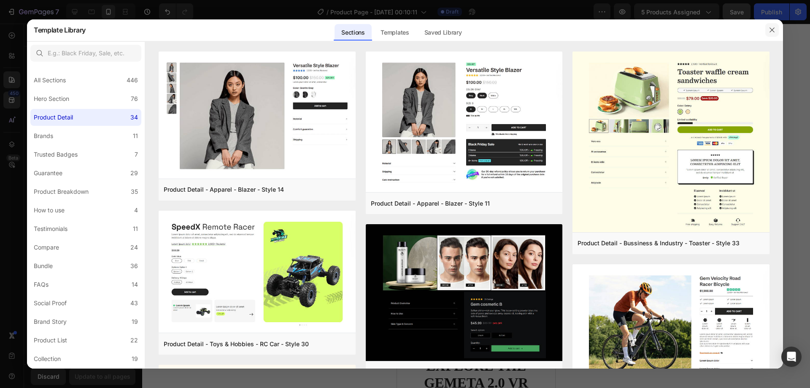
click at [778, 31] on button "button" at bounding box center [772, 30] width 14 height 14
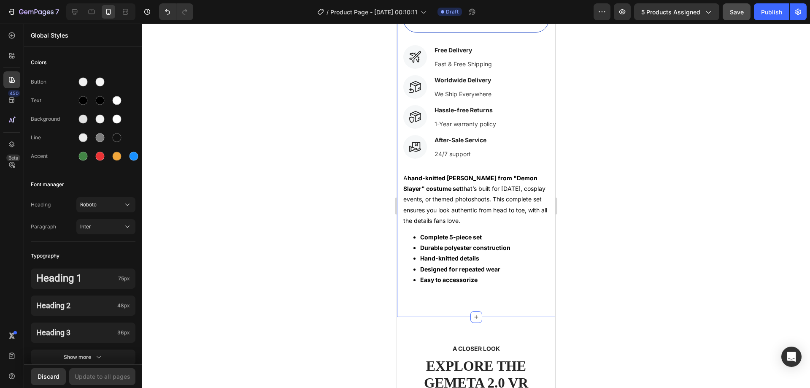
click at [500, 275] on li "Easy to accessorize" at bounding box center [484, 279] width 129 height 11
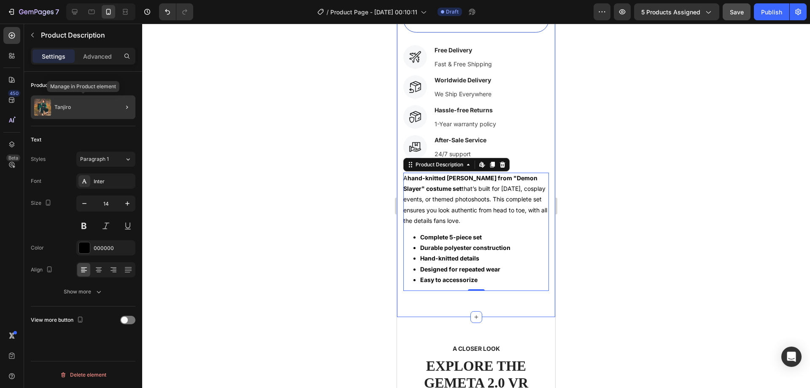
click at [92, 110] on div "Tanjiro" at bounding box center [83, 107] width 105 height 24
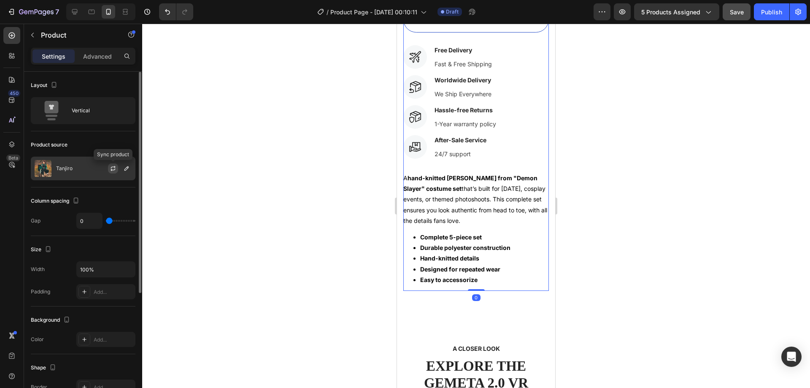
click at [113, 166] on icon "button" at bounding box center [113, 168] width 7 height 7
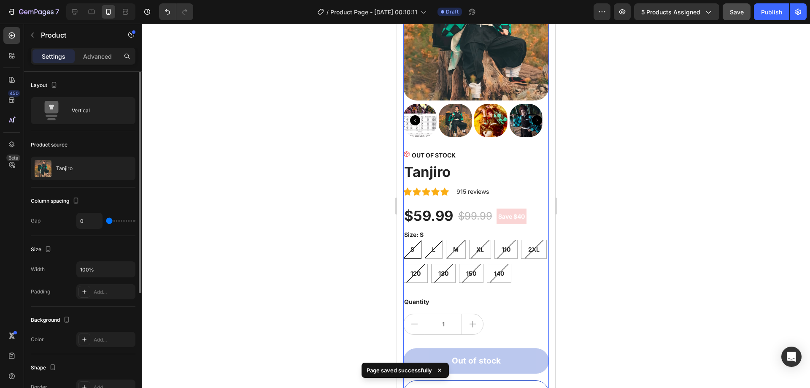
scroll to position [106, 0]
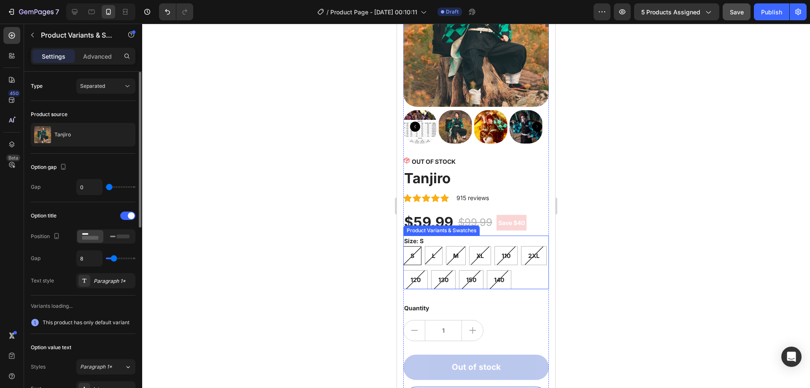
click at [519, 257] on div "S S S L L L M M M XL XL XL 110 110 110 2XL 2XL 2XL 120 120 120 130 130 130 150 …" at bounding box center [476, 267] width 146 height 43
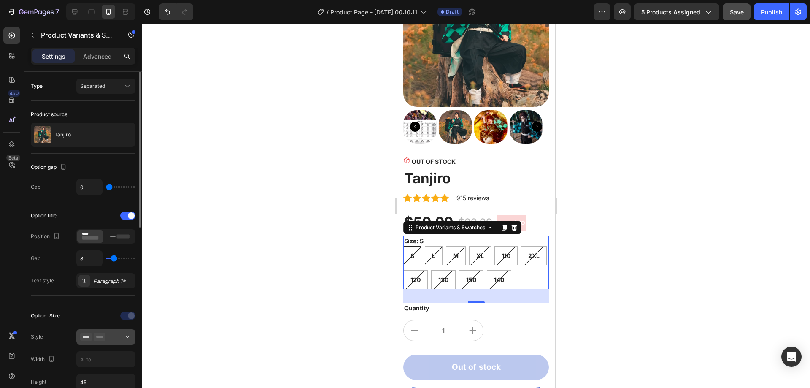
click at [100, 338] on rect at bounding box center [99, 337] width 7 height 2
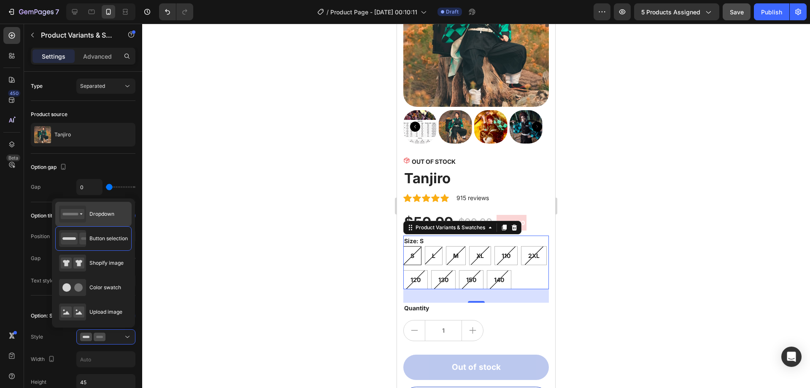
click at [119, 209] on div "Dropdown" at bounding box center [93, 214] width 76 height 24
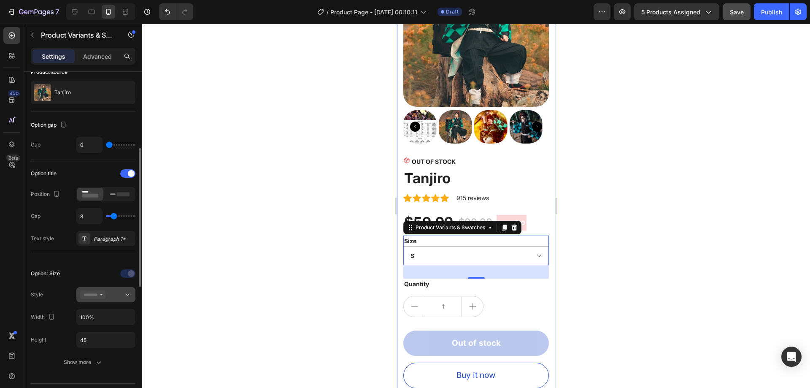
scroll to position [84, 0]
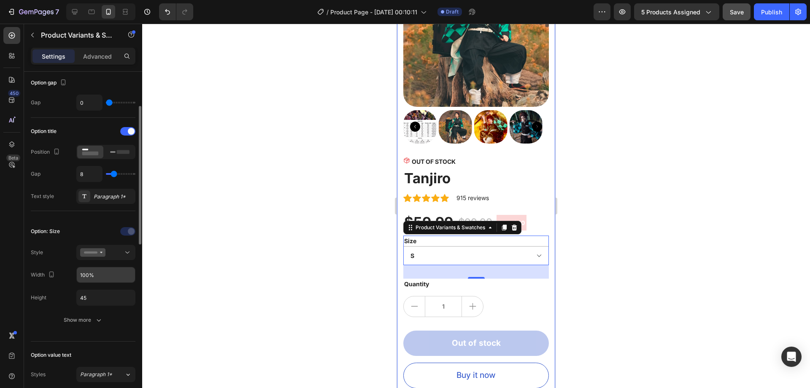
click at [104, 273] on input "100%" at bounding box center [106, 274] width 58 height 15
type input "50%"
click at [484, 298] on div "1" at bounding box center [476, 306] width 146 height 21
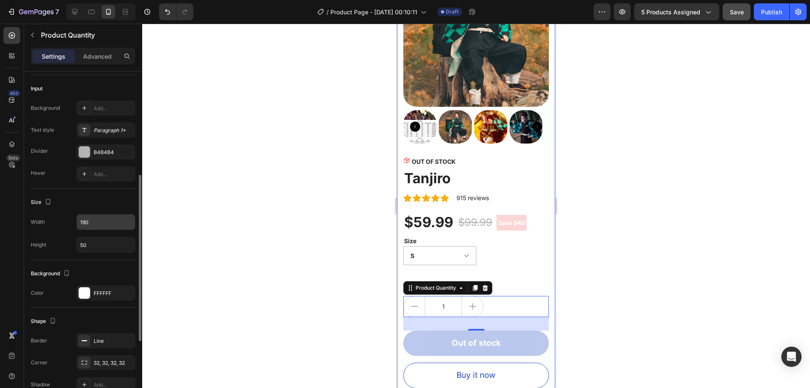
scroll to position [295, 0]
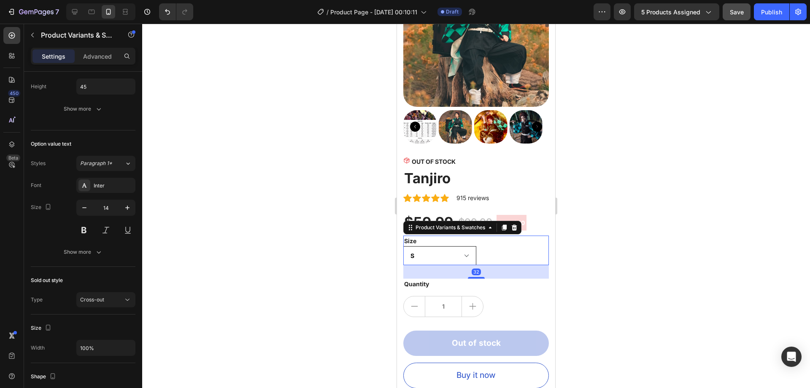
click at [449, 254] on select "S L M XL 110 2XL 120 130 150 140" at bounding box center [439, 255] width 73 height 19
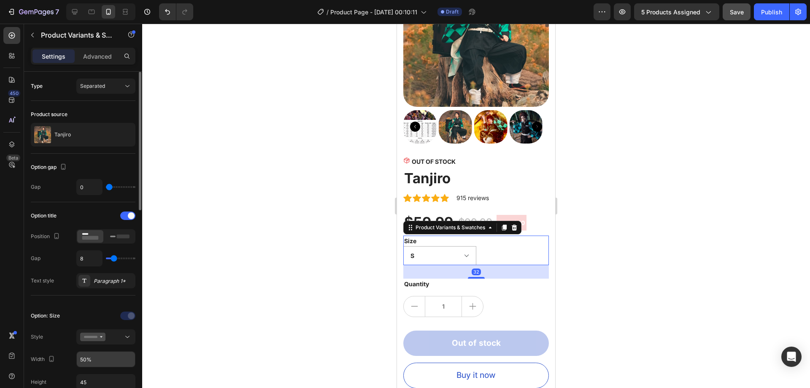
scroll to position [42, 0]
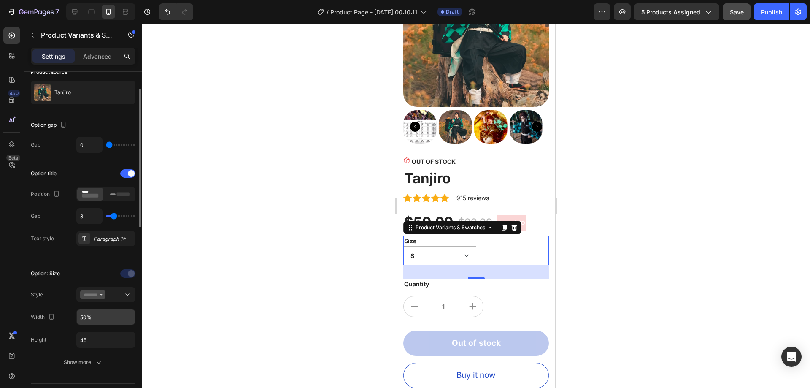
click at [85, 319] on input "50%" at bounding box center [106, 316] width 58 height 15
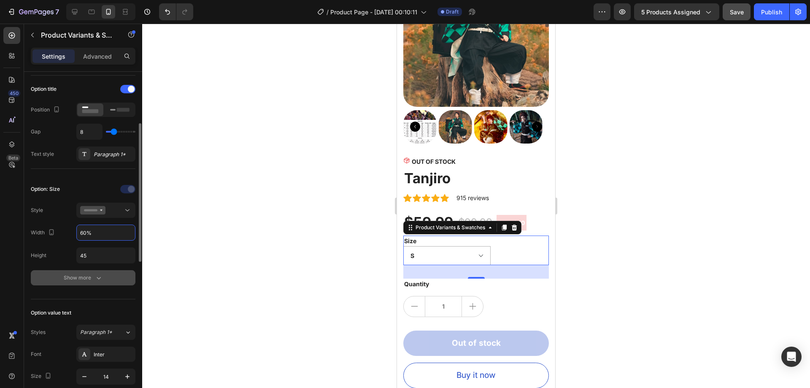
type input "60%"
click at [95, 276] on icon "button" at bounding box center [99, 277] width 8 height 8
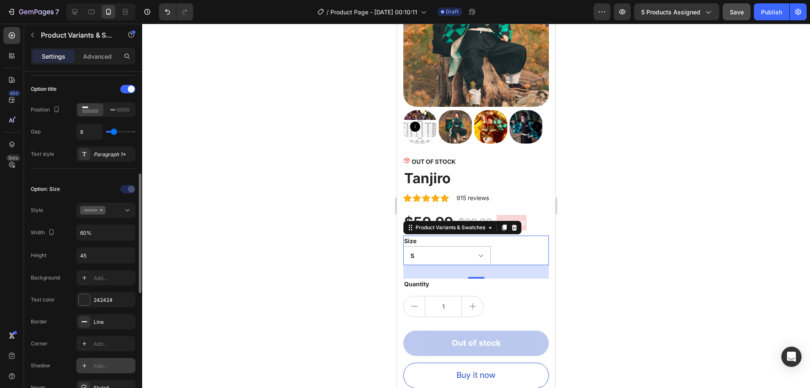
scroll to position [169, 0]
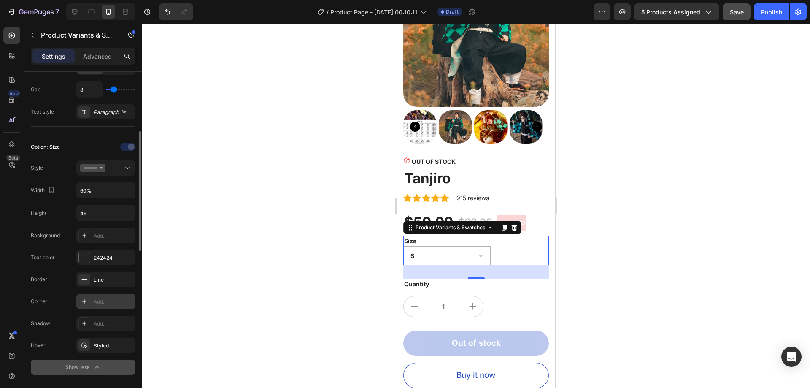
click at [103, 302] on div "Add..." at bounding box center [114, 302] width 40 height 8
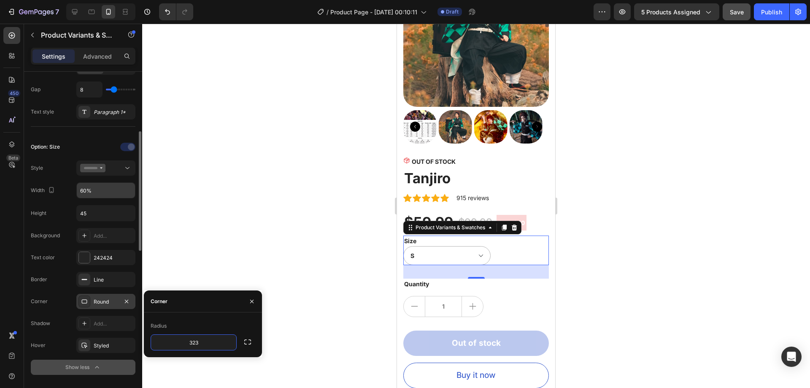
type input "323"
click at [88, 193] on input "60%" at bounding box center [106, 190] width 58 height 15
type input "57%"
click at [62, 171] on div "Style" at bounding box center [83, 167] width 105 height 15
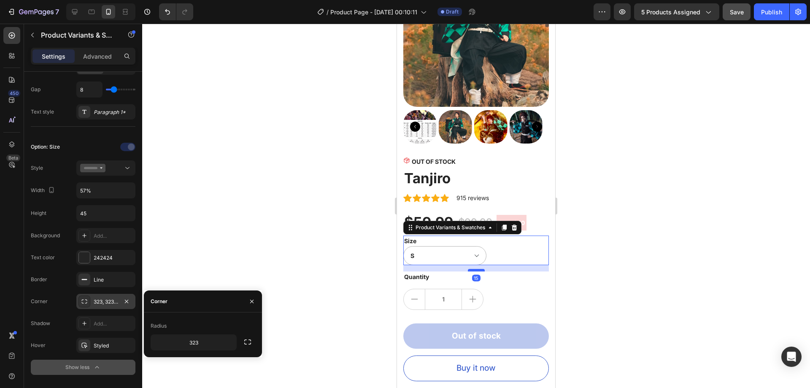
drag, startPoint x: 475, startPoint y: 271, endPoint x: 476, endPoint y: 264, distance: 7.4
click at [476, 269] on div at bounding box center [476, 270] width 17 height 3
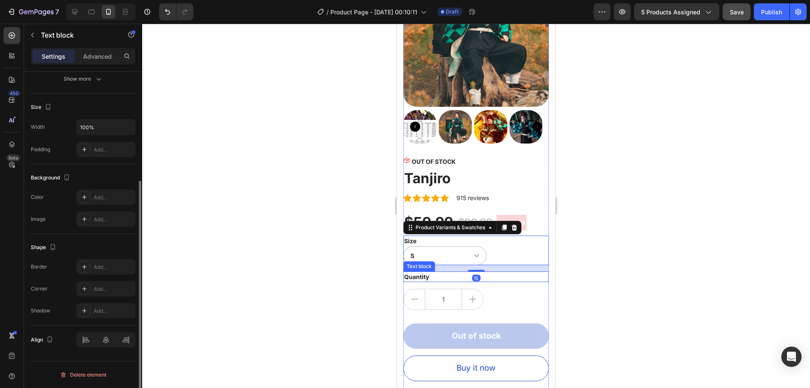
click at [446, 272] on div "Quantity" at bounding box center [476, 276] width 146 height 11
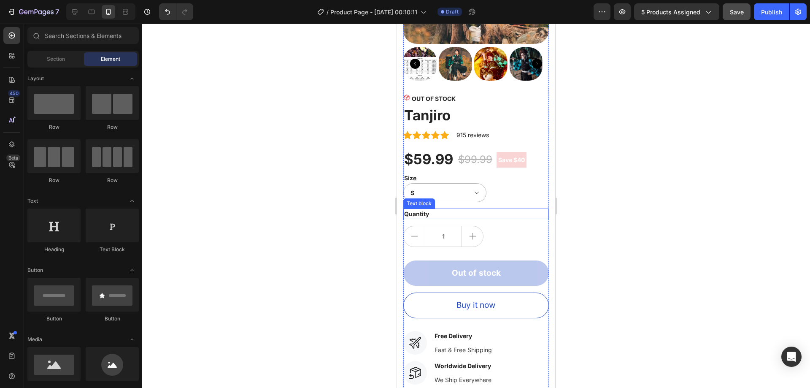
click at [490, 209] on div "Quantity" at bounding box center [476, 213] width 146 height 11
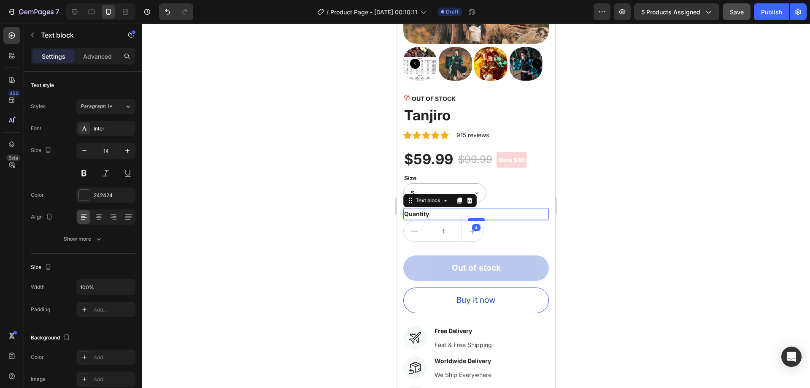
drag, startPoint x: 478, startPoint y: 218, endPoint x: 478, endPoint y: 213, distance: 5.1
click at [478, 218] on div at bounding box center [476, 219] width 17 height 3
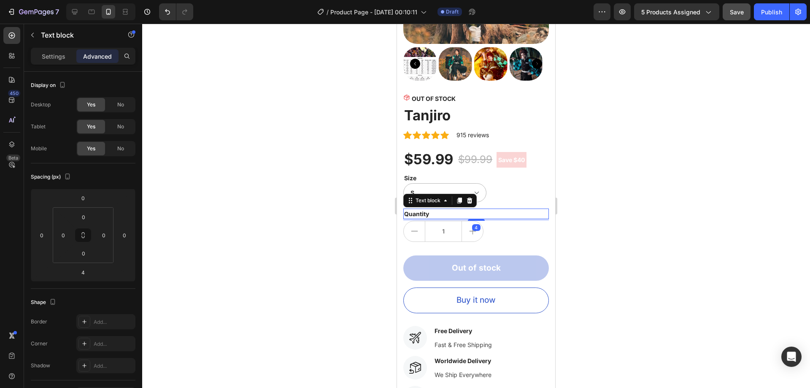
click at [612, 213] on div at bounding box center [476, 206] width 668 height 364
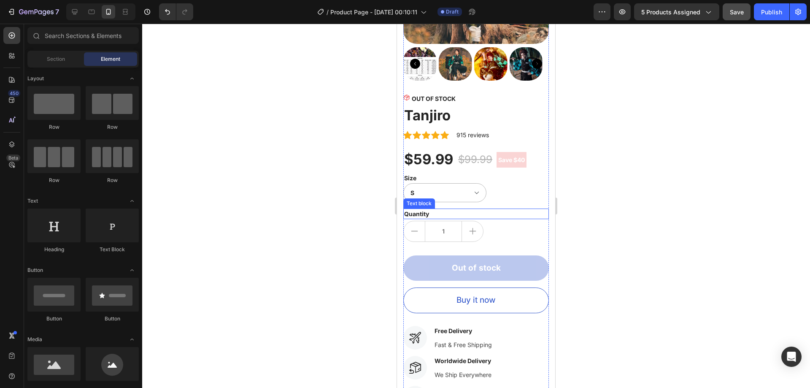
click at [428, 208] on div "Quantity" at bounding box center [476, 213] width 146 height 11
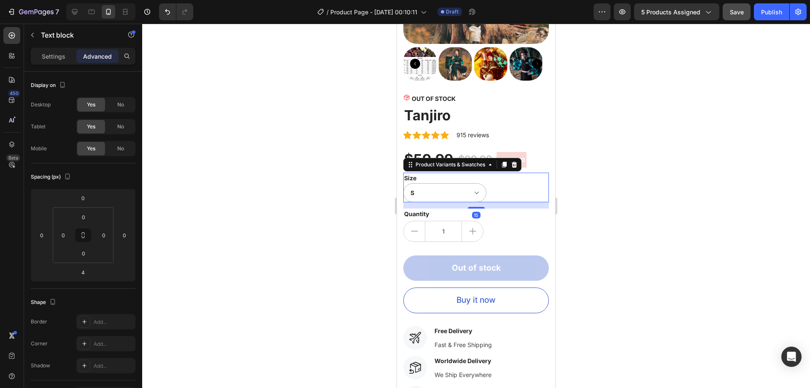
click at [437, 173] on div "Size S L M XL 110 2XL 120 130 150 140" at bounding box center [476, 188] width 146 height 30
click at [410, 174] on legend "Size" at bounding box center [410, 178] width 14 height 11
click at [469, 183] on select "S L M XL 110 2XL 120 130 150 140" at bounding box center [444, 192] width 83 height 19
click at [475, 173] on div "Size S L M XL 110 2XL 120 130 150 140" at bounding box center [476, 188] width 146 height 30
click at [419, 175] on div "Size S L M XL 110 2XL 120 130 150 140" at bounding box center [476, 188] width 146 height 30
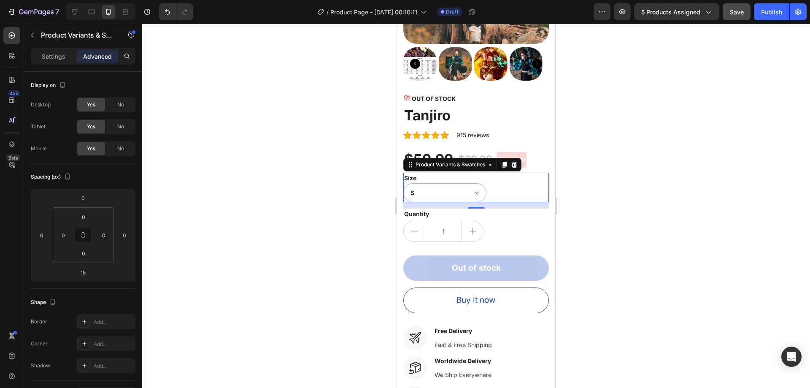
click at [410, 173] on legend "Size" at bounding box center [410, 178] width 14 height 11
click at [454, 208] on div "Quantity" at bounding box center [476, 213] width 146 height 11
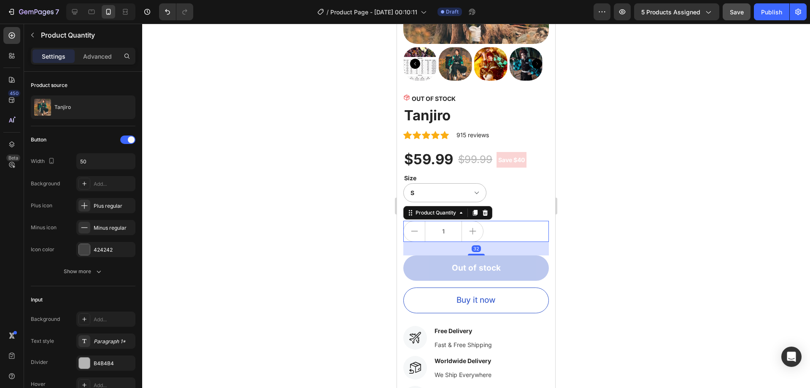
click at [469, 221] on button "increment" at bounding box center [472, 231] width 21 height 20
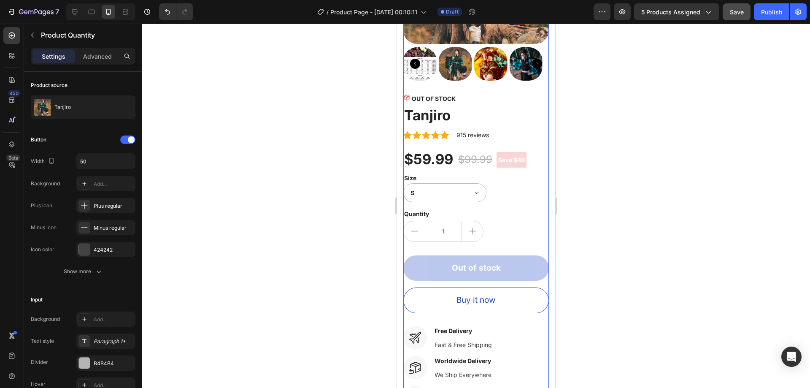
click at [509, 198] on div "OUT OF STOCK Stock Counter Tanjiro Product Title Icon Icon Icon Icon Icon Icon …" at bounding box center [476, 343] width 146 height 499
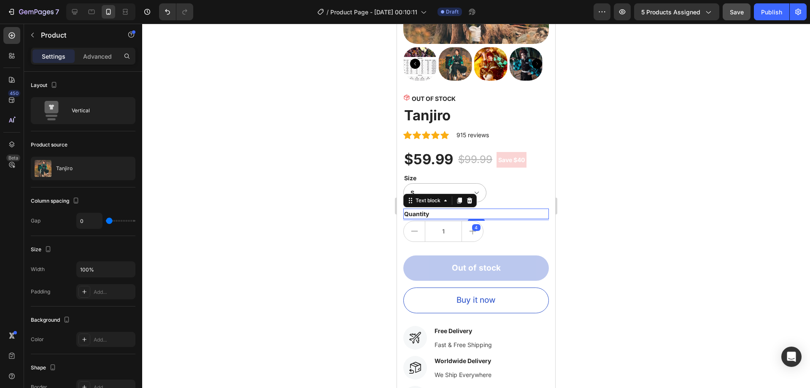
click at [440, 208] on div "Quantity" at bounding box center [476, 213] width 146 height 11
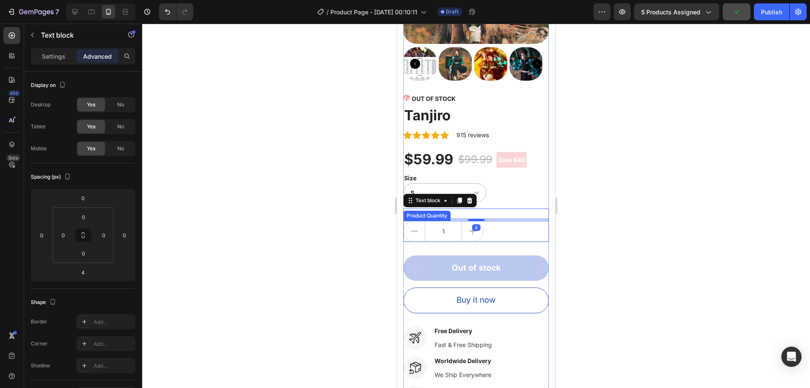
click at [473, 221] on button "increment" at bounding box center [472, 231] width 21 height 20
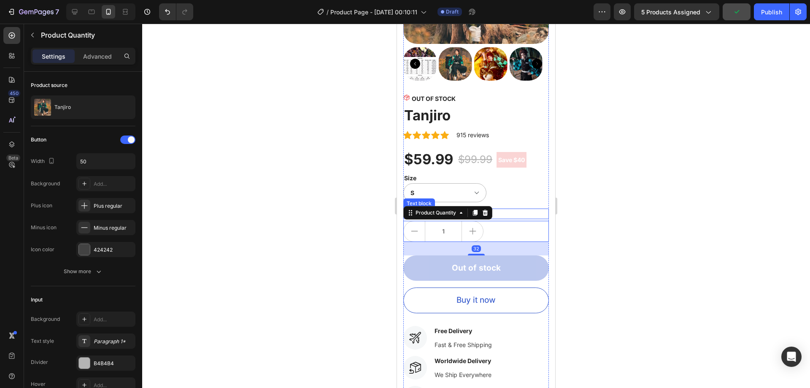
click at [516, 209] on div "Quantity" at bounding box center [476, 213] width 146 height 11
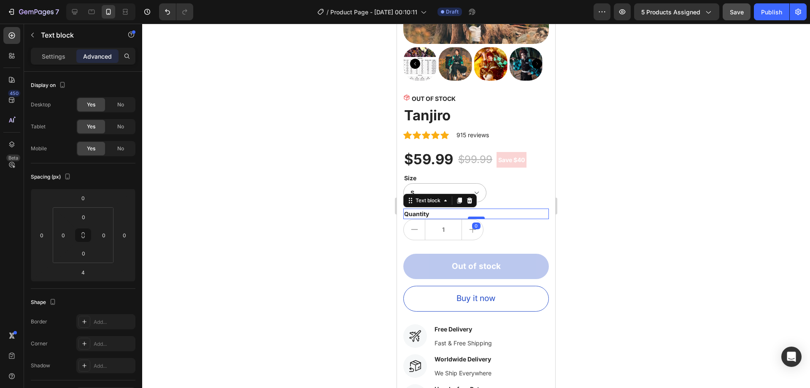
click at [477, 216] on div at bounding box center [476, 217] width 17 height 3
type input "0"
click at [591, 199] on div at bounding box center [476, 206] width 668 height 364
click at [465, 208] on div "Quantity" at bounding box center [476, 213] width 146 height 11
click at [472, 218] on div at bounding box center [476, 219] width 17 height 2
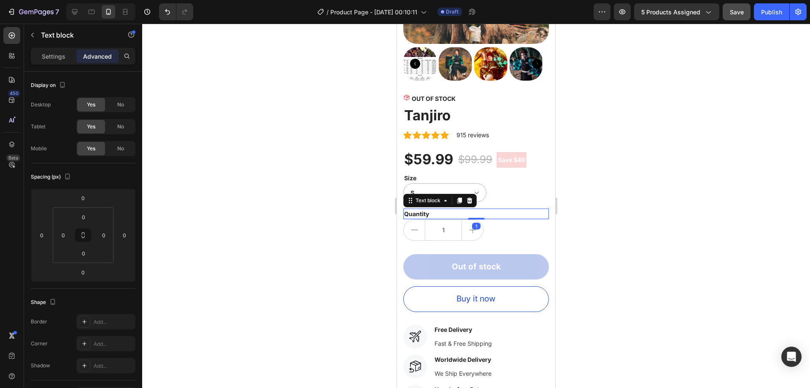
type input "1"
click at [611, 205] on div at bounding box center [476, 206] width 668 height 364
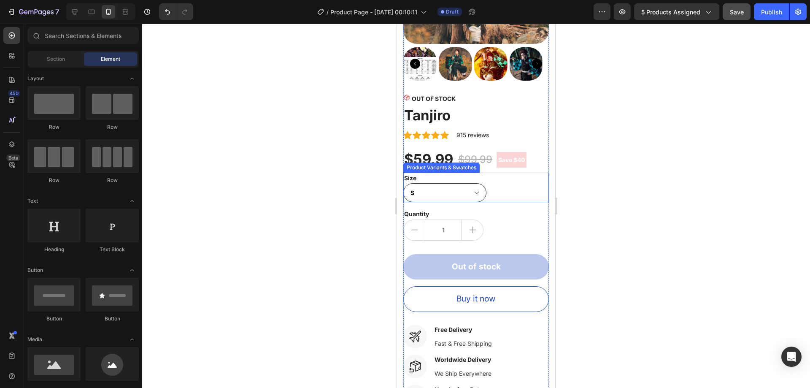
click at [468, 183] on select "S L M XL 110 2XL 120 130 150 140" at bounding box center [444, 192] width 83 height 19
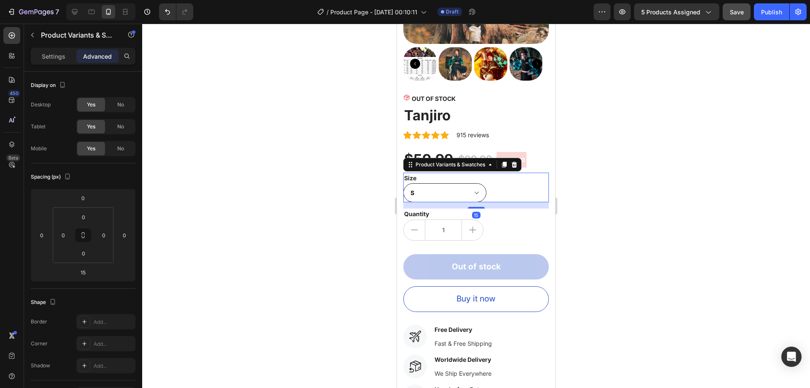
click at [443, 190] on select "S L M XL 110 2XL 120 130 150 140" at bounding box center [444, 192] width 83 height 19
click at [51, 56] on p "Settings" at bounding box center [54, 56] width 24 height 9
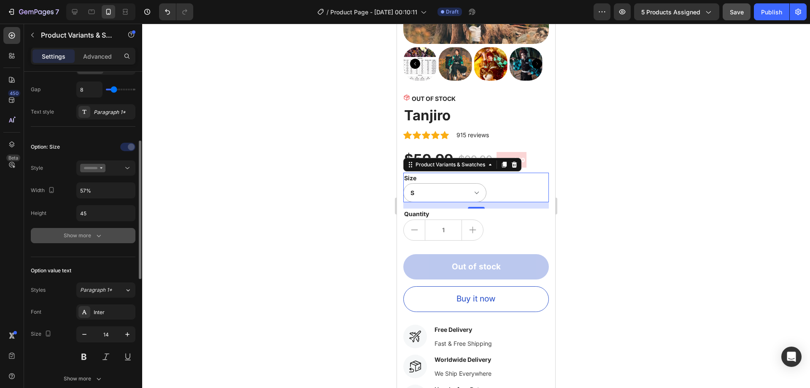
click at [89, 232] on div "Show more" at bounding box center [83, 235] width 39 height 8
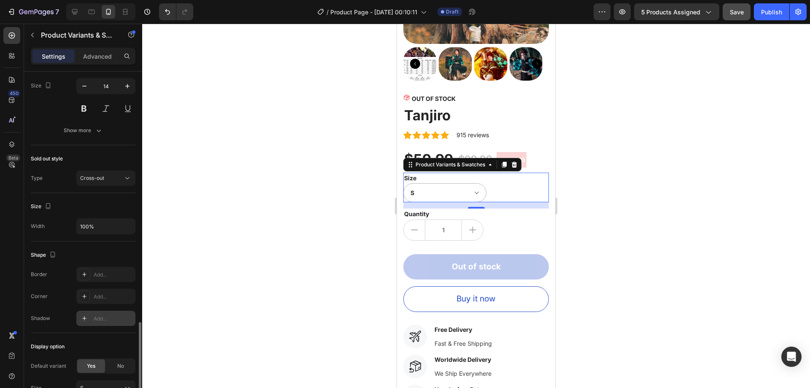
scroll to position [591, 0]
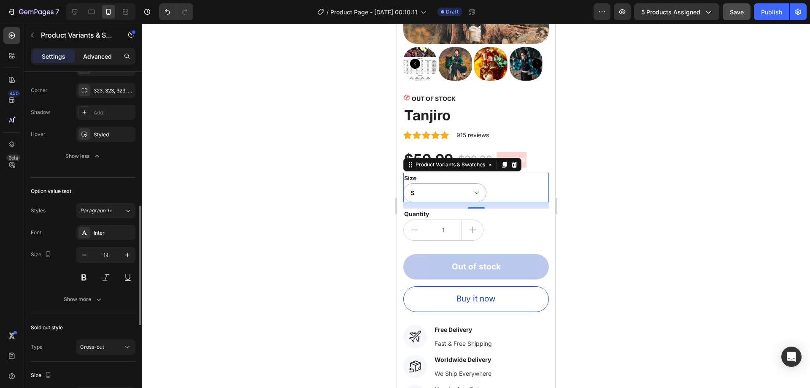
click at [84, 50] on div "Advanced" at bounding box center [97, 56] width 42 height 14
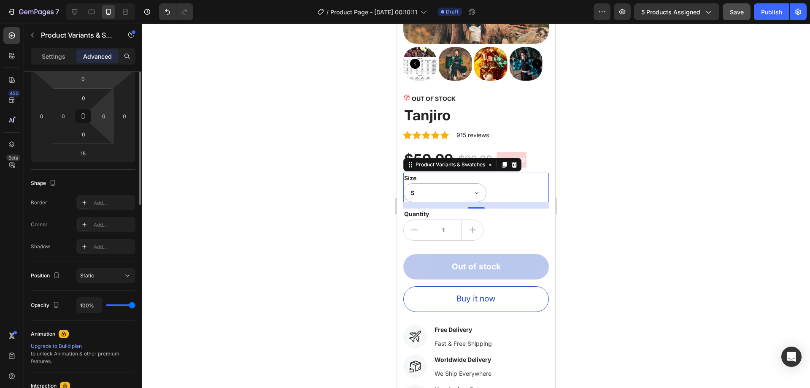
scroll to position [35, 0]
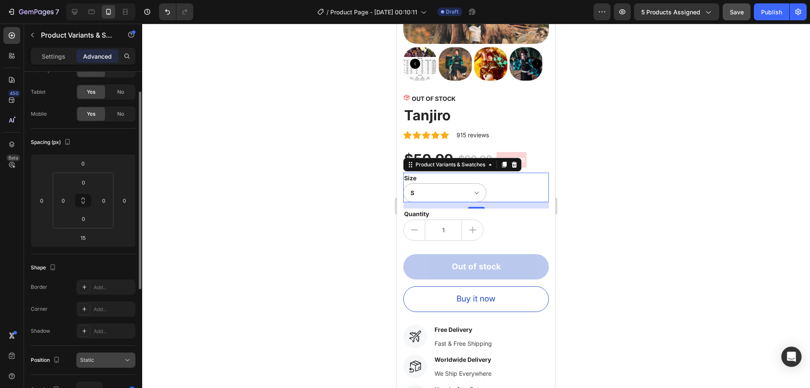
click at [114, 363] on div "Static" at bounding box center [101, 360] width 43 height 8
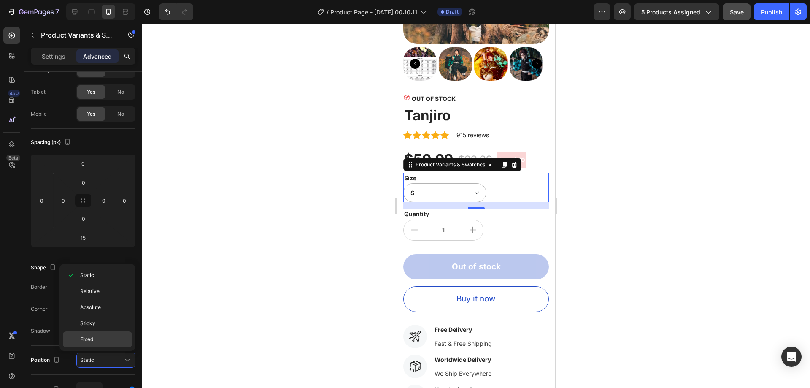
click at [104, 334] on div "Fixed" at bounding box center [97, 339] width 69 height 16
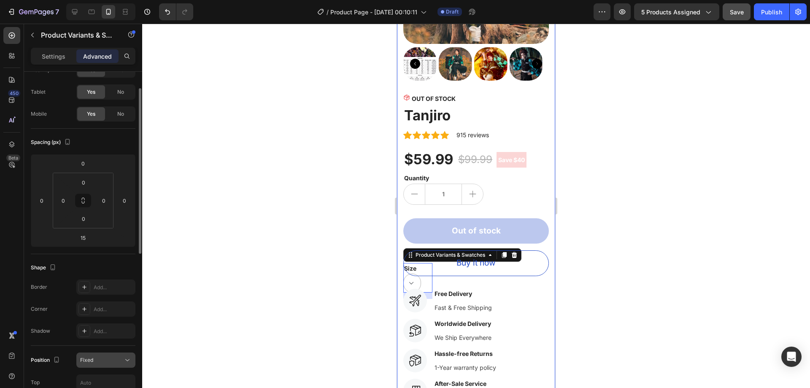
click at [93, 358] on span "Fixed" at bounding box center [86, 360] width 13 height 6
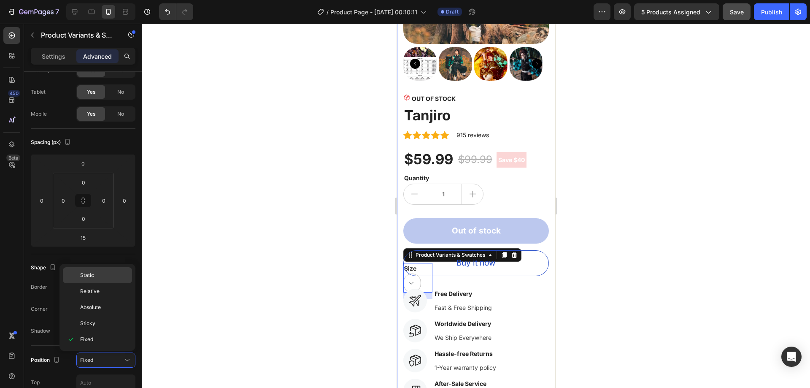
click at [110, 274] on p "Static" at bounding box center [104, 275] width 48 height 8
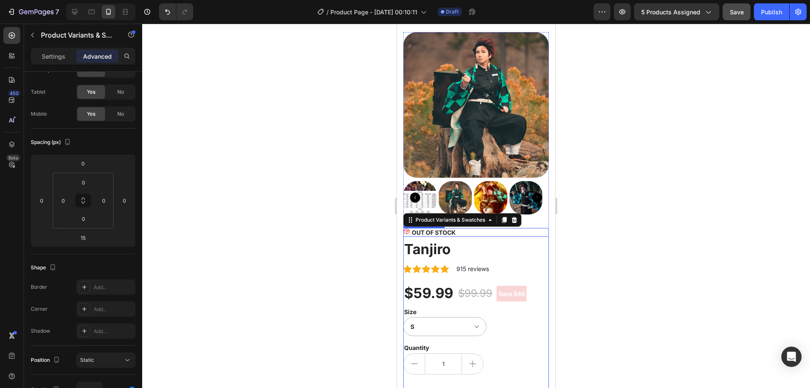
scroll to position [0, 0]
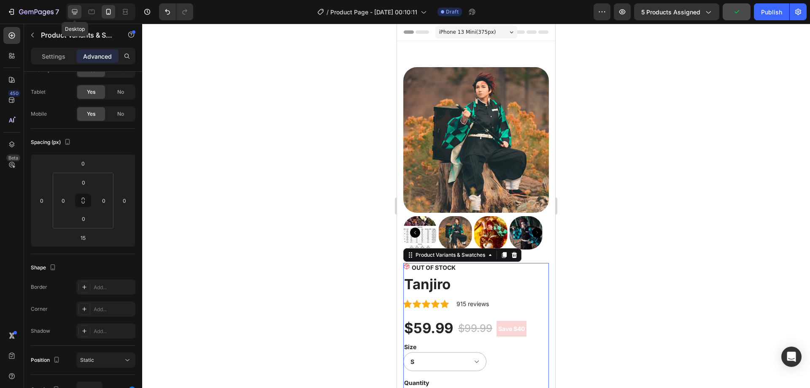
click at [76, 7] on div at bounding box center [75, 12] width 14 height 14
type input "32"
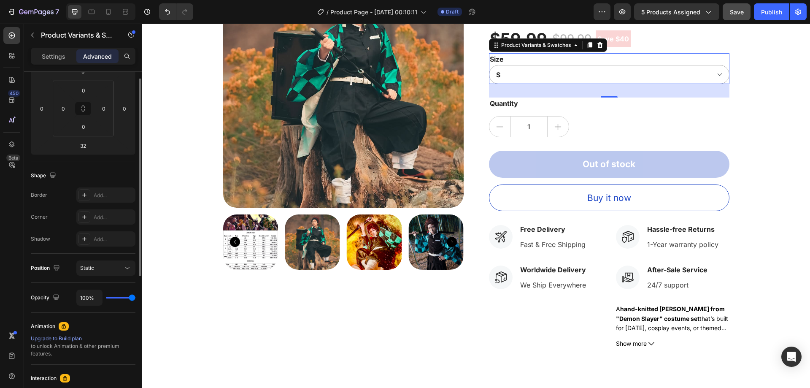
scroll to position [169, 0]
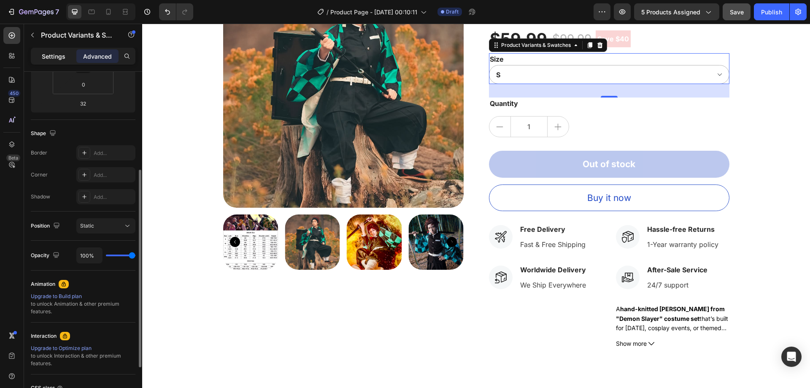
click at [58, 62] on div "Settings" at bounding box center [53, 56] width 42 height 14
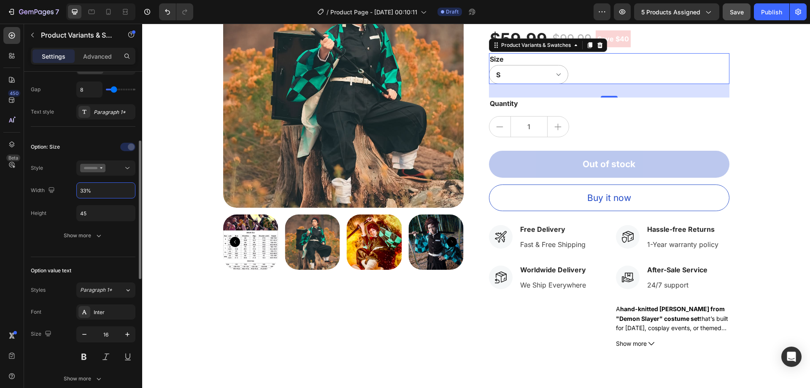
type input "33%"
click at [74, 147] on div "Option: Size" at bounding box center [83, 147] width 105 height 14
click at [95, 239] on icon "button" at bounding box center [99, 235] width 8 height 8
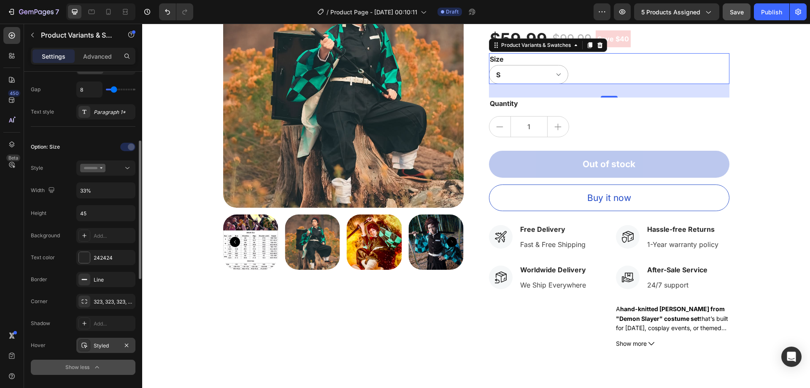
click at [101, 346] on div "Styled" at bounding box center [106, 346] width 24 height 8
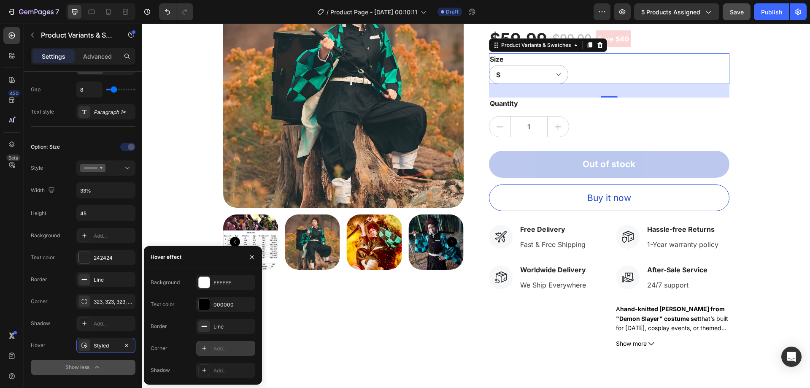
click at [227, 349] on div "Add..." at bounding box center [233, 349] width 40 height 8
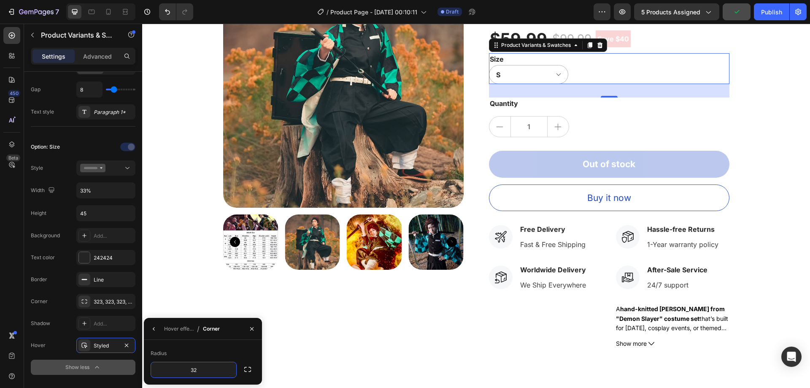
type input "32"
click at [174, 346] on div "Radius 32" at bounding box center [203, 362] width 118 height 45
click at [249, 328] on icon "button" at bounding box center [252, 328] width 7 height 7
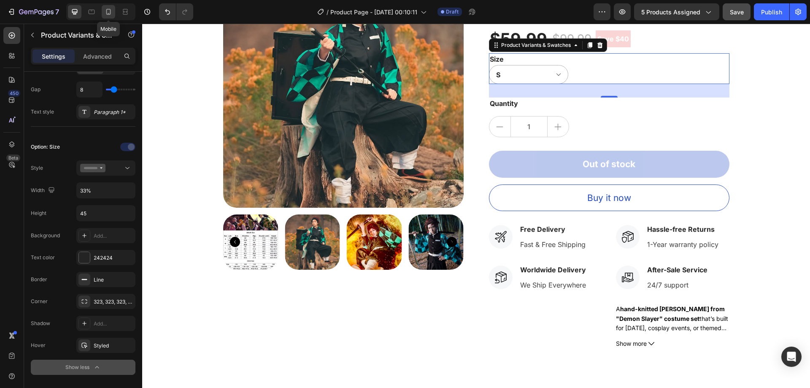
click at [107, 14] on icon at bounding box center [108, 12] width 8 height 8
type input "57%"
type input "14"
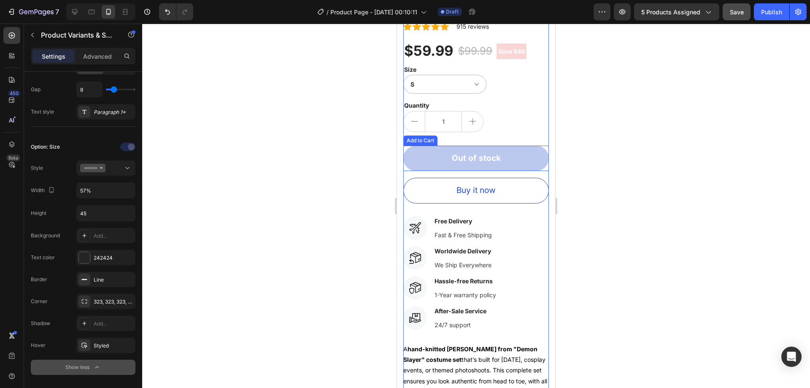
scroll to position [282, 0]
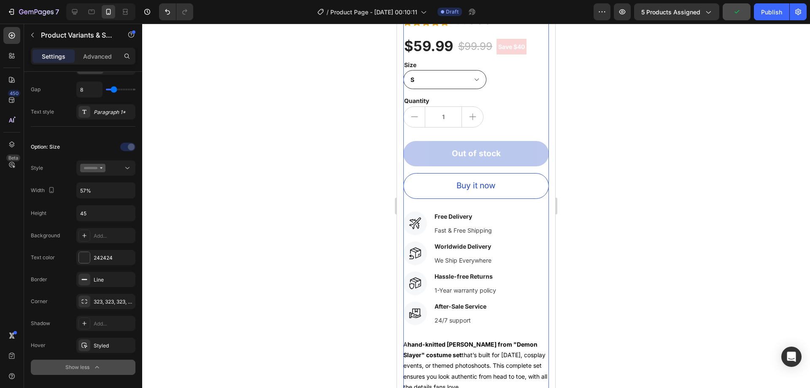
click at [451, 78] on select "S L M XL 110 2XL 120 130 150 140" at bounding box center [444, 79] width 83 height 19
click at [447, 78] on select "S L M XL 110 2XL 120 130 150 140" at bounding box center [444, 79] width 83 height 19
click at [86, 341] on div at bounding box center [84, 345] width 12 height 12
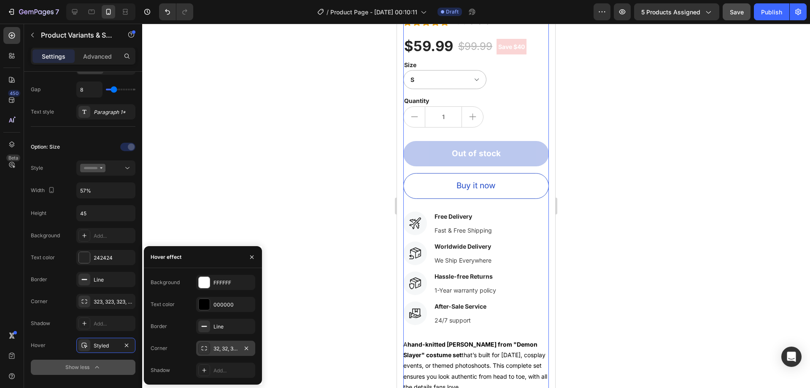
click at [325, 97] on div at bounding box center [476, 206] width 668 height 364
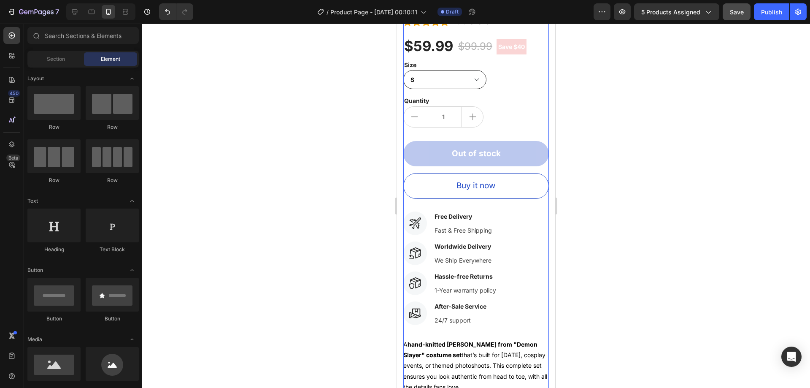
click at [442, 70] on select "S L M XL 110 2XL 120 130 150 140" at bounding box center [444, 79] width 83 height 19
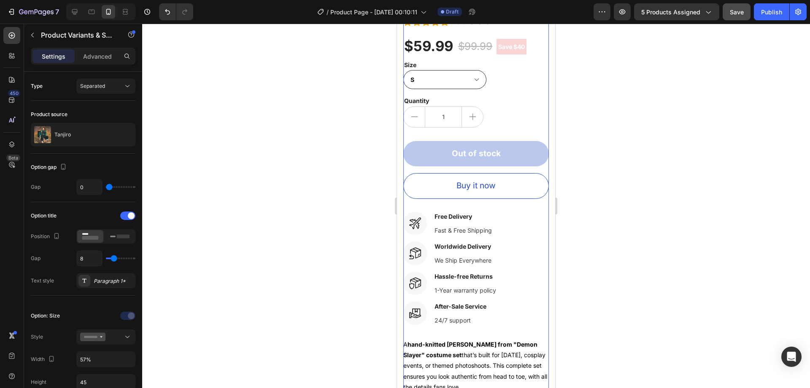
click at [442, 70] on select "S L M XL 110 2XL 120 130 150 140" at bounding box center [444, 79] width 83 height 19
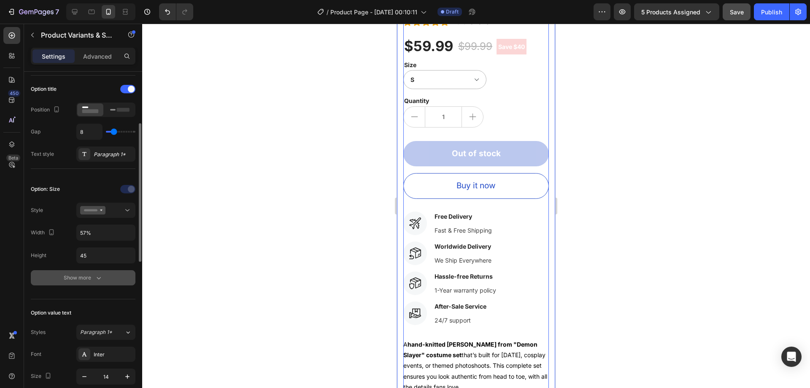
click at [93, 276] on div "Show more" at bounding box center [83, 277] width 39 height 8
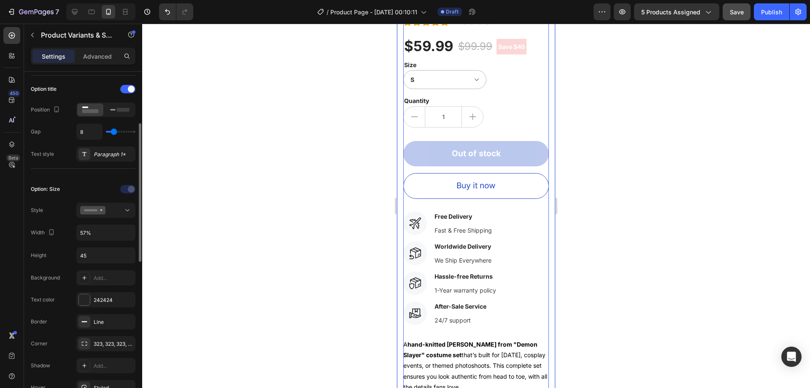
scroll to position [253, 0]
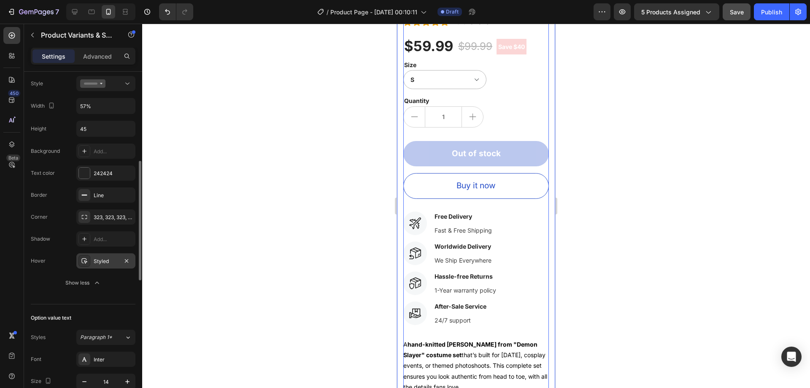
click at [95, 261] on div "Styled" at bounding box center [106, 261] width 24 height 8
click at [50, 268] on div "Hover Styled" at bounding box center [83, 260] width 105 height 15
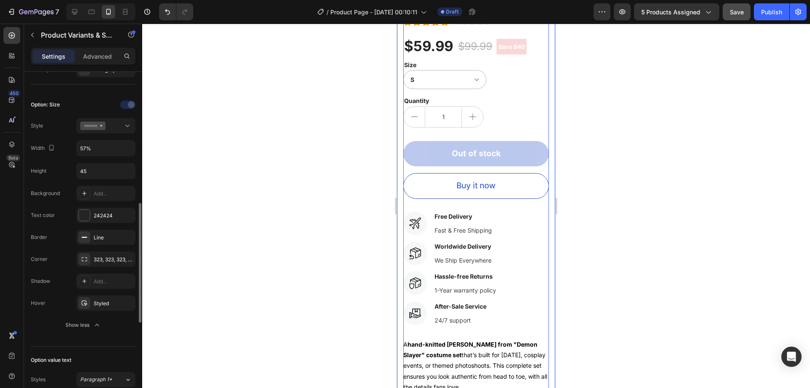
scroll to position [169, 0]
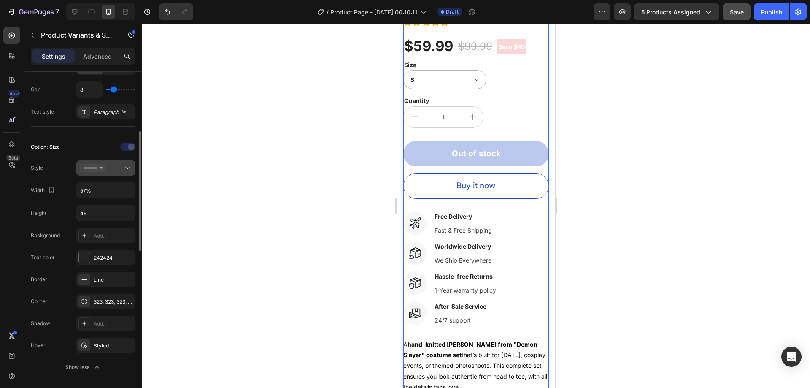
click at [109, 168] on div at bounding box center [105, 168] width 51 height 8
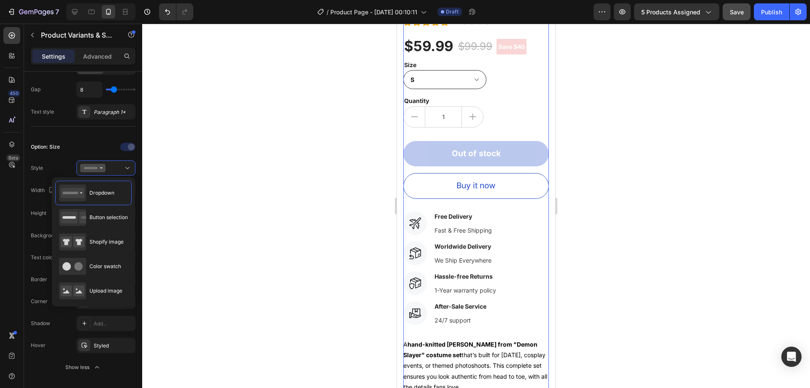
click at [445, 77] on select "S L M XL 110 2XL 120 130 150 140" at bounding box center [444, 79] width 83 height 19
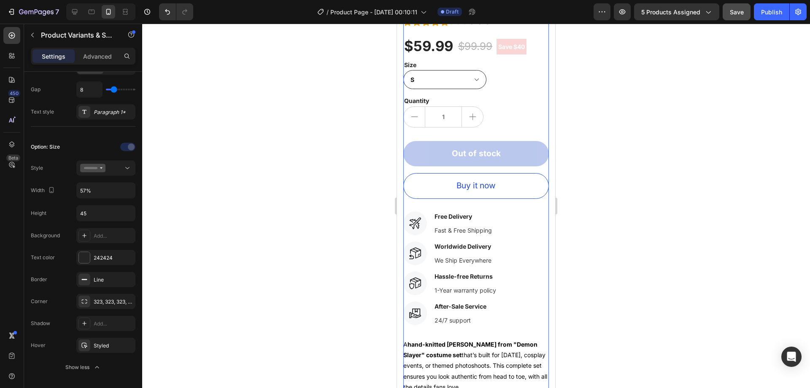
click at [441, 74] on select "S L M XL 110 2XL 120 130 150 140" at bounding box center [444, 79] width 83 height 19
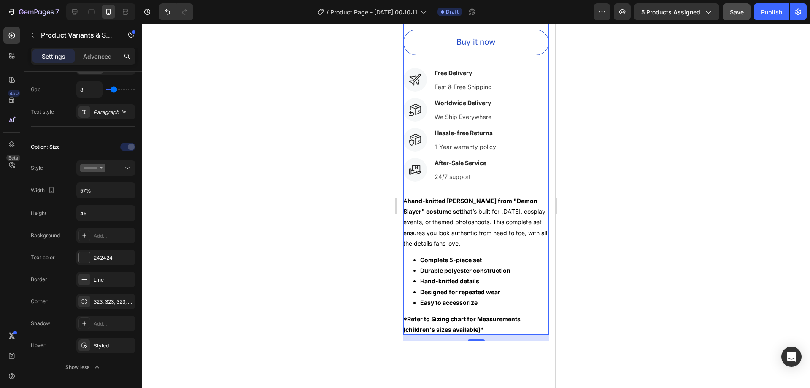
scroll to position [451, 0]
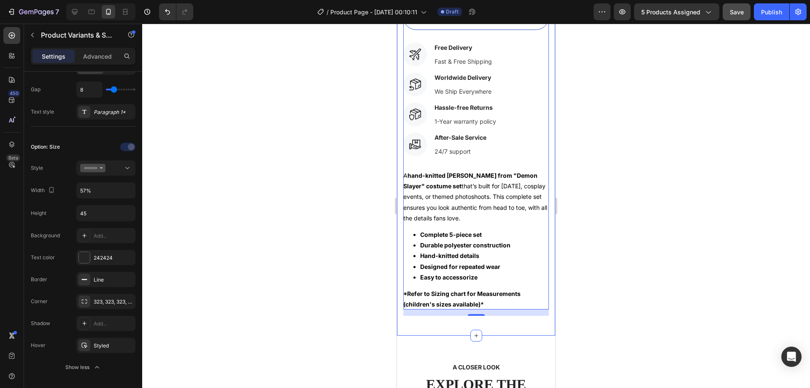
click at [343, 267] on div at bounding box center [476, 206] width 668 height 364
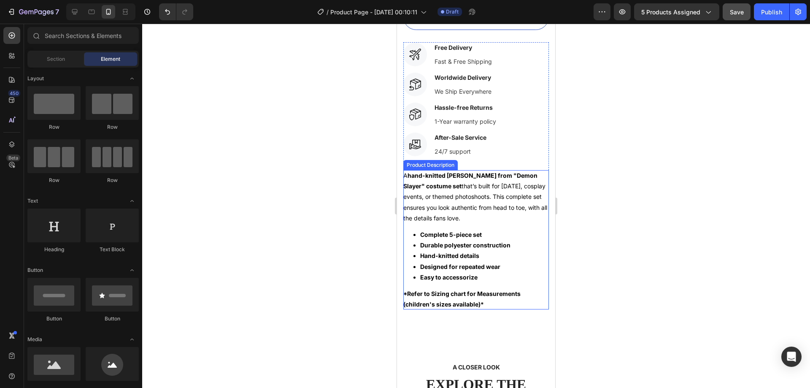
click at [420, 292] on div "A hand-knitted Tanjiro Kamado from "Demon Slayer" costume set that’s built for …" at bounding box center [476, 239] width 146 height 139
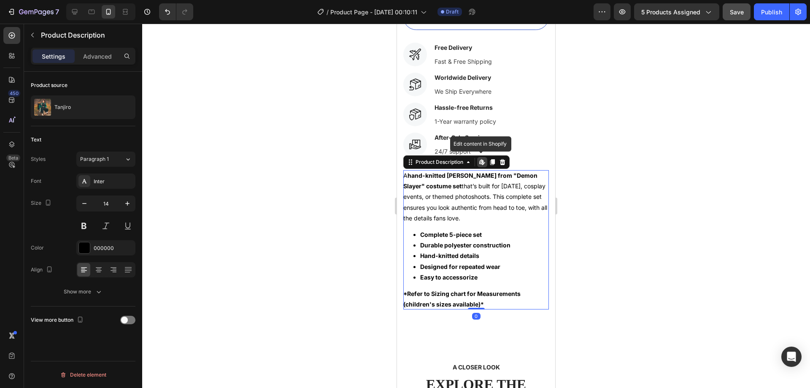
click at [415, 290] on strong "*Refer to Sizing chart for Measurements (children's sizes available)*" at bounding box center [461, 299] width 117 height 18
click at [408, 290] on strong "*Refer to Sizing chart for Measurements (children's sizes available)*" at bounding box center [461, 299] width 117 height 18
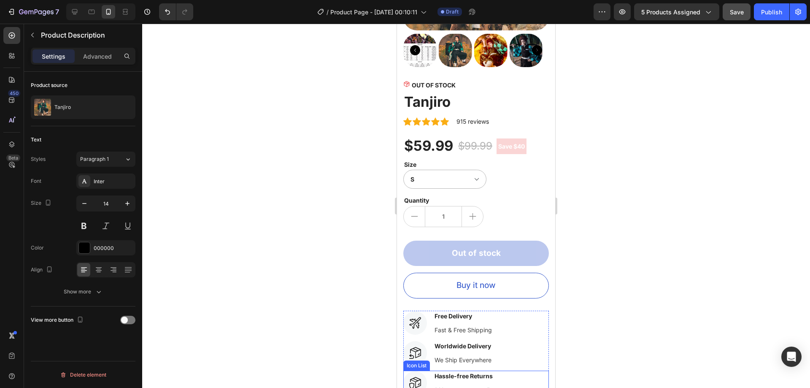
scroll to position [155, 0]
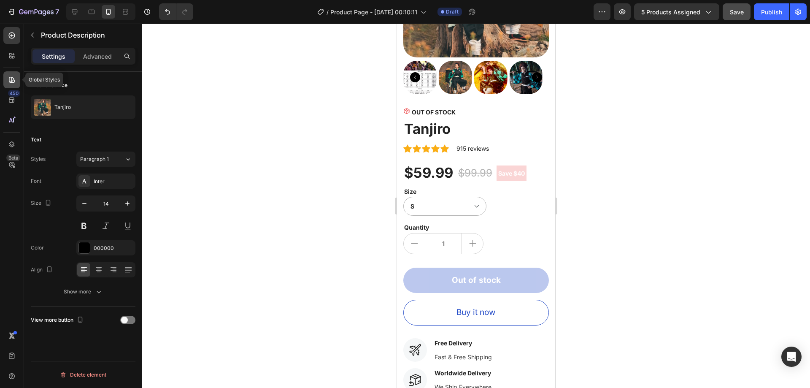
click at [12, 83] on icon at bounding box center [12, 80] width 6 height 6
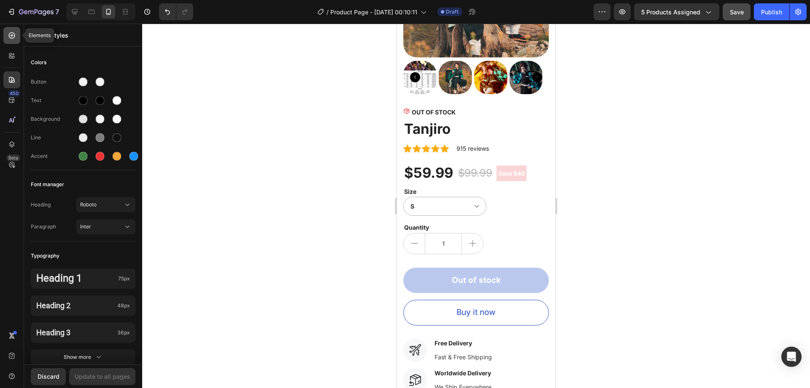
click at [12, 38] on icon at bounding box center [12, 35] width 6 height 6
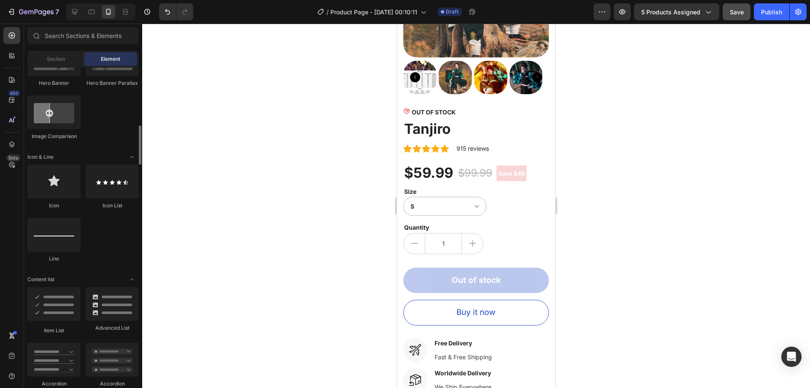
scroll to position [253, 0]
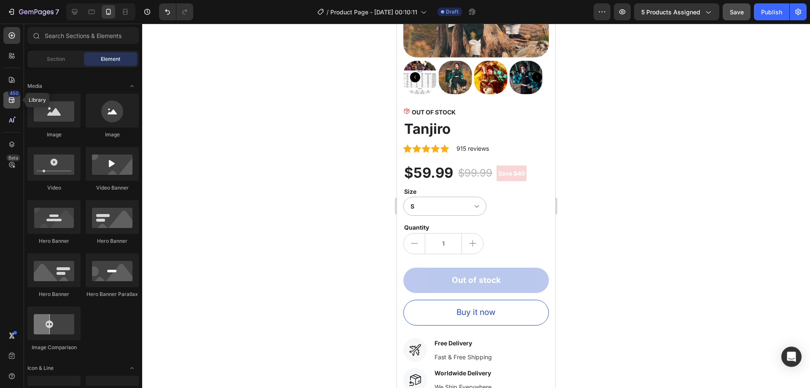
click at [16, 106] on div "450" at bounding box center [11, 100] width 17 height 17
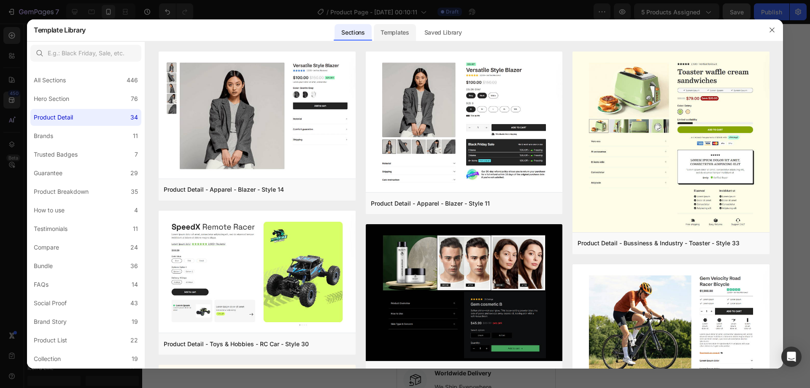
click at [400, 36] on div "Templates" at bounding box center [395, 32] width 42 height 17
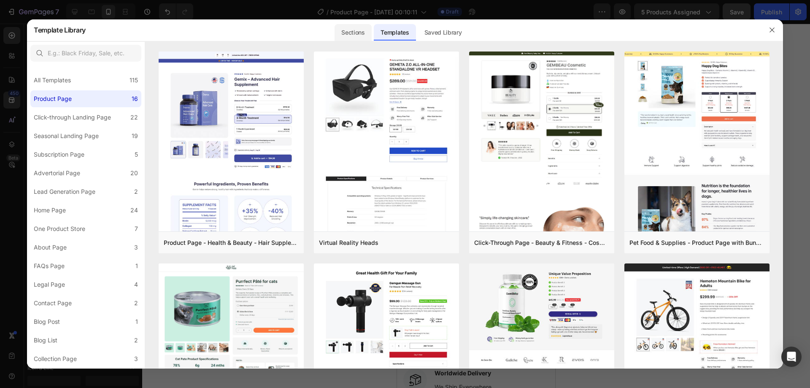
click at [356, 32] on div "Sections" at bounding box center [353, 32] width 37 height 17
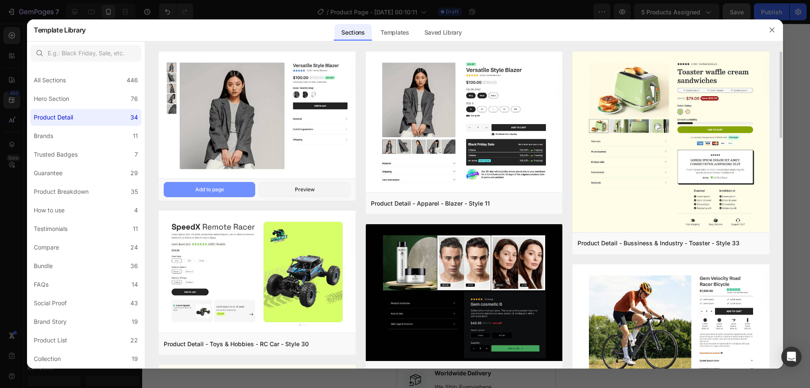
click at [238, 189] on button "Add to page" at bounding box center [210, 189] width 92 height 15
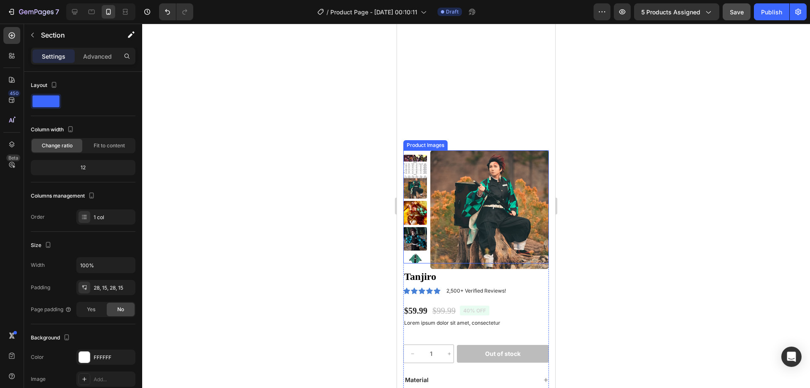
scroll to position [2668, 0]
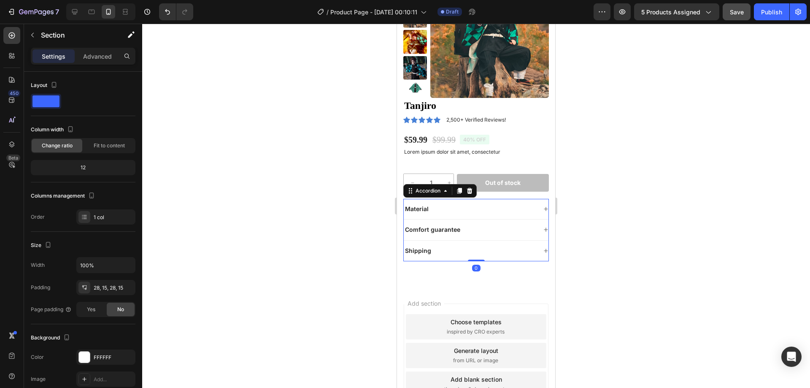
click at [472, 205] on div "Material" at bounding box center [470, 209] width 133 height 10
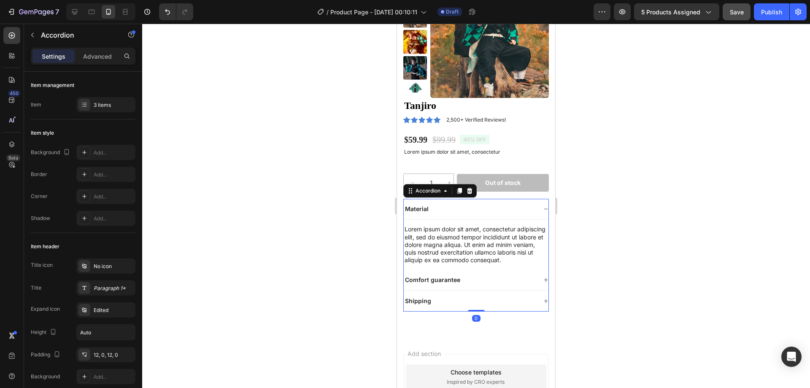
click at [472, 205] on div "Material" at bounding box center [470, 209] width 133 height 10
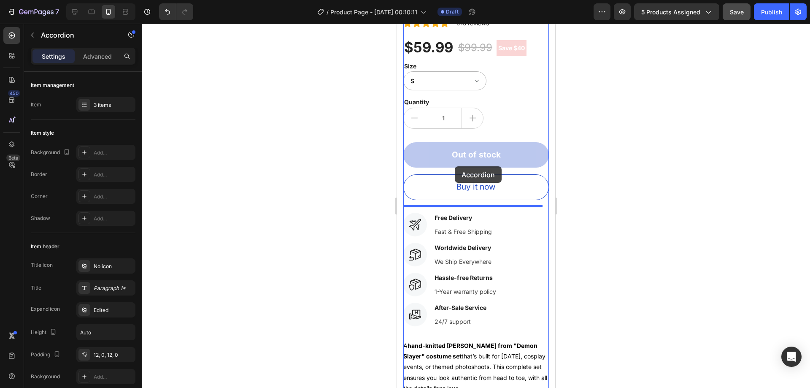
scroll to position [274, 0]
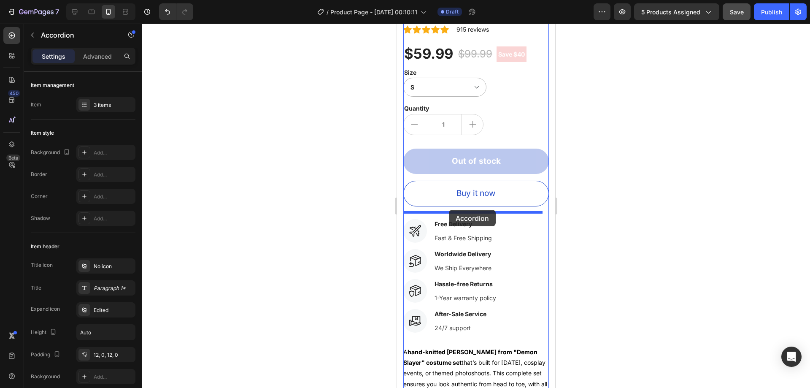
drag, startPoint x: 470, startPoint y: 208, endPoint x: 449, endPoint y: 211, distance: 21.8
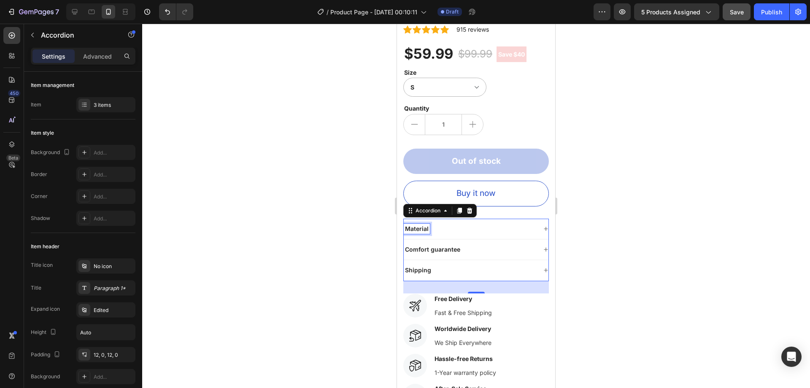
click at [420, 225] on p "Material" at bounding box center [417, 229] width 24 height 8
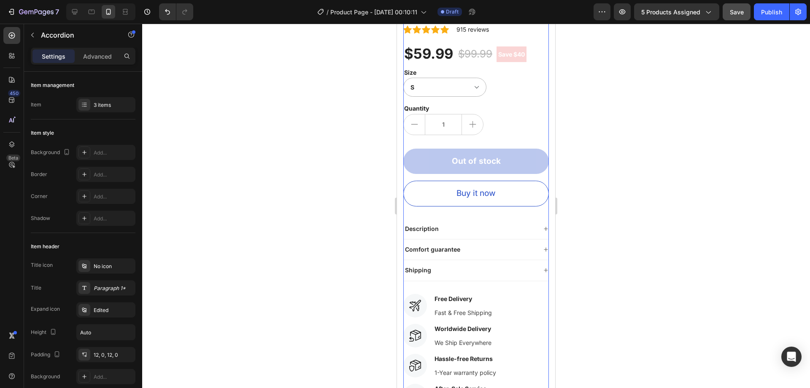
click at [477, 207] on div "OUT OF STOCK Stock Counter Tanjiro Product Title Icon Icon Icon Icon Icon Icon …" at bounding box center [476, 275] width 146 height 572
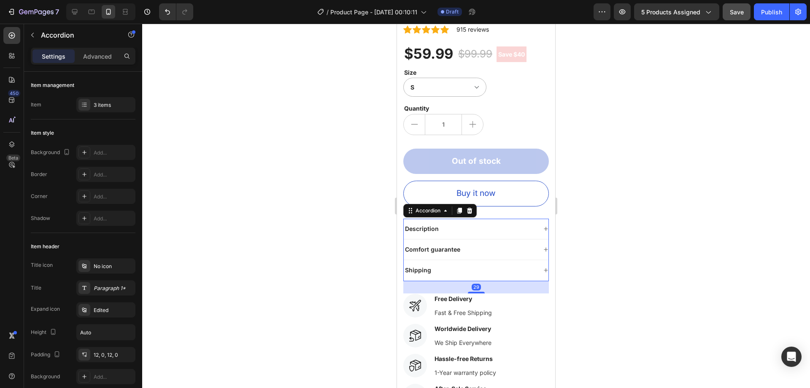
click at [459, 224] on div "Description" at bounding box center [470, 229] width 133 height 10
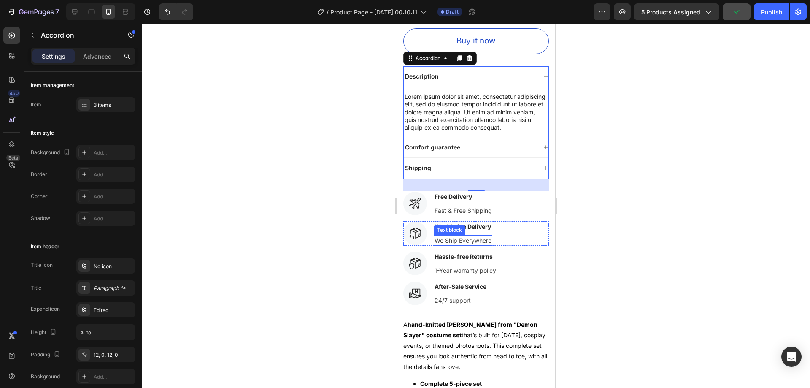
scroll to position [401, 0]
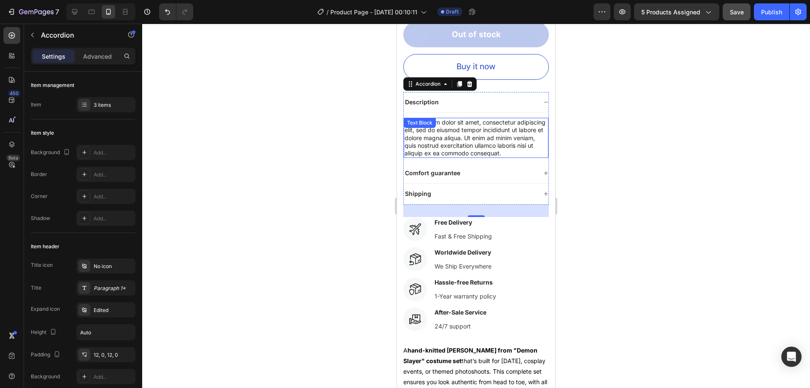
click at [471, 125] on div "Lorem ipsum dolor sit amet, consectetur adipiscing elit, sed do eiusmod tempor …" at bounding box center [476, 138] width 145 height 40
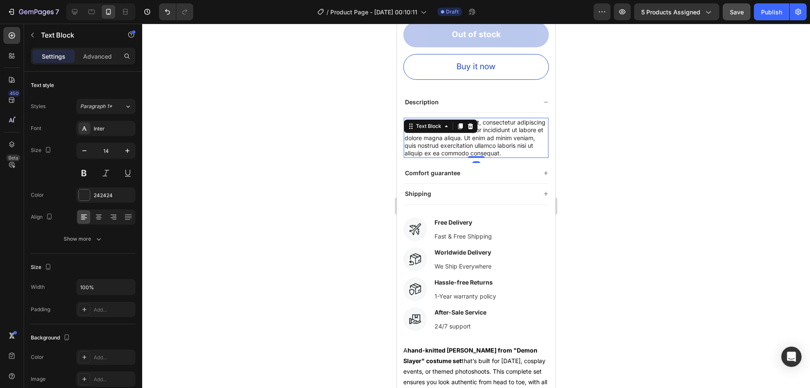
click at [471, 125] on div "Text Block" at bounding box center [441, 126] width 74 height 14
click at [470, 123] on icon at bounding box center [470, 126] width 5 height 6
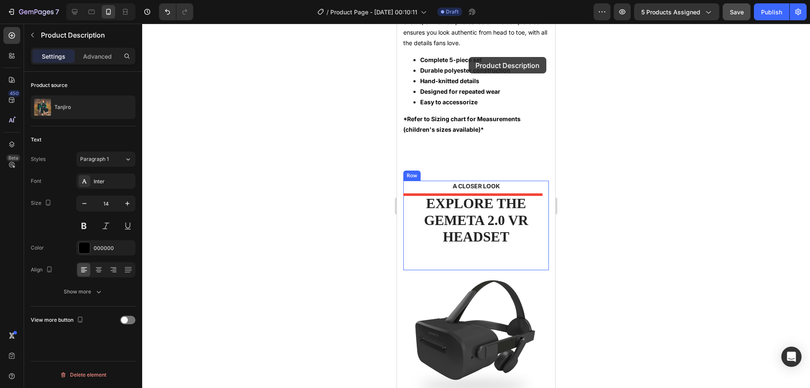
scroll to position [594, 0]
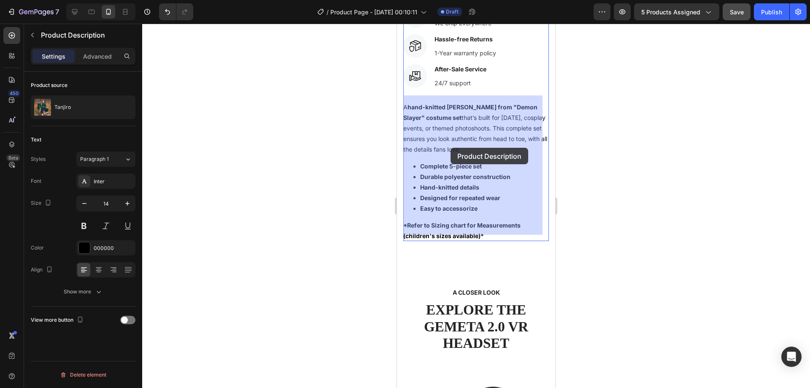
drag, startPoint x: 465, startPoint y: 217, endPoint x: 450, endPoint y: 148, distance: 70.9
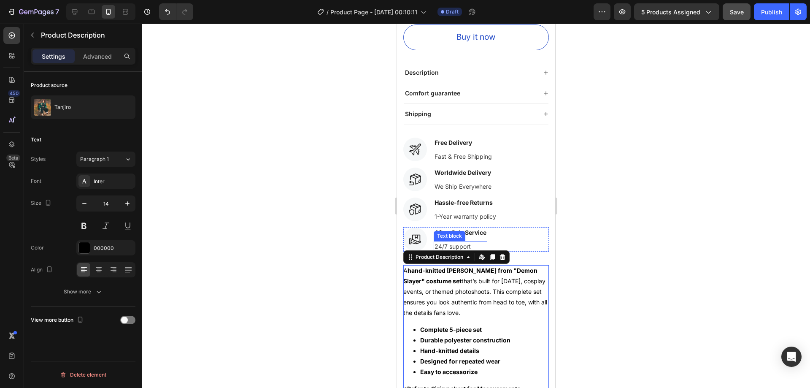
scroll to position [425, 0]
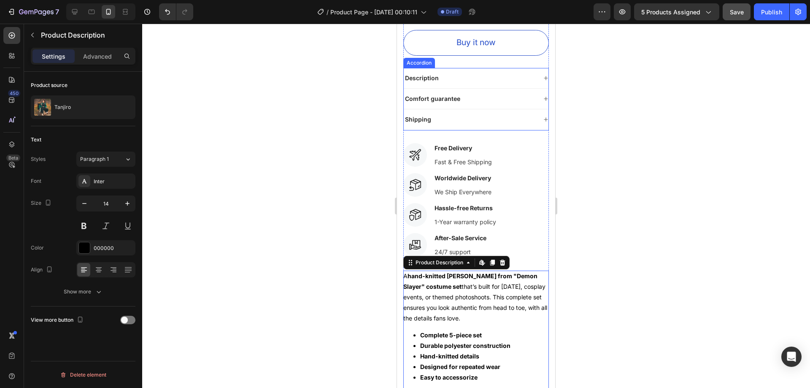
click at [460, 73] on div "Description" at bounding box center [470, 78] width 133 height 10
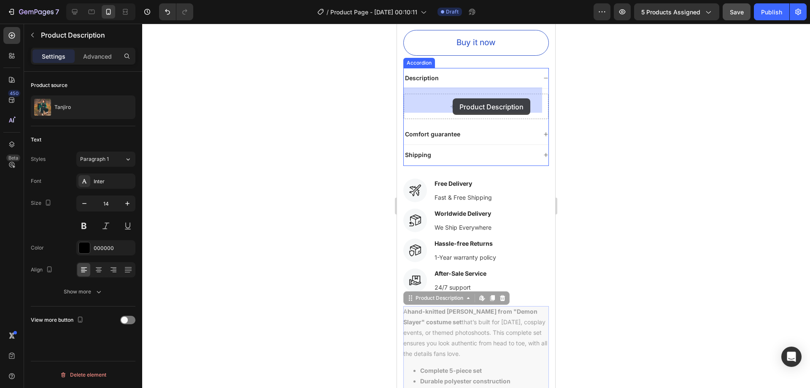
drag, startPoint x: 446, startPoint y: 317, endPoint x: 453, endPoint y: 98, distance: 219.1
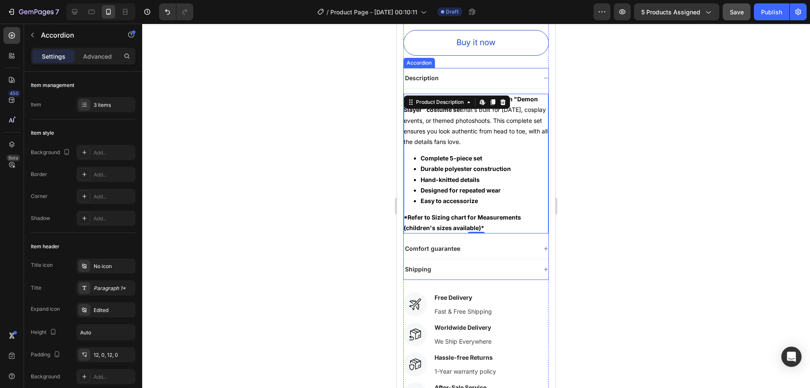
click at [435, 245] on p "Comfort guarantee" at bounding box center [432, 249] width 55 height 8
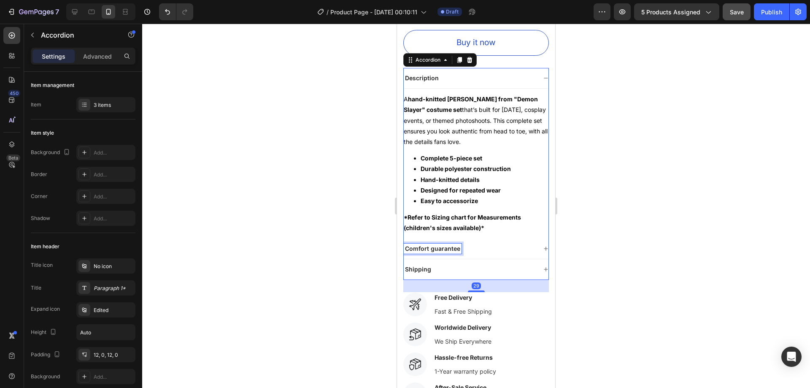
click at [435, 245] on p "Comfort guarantee" at bounding box center [432, 249] width 55 height 8
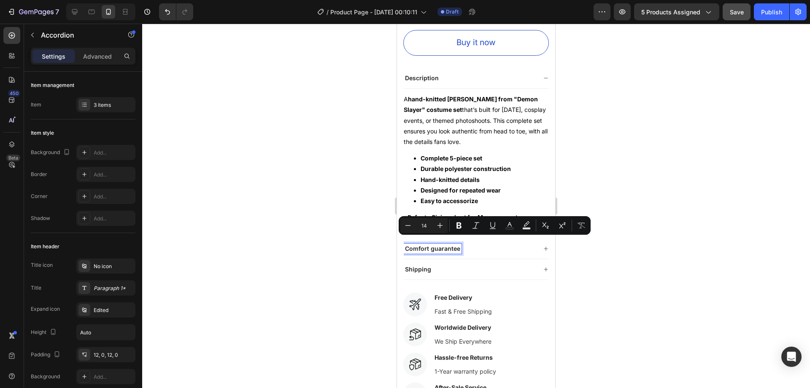
click at [435, 245] on p "Comfort guarantee" at bounding box center [432, 249] width 55 height 8
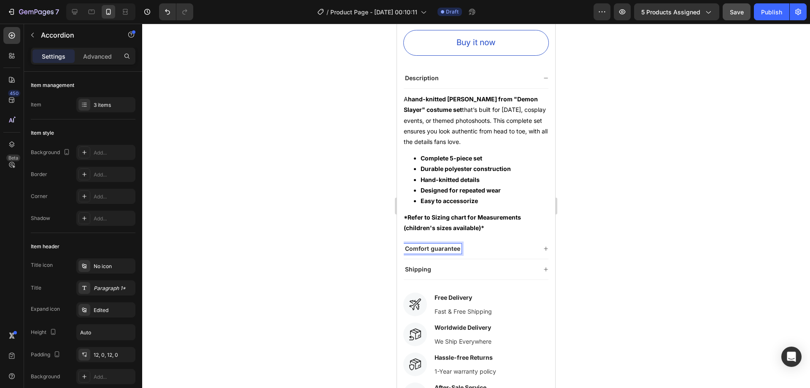
click at [435, 245] on p "Comfort guarantee" at bounding box center [432, 249] width 55 height 8
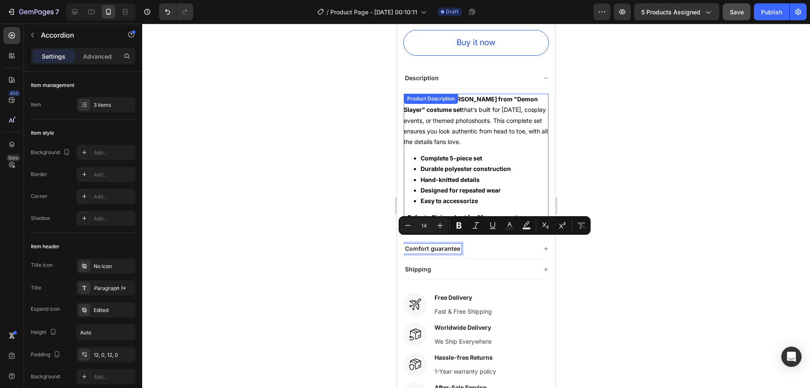
click at [489, 94] on div "A hand-knitted Tanjiro Kamado from "Demon Slayer" costume set that’s built for …" at bounding box center [476, 163] width 145 height 139
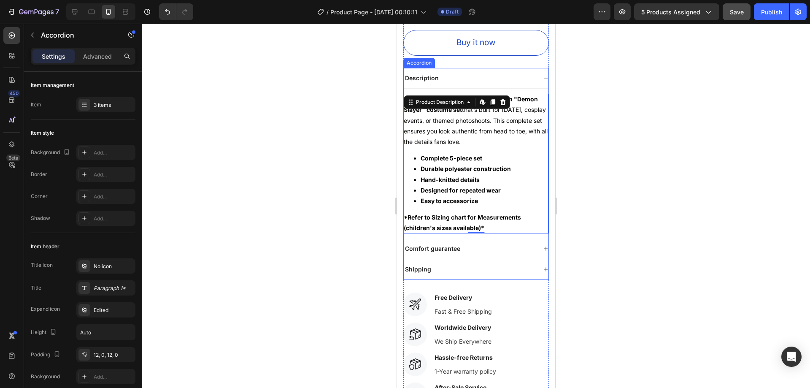
click at [517, 73] on div "Description" at bounding box center [470, 78] width 133 height 10
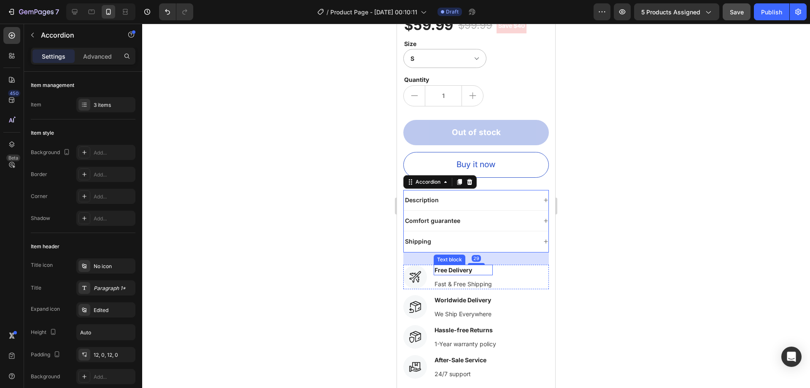
scroll to position [298, 0]
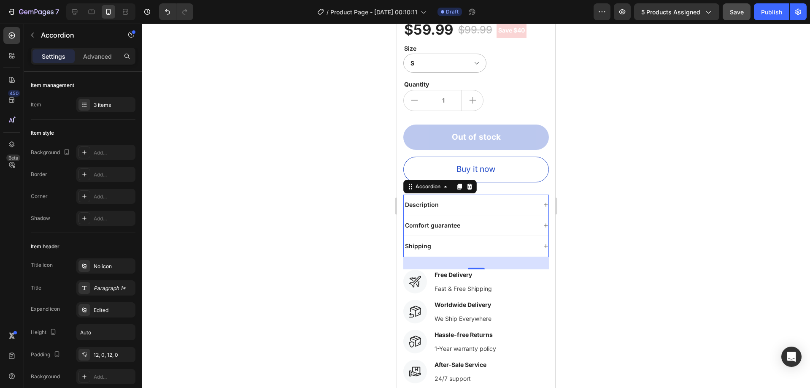
click at [488, 220] on div "Comfort guarantee" at bounding box center [470, 225] width 133 height 10
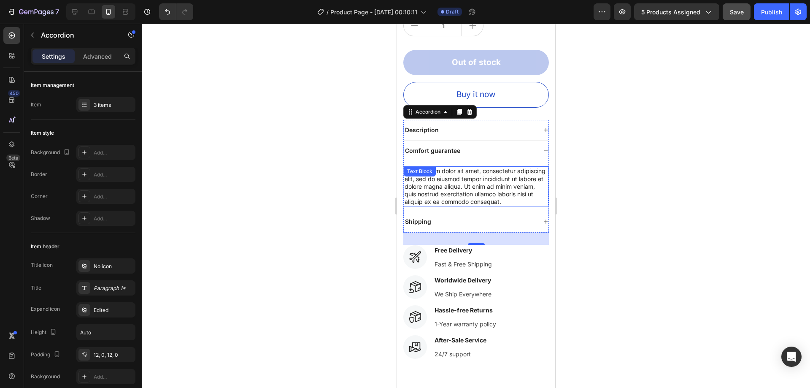
scroll to position [383, 0]
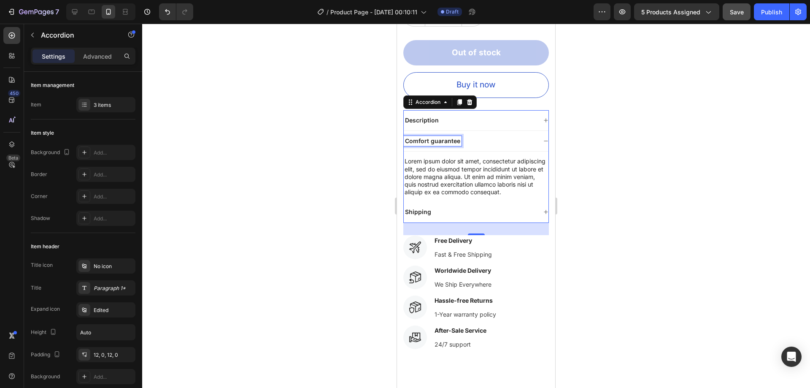
click at [441, 137] on p "Comfort guarantee" at bounding box center [432, 141] width 55 height 8
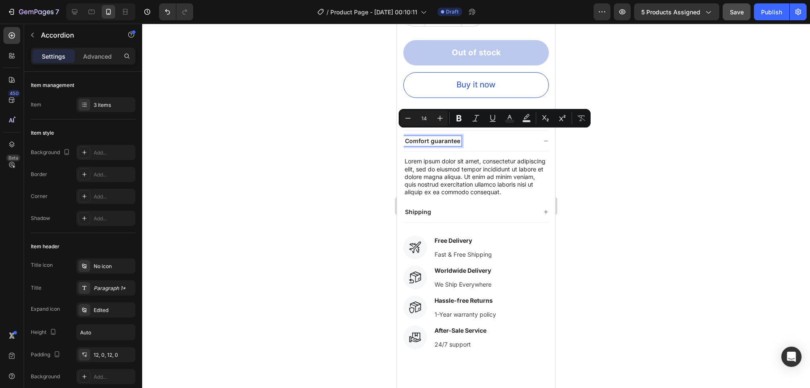
click at [442, 137] on p "Comfort guarantee" at bounding box center [432, 141] width 55 height 8
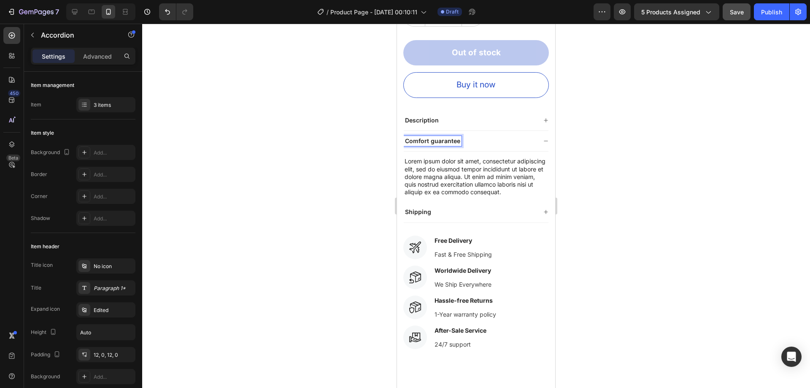
click at [442, 137] on p "Comfort guarantee" at bounding box center [432, 141] width 55 height 8
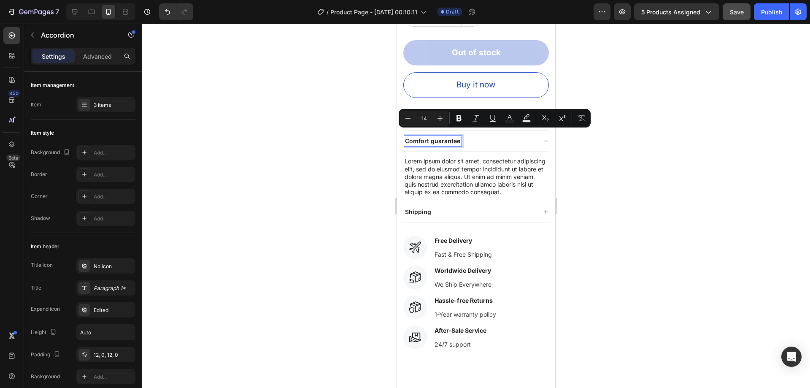
click at [459, 207] on div "Shipping" at bounding box center [470, 212] width 133 height 10
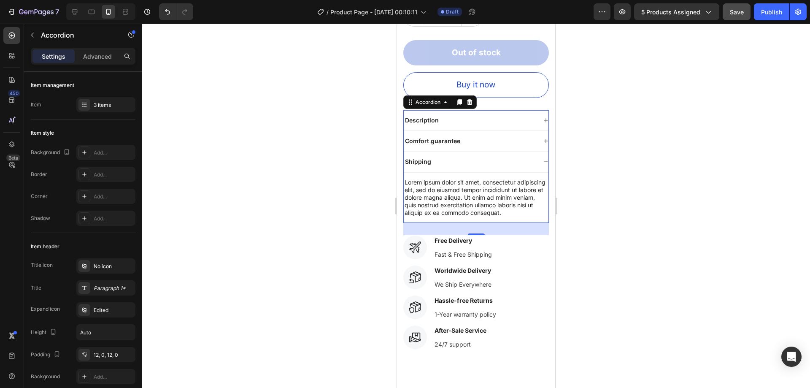
click at [446, 157] on div "Shipping" at bounding box center [470, 162] width 133 height 10
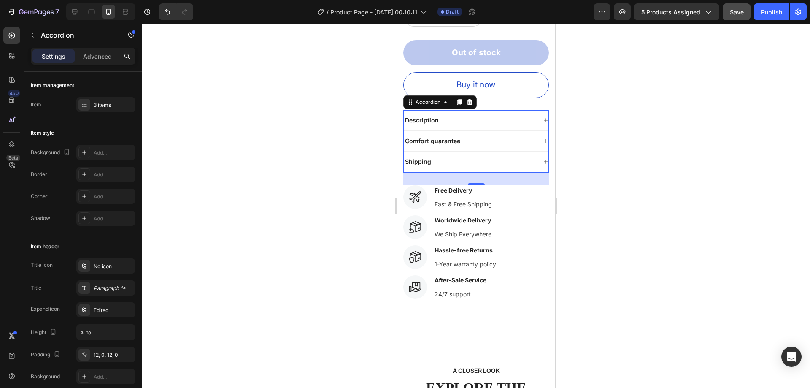
click at [450, 157] on div "Shipping" at bounding box center [470, 162] width 133 height 10
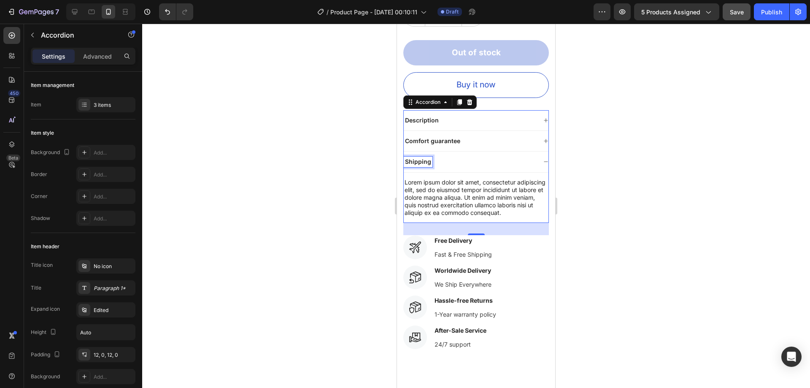
click at [420, 158] on p "Shipping" at bounding box center [418, 162] width 26 height 8
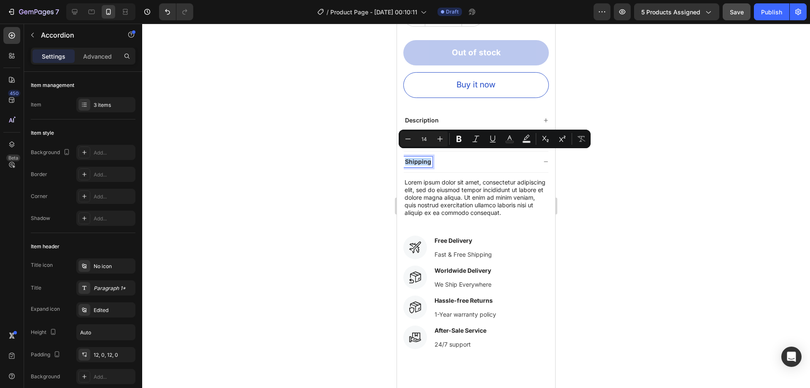
click at [430, 157] on div "Shipping" at bounding box center [418, 162] width 29 height 10
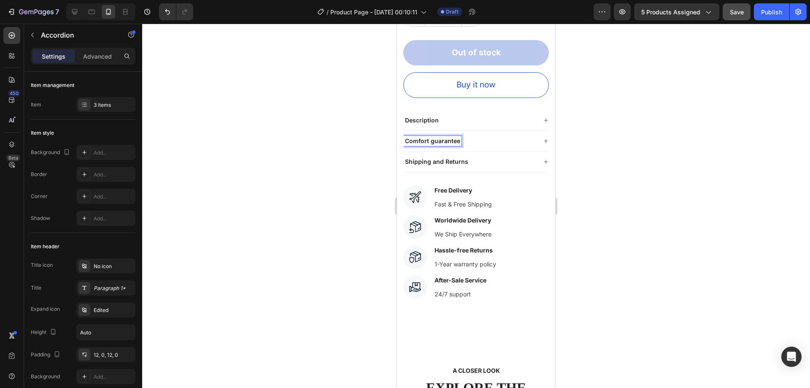
click at [423, 137] on p "Comfort guarantee" at bounding box center [432, 141] width 55 height 8
click at [573, 139] on div at bounding box center [476, 206] width 668 height 364
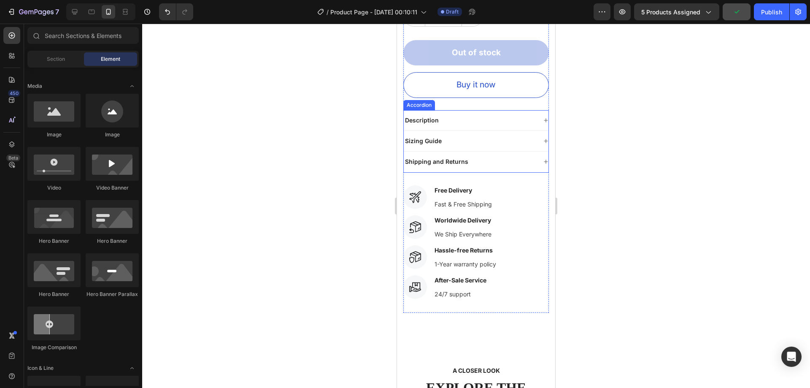
click at [543, 118] on icon at bounding box center [545, 120] width 5 height 5
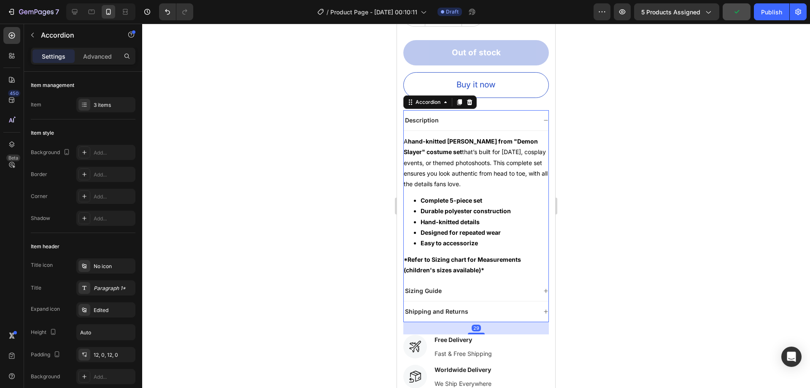
click at [543, 118] on icon at bounding box center [545, 120] width 5 height 5
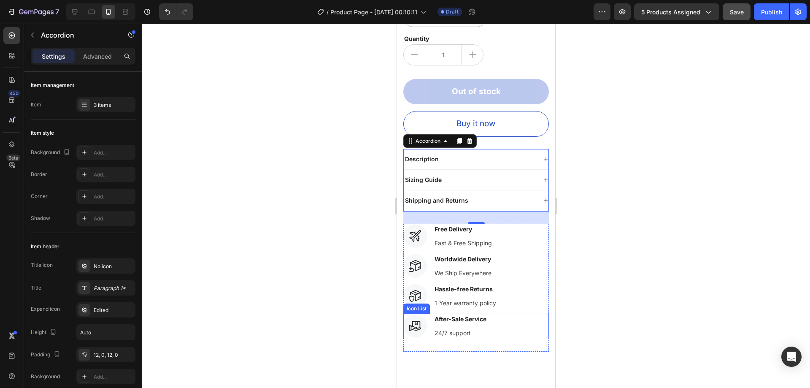
scroll to position [340, 0]
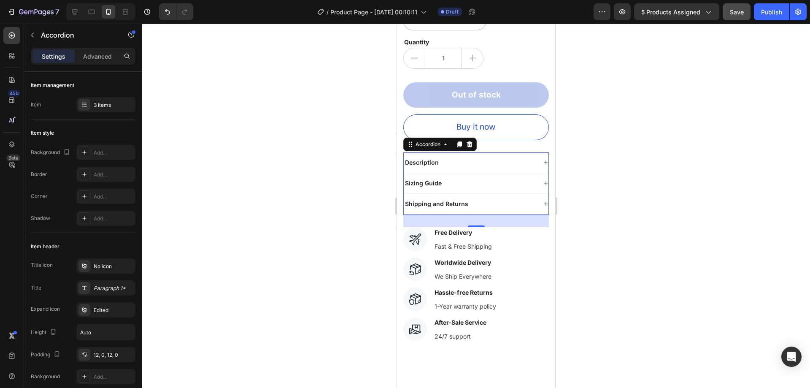
click at [457, 178] on div "Sizing Guide" at bounding box center [470, 183] width 133 height 10
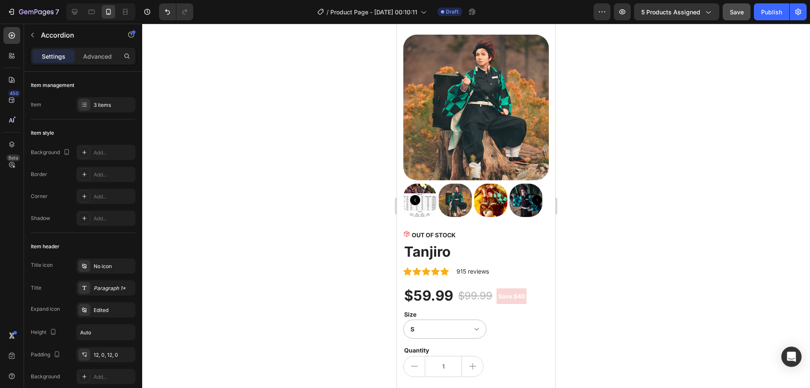
scroll to position [3, 0]
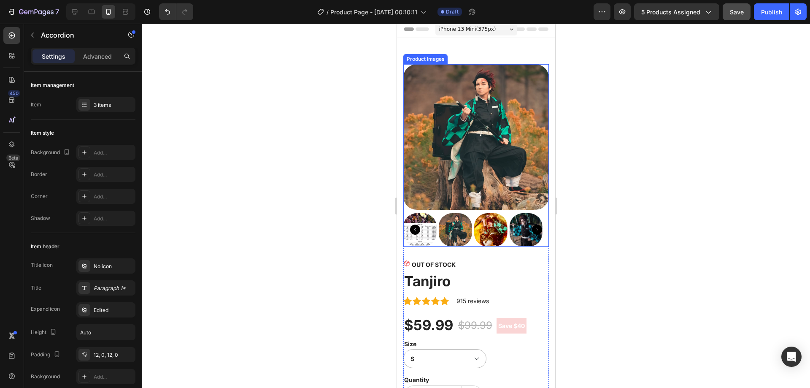
click at [416, 224] on icon "Carousel Back Arrow" at bounding box center [415, 229] width 10 height 10
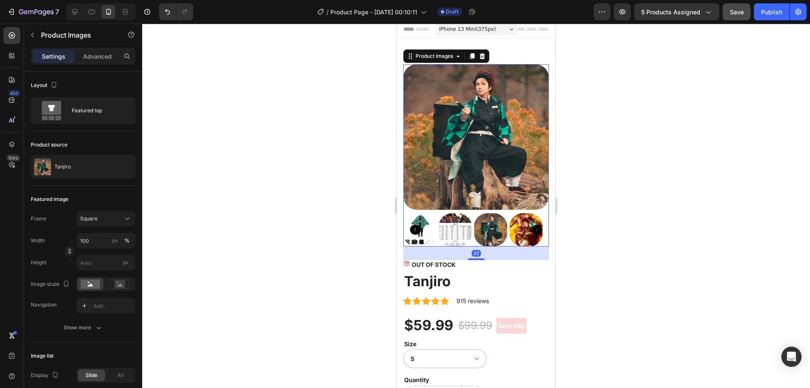
click at [457, 227] on img at bounding box center [455, 229] width 33 height 33
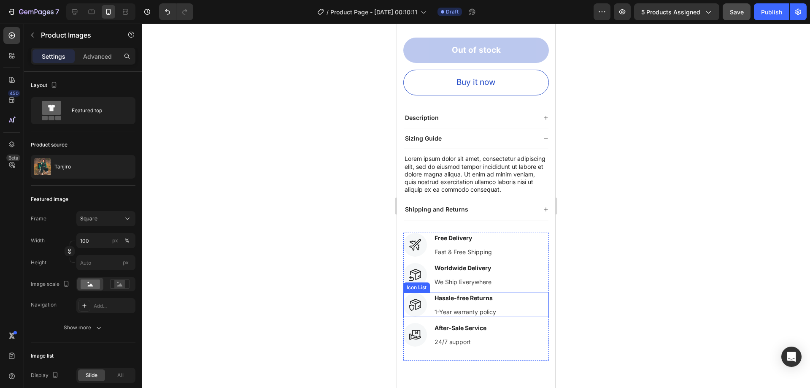
scroll to position [383, 0]
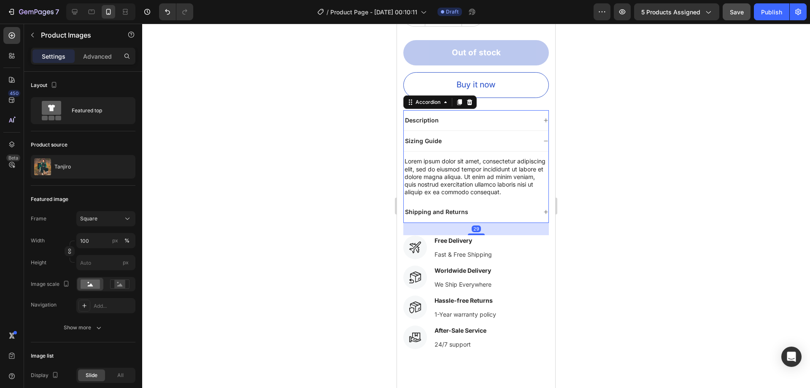
click at [475, 122] on div "Description" at bounding box center [476, 120] width 145 height 21
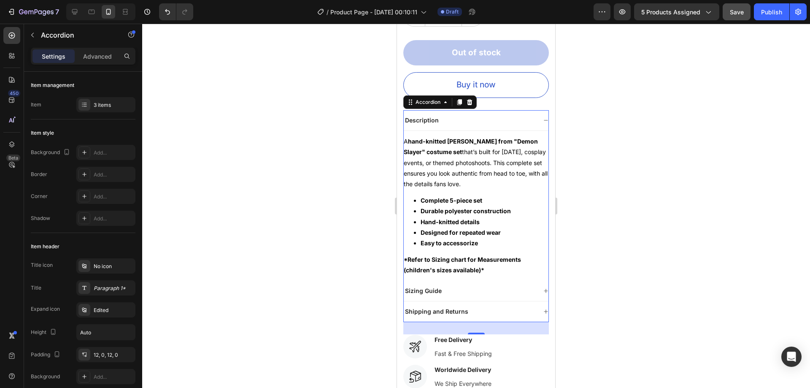
click at [445, 115] on div "Description" at bounding box center [470, 120] width 133 height 10
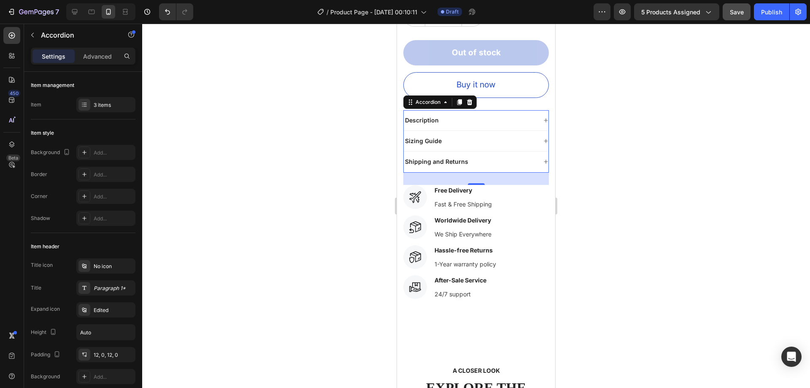
click at [467, 115] on div "Description" at bounding box center [470, 120] width 133 height 10
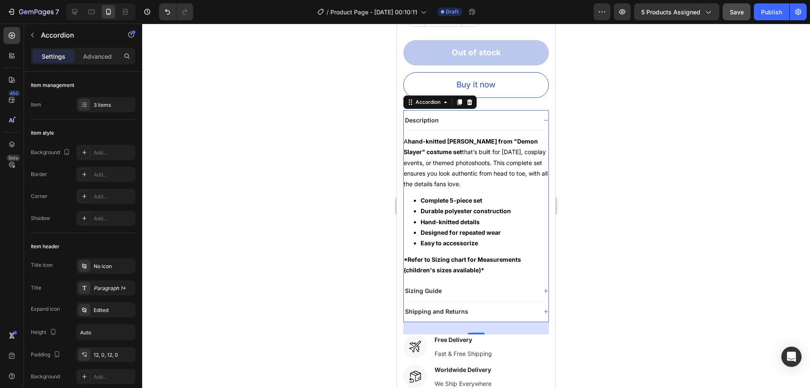
click at [450, 286] on div "Sizing Guide" at bounding box center [470, 291] width 133 height 10
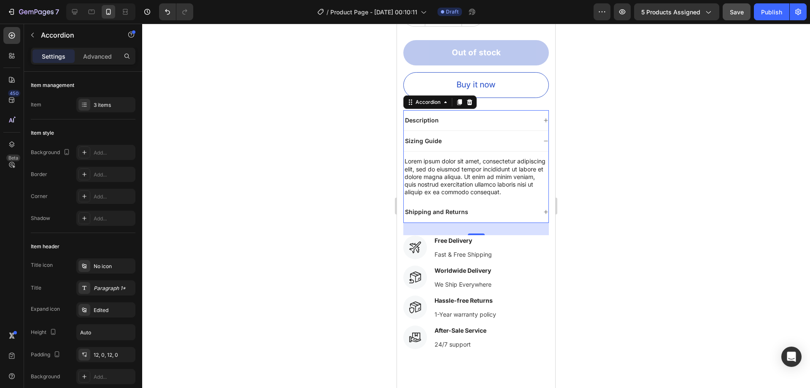
click at [477, 115] on div "Description" at bounding box center [470, 120] width 133 height 10
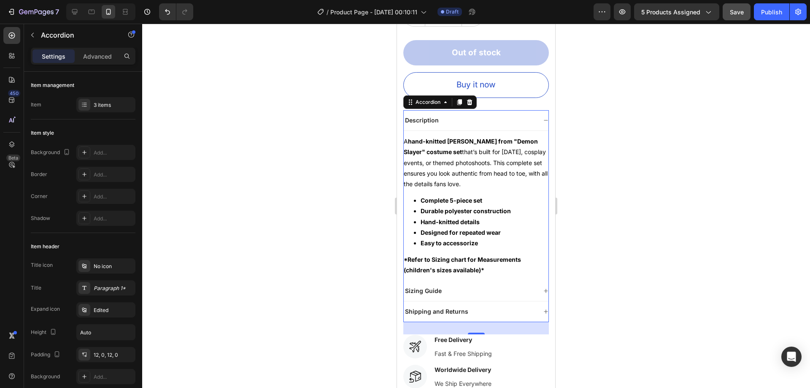
click at [452, 286] on div "Sizing Guide" at bounding box center [470, 291] width 133 height 10
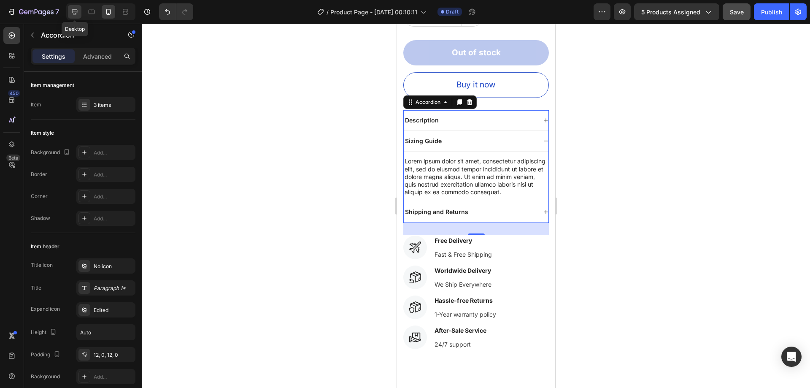
click at [76, 10] on icon at bounding box center [74, 12] width 8 height 8
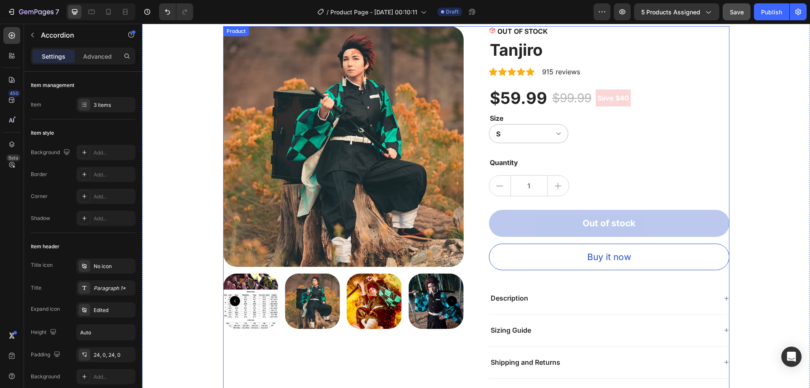
scroll to position [35, 0]
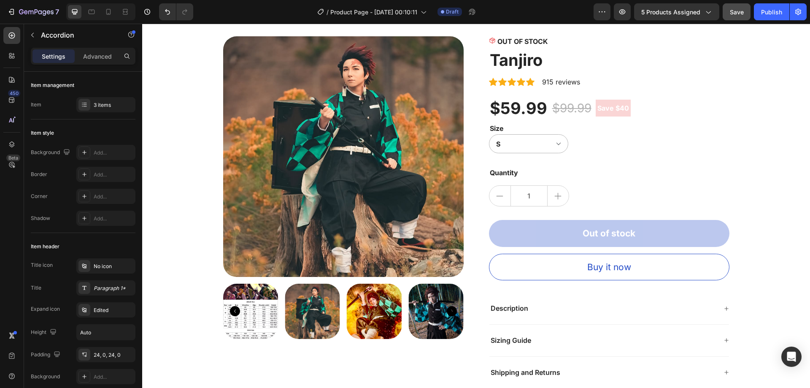
click at [533, 303] on div "Description" at bounding box center [603, 308] width 228 height 11
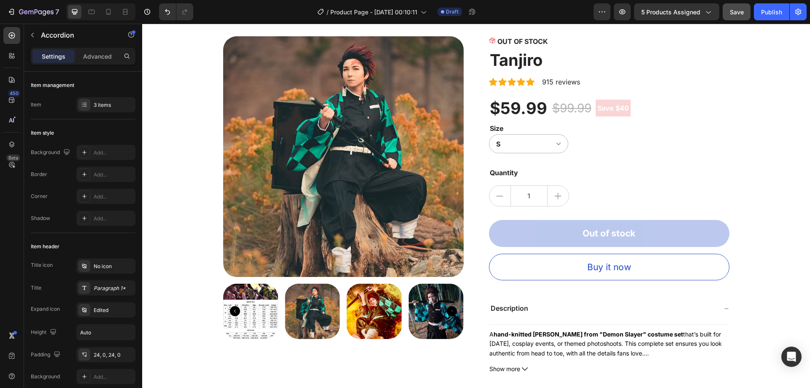
click at [521, 296] on div "Description" at bounding box center [609, 308] width 240 height 32
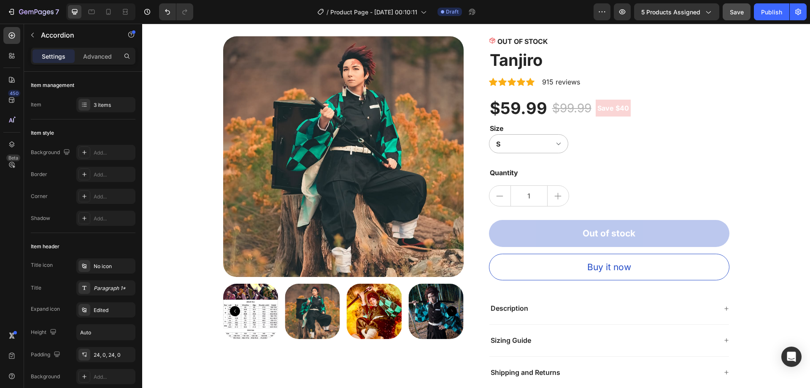
click at [535, 305] on div "Description" at bounding box center [603, 308] width 228 height 11
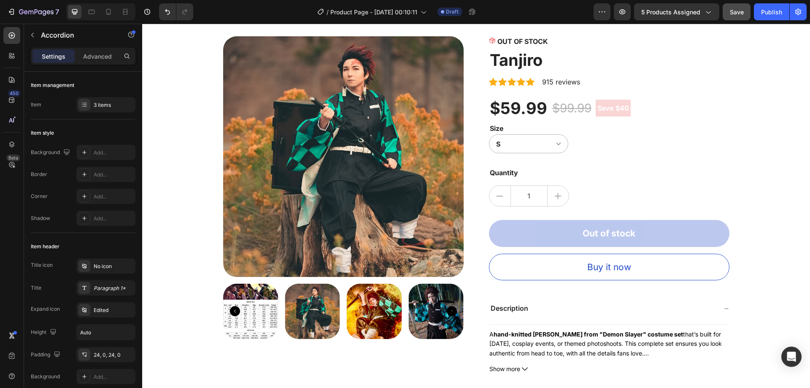
click at [657, 322] on div "Description" at bounding box center [609, 308] width 240 height 32
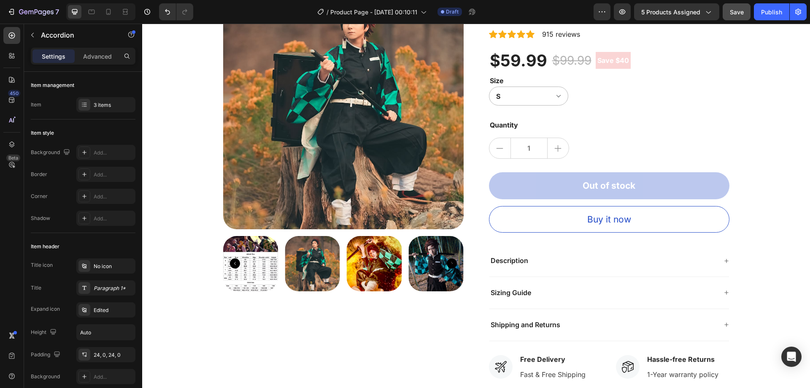
scroll to position [204, 0]
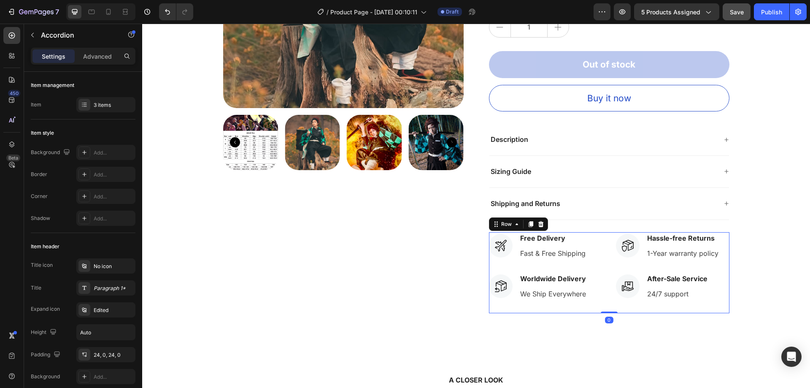
click at [538, 261] on div "Icon Free Delivery Text block Fast & Free Shipping Text block Icon List Icon Wo…" at bounding box center [545, 272] width 113 height 81
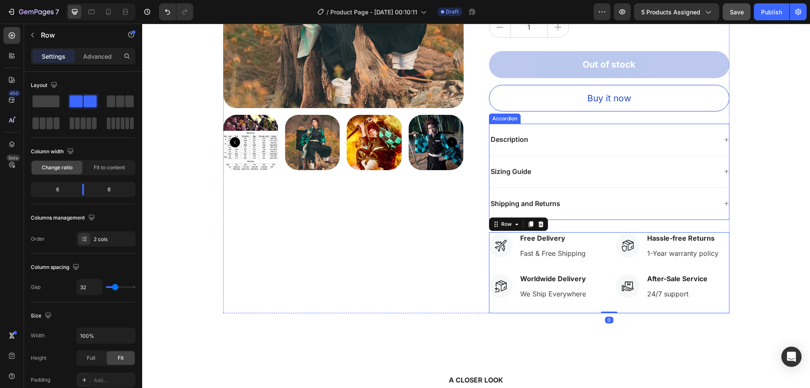
click at [512, 146] on div "Description" at bounding box center [609, 140] width 240 height 32
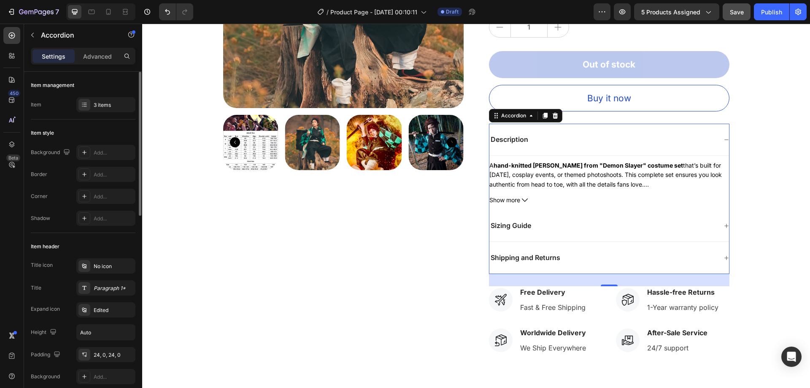
scroll to position [42, 0]
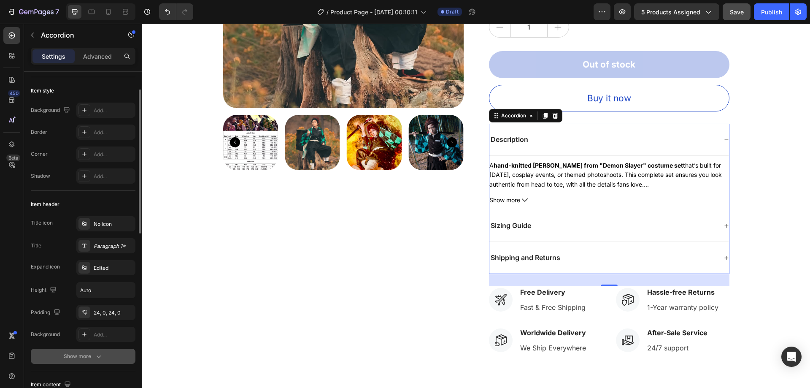
click at [105, 354] on button "Show more" at bounding box center [83, 356] width 105 height 15
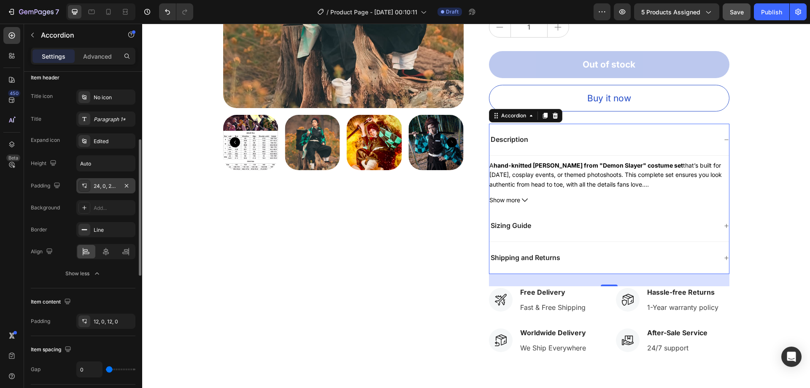
scroll to position [84, 0]
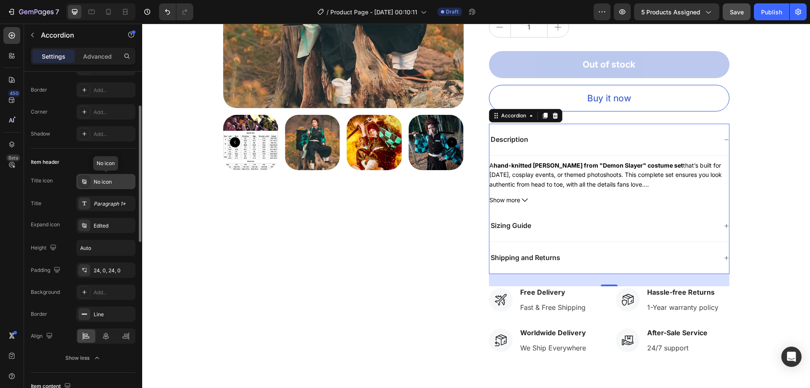
click at [115, 184] on div "No icon" at bounding box center [114, 182] width 40 height 8
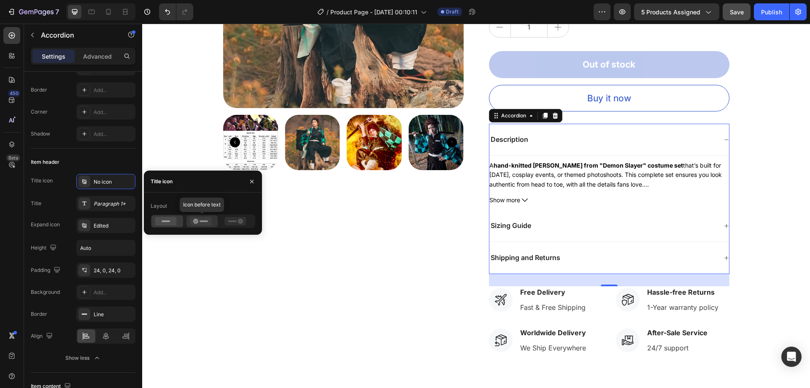
click at [211, 218] on icon at bounding box center [201, 221] width 22 height 8
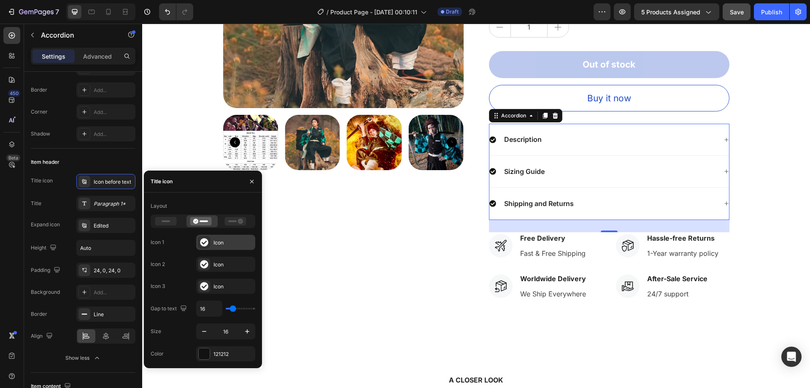
click at [223, 240] on div "Icon" at bounding box center [233, 243] width 40 height 8
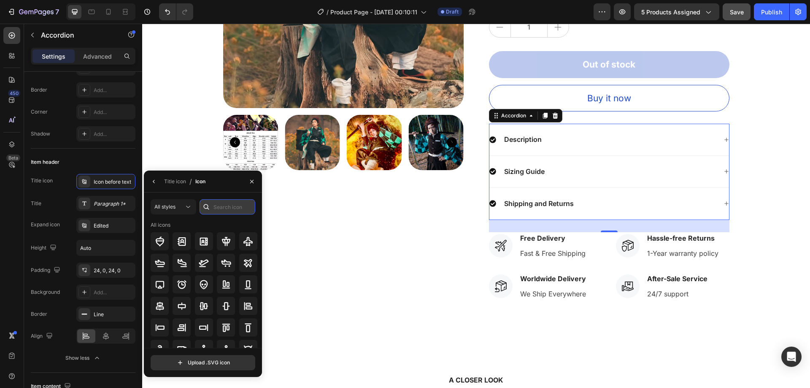
click at [223, 208] on input "text" at bounding box center [228, 206] width 56 height 15
click at [184, 245] on icon at bounding box center [182, 241] width 8 height 8
click at [230, 280] on div at bounding box center [226, 284] width 18 height 18
click at [156, 181] on icon "button" at bounding box center [154, 181] width 7 height 7
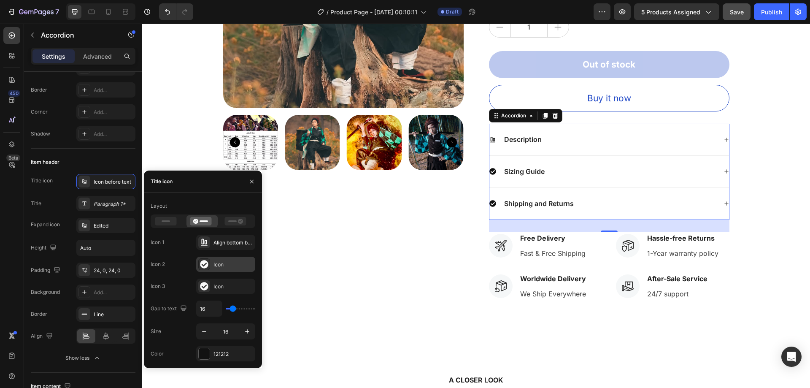
click at [225, 262] on div "Icon" at bounding box center [233, 265] width 40 height 8
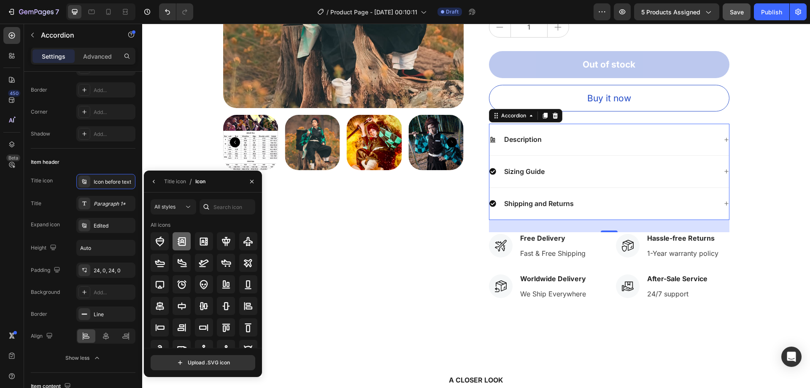
click at [185, 238] on icon at bounding box center [182, 241] width 8 height 8
click at [155, 181] on icon "button" at bounding box center [154, 181] width 7 height 7
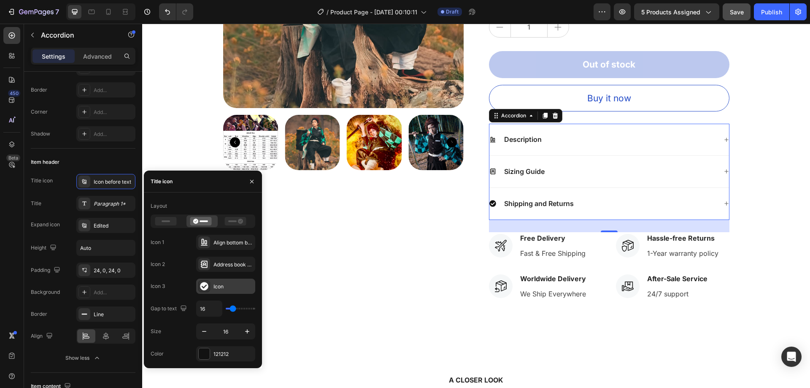
click at [205, 283] on icon at bounding box center [204, 286] width 8 height 8
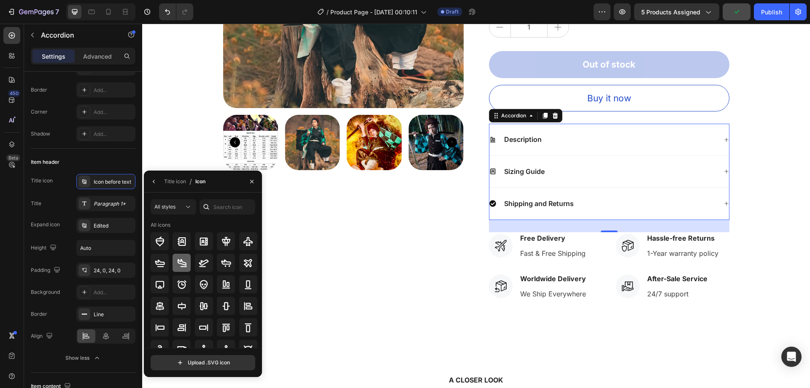
click at [178, 264] on icon at bounding box center [182, 263] width 10 height 10
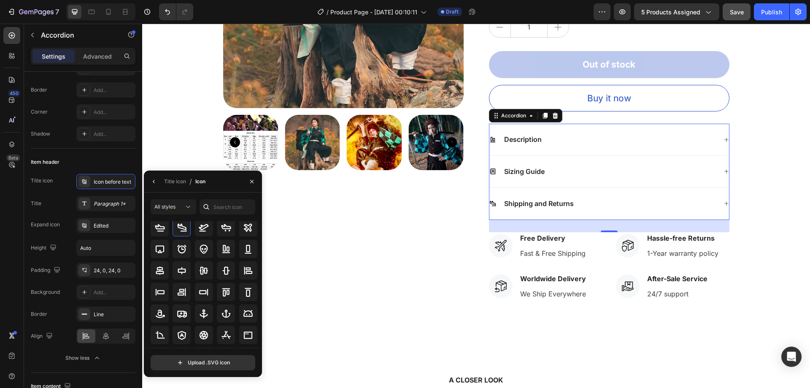
scroll to position [42, 0]
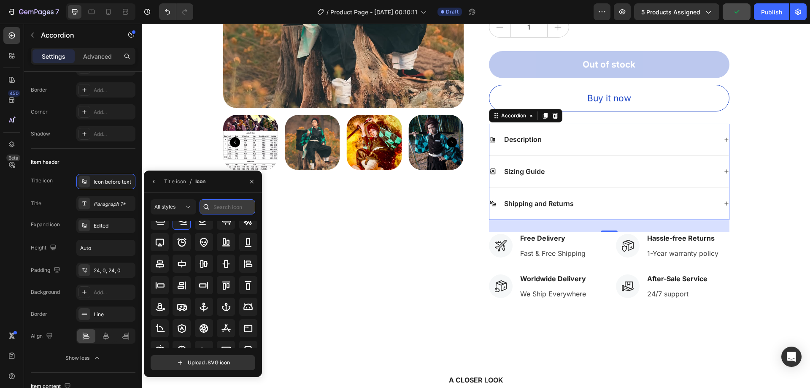
click at [221, 204] on input "text" at bounding box center [228, 206] width 56 height 15
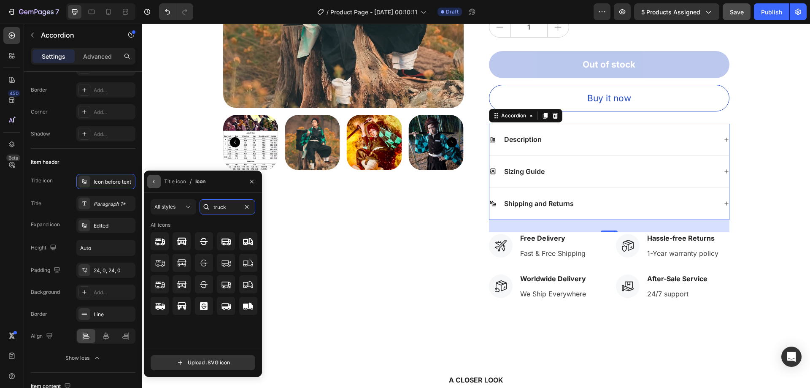
type input "truck"
click at [158, 181] on button "button" at bounding box center [154, 182] width 14 height 14
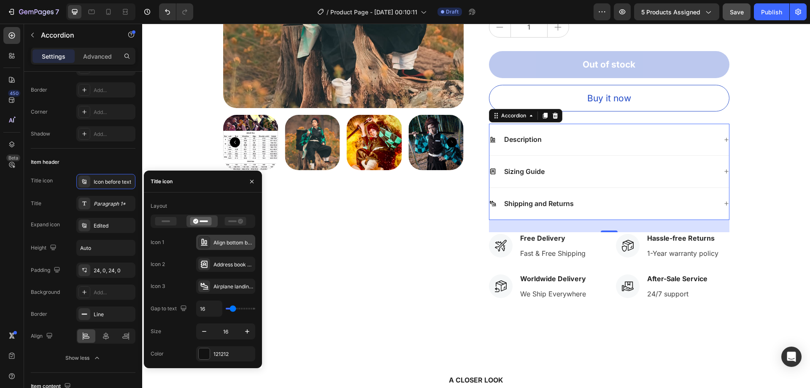
click at [210, 243] on div at bounding box center [204, 242] width 12 height 12
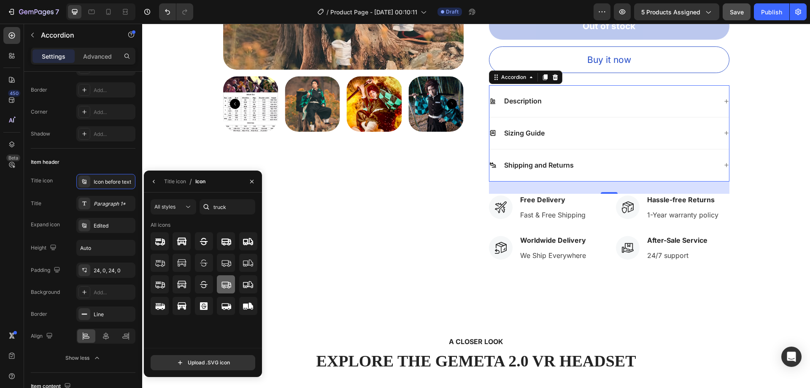
scroll to position [246, 0]
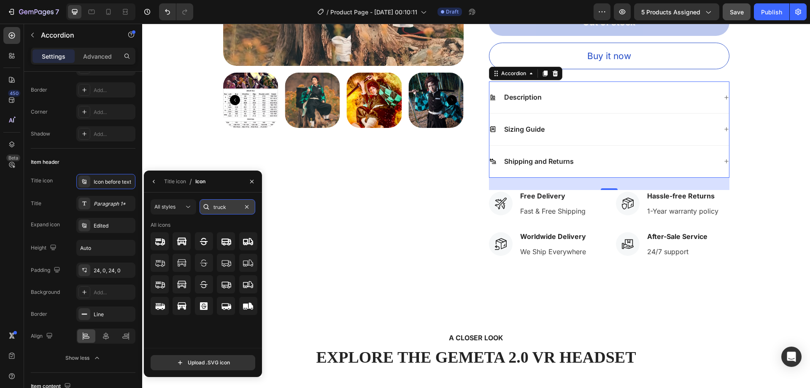
click at [234, 205] on input "truck" at bounding box center [228, 206] width 56 height 15
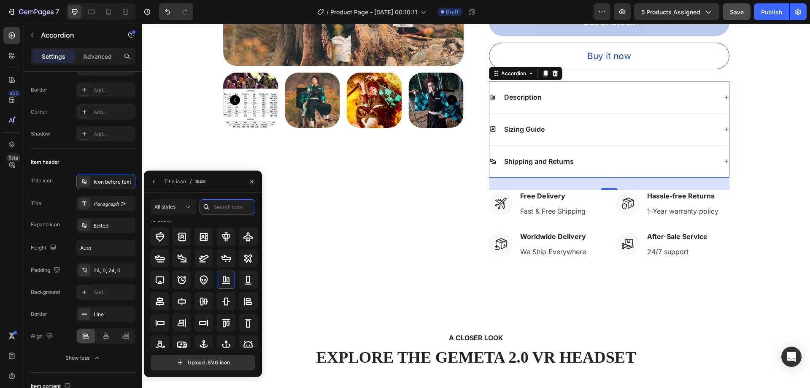
scroll to position [0, 0]
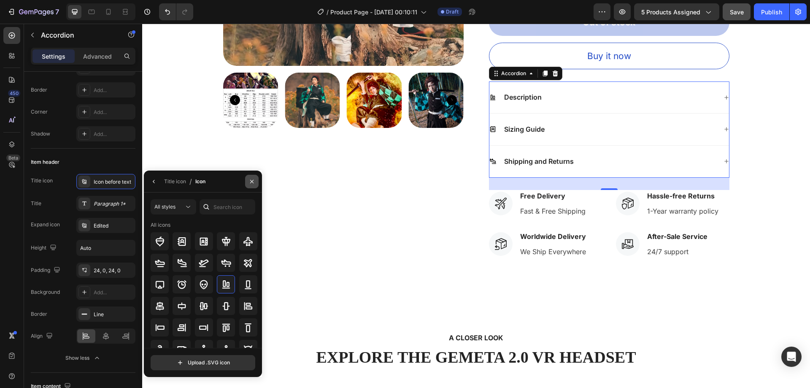
click at [247, 185] on button "button" at bounding box center [252, 182] width 14 height 14
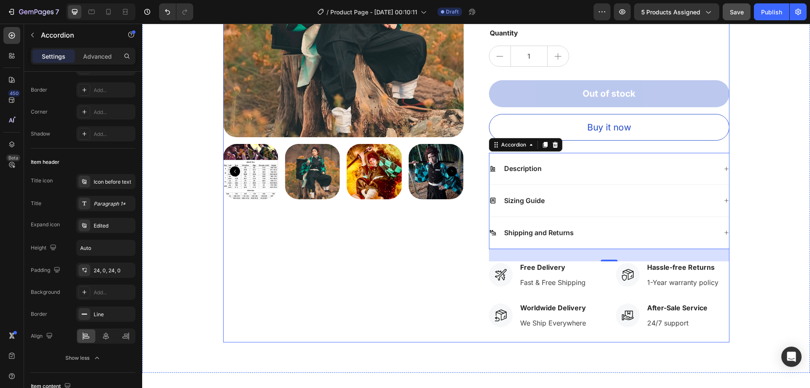
scroll to position [162, 0]
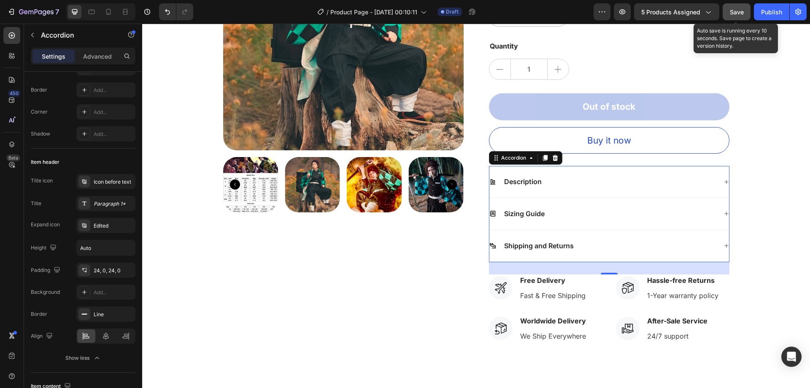
click at [737, 14] on span "Save" at bounding box center [737, 11] width 14 height 7
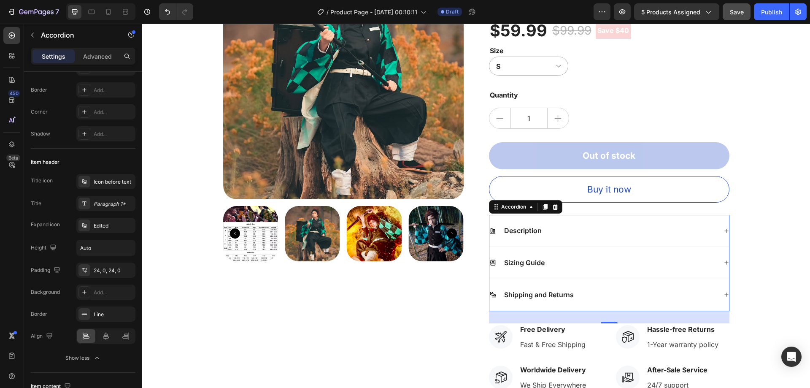
scroll to position [169, 0]
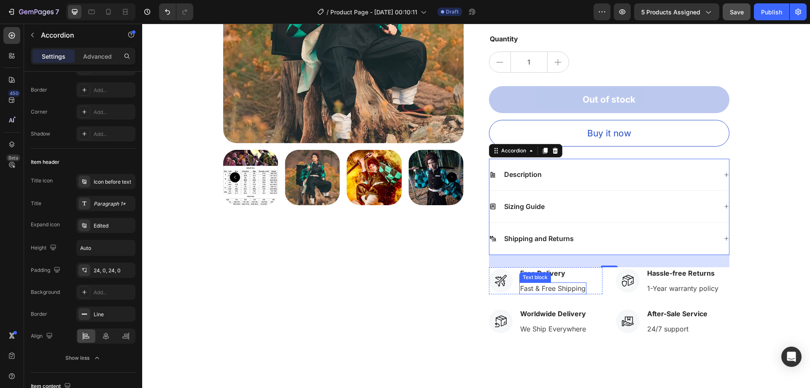
click at [531, 282] on div "Fast & Free Shipping Text block" at bounding box center [552, 288] width 67 height 12
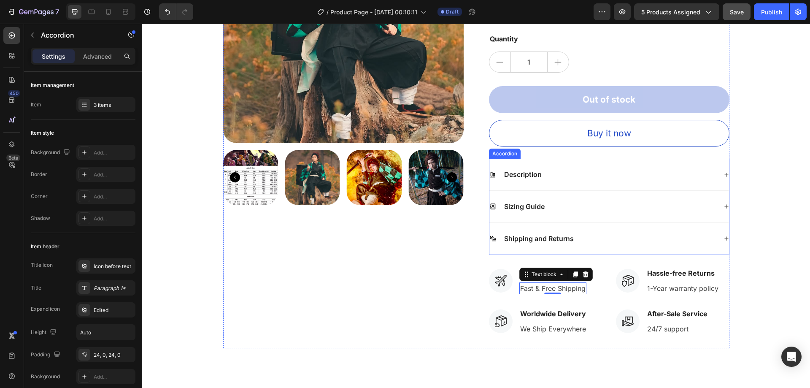
click at [584, 180] on div "Description" at bounding box center [603, 174] width 228 height 11
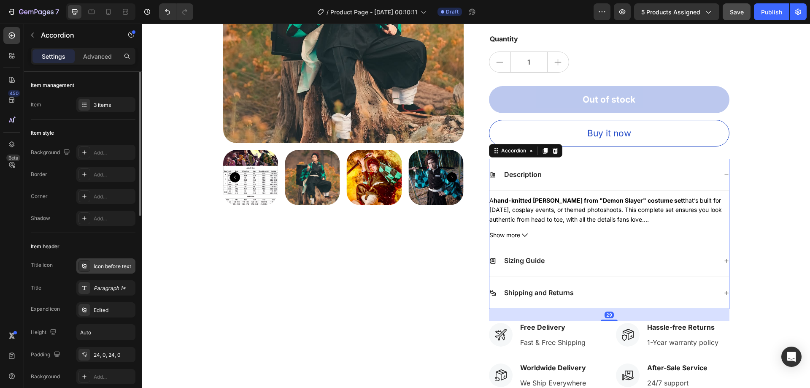
scroll to position [84, 0]
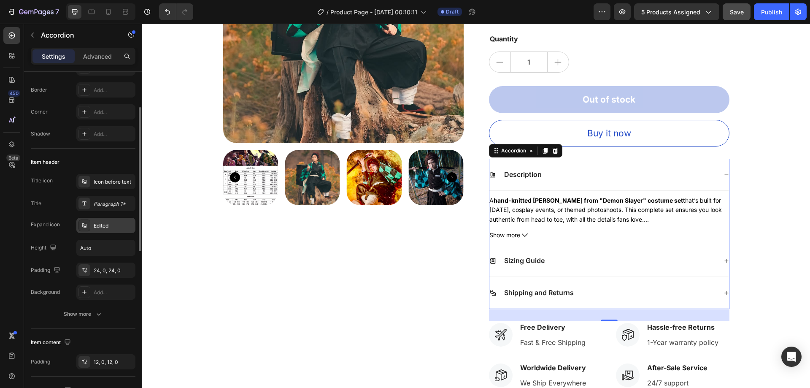
click at [113, 226] on div "Edited" at bounding box center [114, 226] width 40 height 8
click at [113, 182] on div "Icon before text" at bounding box center [114, 182] width 40 height 8
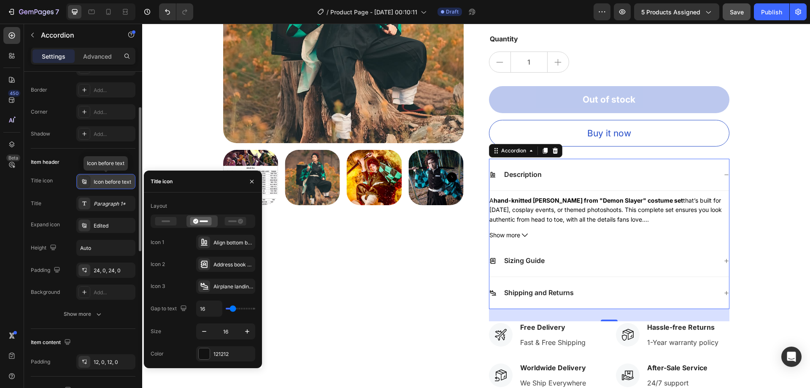
click at [113, 182] on div "Icon before text" at bounding box center [114, 182] width 40 height 8
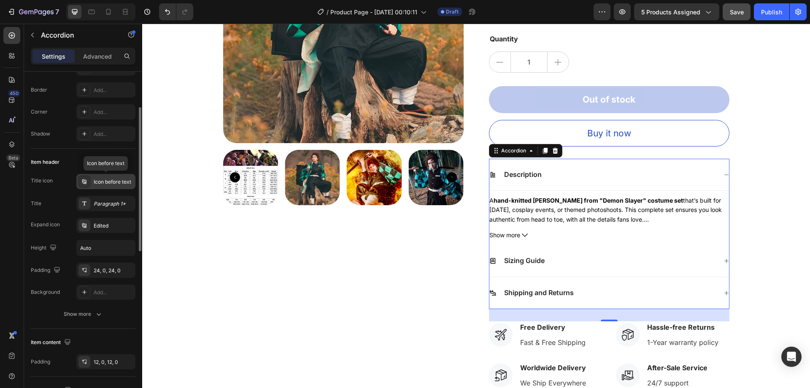
click at [113, 182] on div "Icon before text" at bounding box center [114, 182] width 40 height 8
click at [99, 311] on icon "button" at bounding box center [99, 314] width 8 height 8
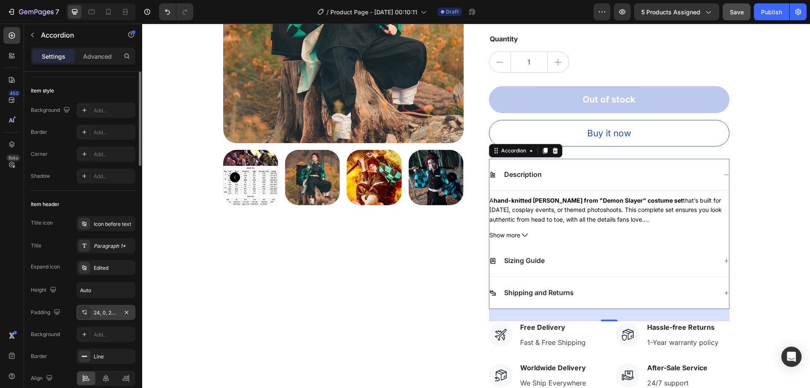
scroll to position [0, 0]
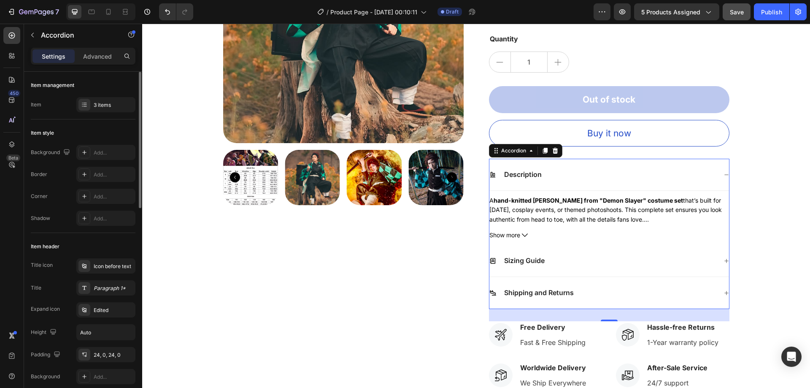
click at [117, 94] on div "Item management Item 3 items" at bounding box center [83, 96] width 105 height 48
click at [117, 105] on div "3 items" at bounding box center [114, 105] width 40 height 8
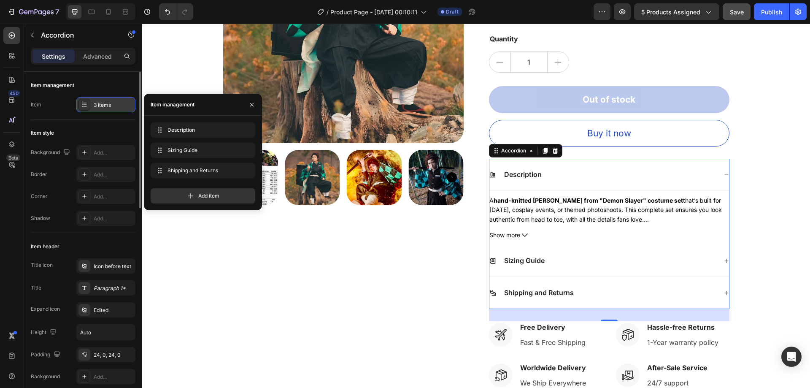
click at [117, 105] on div "3 items" at bounding box center [114, 105] width 40 height 8
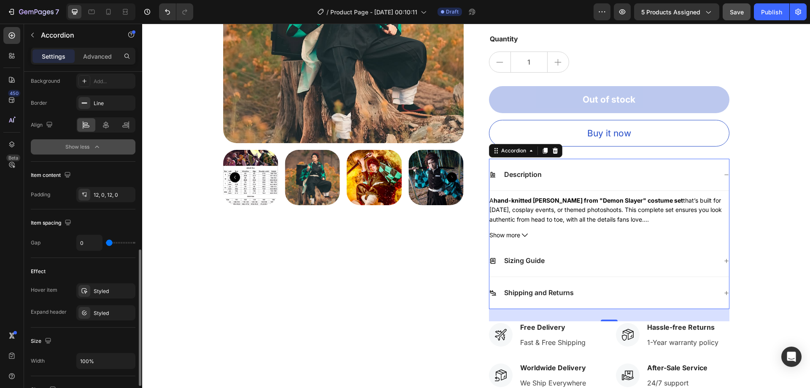
scroll to position [338, 0]
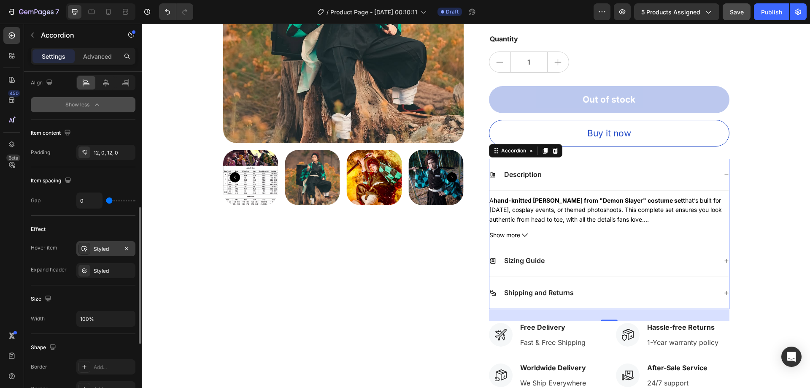
click at [109, 245] on div "Styled" at bounding box center [106, 249] width 24 height 8
click at [106, 264] on div "Styled" at bounding box center [105, 270] width 59 height 15
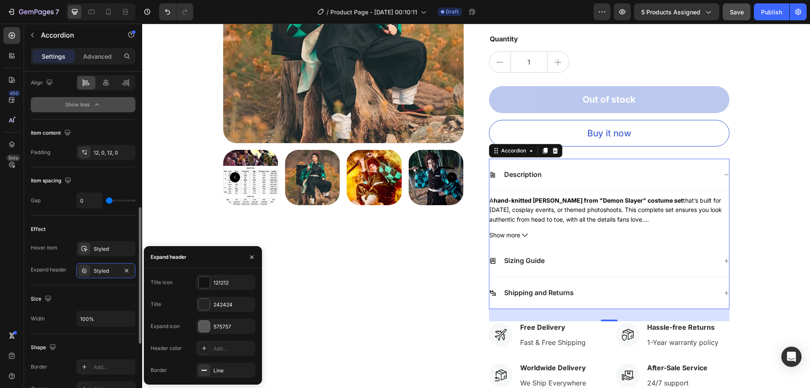
click at [100, 219] on div "Effect Hover item Styled Expand header Styled" at bounding box center [83, 251] width 105 height 70
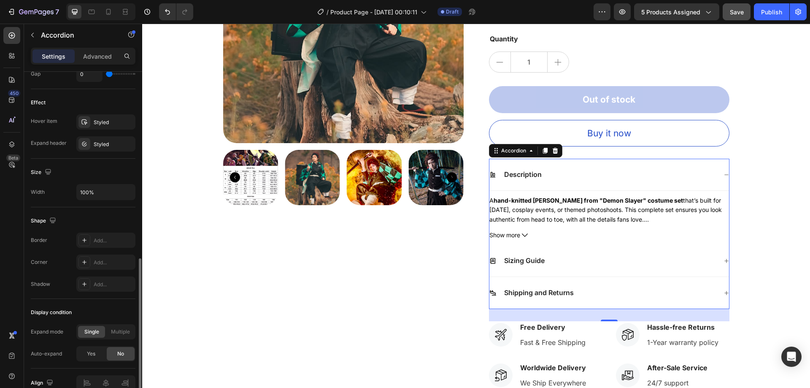
scroll to position [507, 0]
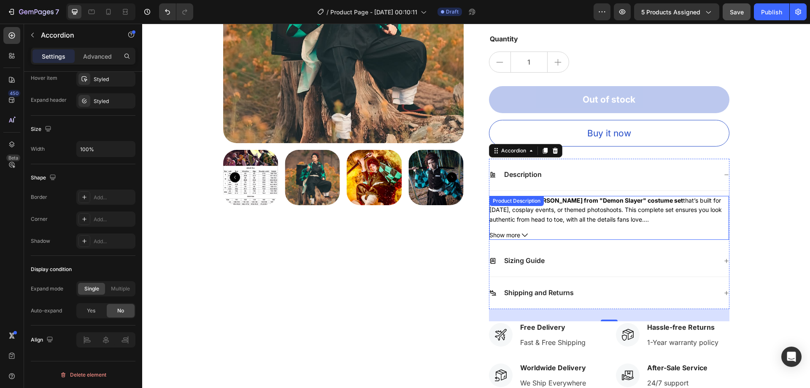
click at [540, 225] on div "A hand-knitted Tanjiro Kamado from "Demon Slayer" costume set that’s built for …" at bounding box center [609, 218] width 240 height 44
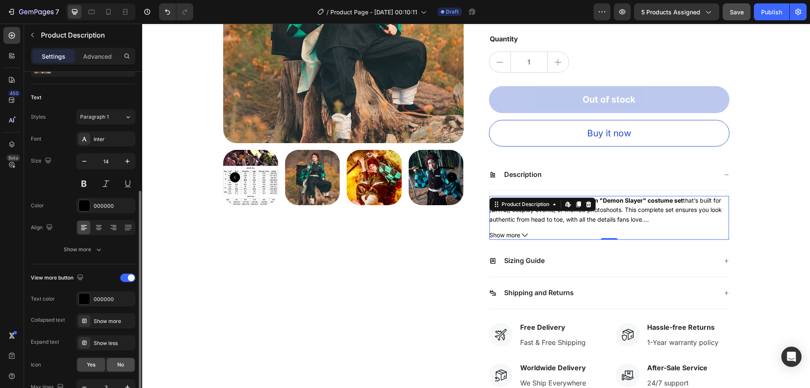
scroll to position [90, 0]
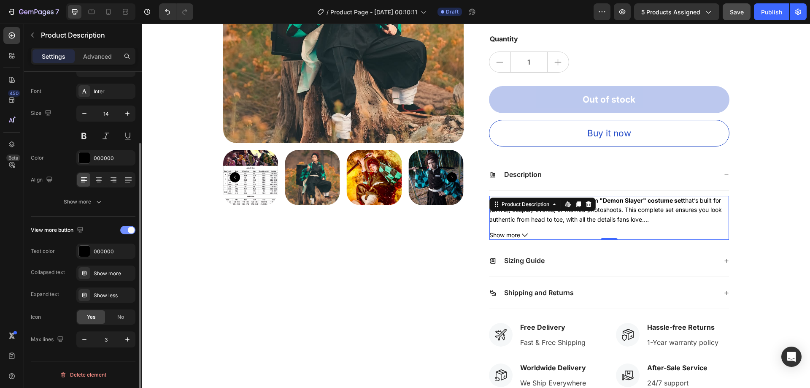
click at [130, 231] on span at bounding box center [131, 230] width 7 height 7
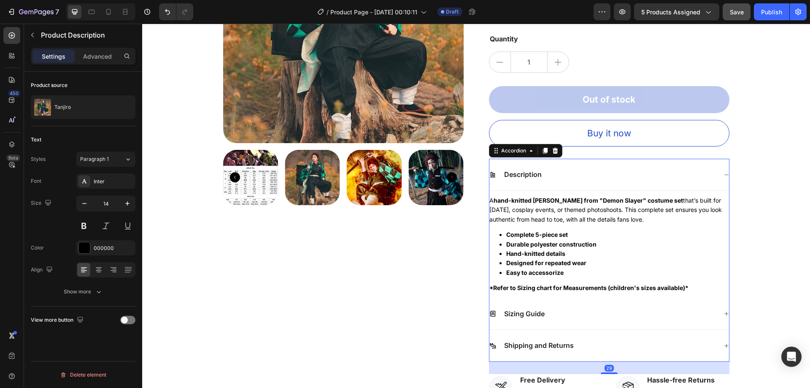
click at [591, 170] on div "Description" at bounding box center [603, 174] width 228 height 11
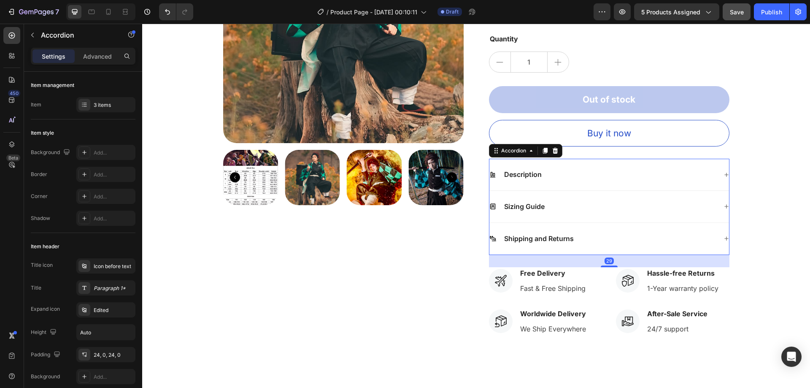
click at [568, 179] on div "Description" at bounding box center [603, 174] width 228 height 11
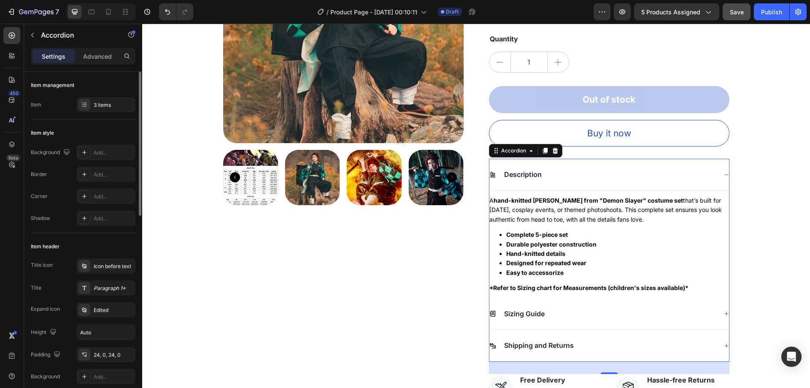
scroll to position [42, 0]
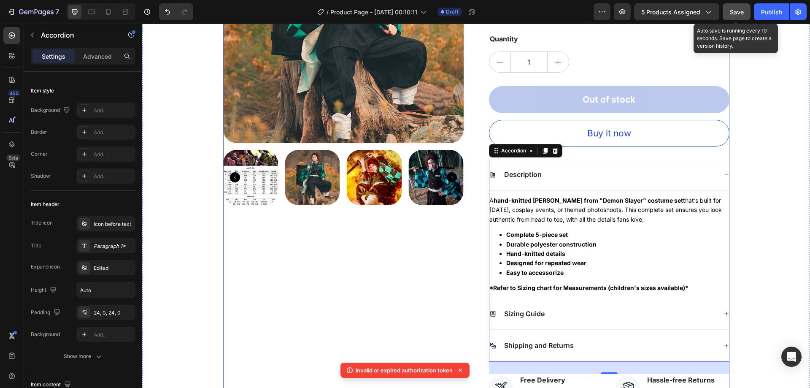
click at [731, 12] on button "Save" at bounding box center [737, 11] width 28 height 17
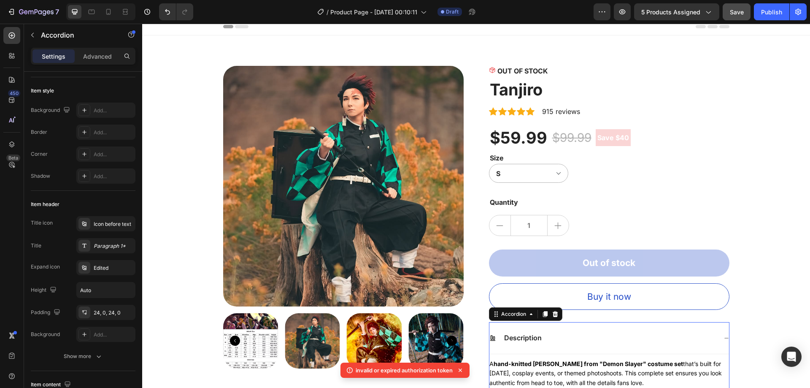
scroll to position [0, 0]
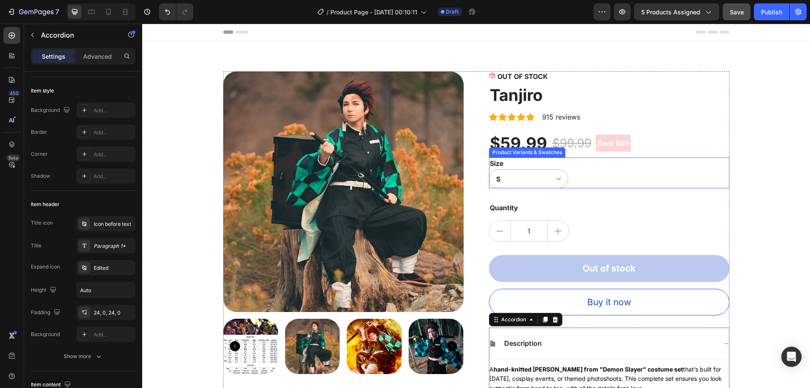
click at [574, 183] on div "S L M XL 110 2XL 120 130 150 140" at bounding box center [609, 178] width 241 height 19
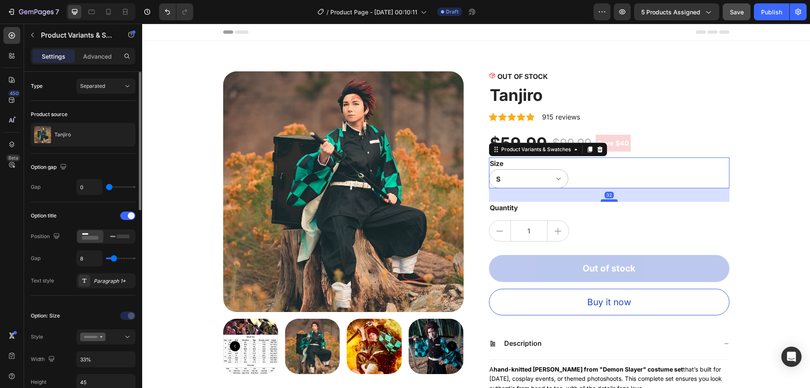
click at [606, 199] on div "32" at bounding box center [609, 195] width 241 height 14
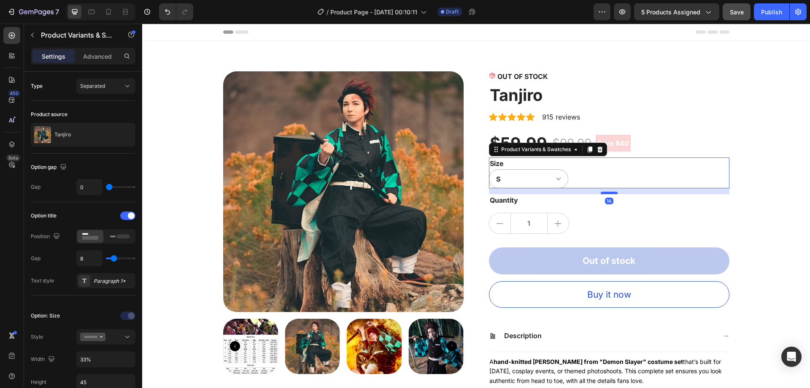
drag, startPoint x: 608, startPoint y: 200, endPoint x: 608, endPoint y: 193, distance: 7.6
click at [608, 193] on div at bounding box center [609, 193] width 17 height 3
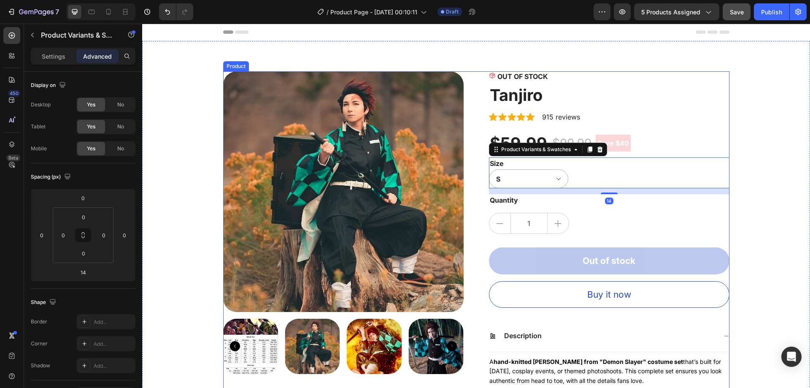
click at [523, 209] on div "OUT OF STOCK Stock Counter Tanjiro Product Title Icon Icon Icon Icon Icon Icon …" at bounding box center [609, 343] width 241 height 545
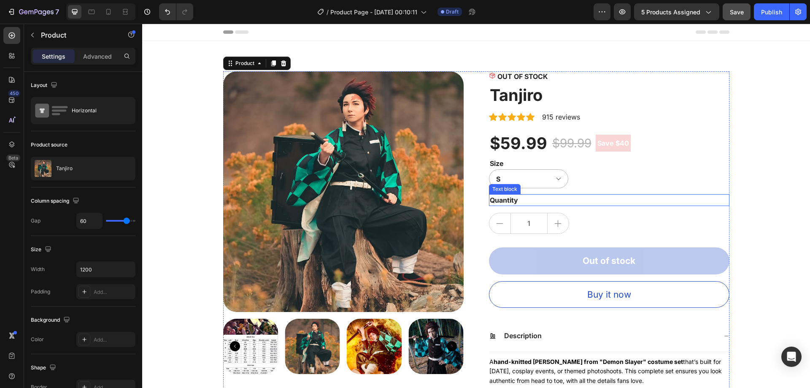
click at [522, 199] on div "Quantity" at bounding box center [609, 200] width 241 height 12
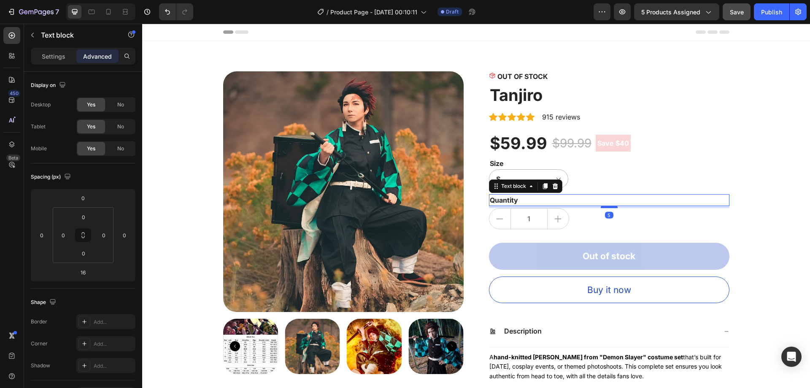
drag, startPoint x: 611, startPoint y: 211, endPoint x: 612, endPoint y: 206, distance: 4.7
click at [612, 206] on div at bounding box center [609, 206] width 17 height 3
type input "5"
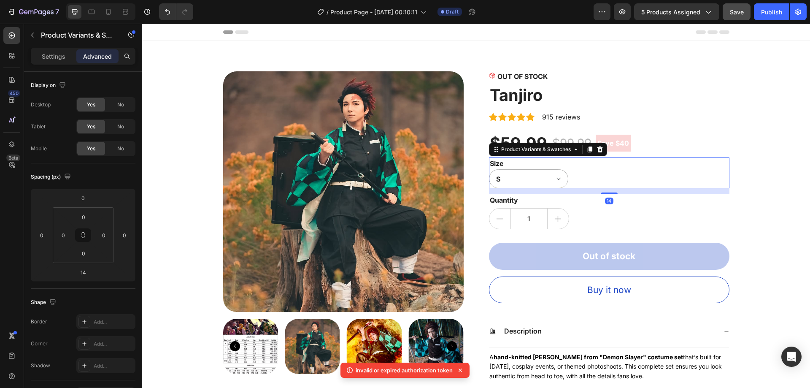
click at [499, 164] on legend "Size" at bounding box center [497, 163] width 16 height 12
click at [583, 163] on div "Size S L M XL 110 2XL 120 130 150 140" at bounding box center [609, 172] width 241 height 31
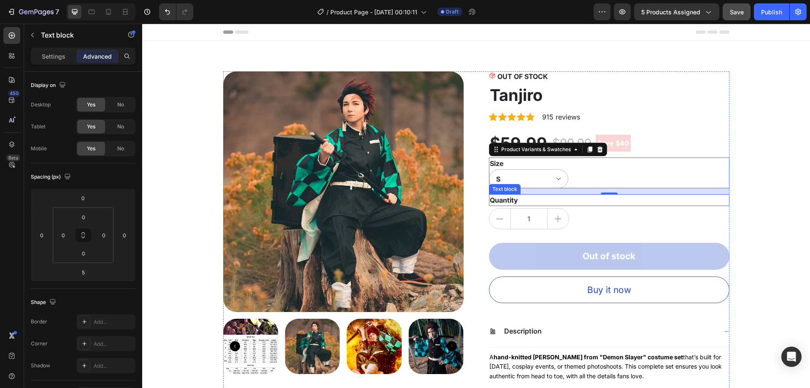
click at [580, 200] on div "Quantity" at bounding box center [609, 200] width 241 height 12
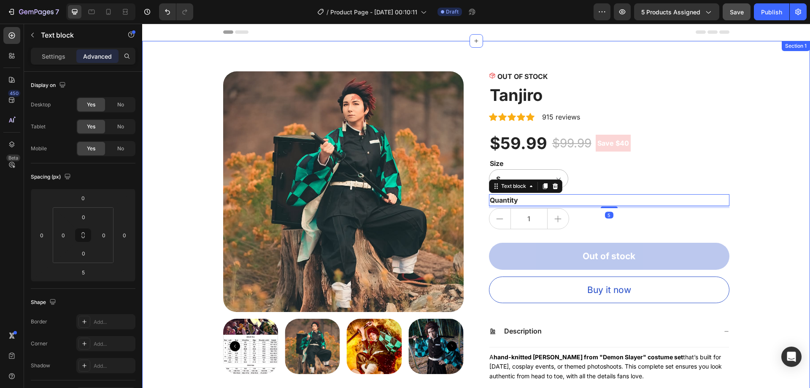
click at [801, 203] on div "Product Images OUT OF STOCK Stock Counter Tanjiro Product Title Icon Icon Icon …" at bounding box center [476, 341] width 668 height 601
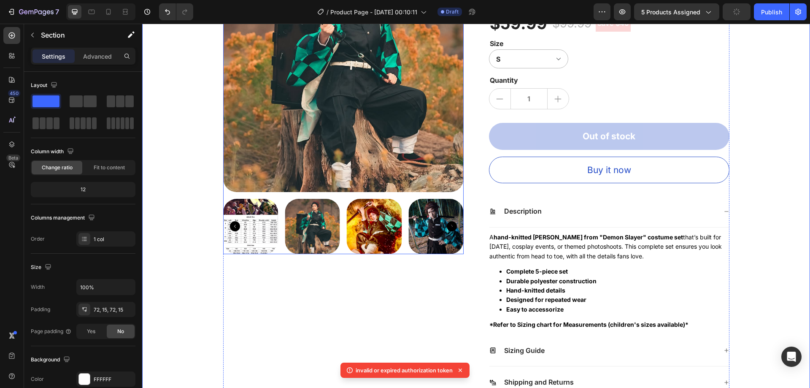
scroll to position [169, 0]
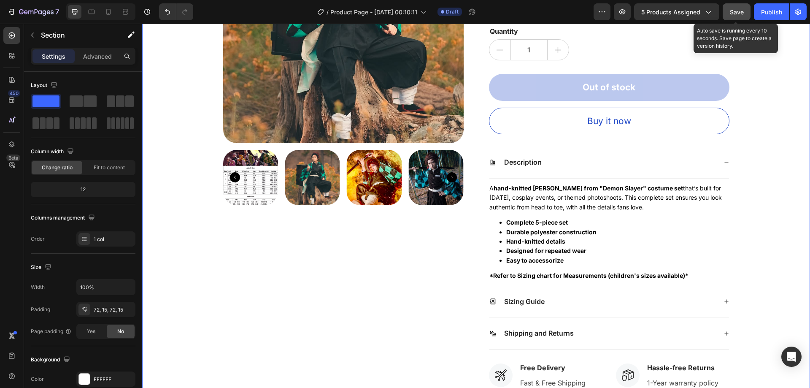
click at [739, 12] on span "Save" at bounding box center [737, 11] width 14 height 7
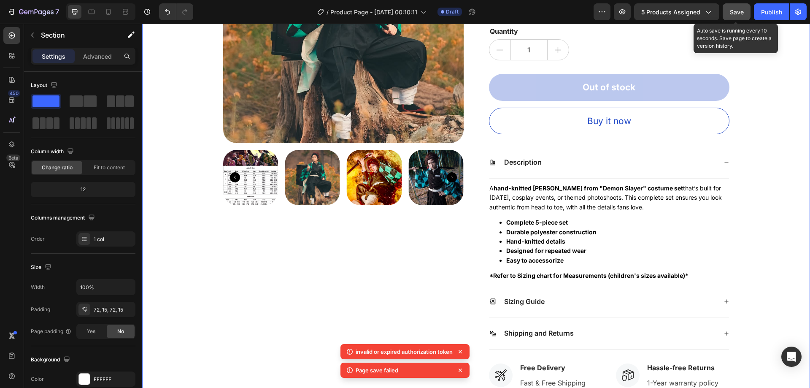
click at [743, 13] on span "Save" at bounding box center [737, 11] width 14 height 7
click at [743, 13] on button "button" at bounding box center [737, 11] width 28 height 17
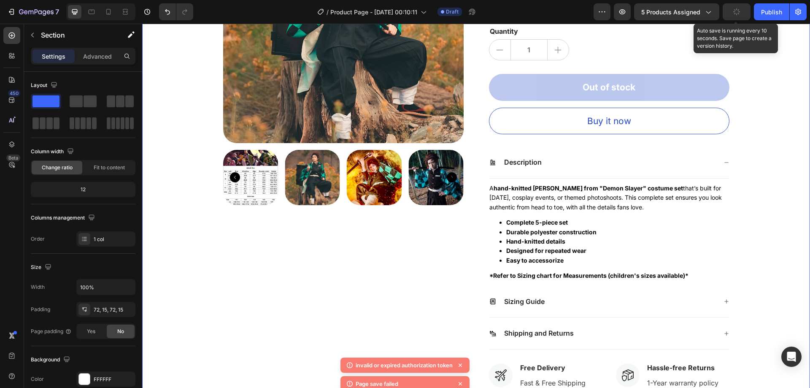
click at [743, 13] on button "button" at bounding box center [737, 11] width 28 height 17
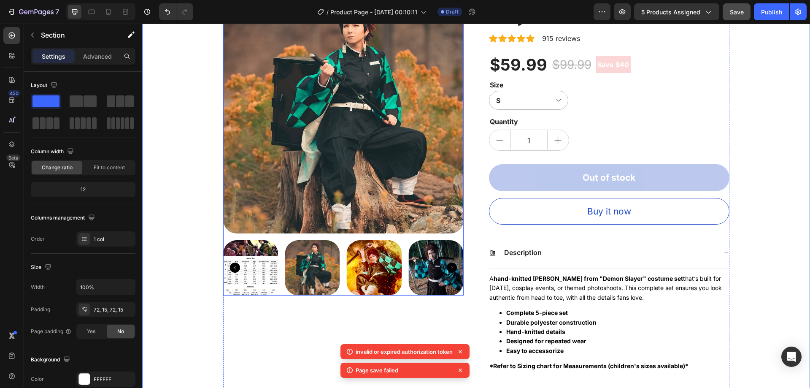
scroll to position [0, 0]
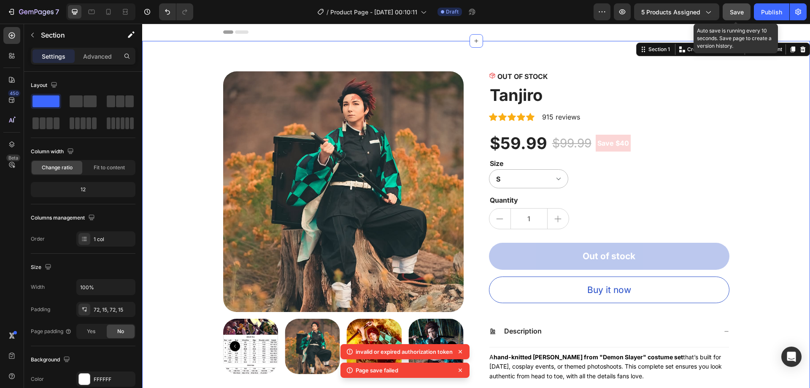
click at [734, 13] on span "Save" at bounding box center [737, 11] width 14 height 7
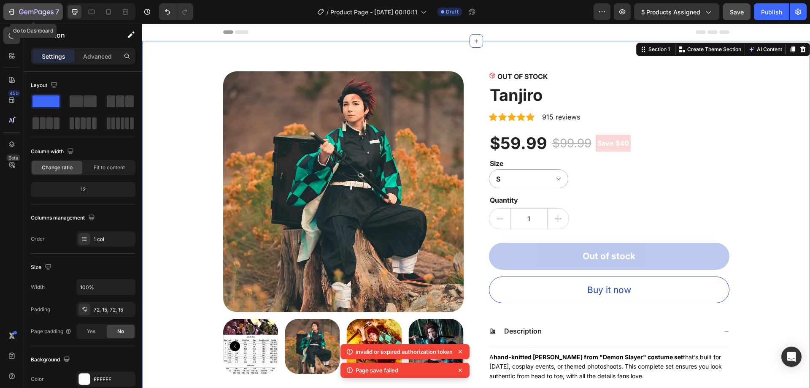
click at [42, 9] on icon "button" at bounding box center [36, 12] width 35 height 7
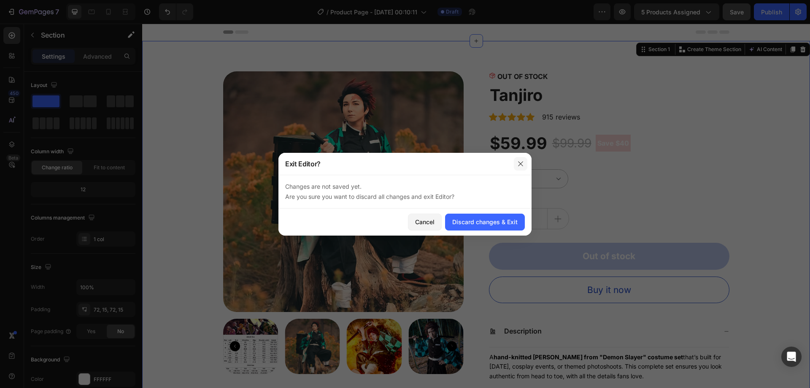
click at [523, 165] on icon "button" at bounding box center [520, 163] width 7 height 7
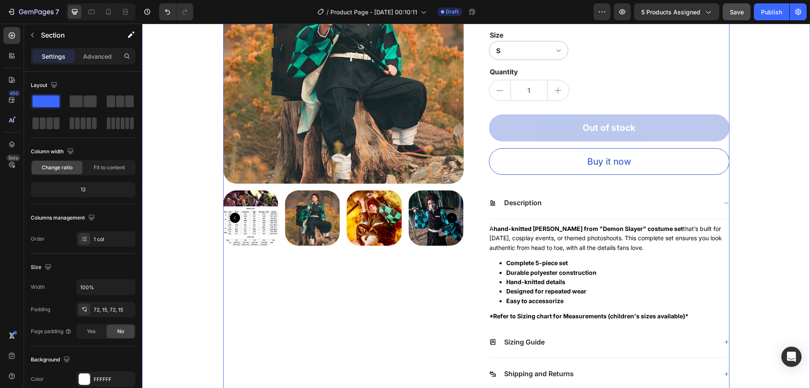
scroll to position [127, 0]
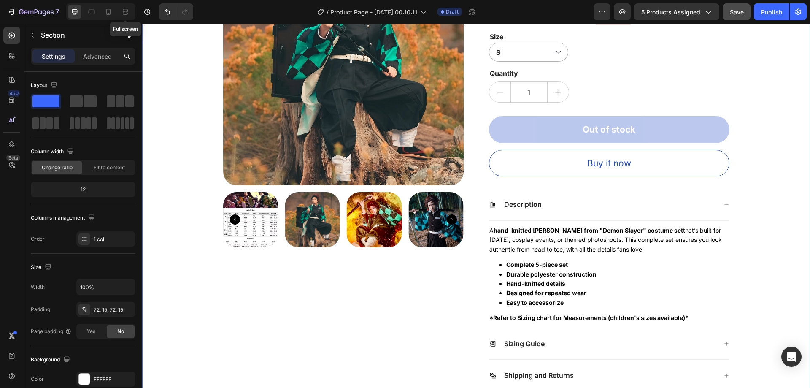
click at [117, 11] on div "Fullscreen" at bounding box center [100, 11] width 69 height 17
click at [114, 11] on div at bounding box center [109, 12] width 14 height 14
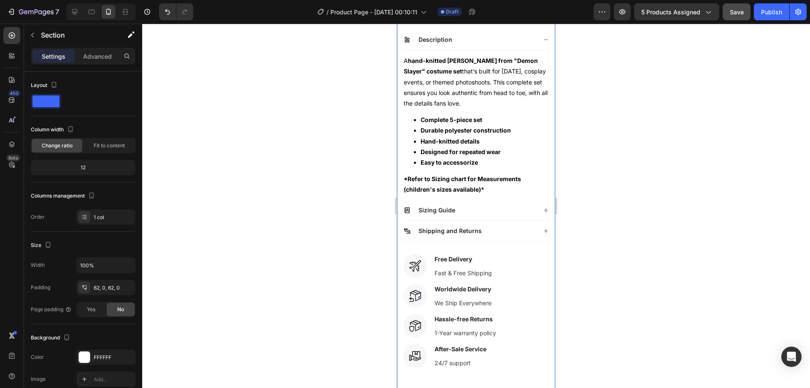
scroll to position [423, 0]
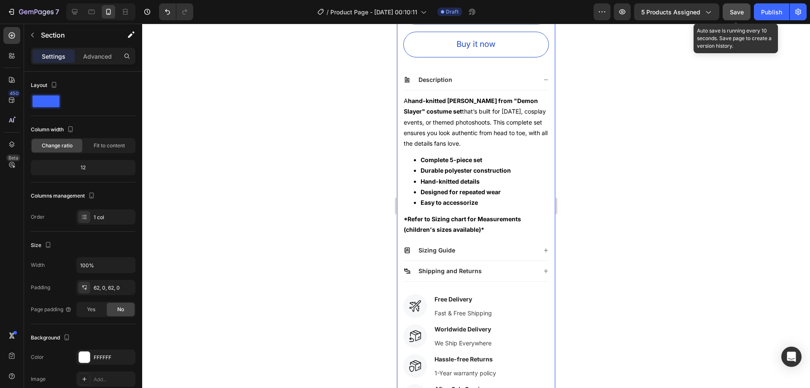
click at [733, 14] on span "Save" at bounding box center [737, 11] width 14 height 7
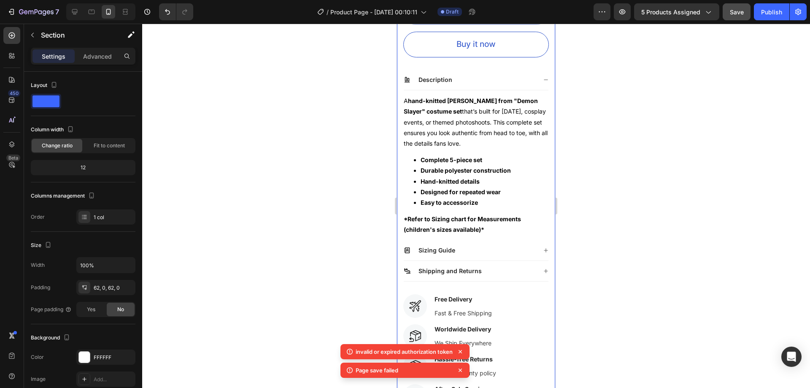
click at [462, 349] on icon at bounding box center [460, 351] width 8 height 8
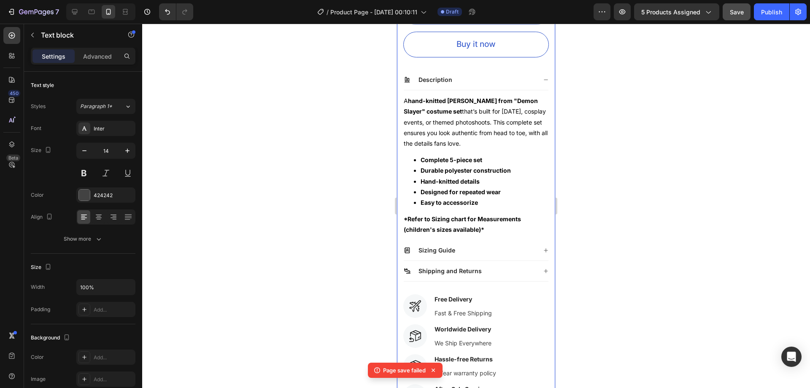
click at [464, 368] on p "1-Year warranty policy" at bounding box center [466, 372] width 62 height 9
click at [227, 140] on div at bounding box center [476, 206] width 668 height 364
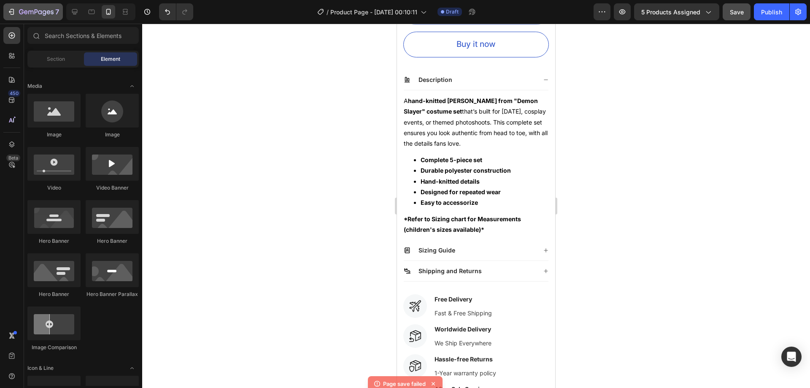
click at [33, 9] on icon "button" at bounding box center [36, 12] width 35 height 7
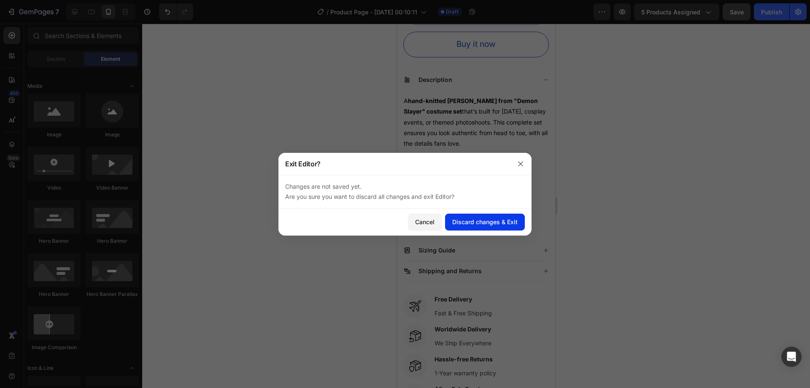
click at [465, 217] on button "Discard changes & Exit" at bounding box center [485, 221] width 80 height 17
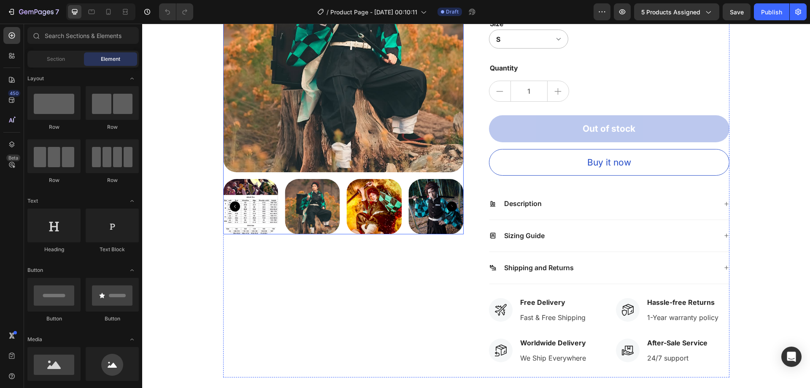
scroll to position [211, 0]
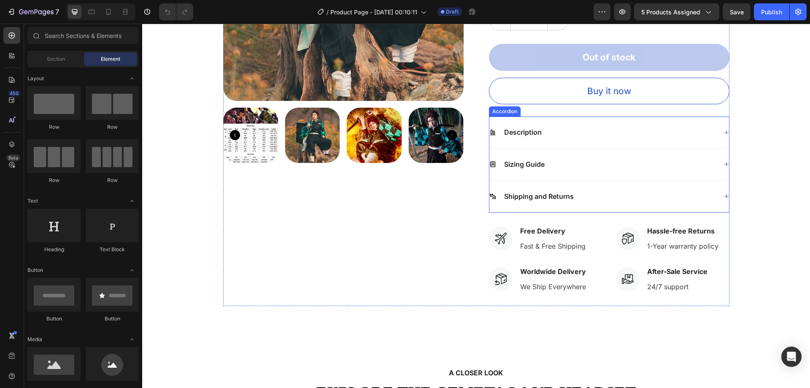
click at [534, 133] on p "Description" at bounding box center [523, 132] width 38 height 9
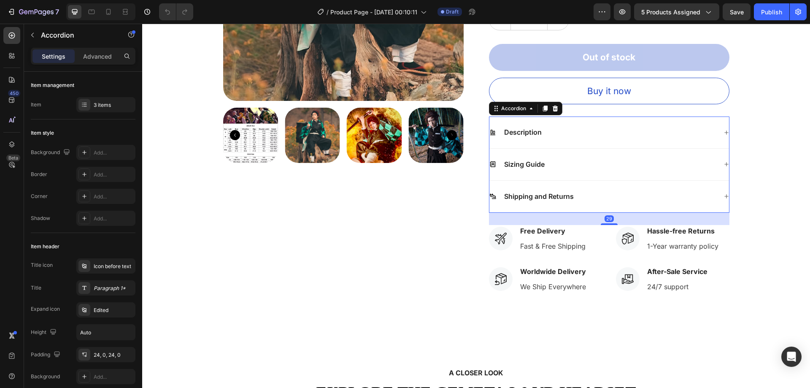
click at [575, 140] on div "Description" at bounding box center [609, 132] width 240 height 32
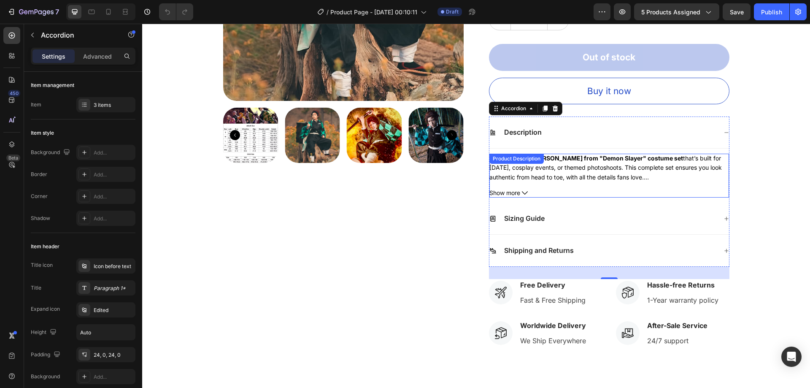
click at [557, 166] on div "A hand-knitted Tanjiro Kamado from "Demon Slayer" costume set that’s built for …" at bounding box center [609, 176] width 240 height 44
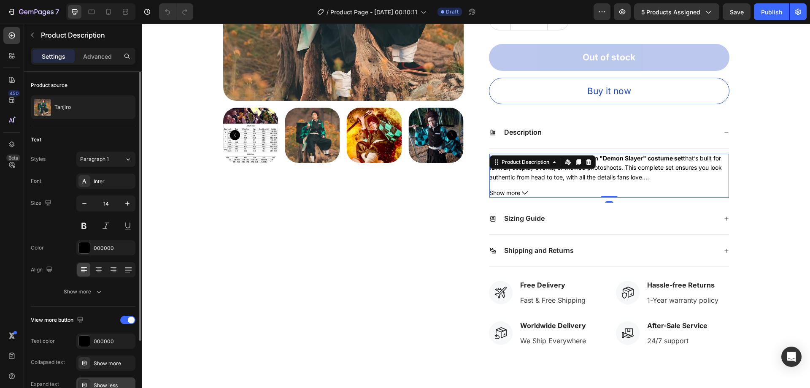
scroll to position [90, 0]
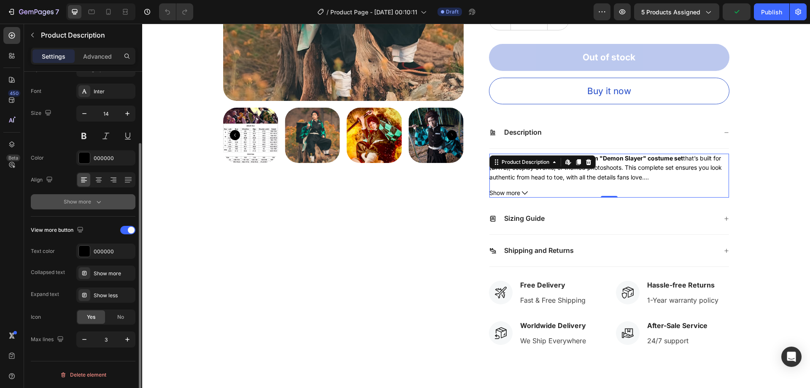
click at [91, 203] on div "Show more" at bounding box center [83, 201] width 39 height 8
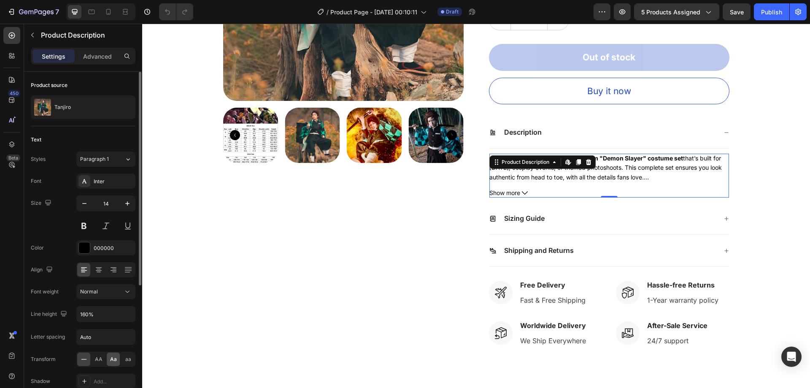
scroll to position [84, 0]
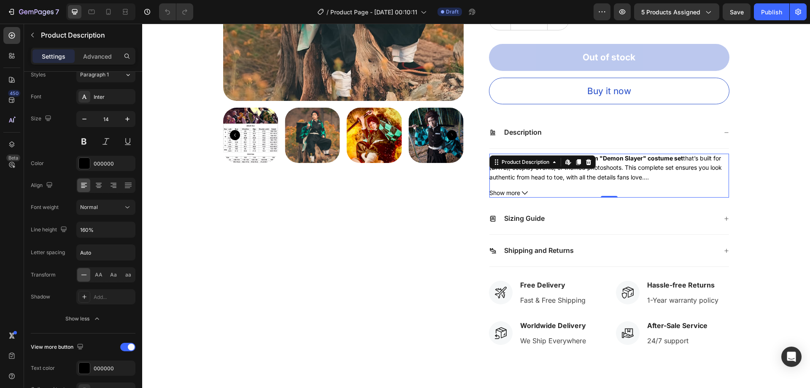
click at [660, 169] on p "A hand-knitted Tanjiro Kamado from "Demon Slayer" costume set that’s built for …" at bounding box center [605, 167] width 232 height 26
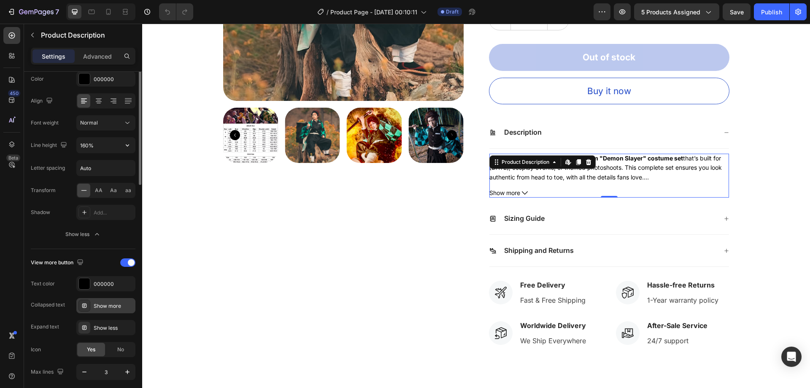
scroll to position [201, 0]
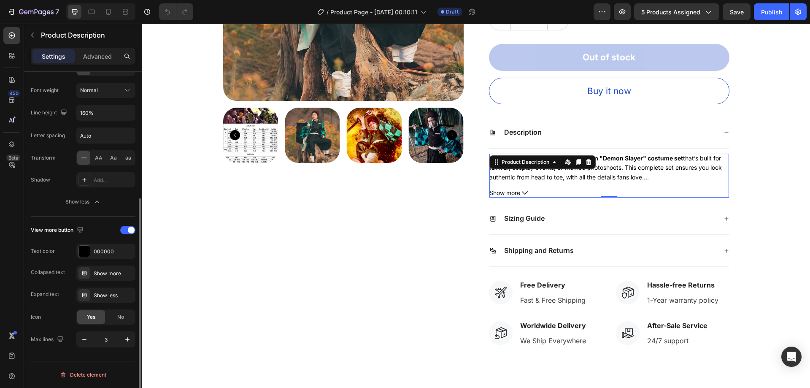
click at [119, 234] on div "View more button" at bounding box center [83, 230] width 105 height 14
click at [121, 232] on div at bounding box center [127, 230] width 15 height 7
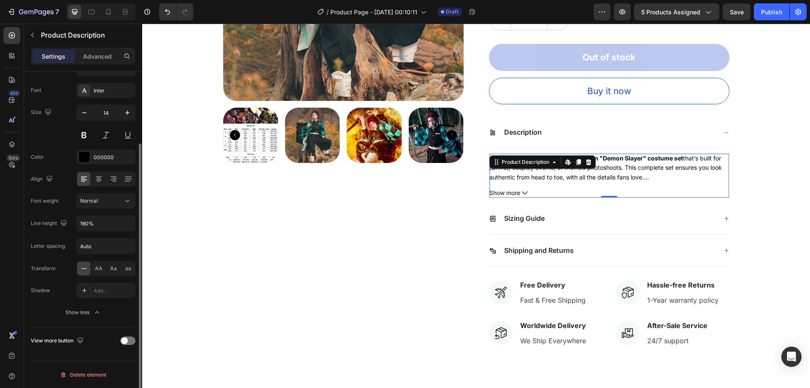
scroll to position [91, 0]
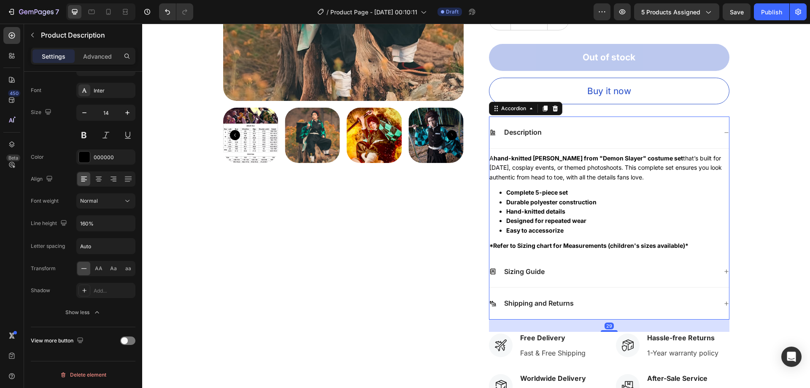
click at [582, 138] on div "Description" at bounding box center [609, 132] width 240 height 32
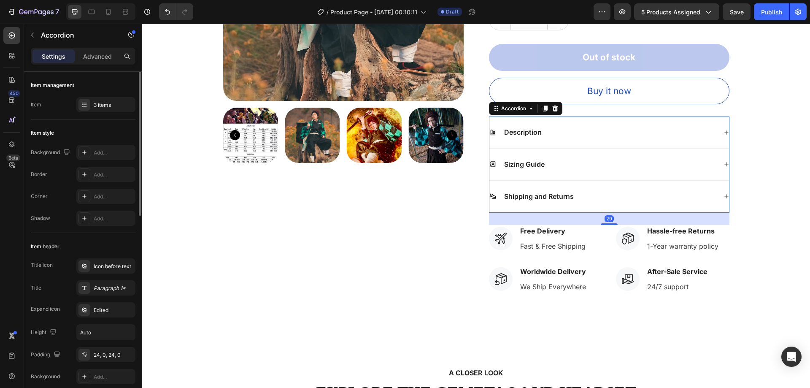
click at [582, 138] on div "Description" at bounding box center [609, 132] width 240 height 32
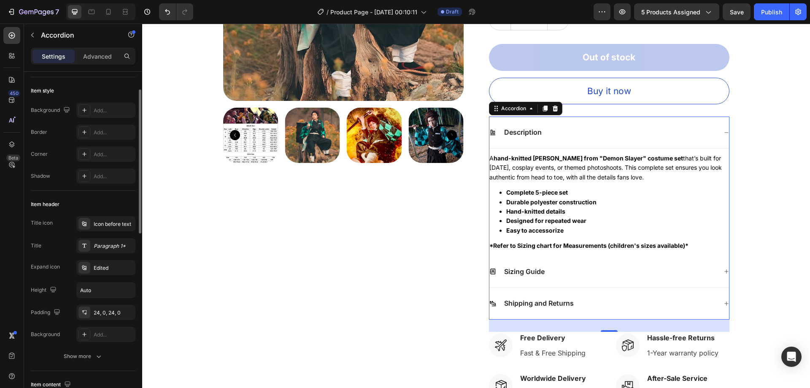
scroll to position [127, 0]
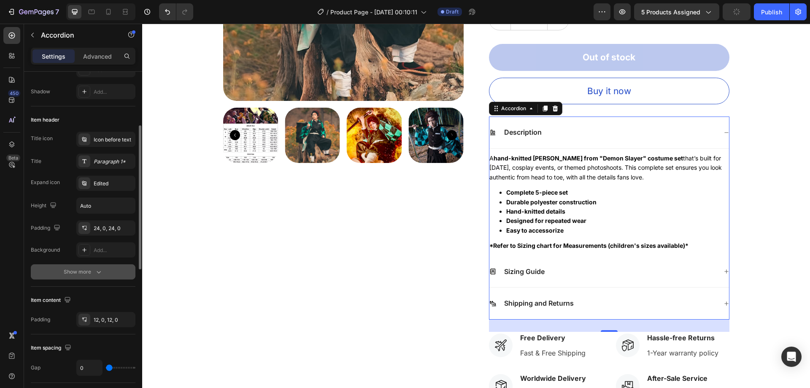
click at [89, 270] on div "Show more" at bounding box center [83, 272] width 39 height 8
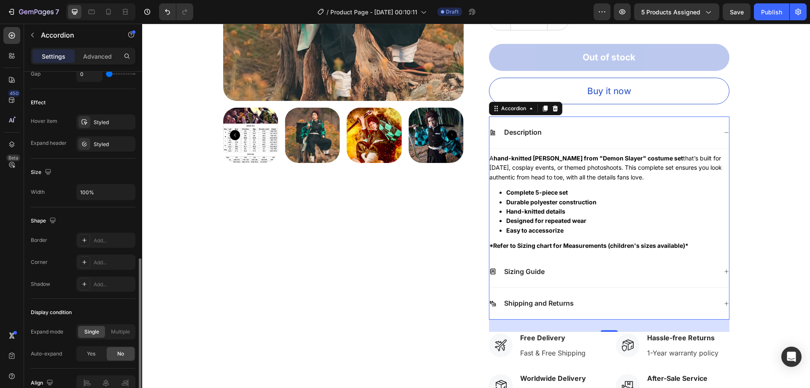
scroll to position [506, 0]
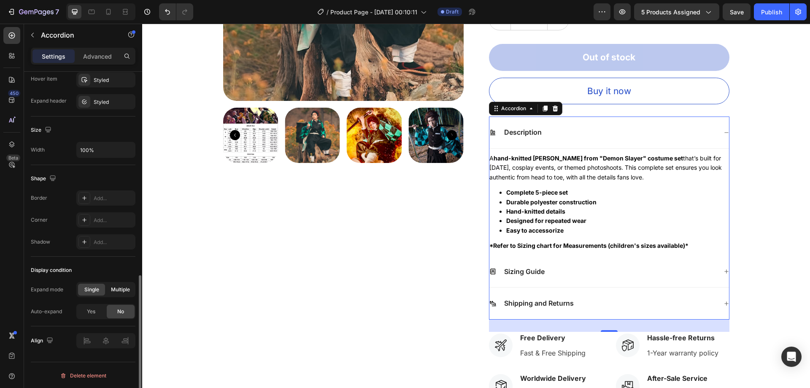
click at [122, 289] on span "Multiple" at bounding box center [120, 290] width 19 height 8
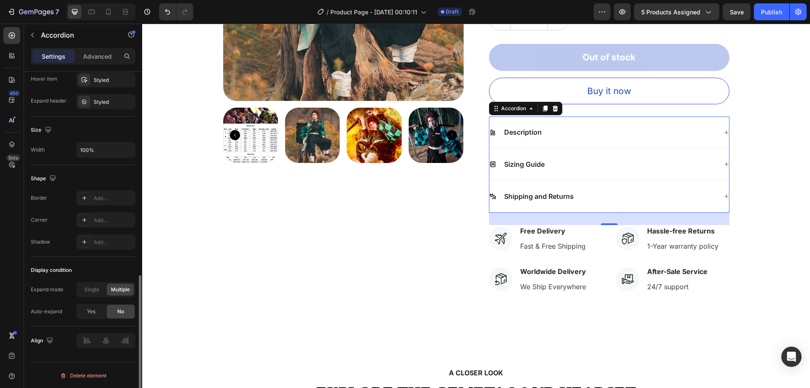
click at [122, 289] on span "Multiple" at bounding box center [120, 290] width 19 height 8
click at [90, 291] on span "Single" at bounding box center [91, 290] width 15 height 8
click at [583, 135] on div "Description" at bounding box center [603, 132] width 228 height 11
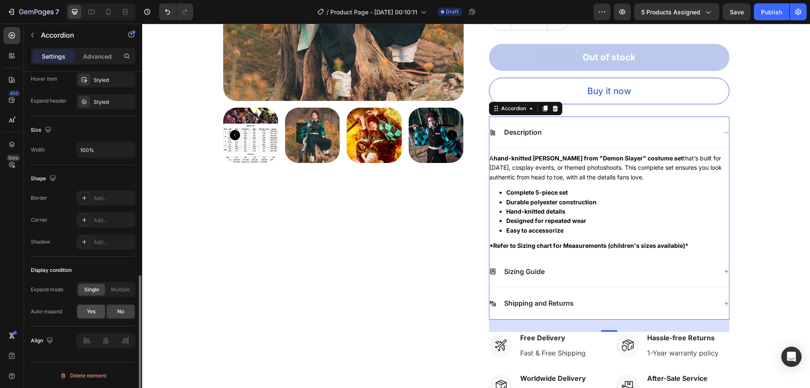
click at [91, 305] on div "Yes" at bounding box center [91, 312] width 28 height 14
click at [108, 333] on input "1" at bounding box center [105, 333] width 59 height 15
click at [104, 356] on span "Accordion 1" at bounding box center [94, 355] width 28 height 8
click at [542, 127] on div "Description" at bounding box center [603, 132] width 228 height 11
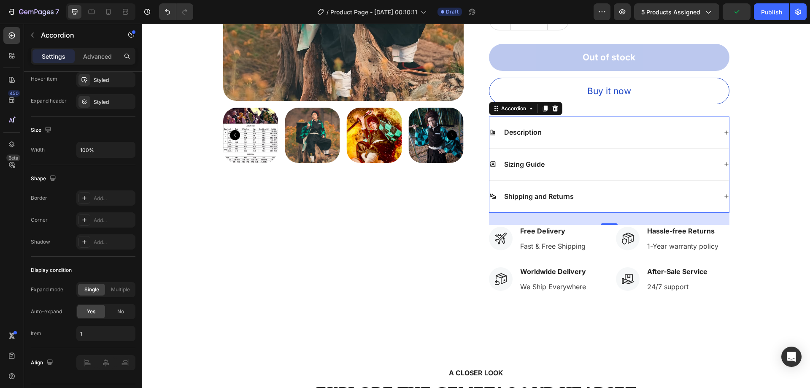
click at [542, 127] on div "Description" at bounding box center [603, 132] width 228 height 11
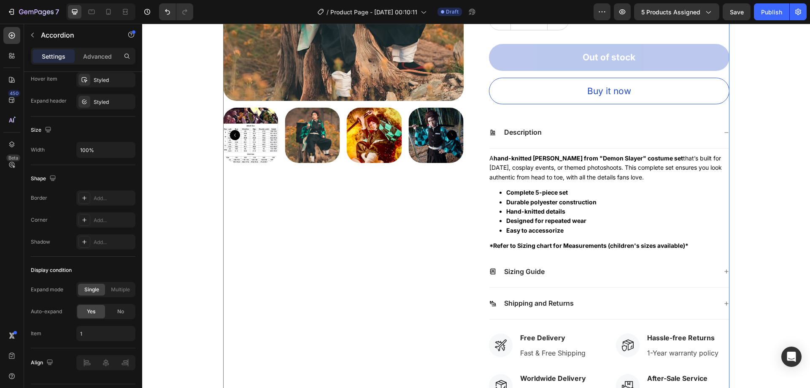
click at [451, 229] on div "Product Images" at bounding box center [343, 136] width 241 height 552
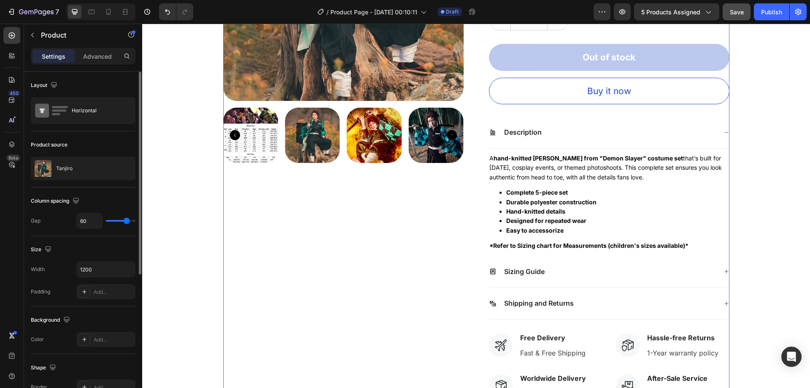
click at [734, 14] on span "Save" at bounding box center [737, 11] width 14 height 7
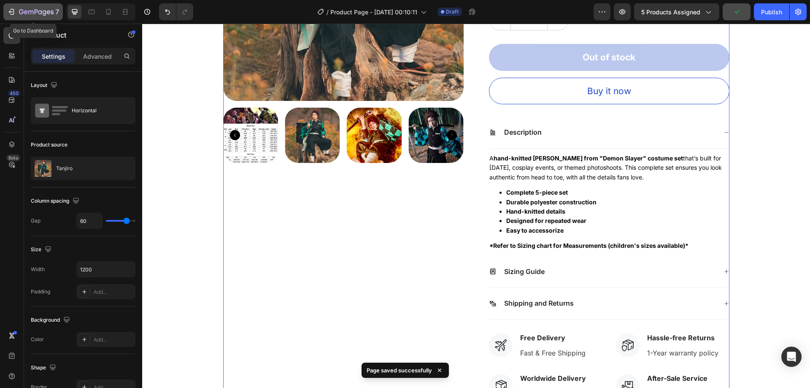
click at [33, 7] on div "7" at bounding box center [39, 12] width 40 height 10
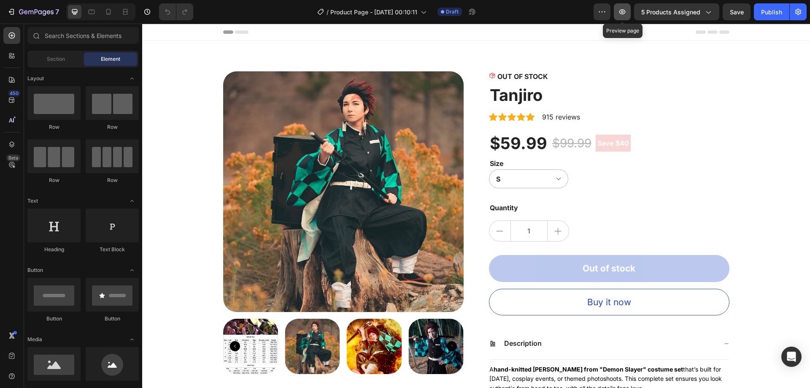
click at [616, 6] on button "button" at bounding box center [622, 11] width 17 height 17
click at [629, 11] on button "button" at bounding box center [622, 11] width 17 height 17
click at [767, 12] on div "Publish" at bounding box center [771, 12] width 21 height 9
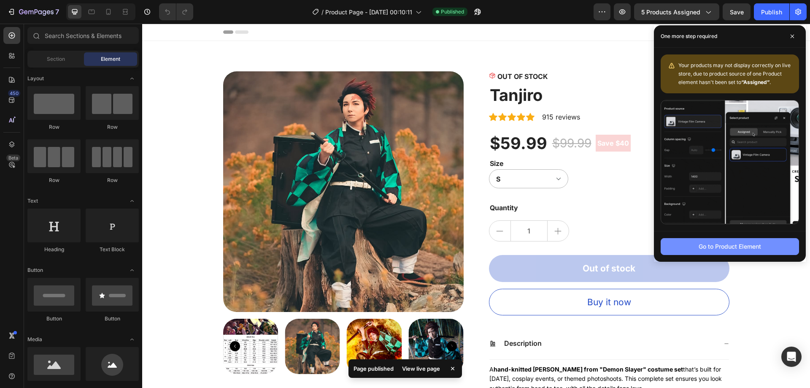
click at [744, 249] on div "Go to Product Element" at bounding box center [730, 246] width 62 height 9
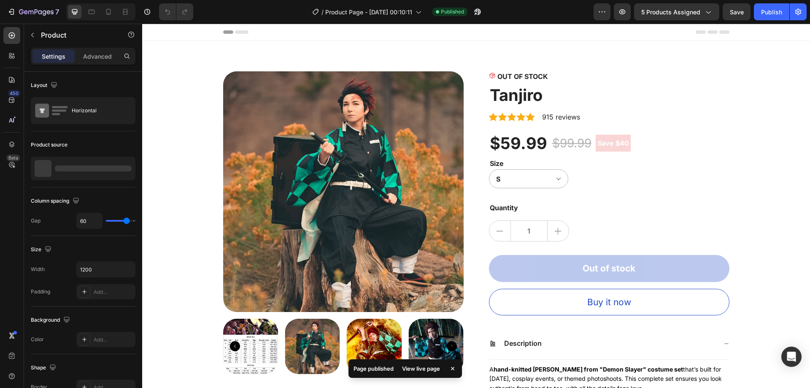
scroll to position [18, 0]
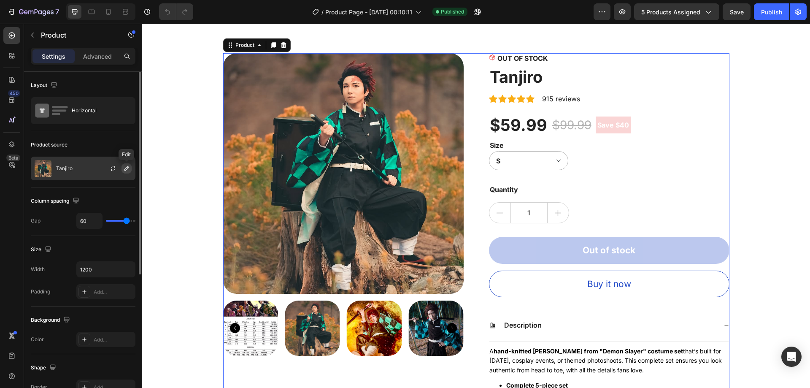
click at [124, 172] on button "button" at bounding box center [127, 168] width 10 height 10
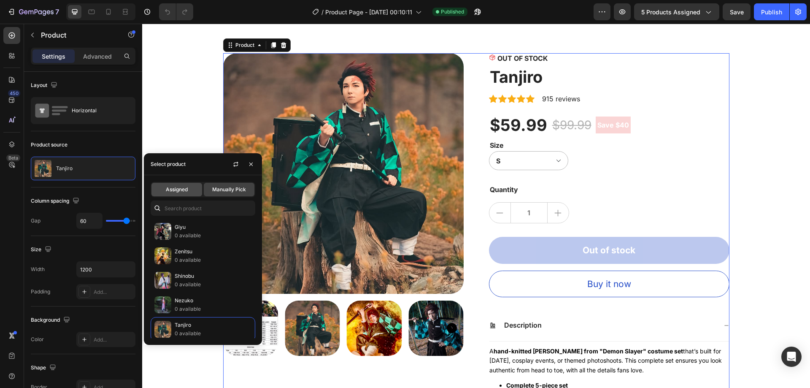
click at [176, 185] on div "Assigned" at bounding box center [176, 190] width 51 height 14
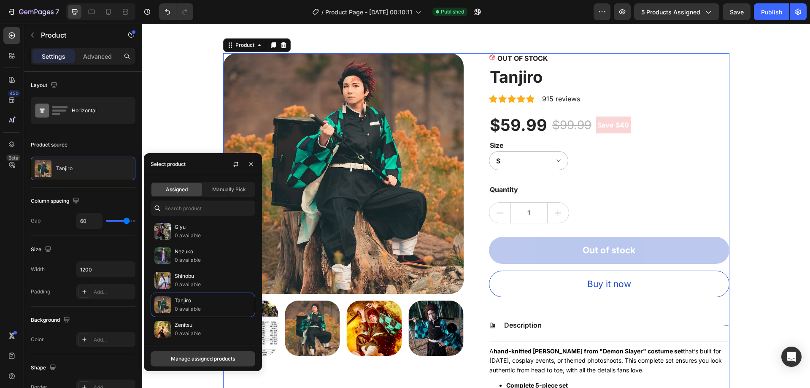
click at [210, 362] on div "Manage assigned products" at bounding box center [203, 359] width 64 height 8
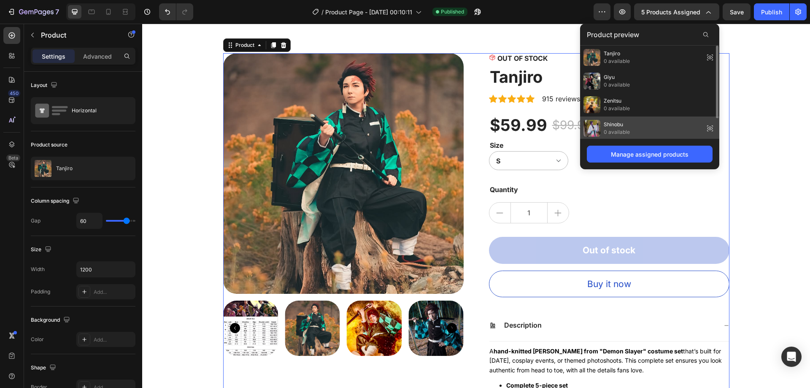
scroll to position [25, 0]
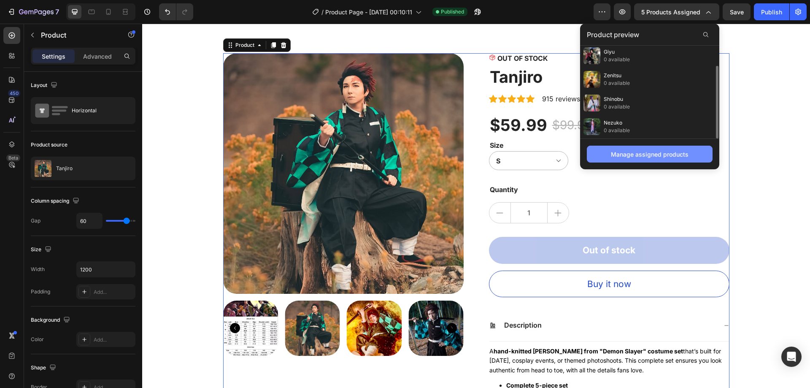
click at [646, 158] on div "Manage assigned products" at bounding box center [650, 154] width 78 height 9
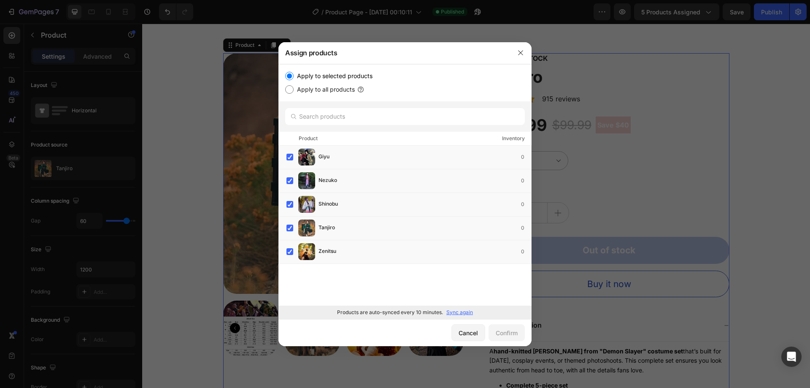
click at [343, 90] on label "Apply to all products" at bounding box center [324, 89] width 61 height 10
click at [294, 90] on input "Apply to all products" at bounding box center [289, 89] width 8 height 8
radio input "true"
click at [520, 330] on button "Confirm" at bounding box center [507, 332] width 36 height 17
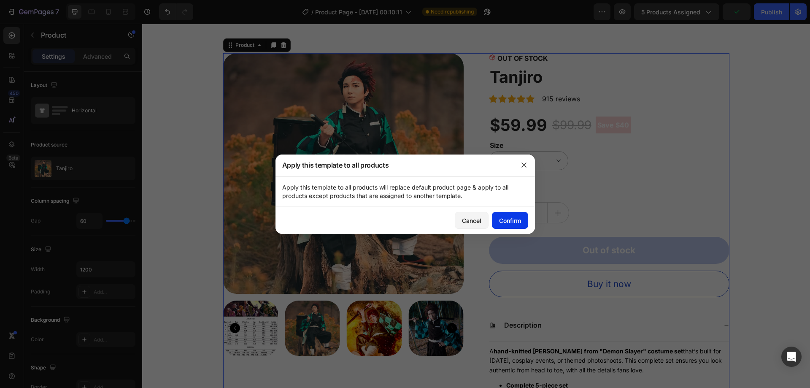
click at [508, 218] on div "Confirm" at bounding box center [510, 220] width 22 height 9
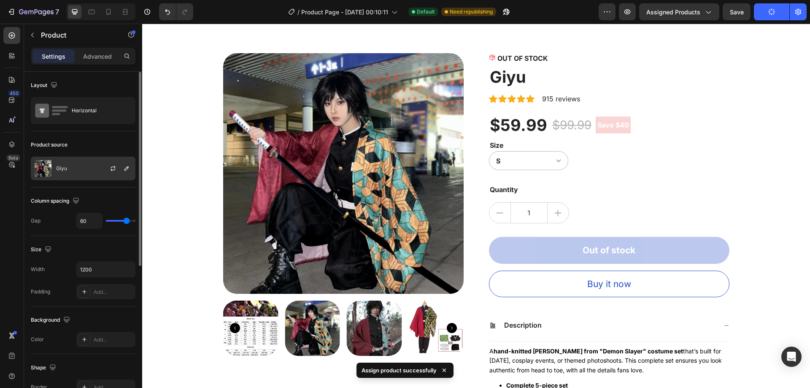
click at [84, 170] on div "Giyu" at bounding box center [83, 169] width 105 height 24
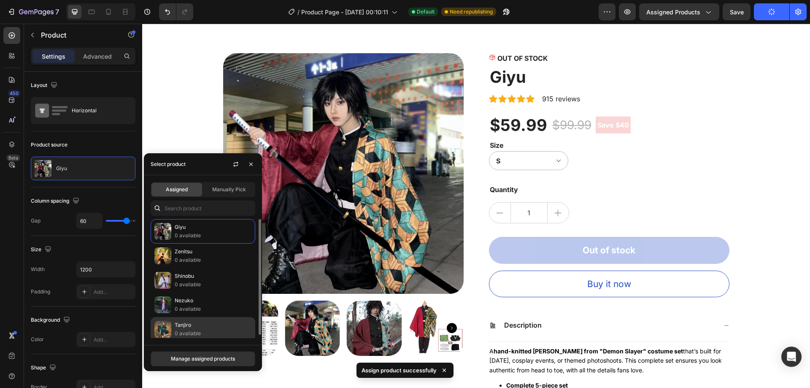
click at [202, 321] on p "Tanjiro" at bounding box center [213, 325] width 77 height 8
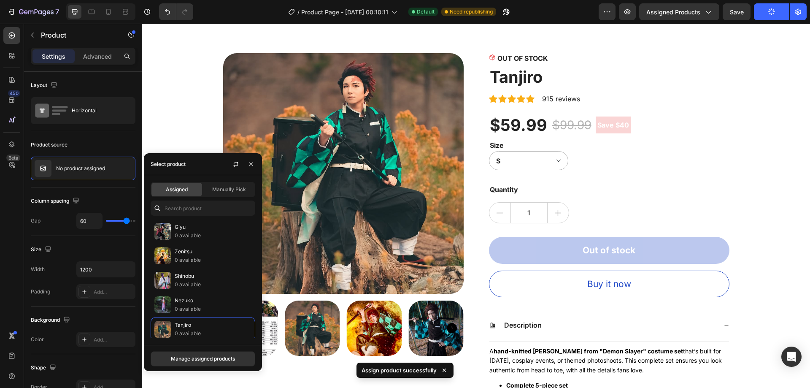
click at [713, 88] on div "OUT OF STOCK Stock Counter Tanjiro Product Title Icon Icon Icon Icon Icon Icon …" at bounding box center [609, 329] width 241 height 552
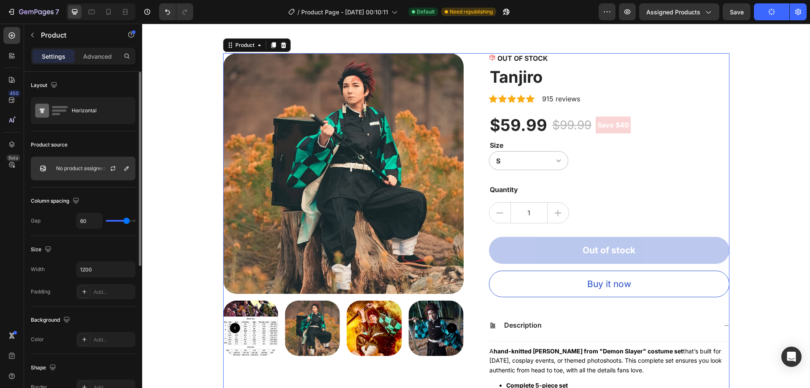
click at [64, 172] on div "No product assigned" at bounding box center [83, 169] width 105 height 24
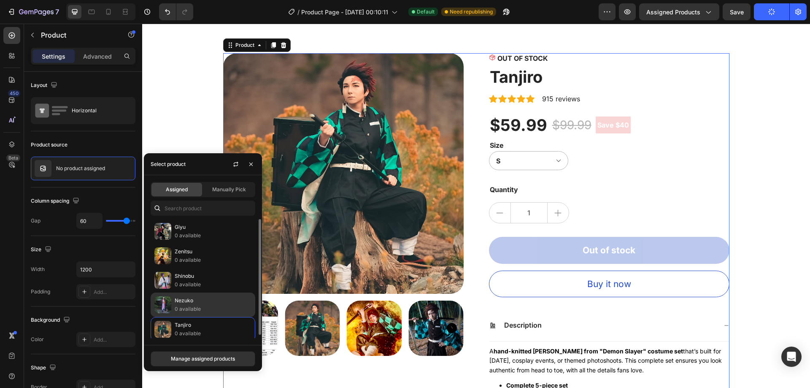
click at [189, 306] on p "0 available" at bounding box center [213, 309] width 77 height 8
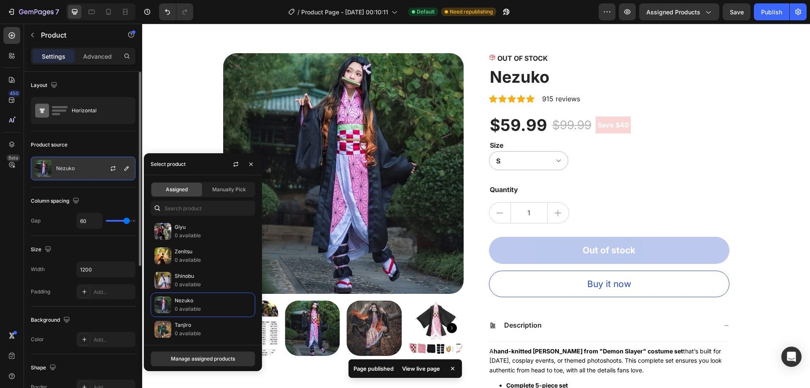
click at [87, 164] on div "Nezuko" at bounding box center [83, 169] width 105 height 24
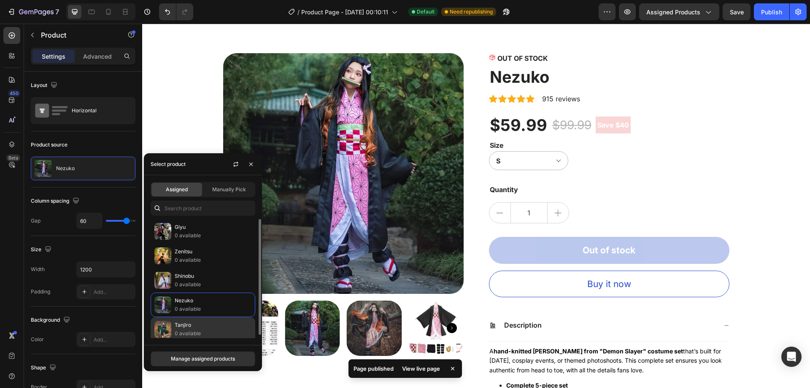
click at [186, 322] on p "Tanjiro" at bounding box center [213, 325] width 77 height 8
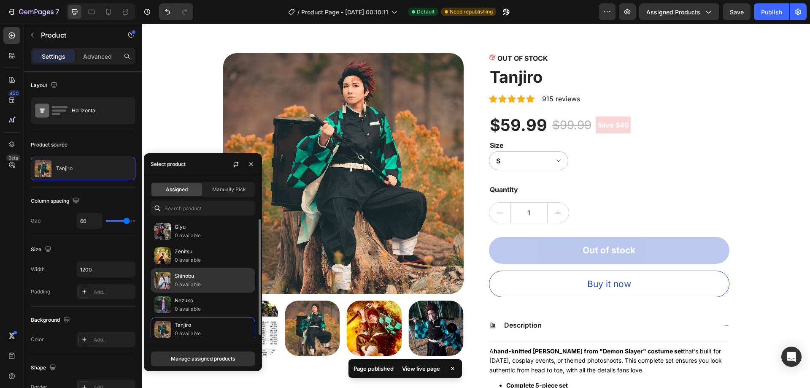
click at [187, 276] on p "Shinobu" at bounding box center [213, 276] width 77 height 8
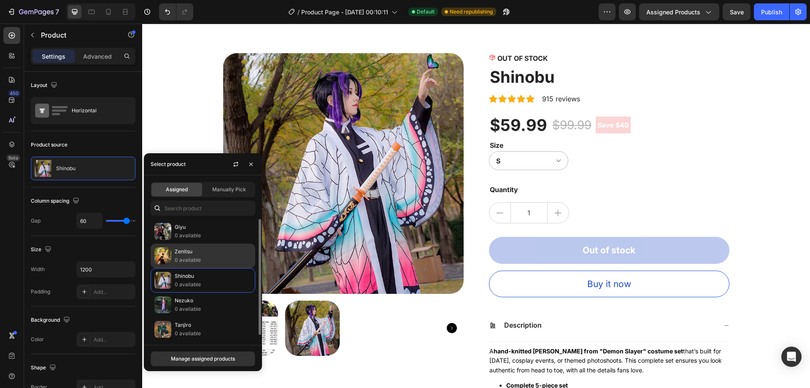
click at [195, 253] on p "Zenitsu" at bounding box center [213, 251] width 77 height 8
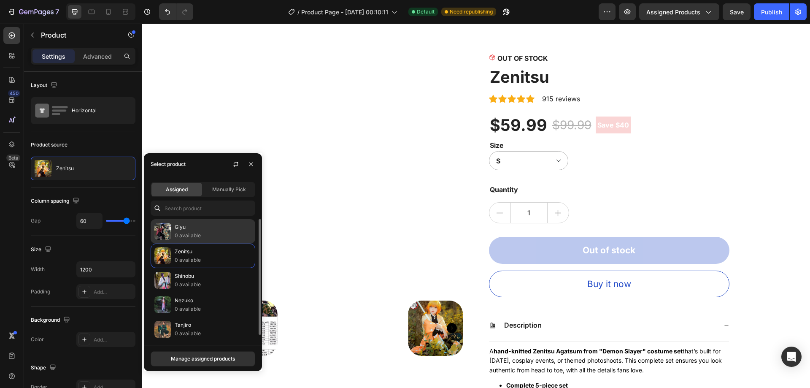
click at [192, 237] on p "0 available" at bounding box center [213, 235] width 77 height 8
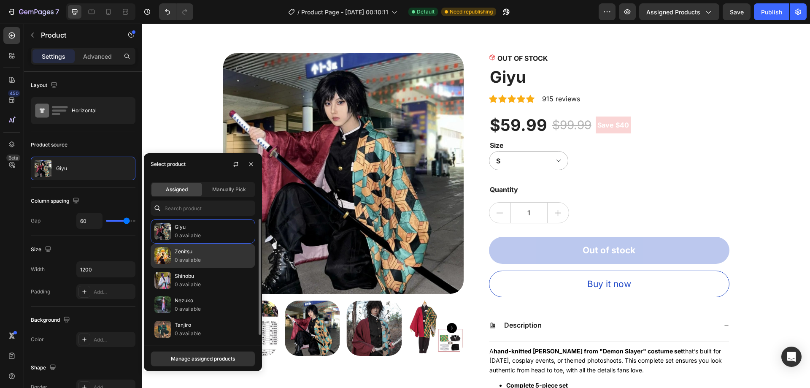
click at [208, 264] on p "0 available" at bounding box center [213, 260] width 77 height 8
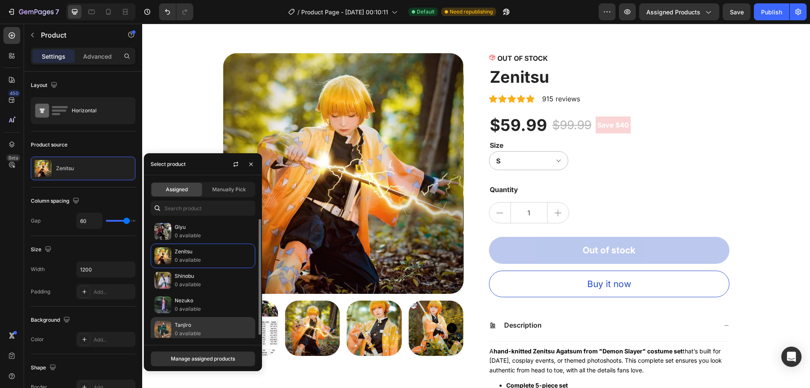
click at [197, 335] on p "0 available" at bounding box center [213, 333] width 77 height 8
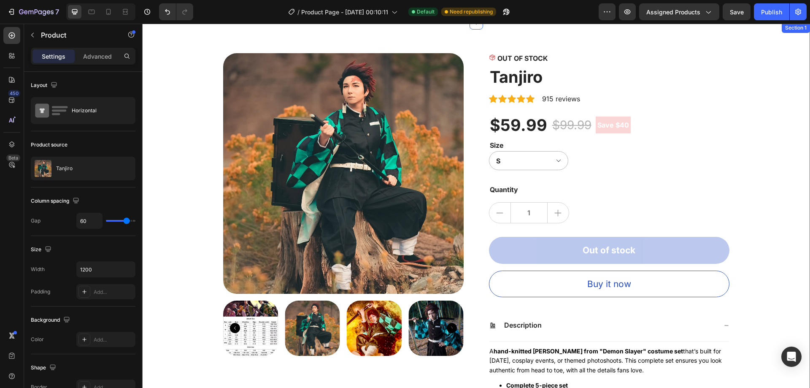
drag, startPoint x: 911, startPoint y: 39, endPoint x: 756, endPoint y: 58, distance: 156.0
click at [775, 14] on div "Publish" at bounding box center [771, 12] width 21 height 9
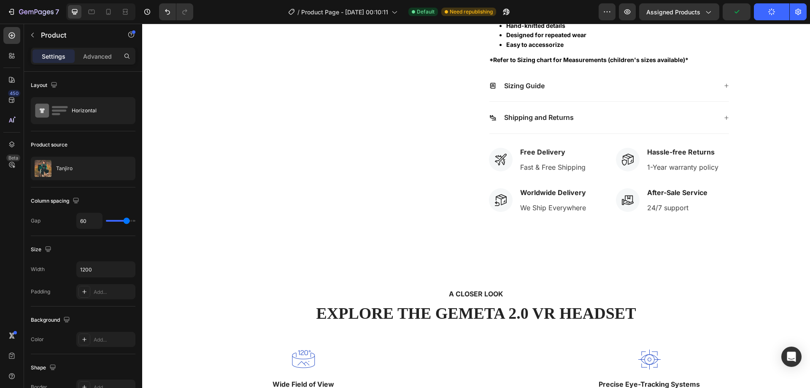
scroll to position [398, 0]
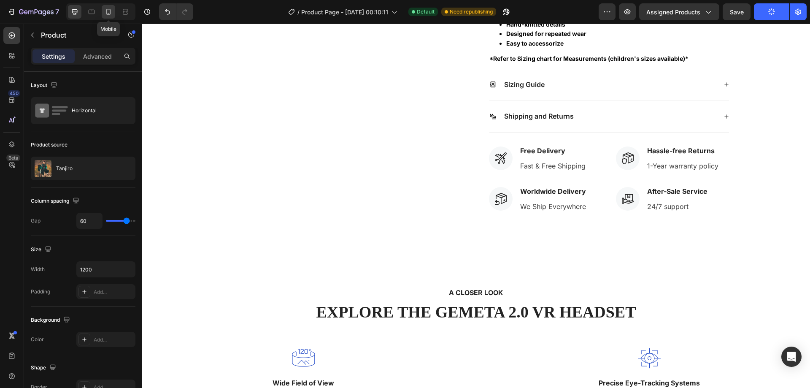
click at [108, 15] on icon at bounding box center [108, 12] width 8 height 8
type input "0"
type input "100%"
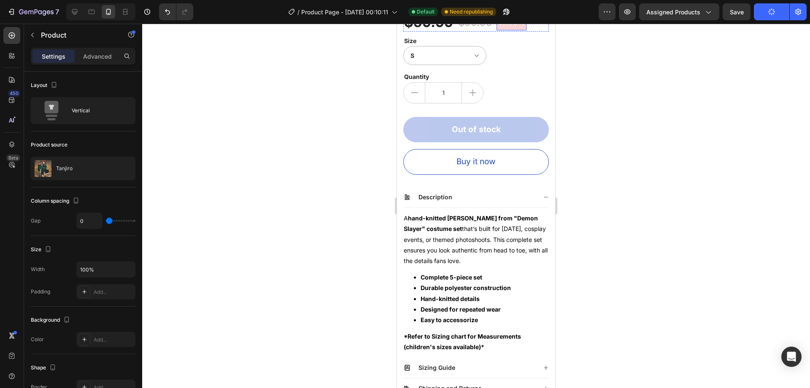
scroll to position [309, 0]
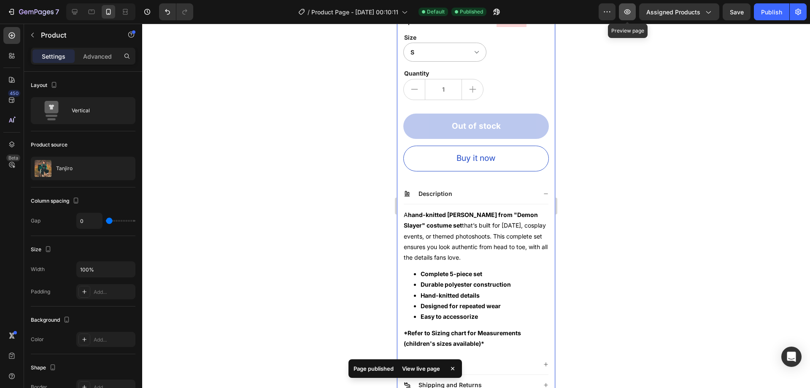
click at [629, 11] on icon "button" at bounding box center [627, 12] width 3 height 3
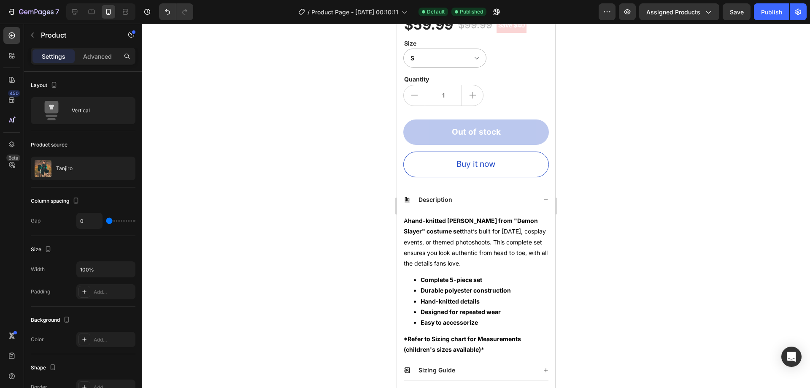
scroll to position [225, 0]
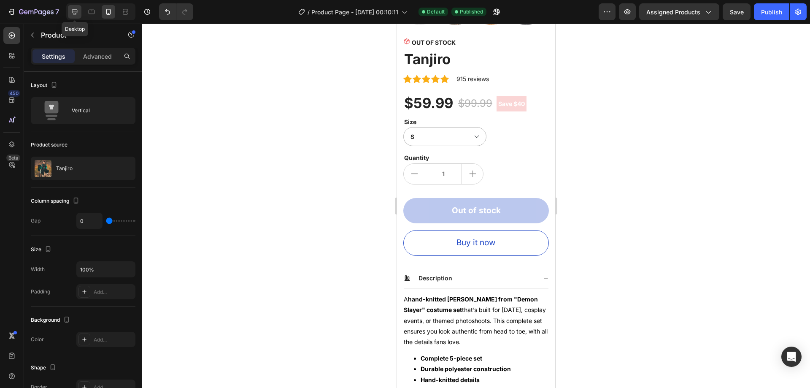
click at [77, 11] on icon at bounding box center [74, 12] width 8 height 8
type input "60"
type input "1200"
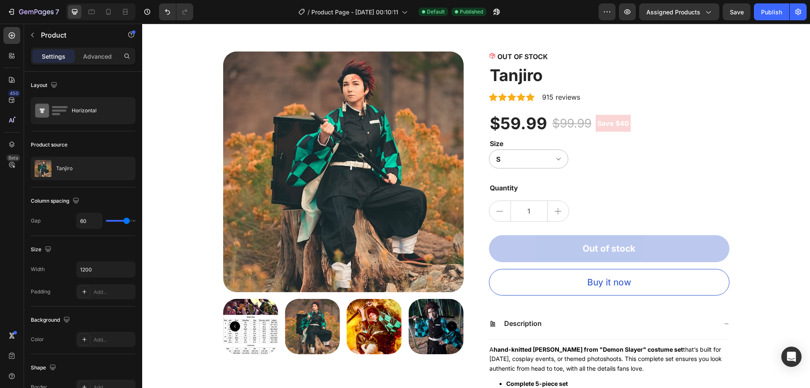
scroll to position [18, 0]
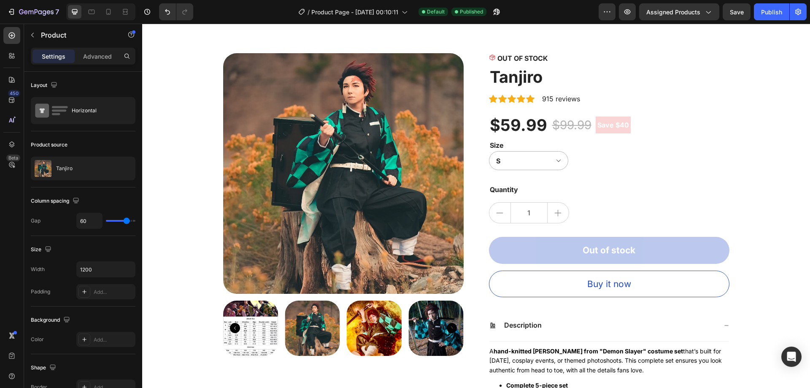
click at [535, 177] on div "OUT OF STOCK Stock Counter Tanjiro Product Title Icon Icon Icon Icon Icon Icon …" at bounding box center [609, 329] width 241 height 552
click at [551, 190] on div "Quantity" at bounding box center [609, 190] width 241 height 12
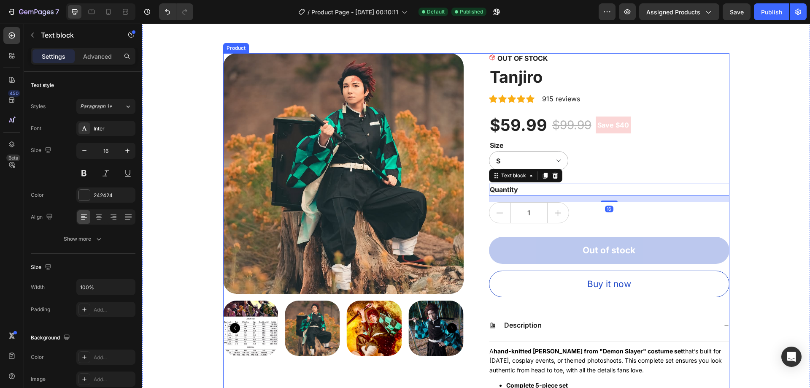
click at [603, 178] on div "OUT OF STOCK Stock Counter Tanjiro Product Title Icon Icon Icon Icon Icon Icon …" at bounding box center [609, 329] width 241 height 552
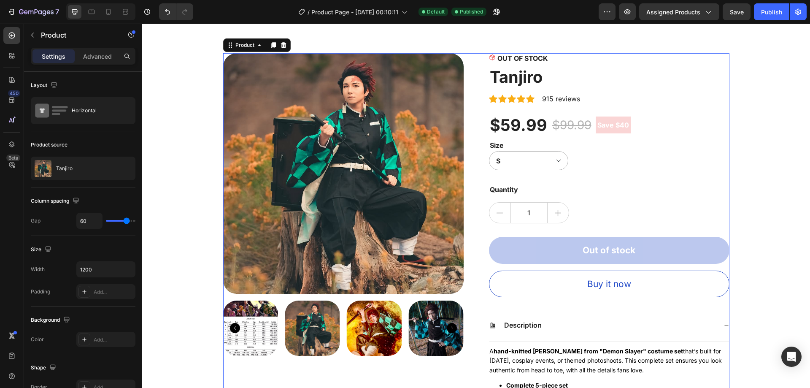
click at [603, 166] on div "S L M XL 110 2XL 120 130 150 140" at bounding box center [609, 160] width 241 height 19
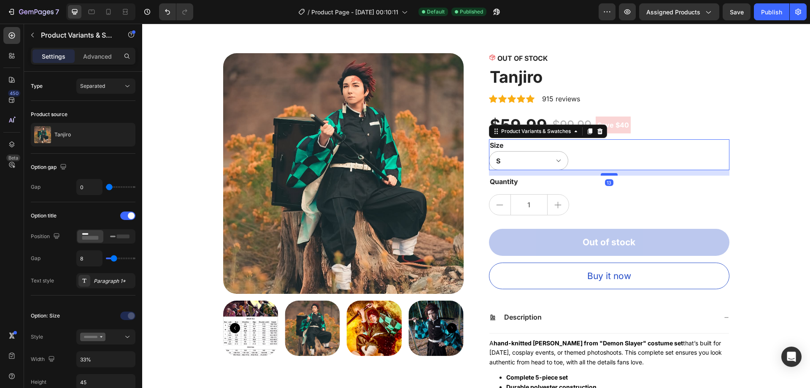
drag, startPoint x: 611, startPoint y: 182, endPoint x: 609, endPoint y: 174, distance: 8.3
click at [609, 174] on div at bounding box center [609, 174] width 17 height 3
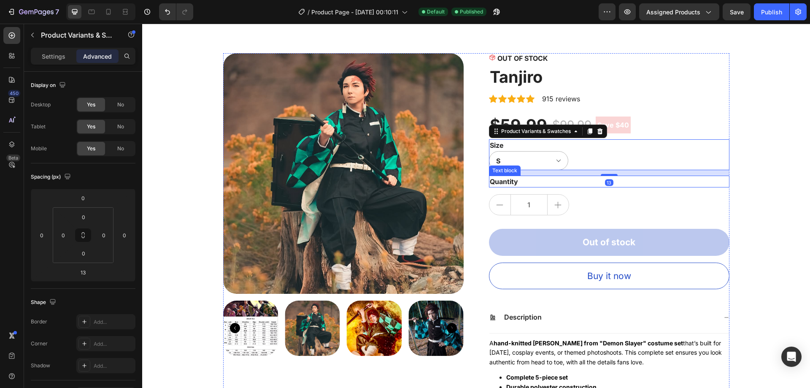
click at [589, 186] on div "Quantity" at bounding box center [609, 182] width 241 height 12
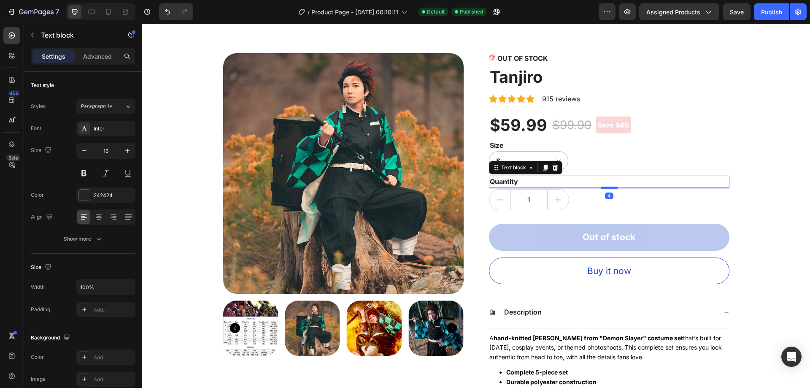
drag, startPoint x: 607, startPoint y: 193, endPoint x: 605, endPoint y: 188, distance: 5.3
click at [605, 188] on div at bounding box center [609, 187] width 17 height 3
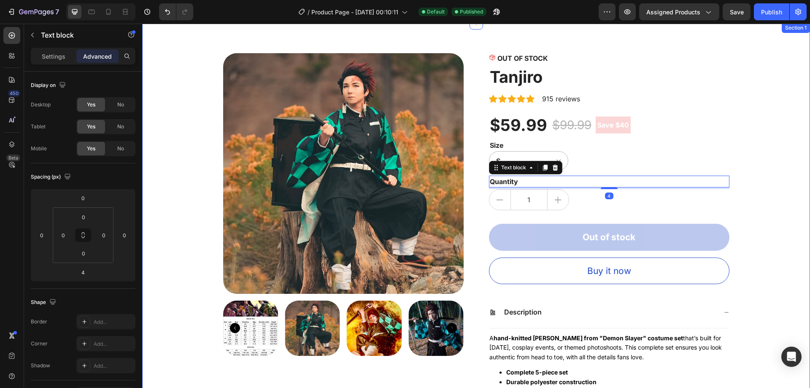
click at [758, 180] on div "Product Images OUT OF STOCK Stock Counter Tanjiro Product Title Icon Icon Icon …" at bounding box center [476, 322] width 655 height 539
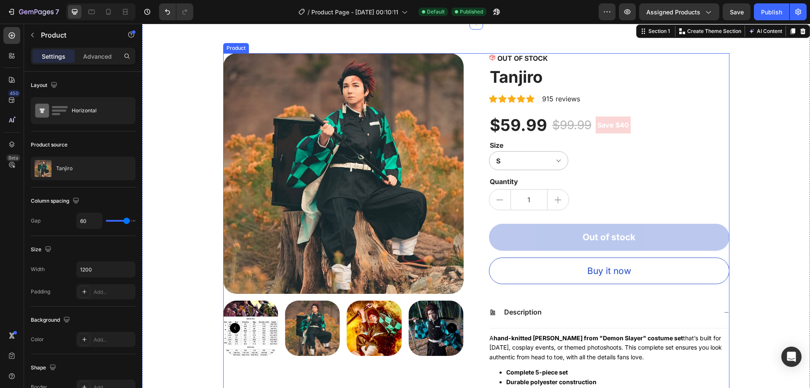
click at [566, 218] on div "OUT OF STOCK Stock Counter Tanjiro Product Title Icon Icon Icon Icon Icon Icon …" at bounding box center [609, 322] width 241 height 539
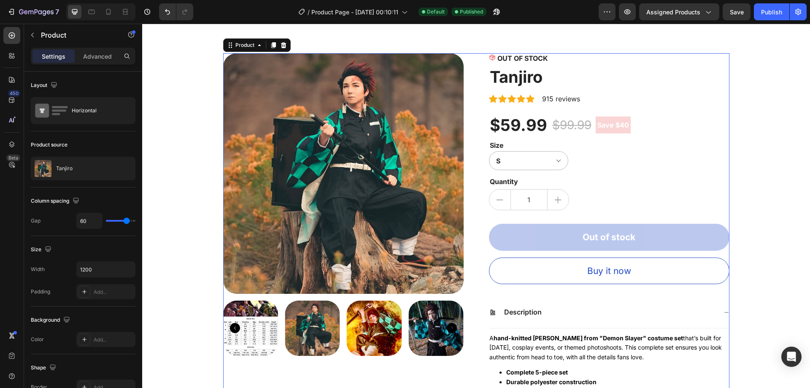
click at [572, 206] on div "1" at bounding box center [609, 199] width 241 height 21
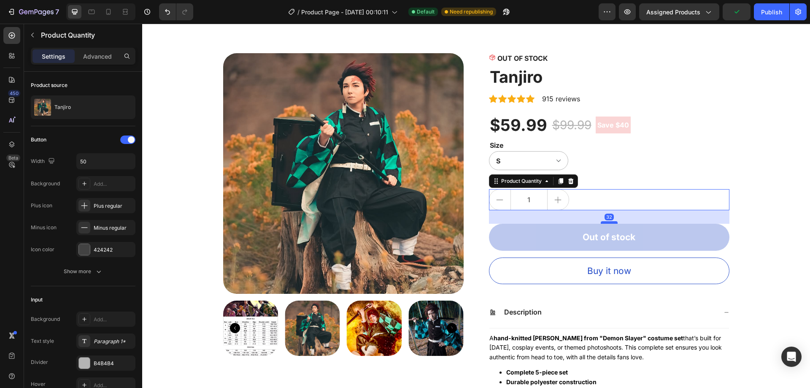
click at [605, 210] on div "32" at bounding box center [609, 210] width 241 height 0
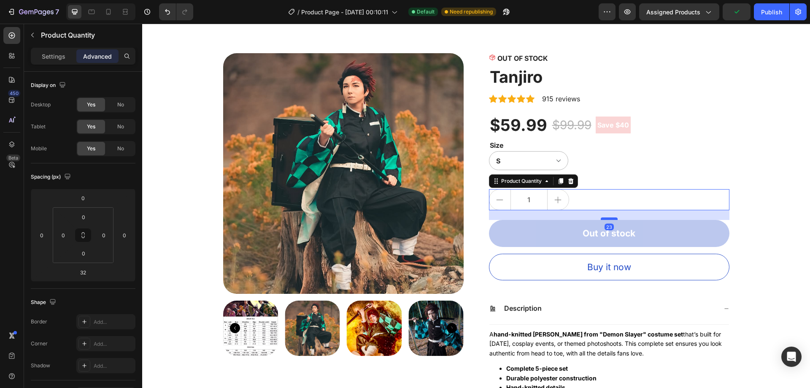
click at [606, 219] on div at bounding box center [609, 218] width 17 height 3
type input "23"
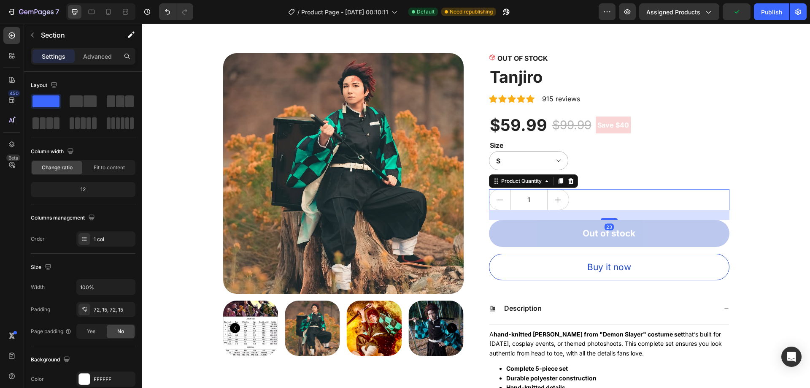
click at [742, 193] on div "Product Images OUT OF STOCK Stock Counter Tanjiro Product Title Icon Icon Icon …" at bounding box center [476, 320] width 655 height 535
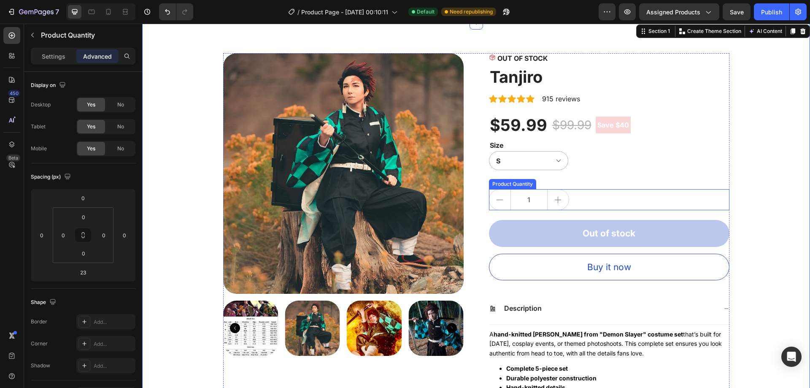
click at [587, 201] on div "1" at bounding box center [609, 199] width 241 height 21
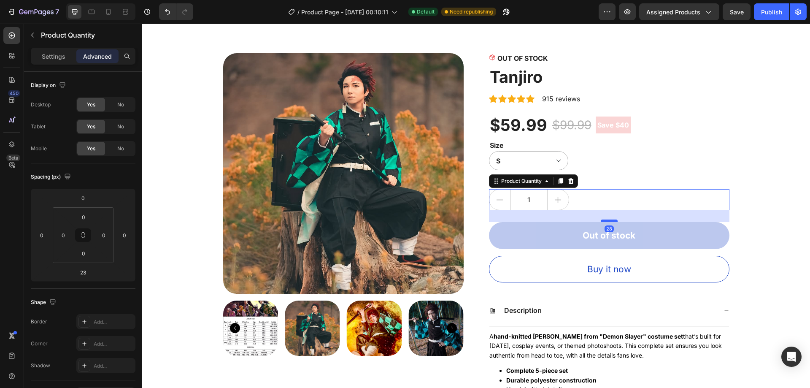
click at [607, 220] on div at bounding box center [609, 220] width 17 height 3
type input "28"
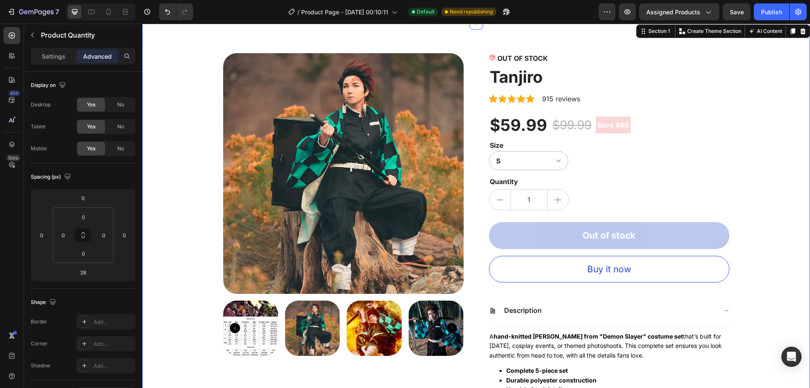
click at [755, 193] on div "Product Images OUT OF STOCK Stock Counter Tanjiro Product Title Icon Icon Icon …" at bounding box center [476, 322] width 655 height 538
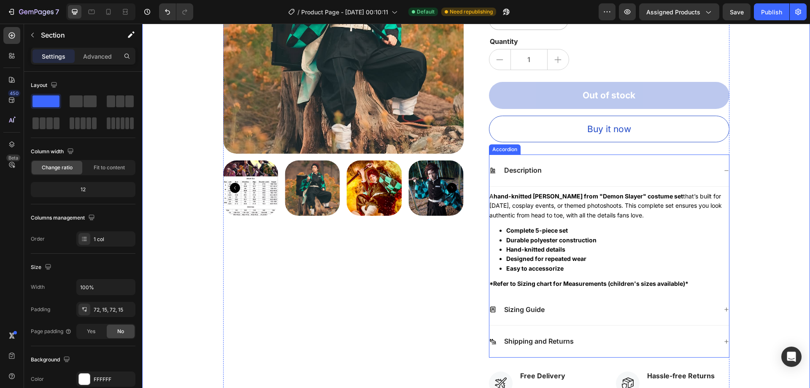
scroll to position [187, 0]
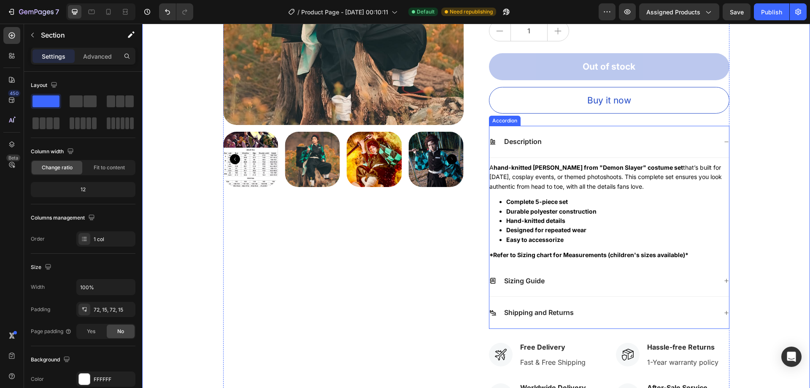
click at [546, 282] on div "Sizing Guide" at bounding box center [603, 280] width 228 height 11
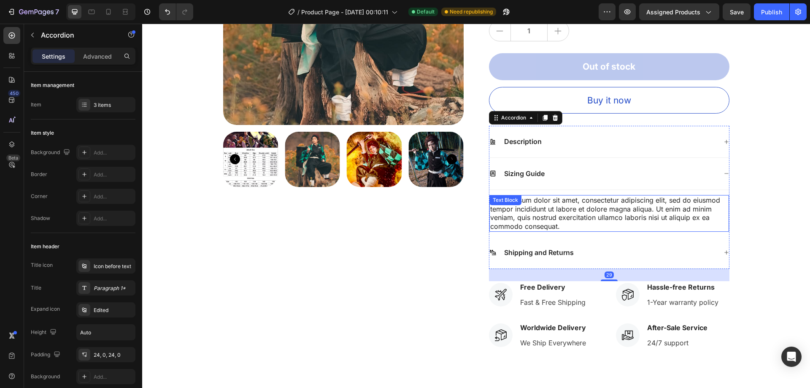
click at [538, 214] on div "Lorem ipsum dolor sit amet, consectetur adipiscing elit, sed do eiusmod tempor …" at bounding box center [609, 213] width 240 height 37
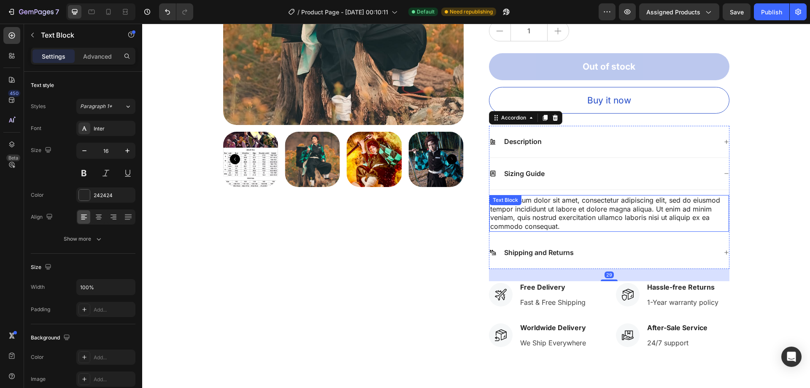
click at [538, 214] on div "Lorem ipsum dolor sit amet, consectetur adipiscing elit, sed do eiusmod tempor …" at bounding box center [609, 213] width 240 height 37
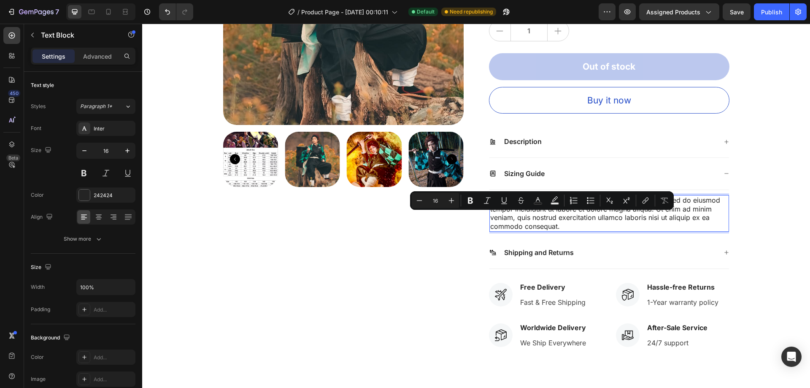
click at [557, 224] on p "Lorem ipsum dolor sit amet, consectetur adipiscing elit, sed do eiusmod tempor …" at bounding box center [609, 213] width 238 height 35
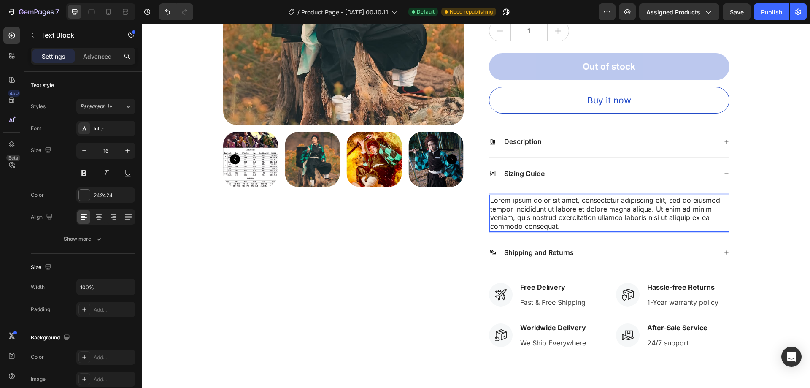
click at [557, 224] on p "Lorem ipsum dolor sit amet, consectetur adipiscing elit, sed do eiusmod tempor …" at bounding box center [609, 213] width 238 height 35
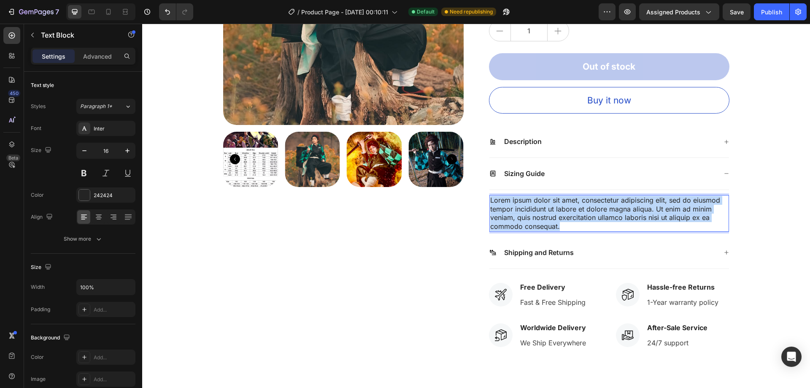
click at [557, 224] on p "Lorem ipsum dolor sit amet, consectetur adipiscing elit, sed do eiusmod tempor …" at bounding box center [609, 213] width 238 height 35
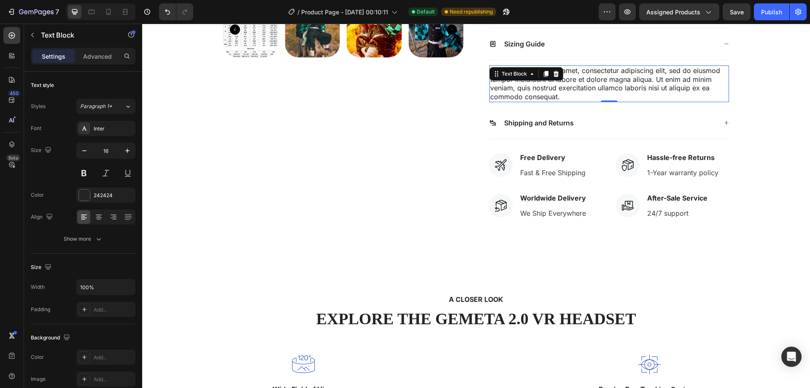
scroll to position [285, 0]
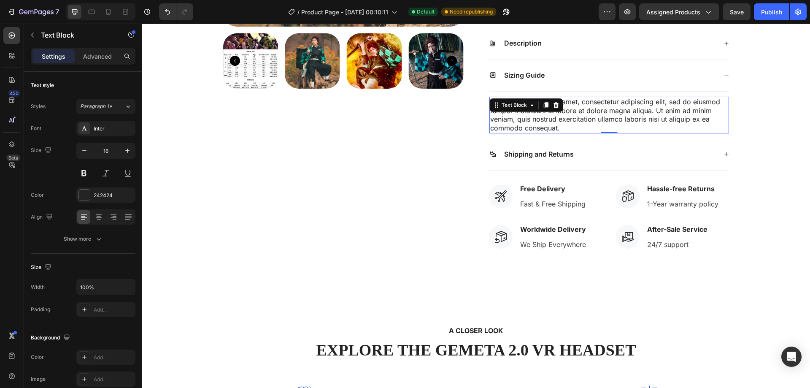
click at [577, 123] on p "Lorem ipsum dolor sit amet, consectetur adipiscing elit, sed do eiusmod tempor …" at bounding box center [609, 114] width 238 height 35
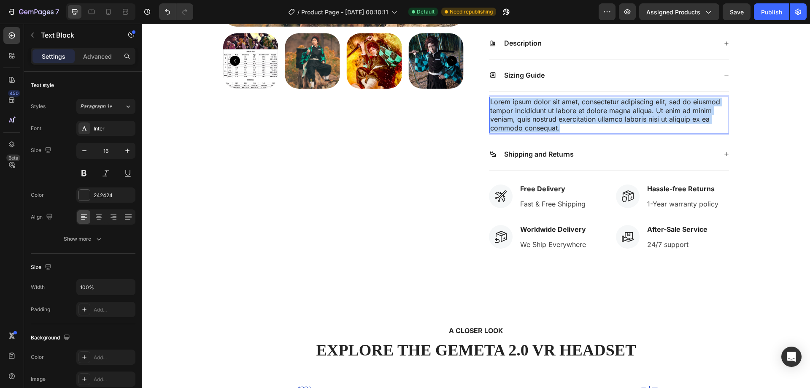
click at [577, 123] on p "Lorem ipsum dolor sit amet, consectetur adipiscing elit, sed do eiusmod tempor …" at bounding box center [609, 114] width 238 height 35
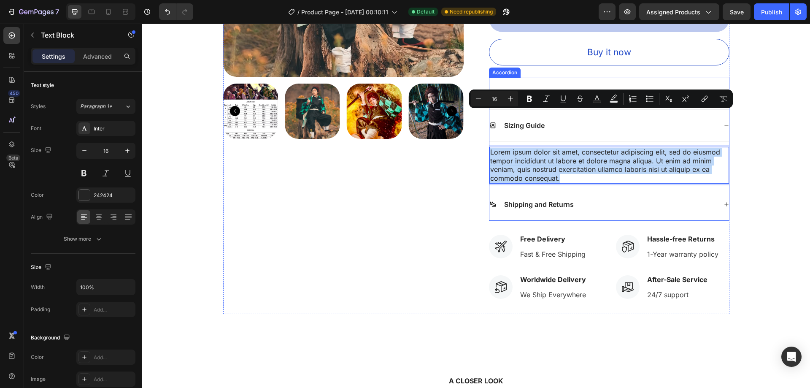
scroll to position [192, 0]
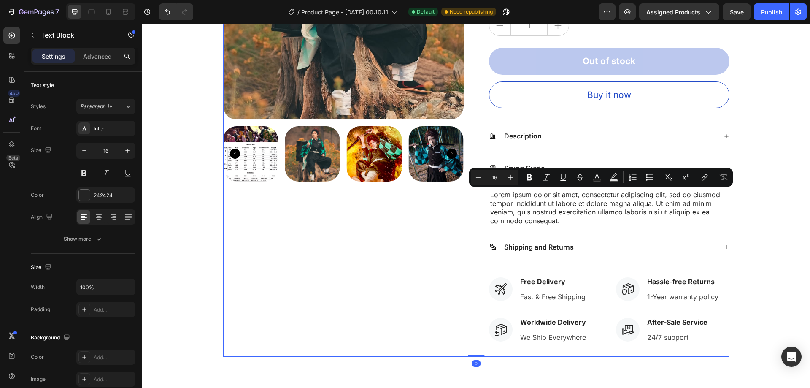
click at [414, 226] on div "Product Images" at bounding box center [343, 118] width 241 height 478
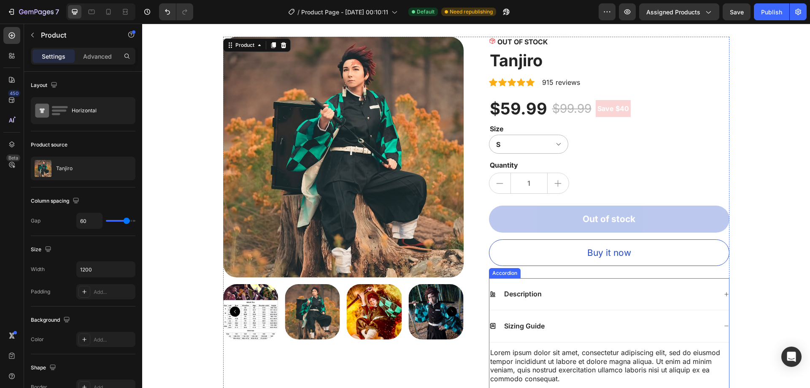
scroll to position [0, 0]
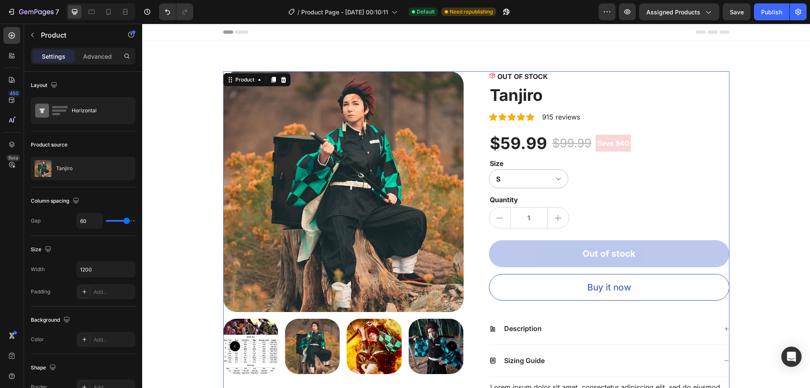
click at [116, 14] on div at bounding box center [100, 11] width 69 height 17
click at [109, 14] on icon at bounding box center [108, 12] width 8 height 8
type input "100%"
type input "0"
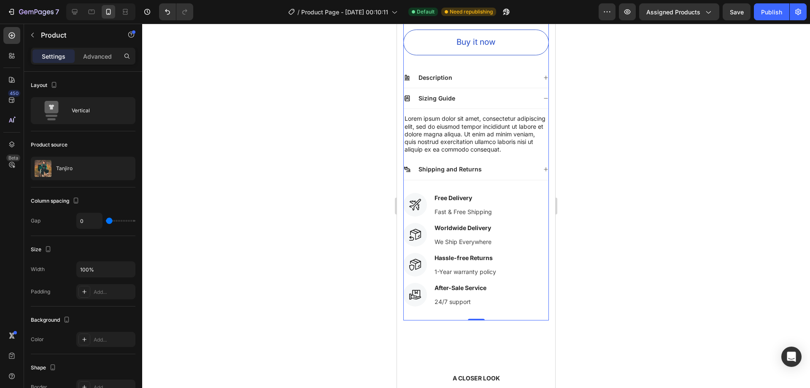
scroll to position [436, 0]
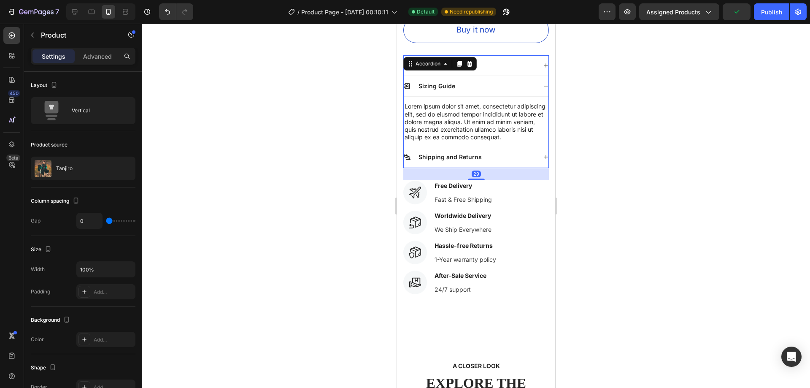
click at [458, 153] on p "Shipping and Returns" at bounding box center [450, 157] width 63 height 8
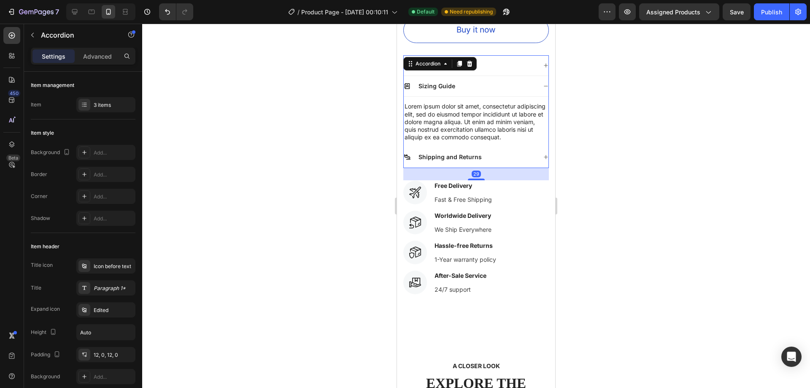
click at [451, 82] on p "Sizing Guide" at bounding box center [437, 86] width 37 height 8
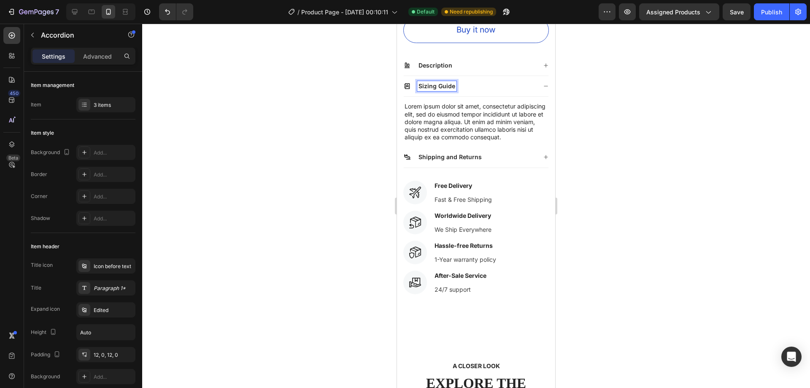
click at [473, 81] on div "Sizing Guide" at bounding box center [470, 86] width 133 height 10
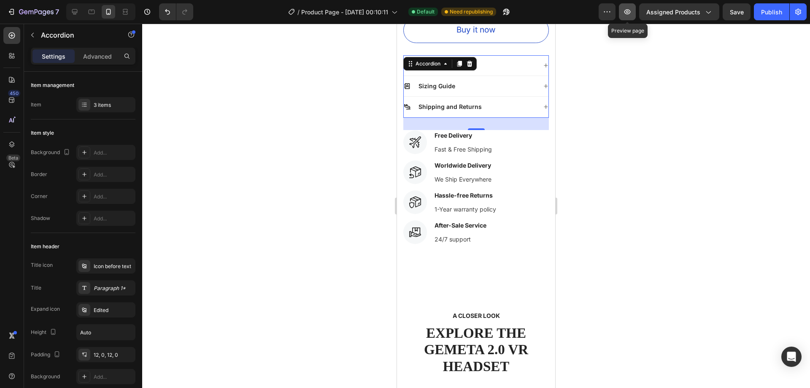
click at [630, 11] on icon "button" at bounding box center [627, 12] width 8 height 8
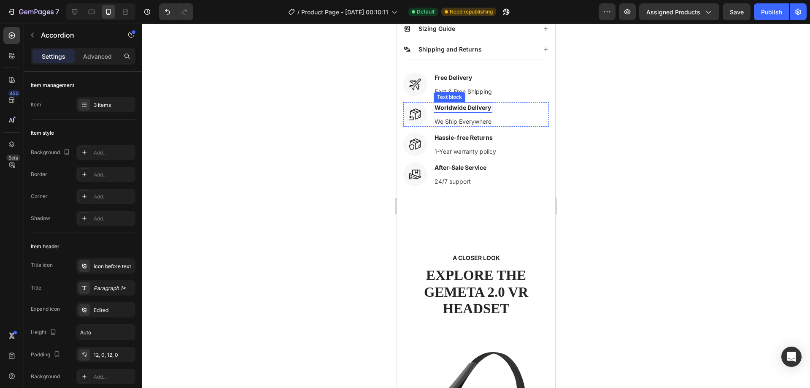
scroll to position [712, 0]
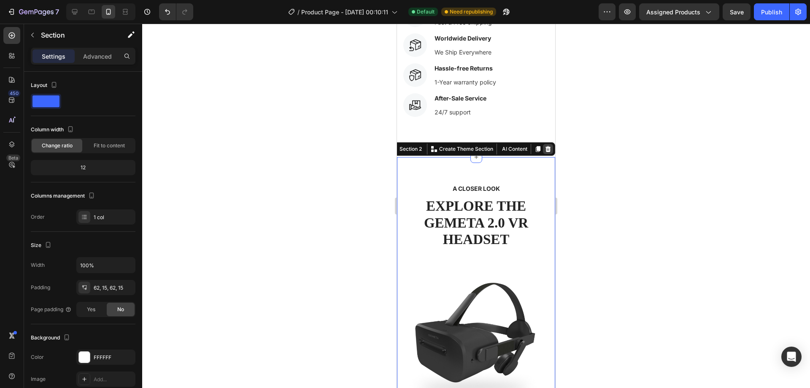
click at [545, 144] on div at bounding box center [548, 149] width 10 height 10
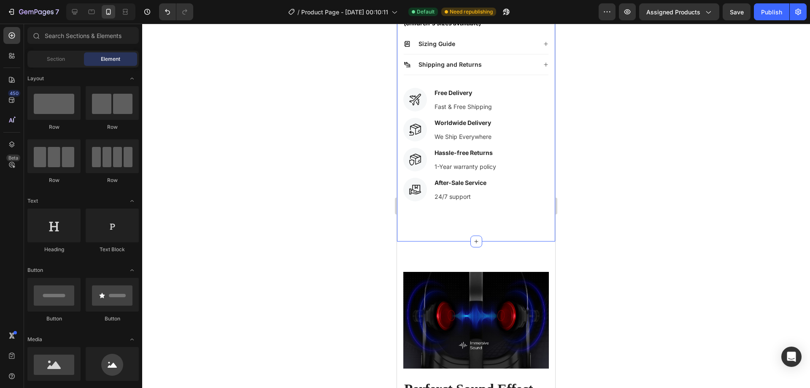
scroll to position [839, 0]
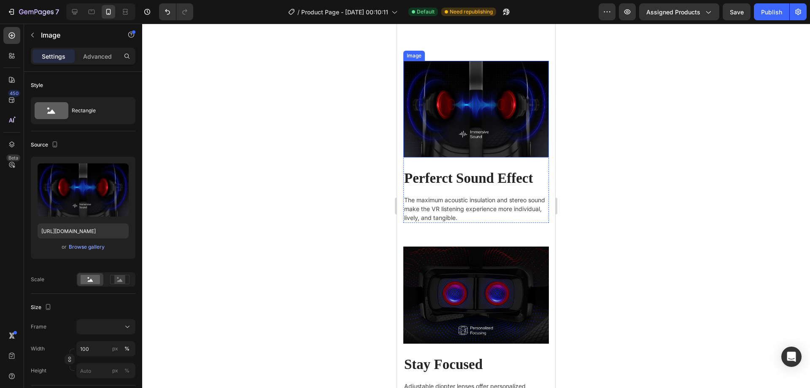
click at [493, 130] on img at bounding box center [476, 109] width 146 height 97
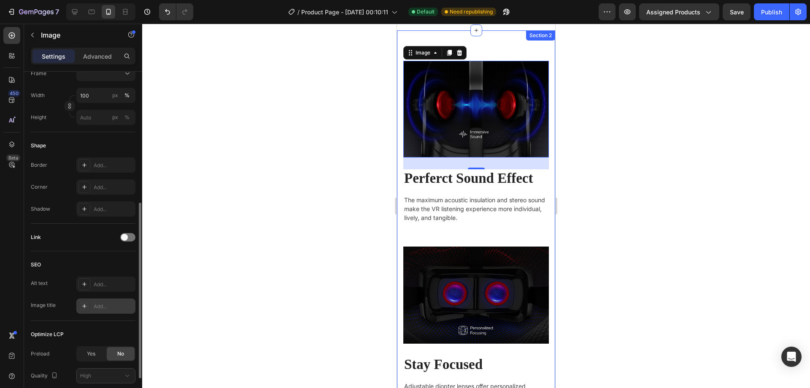
scroll to position [169, 0]
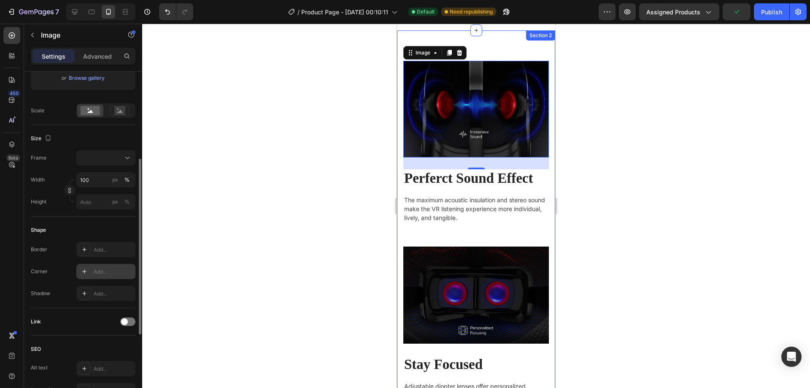
click at [107, 270] on div "Add..." at bounding box center [114, 272] width 40 height 8
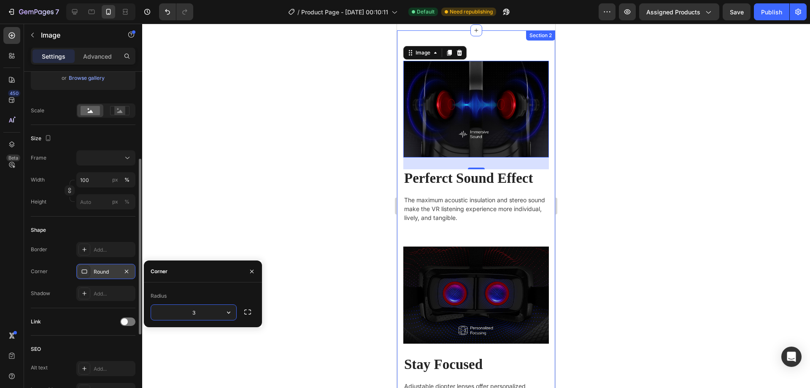
type input "32"
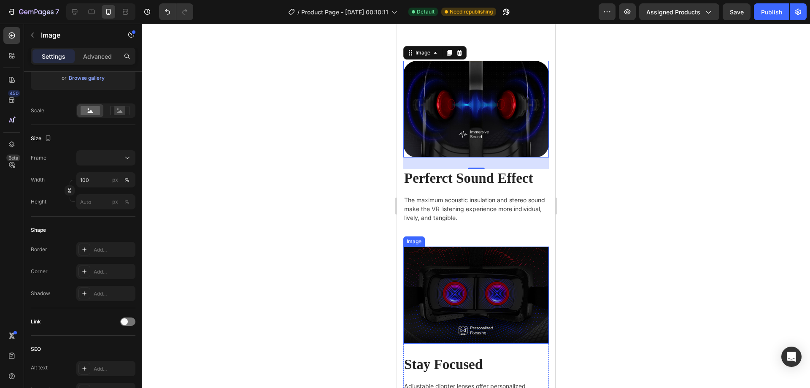
click at [454, 276] on img at bounding box center [476, 294] width 146 height 97
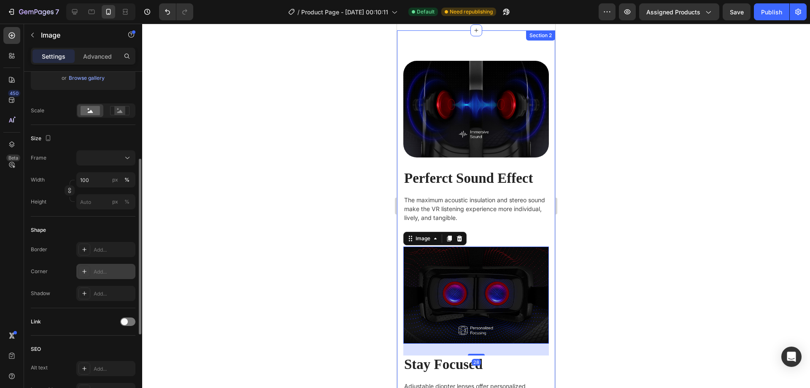
click at [119, 268] on div "Add..." at bounding box center [114, 272] width 40 height 8
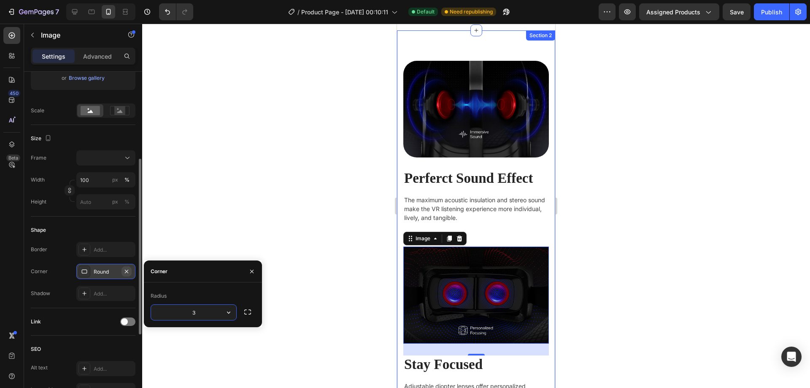
type input "32"
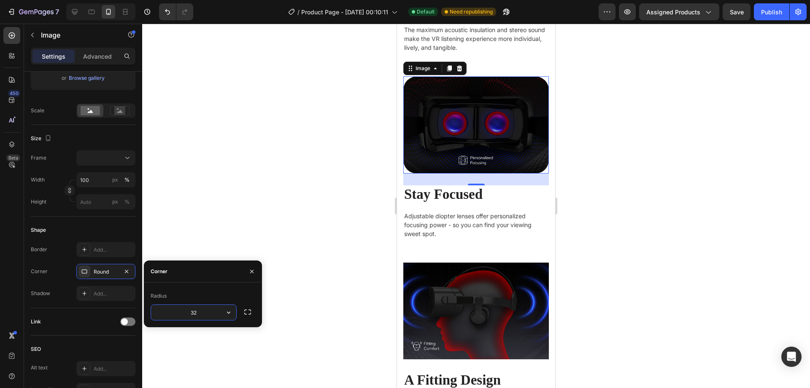
scroll to position [1008, 0]
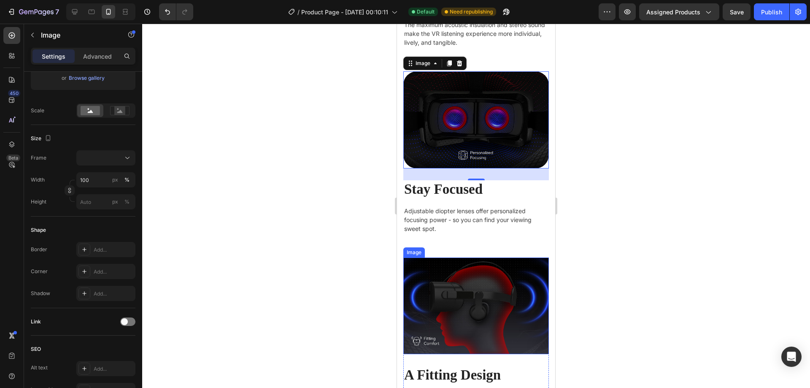
click at [455, 302] on img at bounding box center [476, 305] width 146 height 97
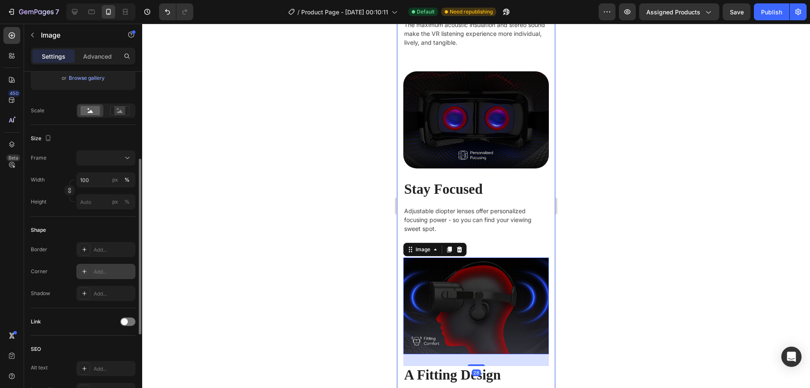
click at [113, 273] on div "Add..." at bounding box center [114, 272] width 40 height 8
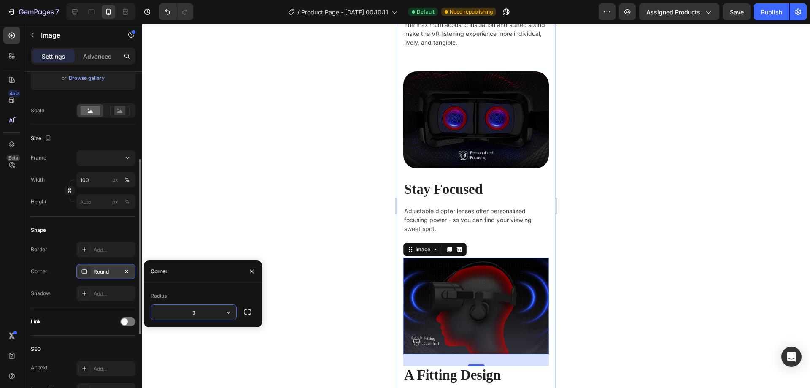
type input "32"
click at [322, 292] on div at bounding box center [476, 206] width 668 height 364
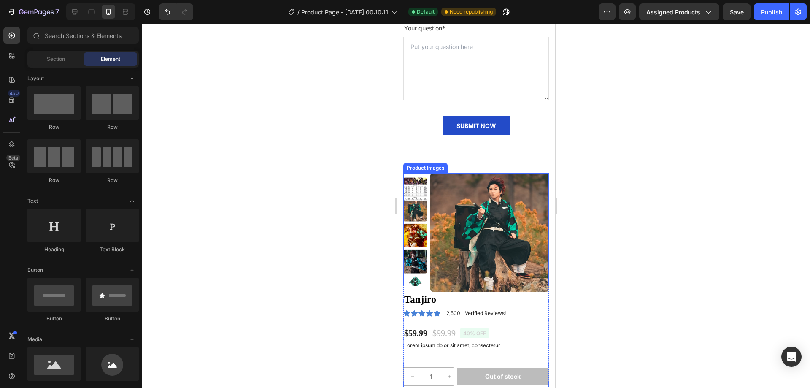
scroll to position [2062, 0]
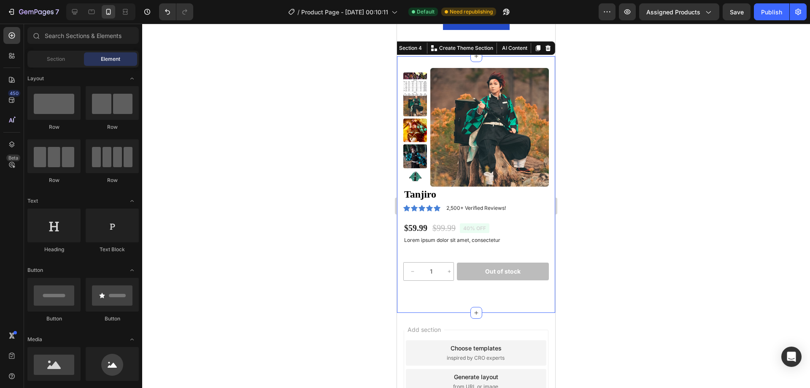
click at [494, 66] on div "Product Images Tanjiro Product Title Icon Icon Icon Icon Icon Icon List 2,500+ …" at bounding box center [476, 184] width 158 height 257
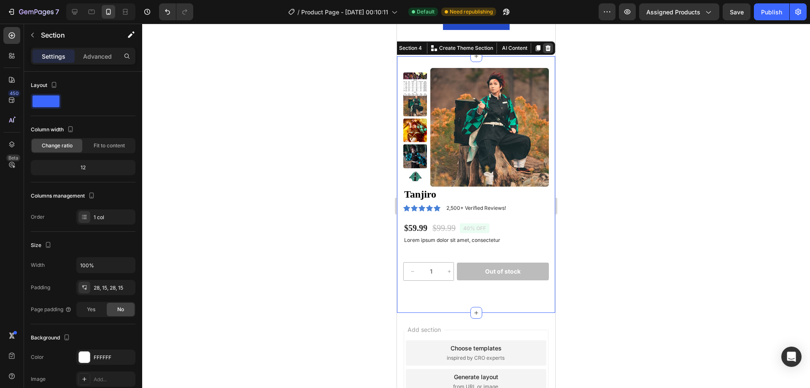
click at [546, 51] on icon at bounding box center [548, 48] width 5 height 6
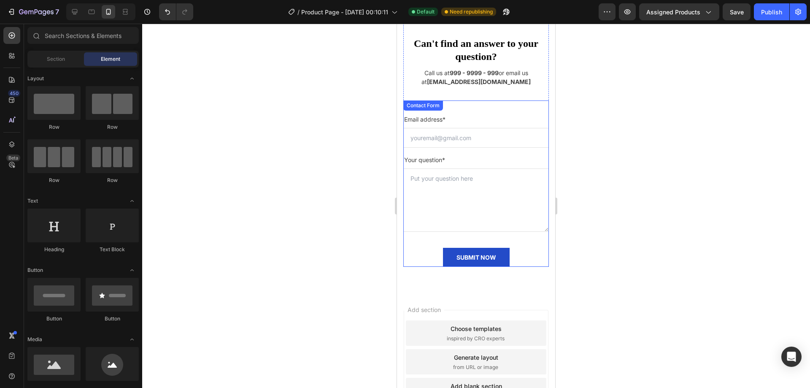
scroll to position [1792, 0]
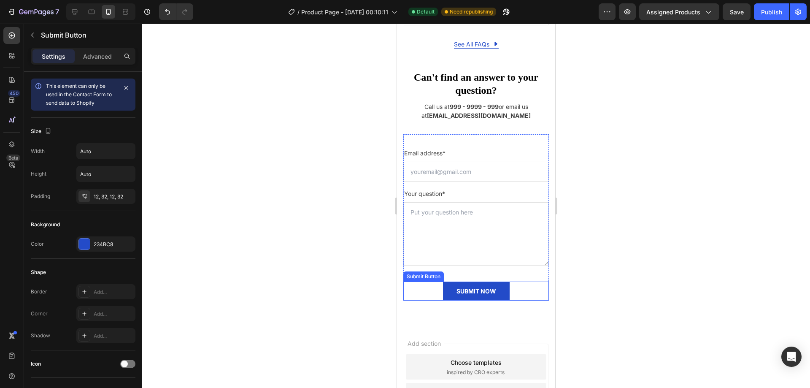
click at [416, 300] on div "SUBMIT NOW Submit Button" at bounding box center [476, 290] width 146 height 19
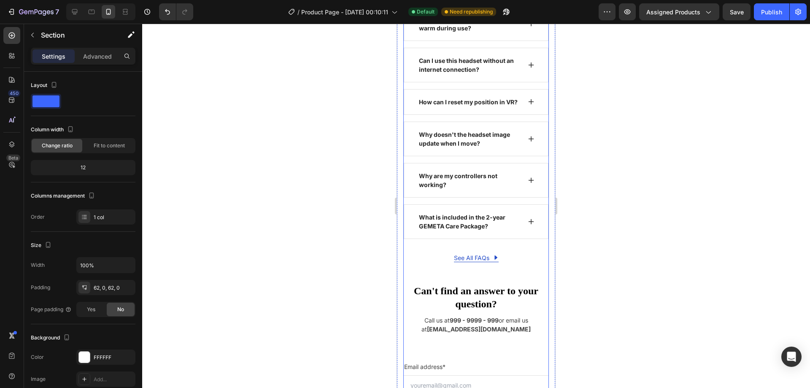
scroll to position [1623, 0]
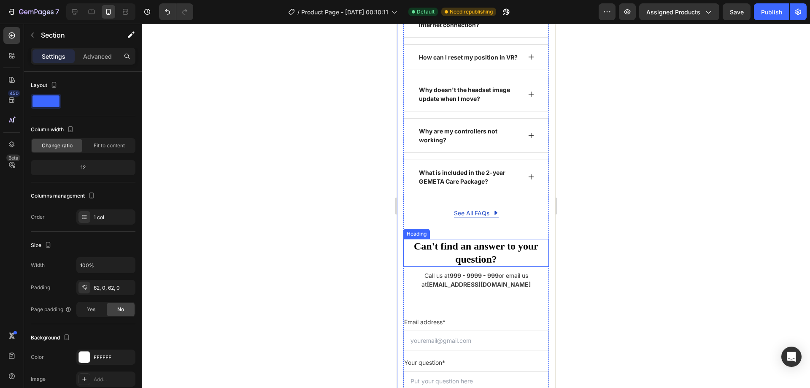
click at [422, 238] on div "Heading" at bounding box center [416, 234] width 23 height 8
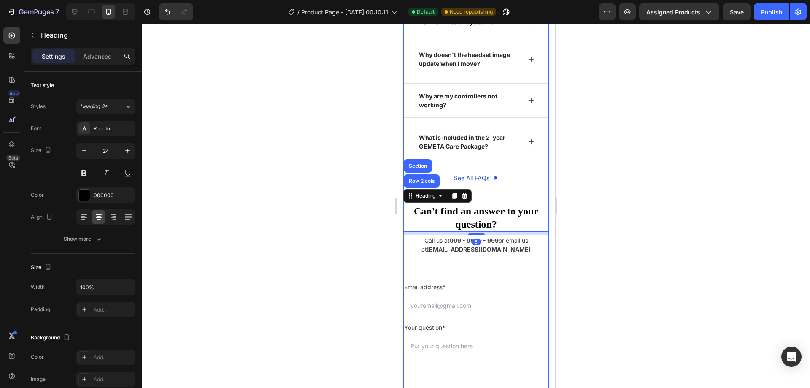
scroll to position [1665, 0]
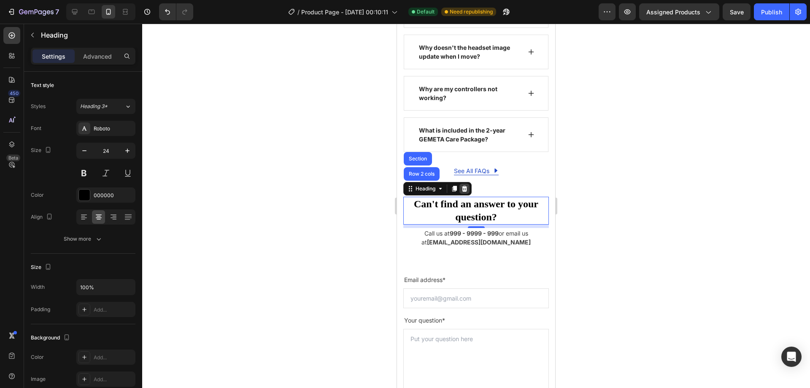
click at [467, 192] on icon at bounding box center [464, 189] width 5 height 6
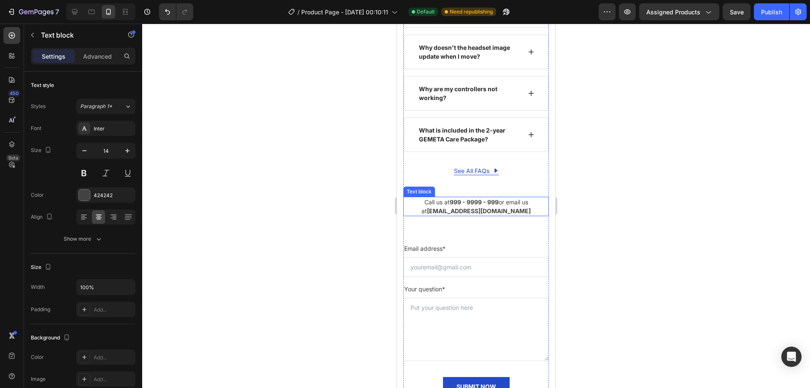
click at [450, 205] on strong "999 - 9999 - 999" at bounding box center [474, 201] width 49 height 7
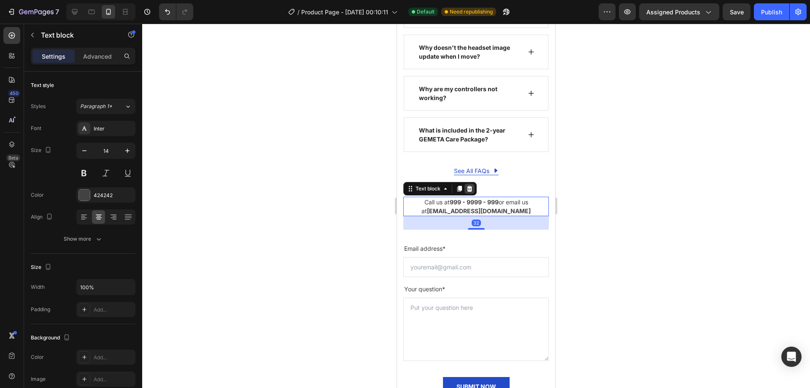
click at [473, 192] on icon at bounding box center [469, 188] width 7 height 7
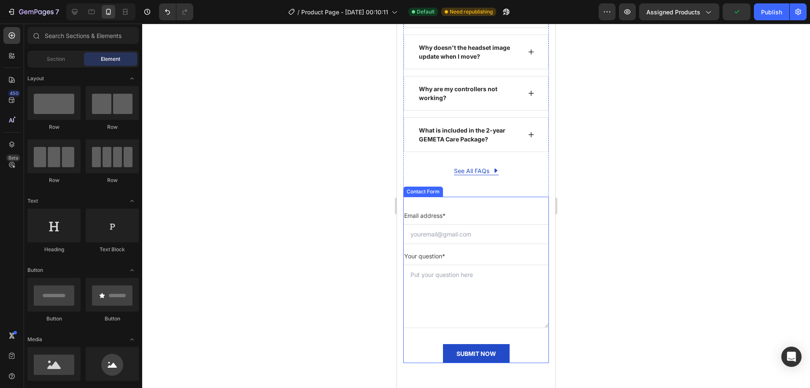
click at [465, 215] on div "Email address* Text block Email Field Your question* Text block Text Area SUBMI…" at bounding box center [476, 280] width 146 height 166
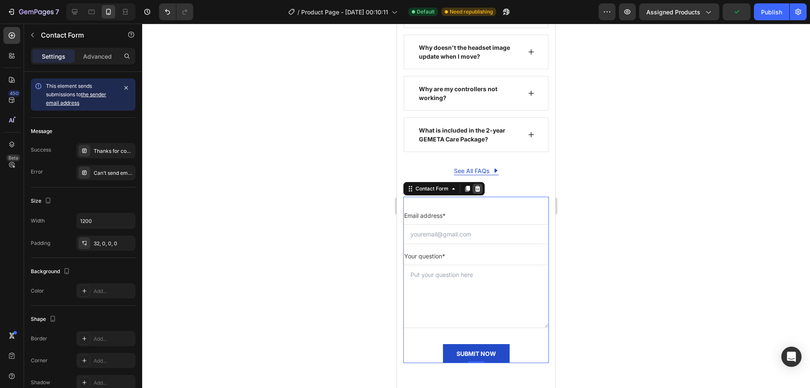
click at [475, 192] on icon at bounding box center [477, 188] width 7 height 7
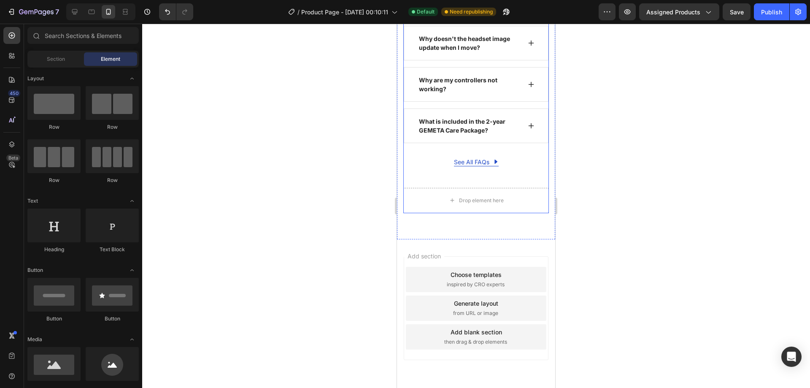
scroll to position [1713, 0]
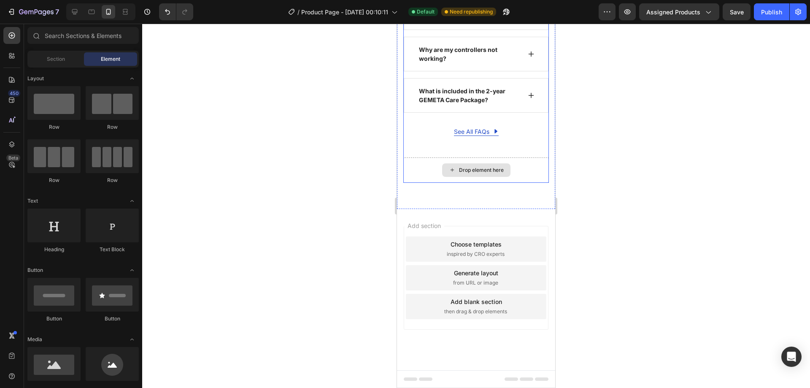
click at [429, 169] on div "Drop element here" at bounding box center [476, 169] width 146 height 25
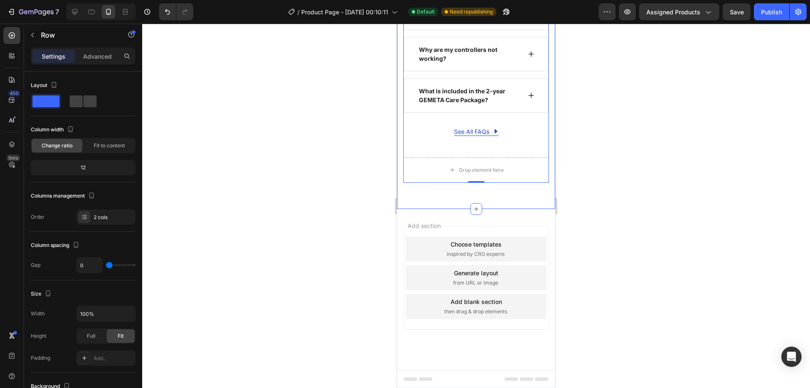
click at [360, 171] on div at bounding box center [476, 206] width 668 height 364
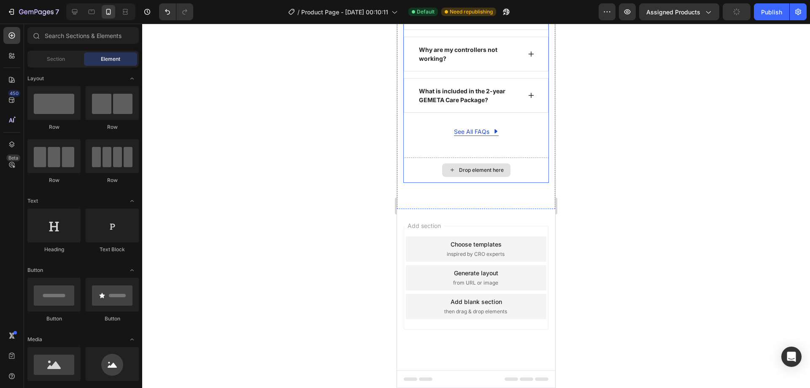
click at [461, 169] on div "Drop element here" at bounding box center [481, 170] width 45 height 7
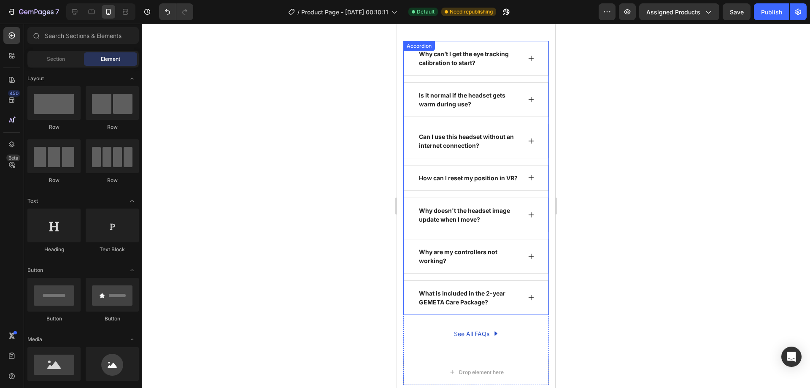
scroll to position [1629, 0]
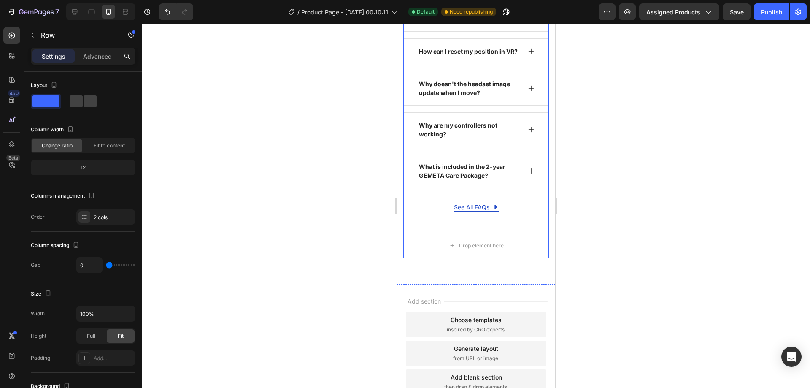
click at [475, 233] on div "Why can’t I get the eye tracking calibration to start? Is it normal if the head…" at bounding box center [476, 73] width 146 height 319
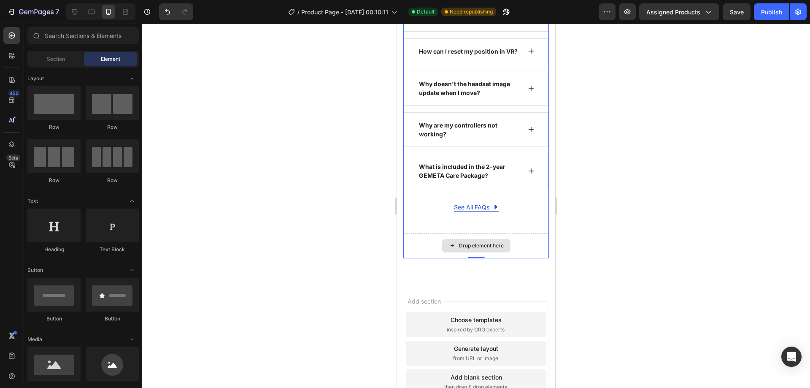
click at [485, 249] on div "Drop element here" at bounding box center [481, 245] width 45 height 7
click at [482, 222] on div "Why can’t I get the eye tracking calibration to start? Is it normal if the head…" at bounding box center [476, 73] width 146 height 319
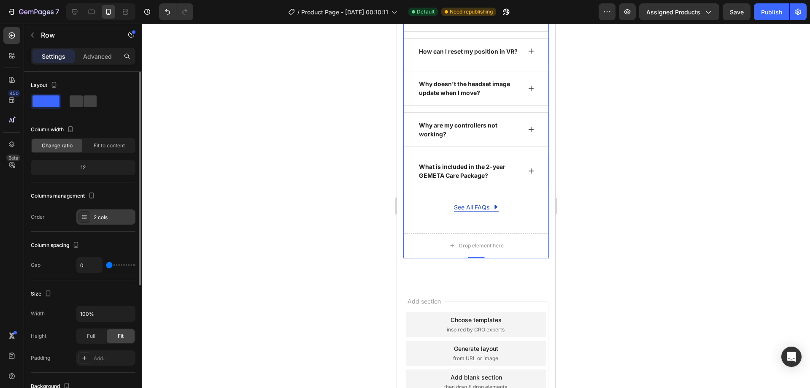
click at [120, 221] on div "2 cols" at bounding box center [114, 217] width 40 height 8
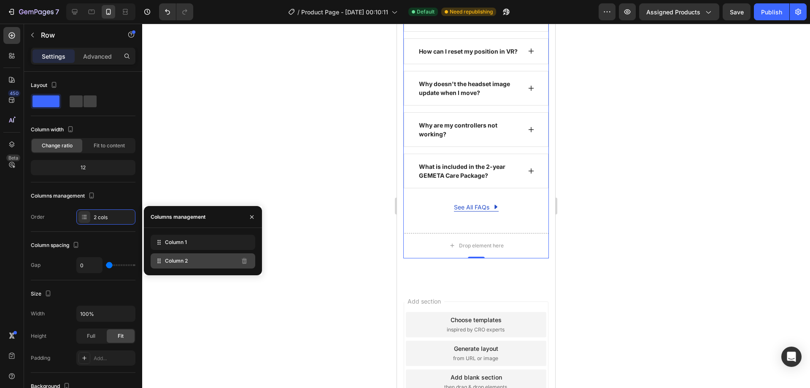
click at [209, 262] on div "Column 2" at bounding box center [203, 260] width 105 height 15
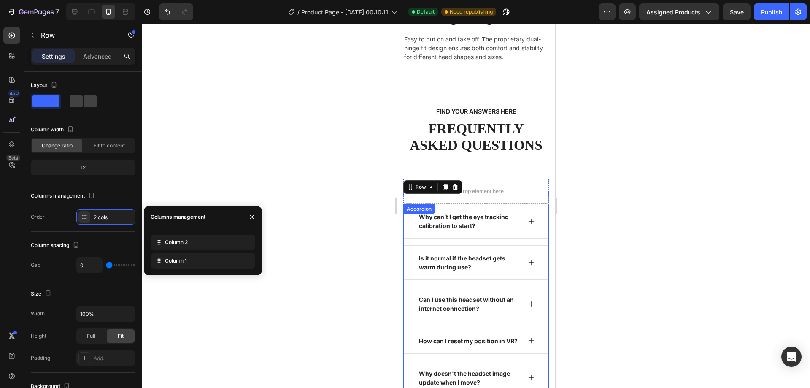
scroll to position [1359, 0]
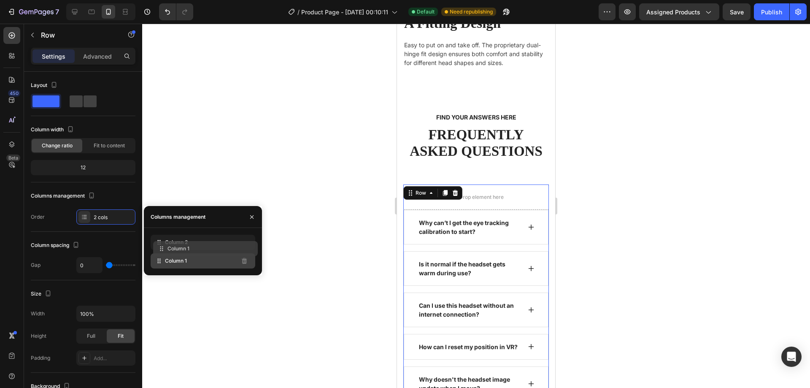
drag, startPoint x: 224, startPoint y: 260, endPoint x: 230, endPoint y: 237, distance: 23.8
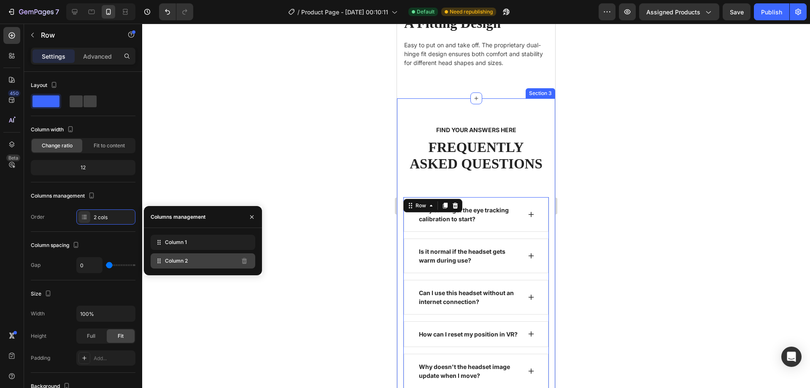
click at [213, 264] on div "Column 2" at bounding box center [203, 260] width 105 height 15
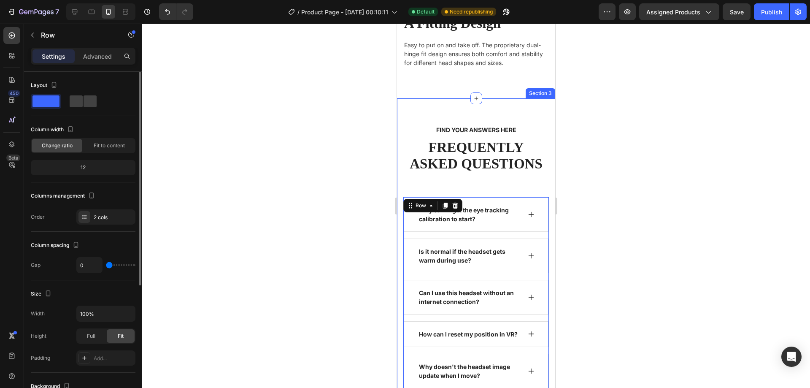
click at [56, 101] on span at bounding box center [45, 101] width 27 height 12
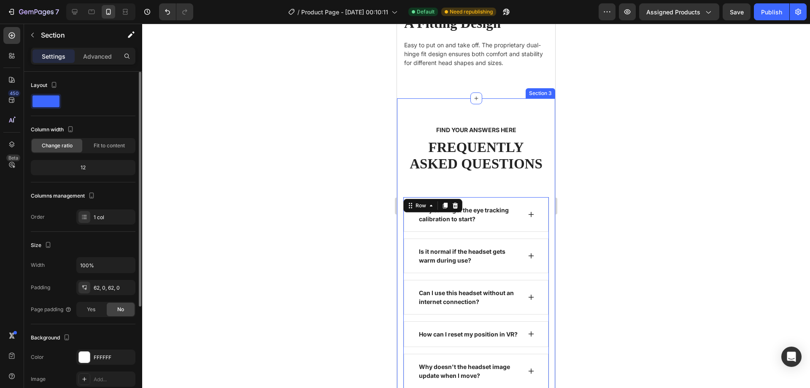
click at [457, 98] on div "FIND YOUR ANSWERS HERE Text block FREQUENTLY ASKED QUESTIONS Heading Row Why ca…" at bounding box center [476, 332] width 158 height 469
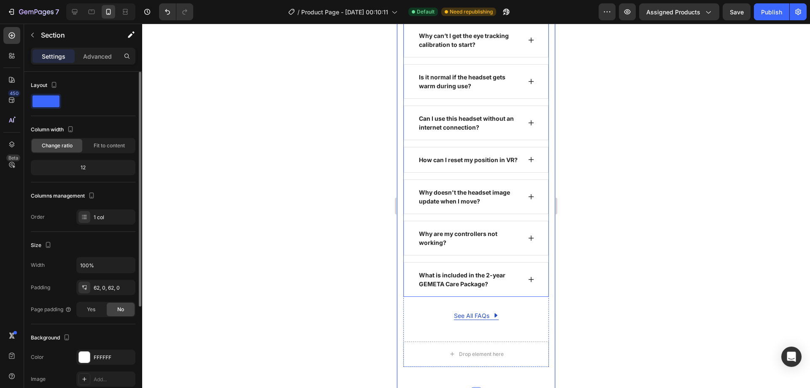
scroll to position [1528, 0]
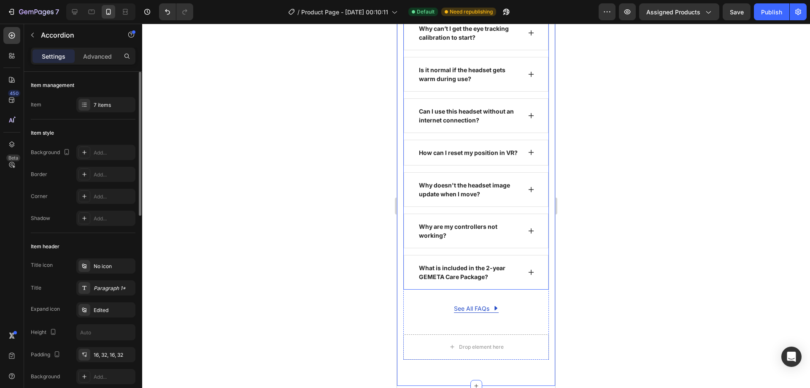
click at [409, 282] on div "What is included in the 2-year GEMETA Care Package?" at bounding box center [476, 272] width 145 height 35
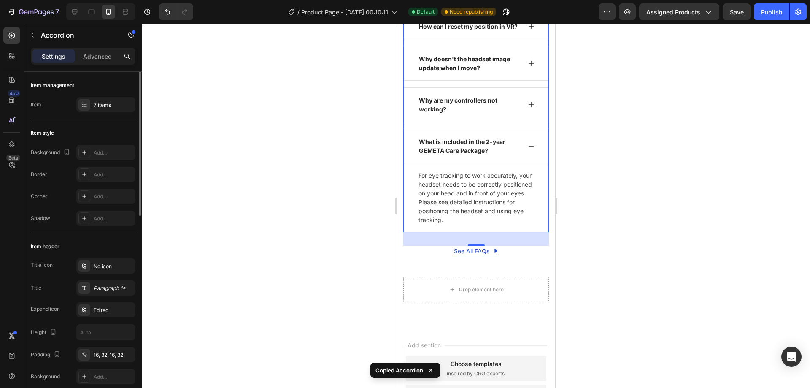
scroll to position [1654, 0]
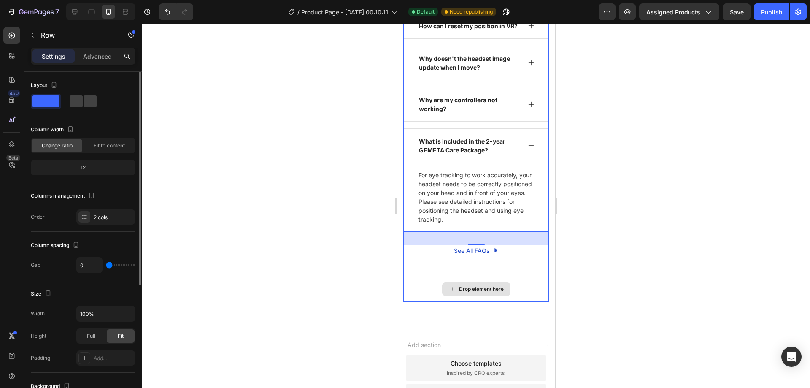
click at [508, 286] on div "Drop element here" at bounding box center [476, 288] width 146 height 25
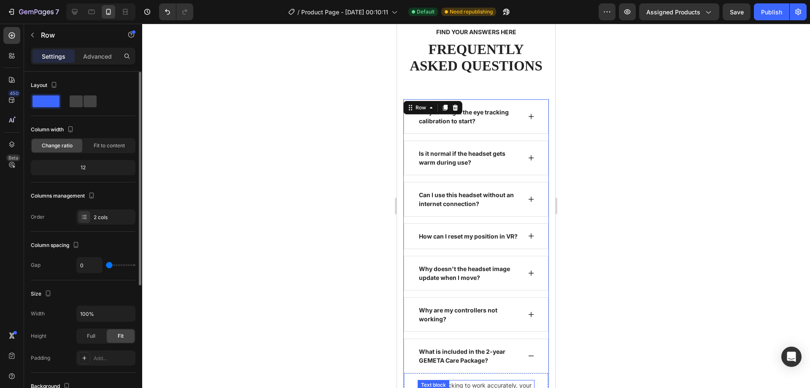
scroll to position [1443, 0]
click at [456, 107] on icon at bounding box center [455, 108] width 5 height 6
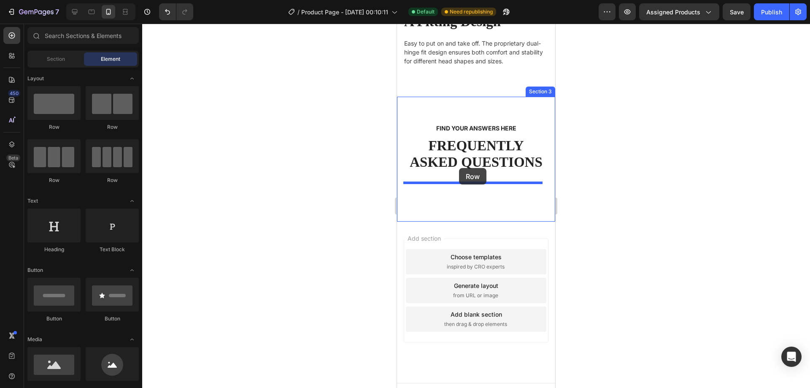
drag, startPoint x: 460, startPoint y: 130, endPoint x: 459, endPoint y: 168, distance: 38.0
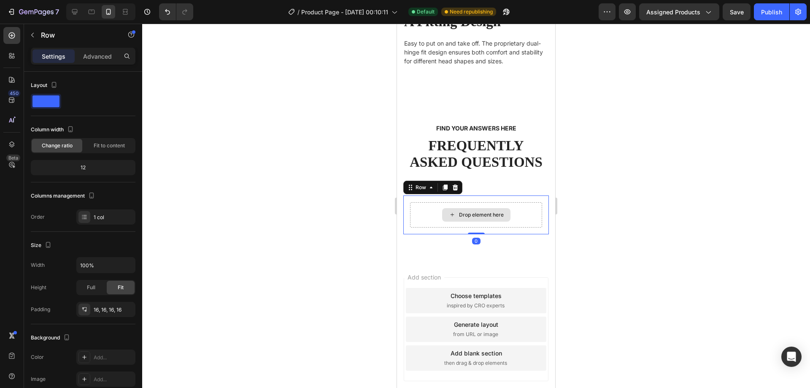
scroll to position [1400, 0]
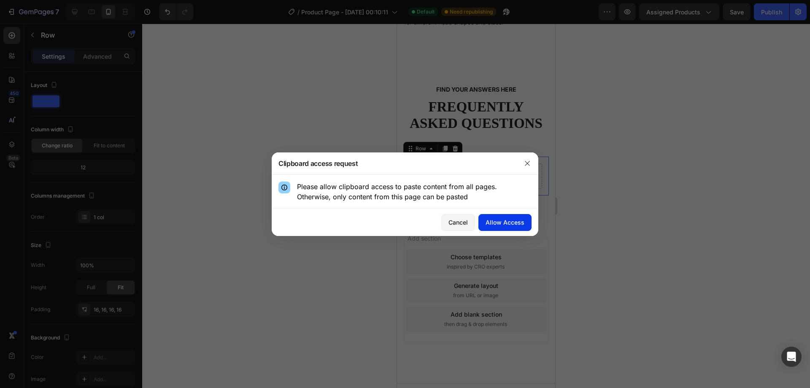
click at [506, 224] on div "Allow Access" at bounding box center [505, 222] width 39 height 9
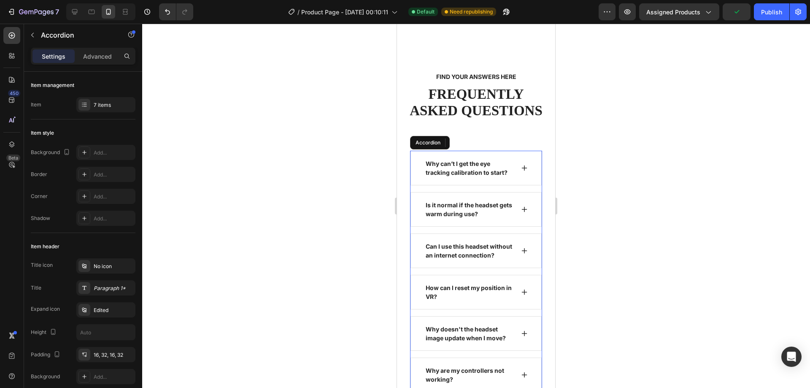
scroll to position [1443, 0]
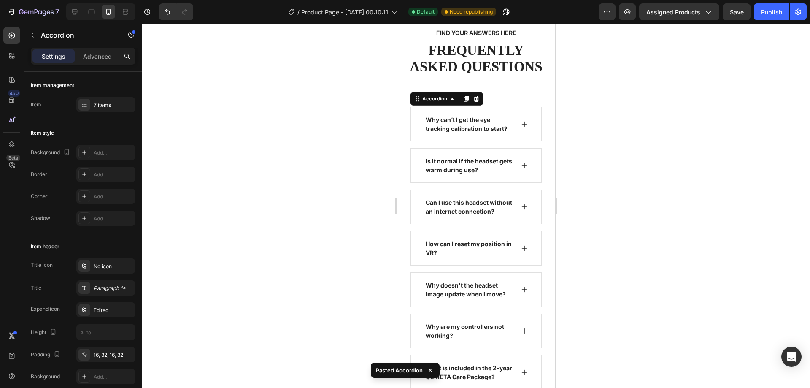
click at [603, 168] on div at bounding box center [476, 206] width 668 height 364
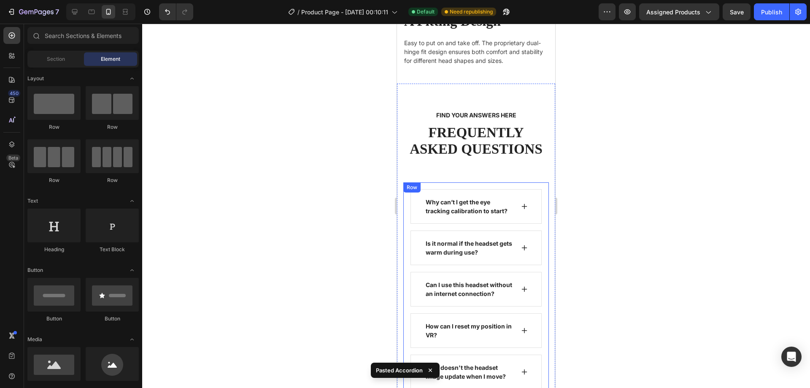
scroll to position [1359, 0]
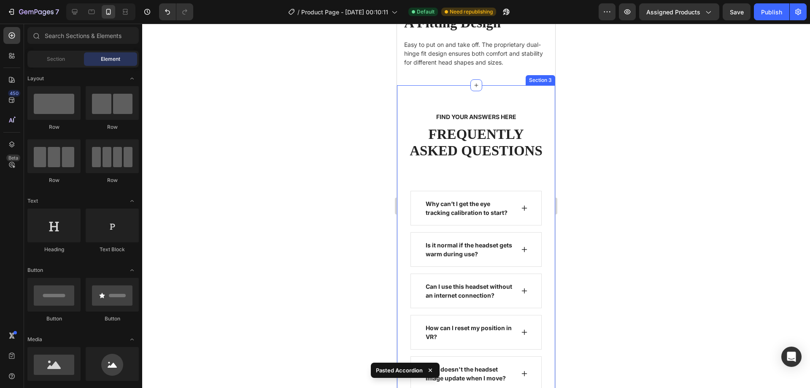
click at [311, 213] on div at bounding box center [476, 206] width 668 height 364
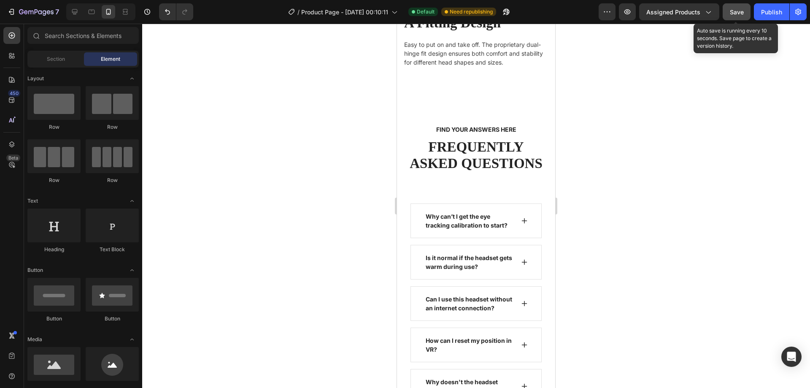
click at [742, 8] on div "Save" at bounding box center [737, 12] width 14 height 9
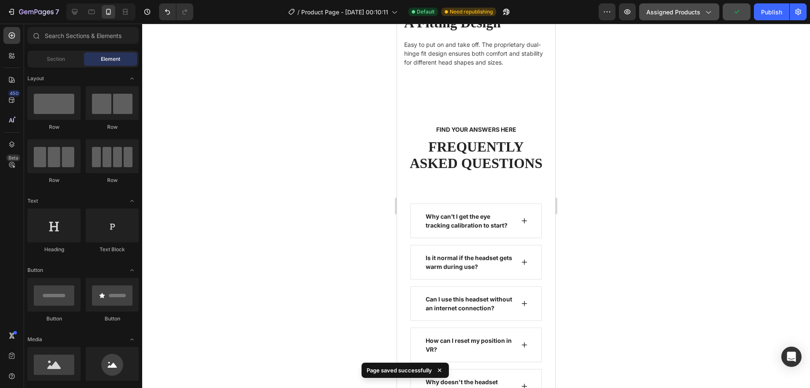
click at [689, 17] on button "Assigned Products" at bounding box center [679, 11] width 80 height 17
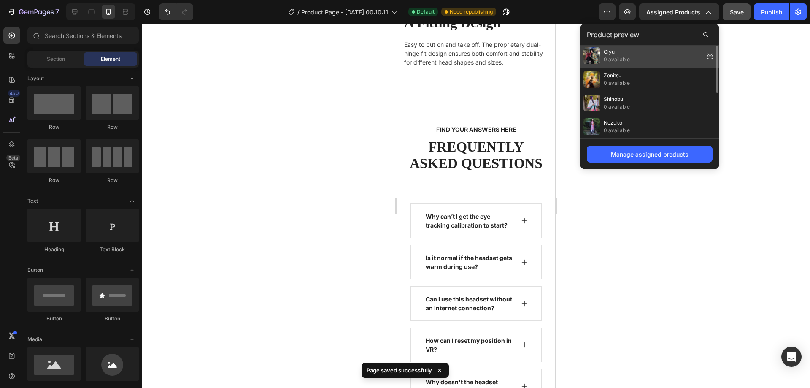
scroll to position [0, 0]
click at [709, 58] on icon at bounding box center [710, 57] width 5 height 3
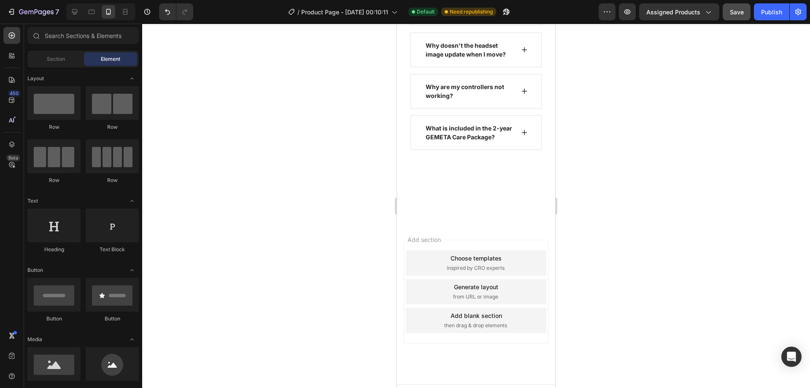
scroll to position [1697, 0]
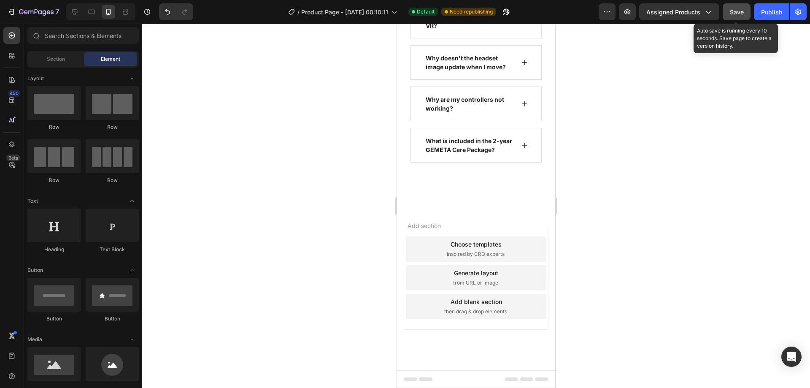
click at [740, 12] on span "Save" at bounding box center [737, 11] width 14 height 7
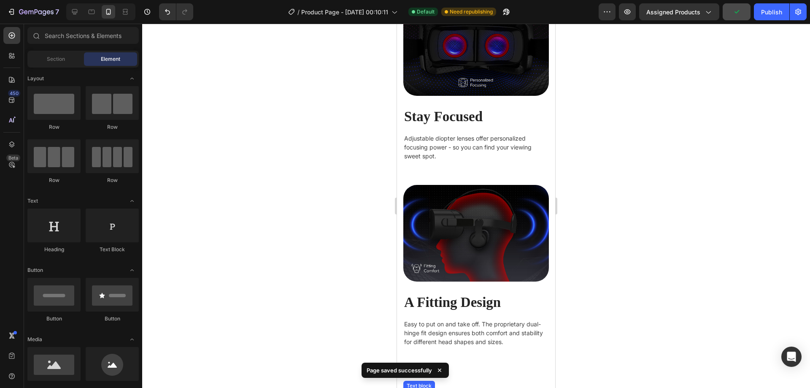
scroll to position [1064, 0]
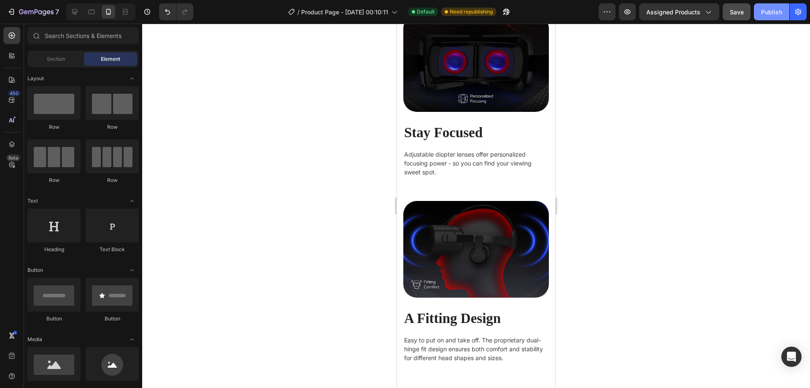
click at [766, 8] on div "Publish" at bounding box center [771, 12] width 21 height 9
